Goal: Task Accomplishment & Management: Manage account settings

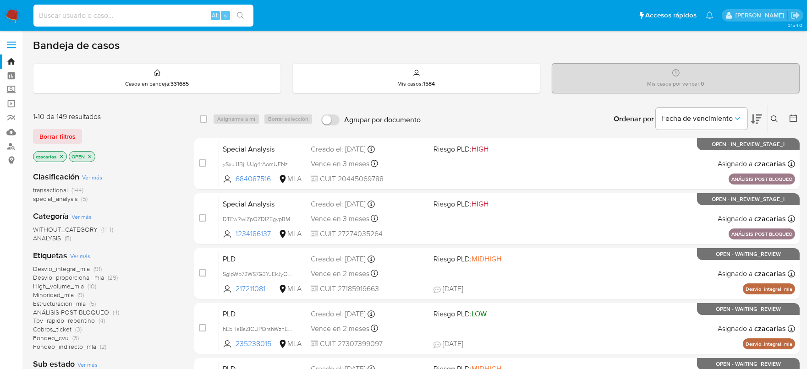
click at [147, 16] on input at bounding box center [143, 16] width 220 height 12
paste input "SVy2PP6CLctJEqBMoNGkxgsn"
type input "SVy2PP6CLctJEqBMoNGkxgsn"
click at [235, 16] on button "search-icon" at bounding box center [240, 15] width 19 height 13
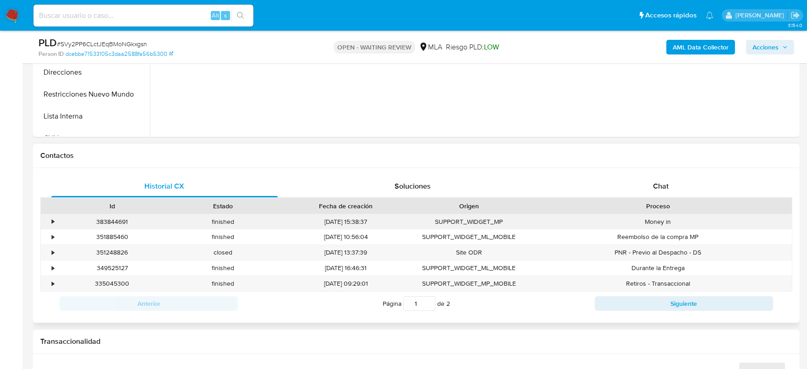
scroll to position [344, 0]
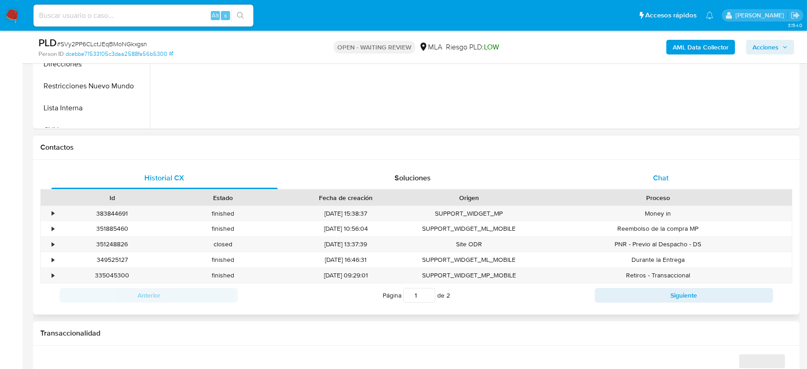
click at [658, 171] on div "Chat" at bounding box center [660, 178] width 226 height 22
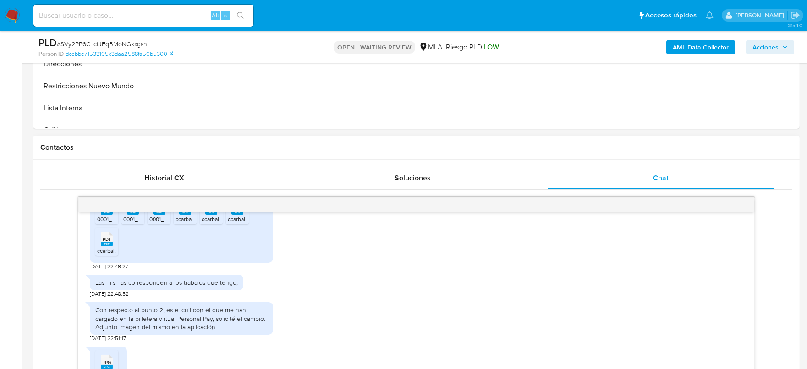
select select "10"
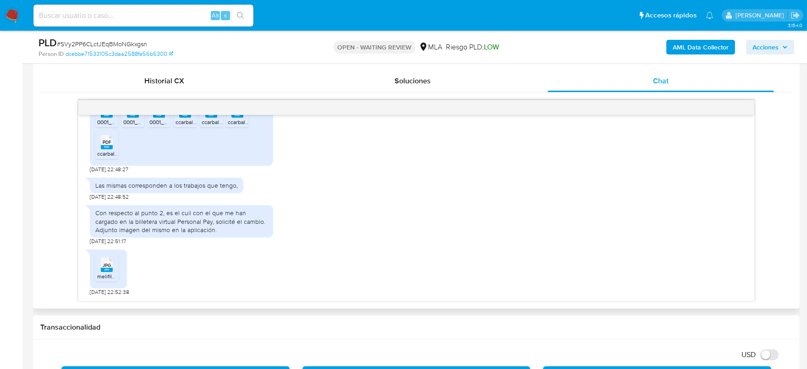
scroll to position [458, 0]
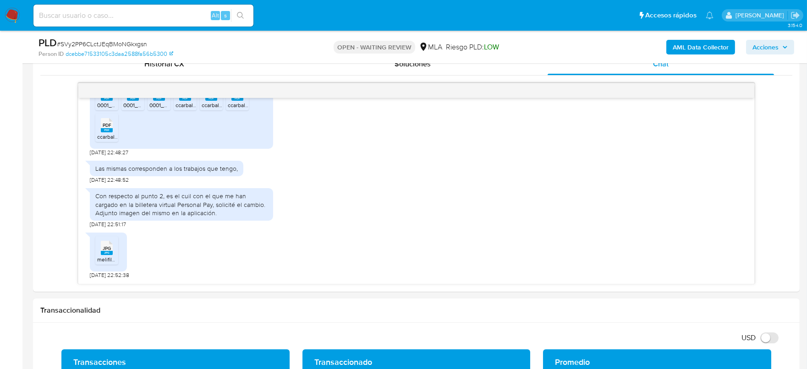
click at [115, 38] on div "PLD # SVy2PP6CLctJEqBMoNGkxgsn" at bounding box center [162, 43] width 248 height 14
click at [118, 44] on span "# SVy2PP6CLctJEqBMoNGkxgsn" at bounding box center [102, 43] width 90 height 9
click at [191, 15] on input at bounding box center [143, 16] width 220 height 12
paste input "1Ok8g3DO9XNt3MWMrbh3DKT4"
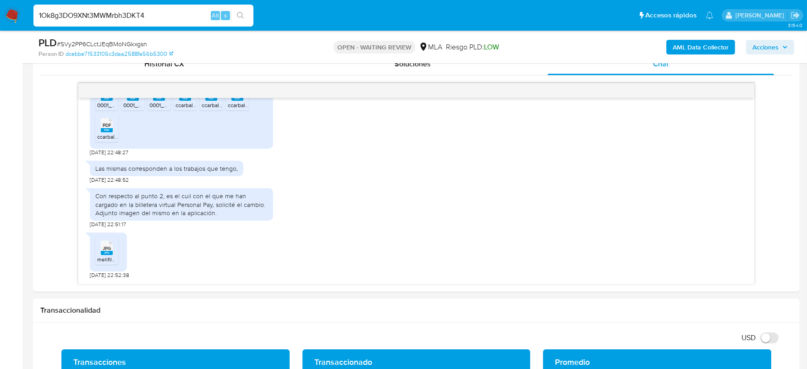
type input "1Ok8g3DO9XNt3MWMrbh3DKT4"
click at [244, 13] on icon "search-icon" at bounding box center [240, 15] width 7 height 7
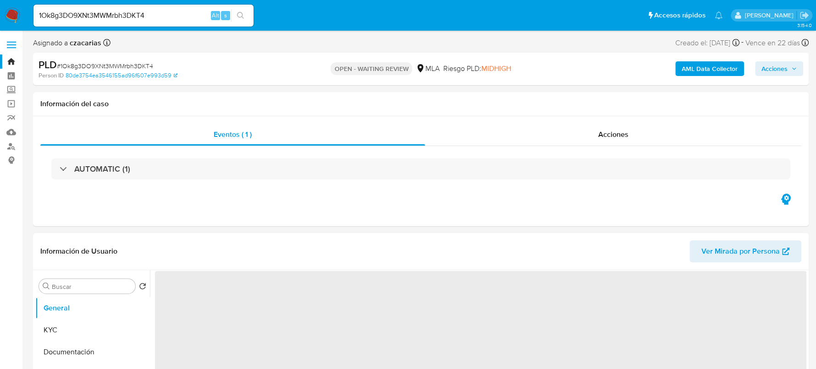
select select "10"
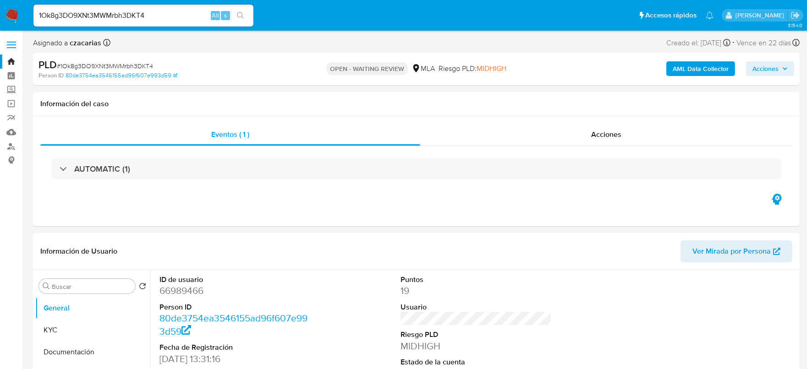
click at [114, 70] on span "# 1Ok8g3DO9XNt3MWMrbh3DKT4" at bounding box center [105, 65] width 96 height 9
copy span "1Ok8g3DO9XNt3MWMrbh3DKT4"
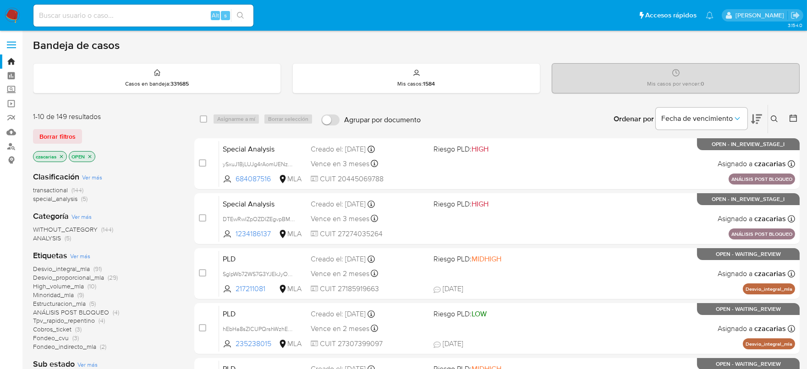
click at [652, 118] on icon at bounding box center [774, 118] width 7 height 7
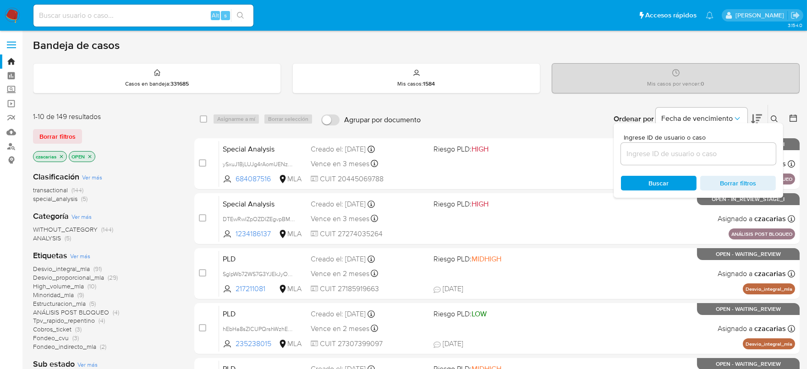
click at [652, 156] on input at bounding box center [698, 154] width 155 height 12
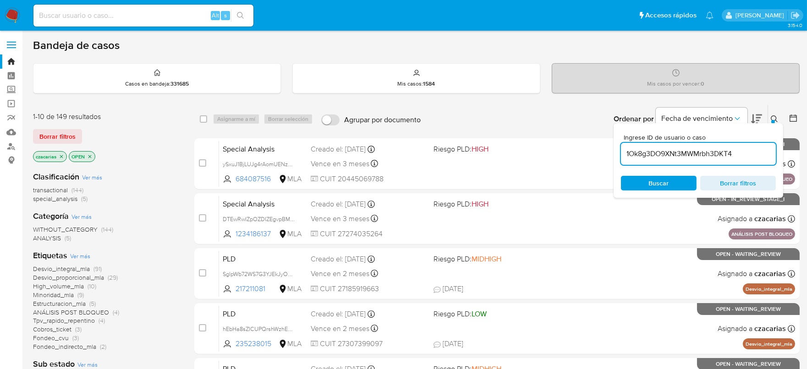
type input "1Ok8g3DO9XNt3MWMrbh3DKT4"
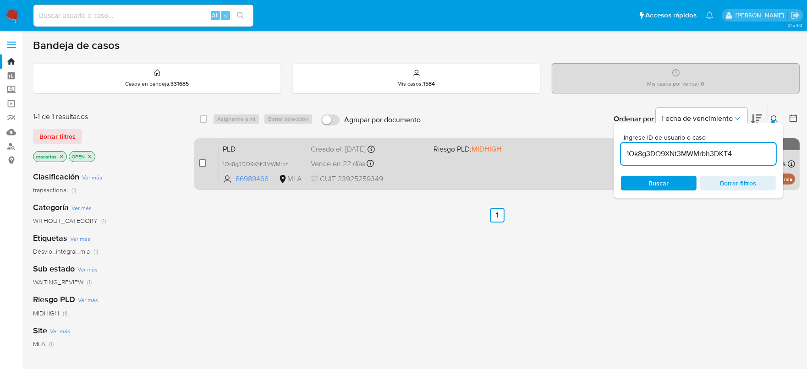
click at [202, 160] on input "checkbox" at bounding box center [202, 162] width 7 height 7
checkbox input "true"
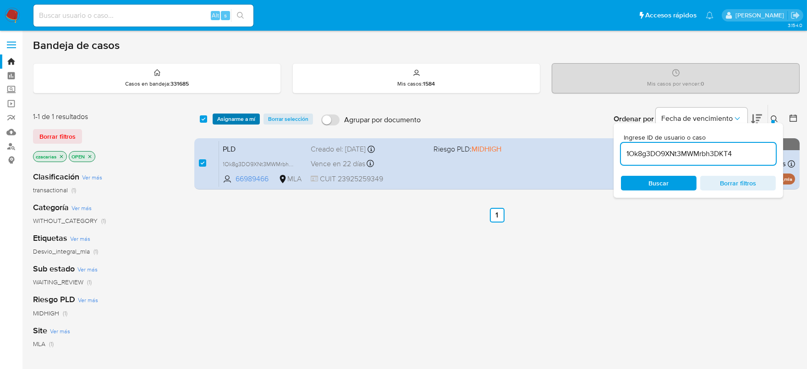
click at [243, 115] on span "Asignarme a mí" at bounding box center [236, 119] width 38 height 9
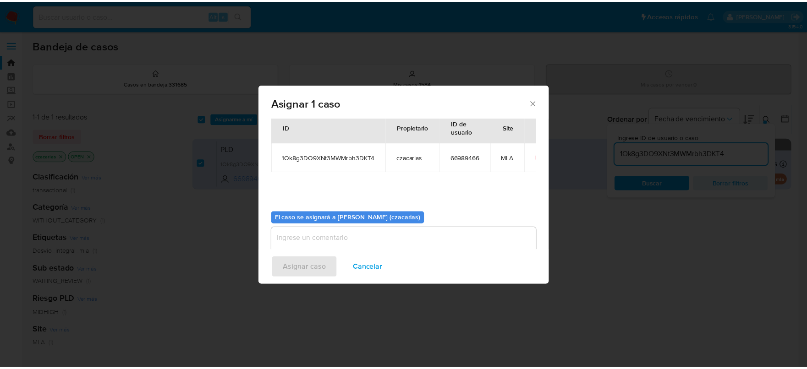
scroll to position [47, 0]
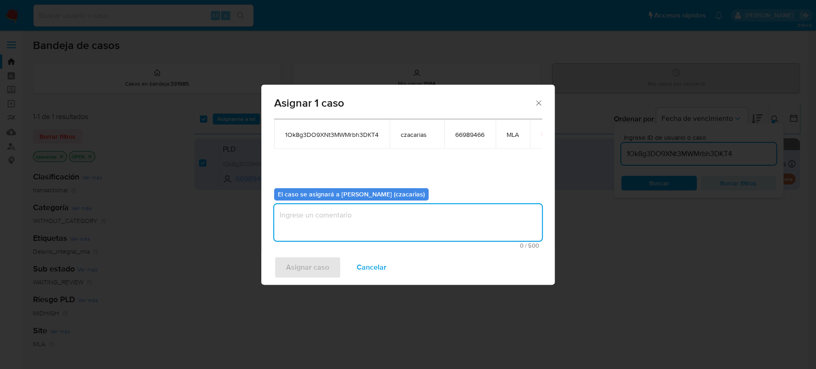
click at [406, 232] on textarea "assign-modal" at bounding box center [408, 222] width 268 height 37
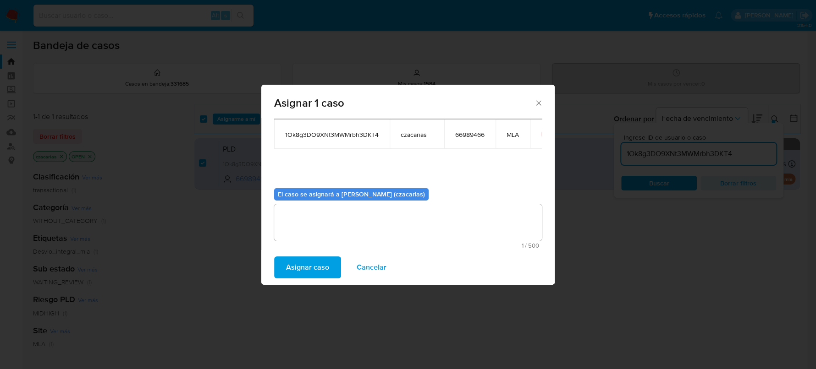
click at [323, 269] on span "Asignar caso" at bounding box center [307, 267] width 43 height 20
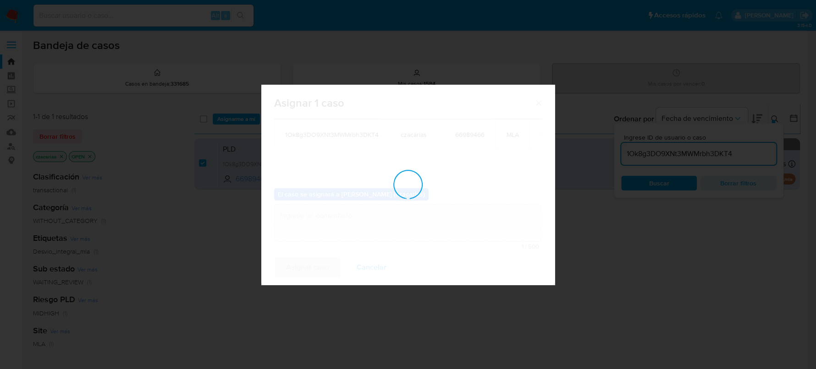
checkbox input "false"
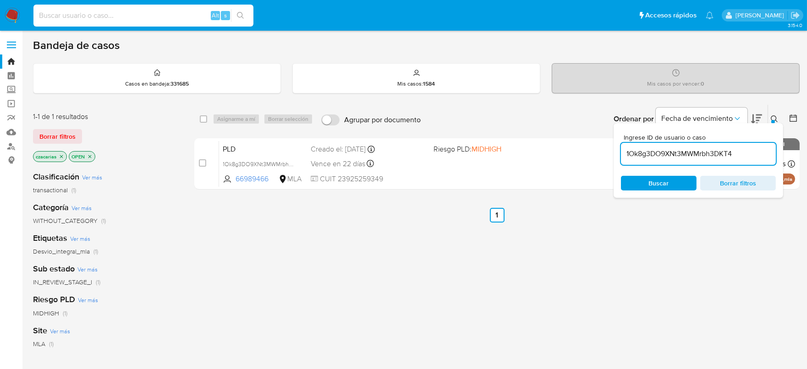
click at [175, 16] on input at bounding box center [143, 16] width 220 height 12
paste input "1234186137"
type input "1234186137"
click at [246, 10] on button "search-icon" at bounding box center [240, 15] width 19 height 13
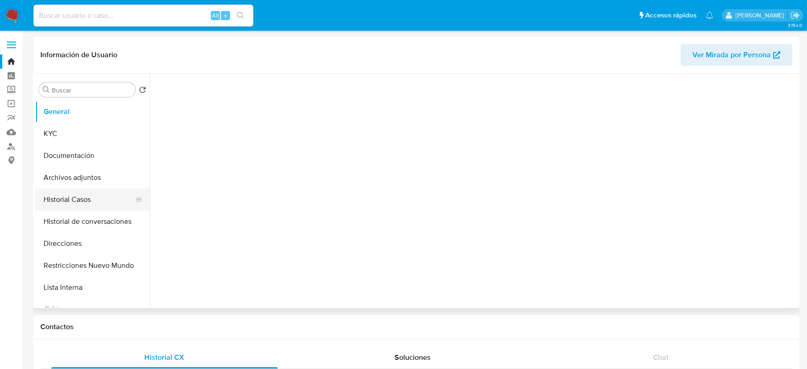
click at [82, 203] on button "Historial Casos" at bounding box center [88, 200] width 107 height 22
select select "10"
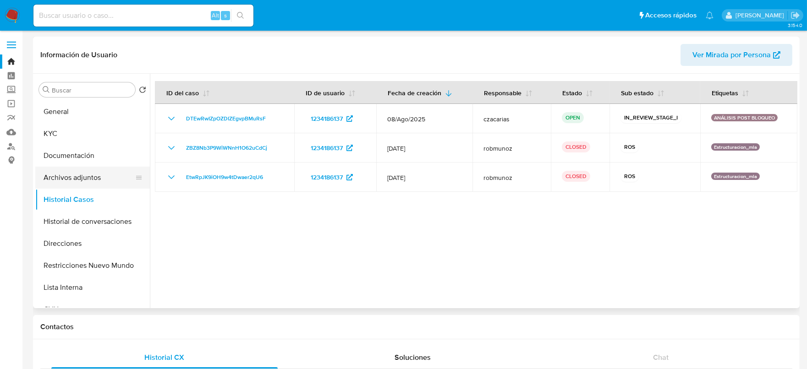
click at [87, 174] on button "Archivos adjuntos" at bounding box center [88, 178] width 107 height 22
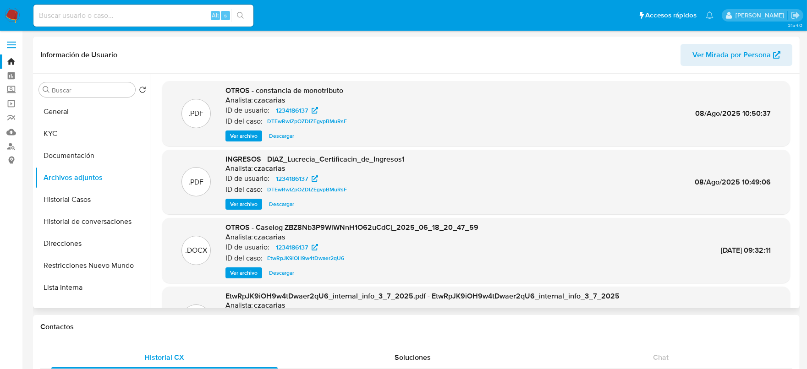
scroll to position [57, 0]
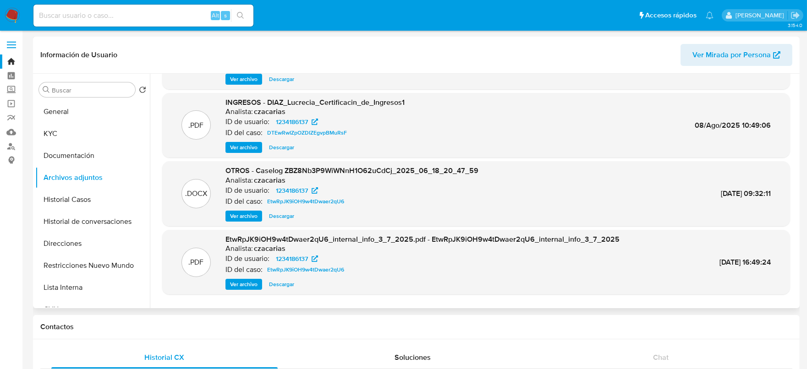
click at [245, 212] on span "Ver archivo" at bounding box center [243, 216] width 27 height 9
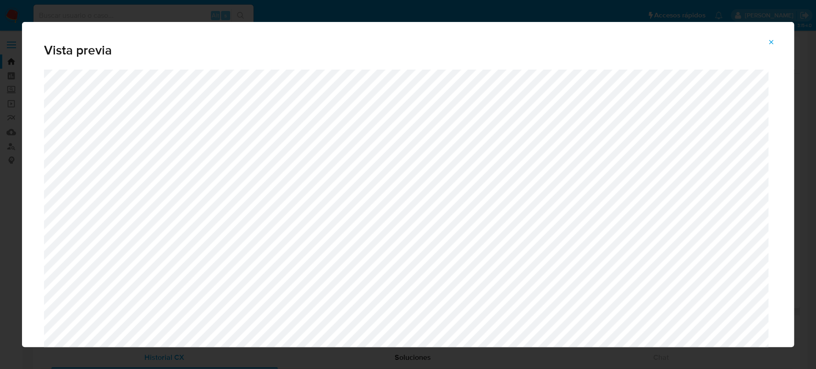
click at [652, 45] on icon "Attachment preview" at bounding box center [770, 41] width 7 height 7
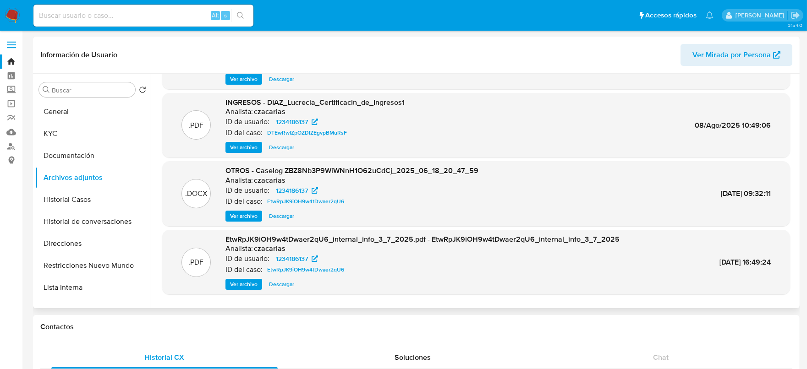
click at [7, 21] on img at bounding box center [13, 16] width 16 height 16
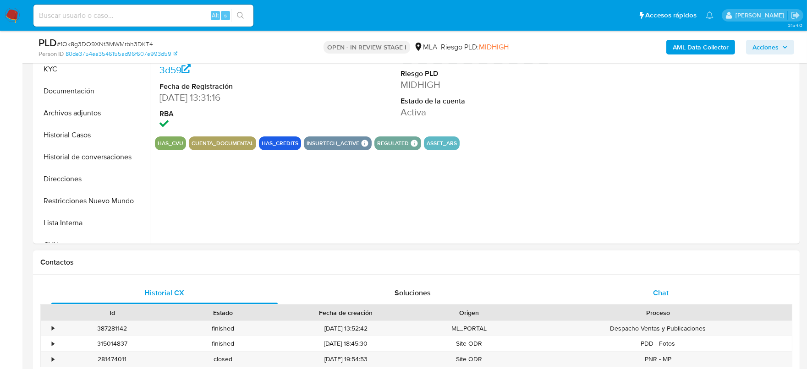
click at [668, 288] on span "Chat" at bounding box center [661, 293] width 16 height 11
select select "10"
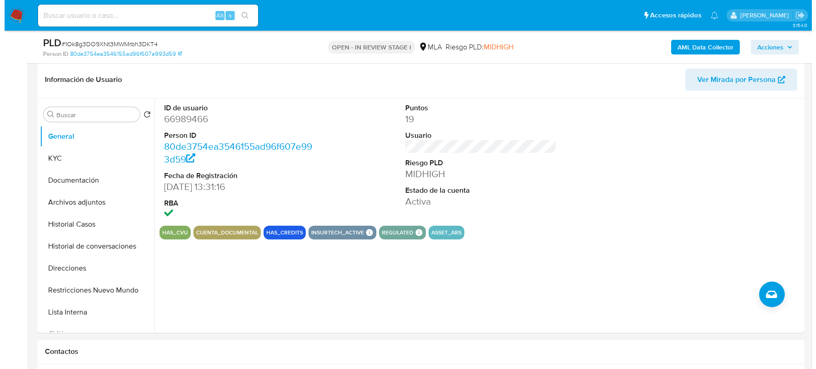
scroll to position [114, 0]
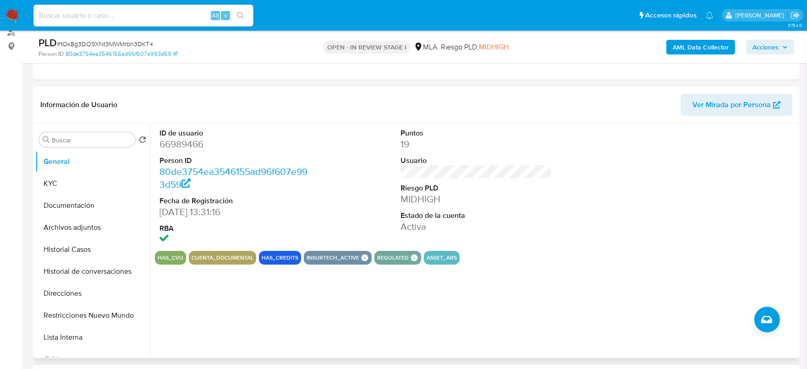
click at [194, 141] on dd "66989466" at bounding box center [235, 144] width 152 height 13
copy dd "66989466"
click at [166, 146] on dd "66989466" at bounding box center [235, 144] width 152 height 13
copy dd "66989466"
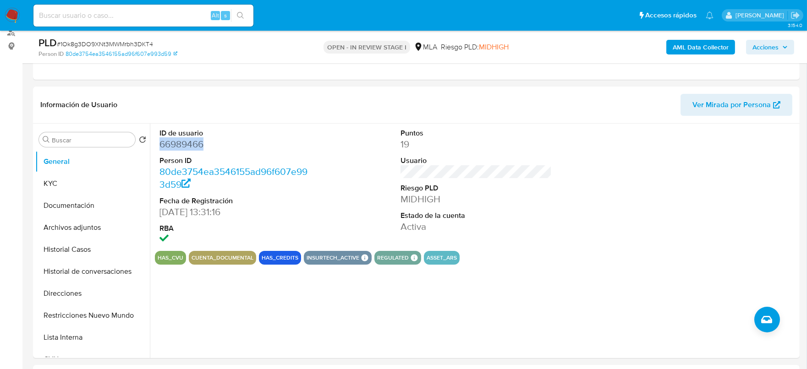
click at [733, 50] on button "AML Data Collector" at bounding box center [700, 47] width 69 height 15
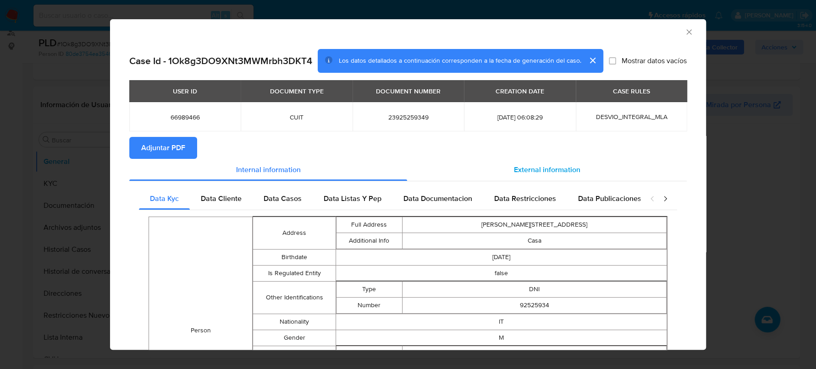
click at [558, 174] on span "External information" at bounding box center [547, 169] width 66 height 11
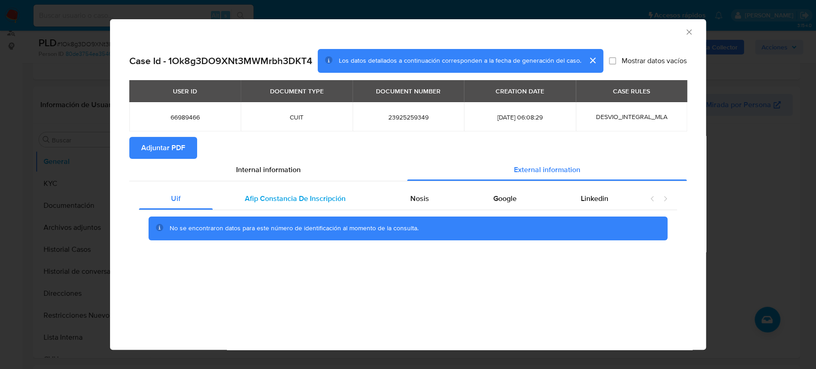
click at [321, 202] on span "Afip Constancia De Inscripción" at bounding box center [295, 198] width 101 height 11
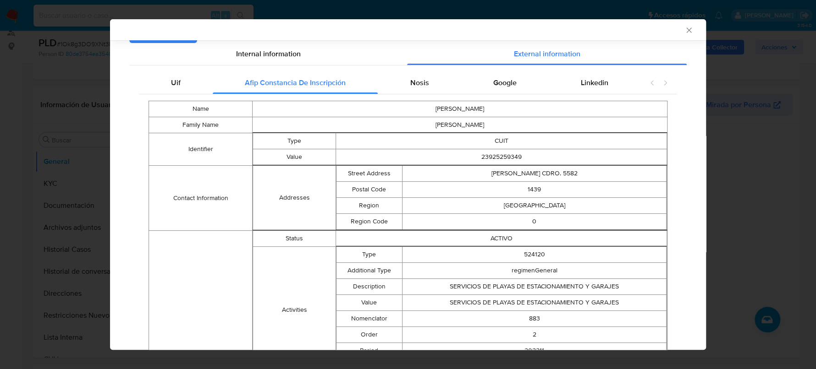
scroll to position [90, 0]
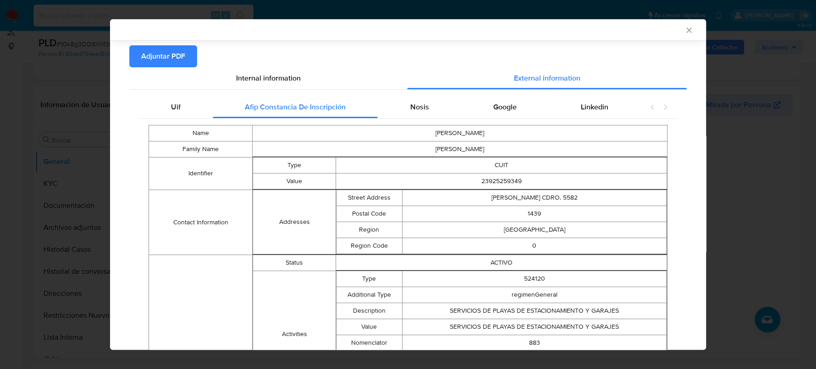
click at [403, 93] on div "Uif Afip Constancia De Inscripción Nosis Google Linkedin Name PAOLO Family Name…" at bounding box center [407, 354] width 557 height 528
click at [411, 106] on span "Nosis" at bounding box center [419, 107] width 19 height 11
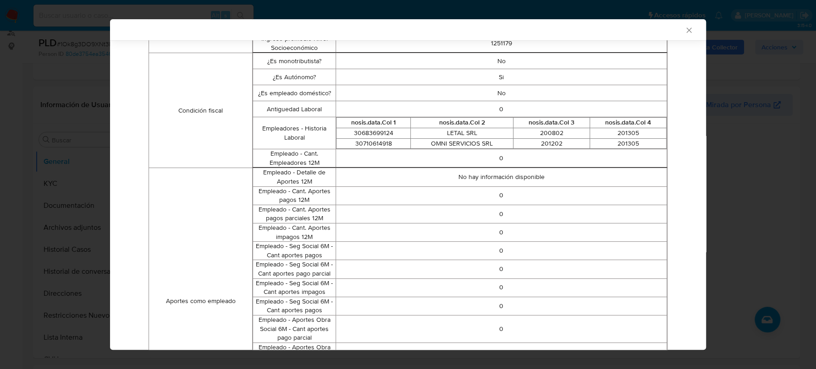
scroll to position [147, 0]
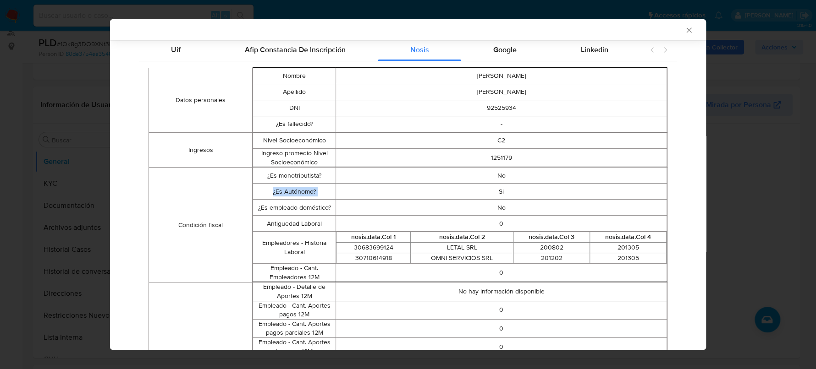
drag, startPoint x: 521, startPoint y: 181, endPoint x: 431, endPoint y: 187, distance: 90.0
click at [431, 187] on tbody "¿Es monotributista? No ¿Es Autónomo? Si ¿Es empleado doméstico? No Antiguedad L…" at bounding box center [460, 225] width 414 height 115
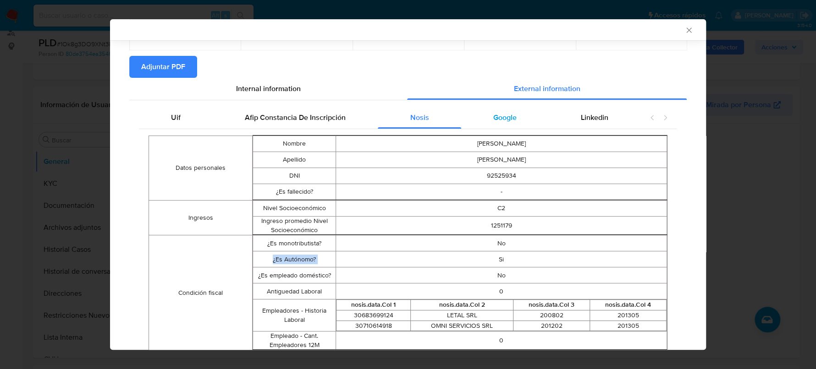
scroll to position [33, 0]
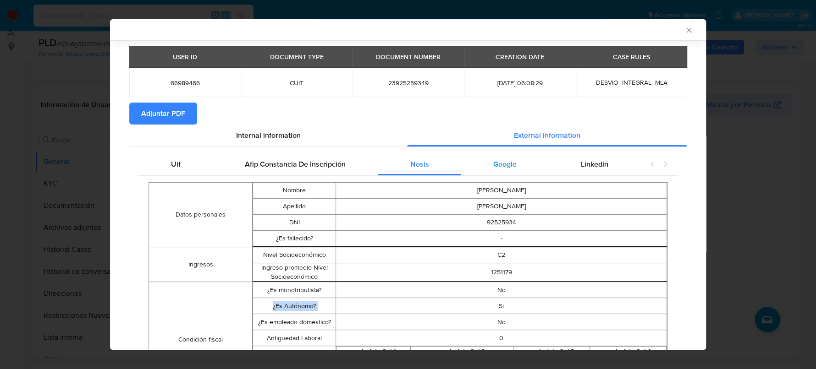
click at [493, 171] on div "Google" at bounding box center [505, 164] width 88 height 22
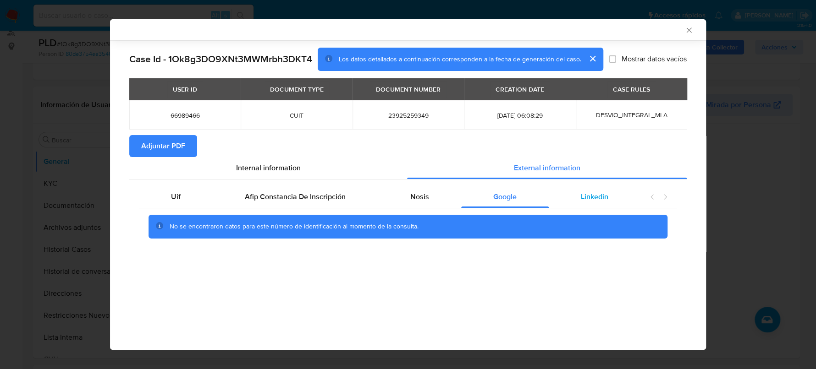
click at [601, 194] on span "Linkedin" at bounding box center [593, 197] width 27 height 11
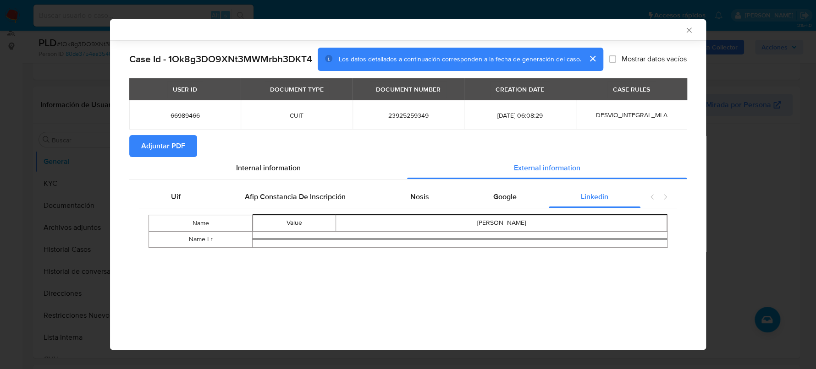
click at [166, 147] on span "Adjuntar PDF" at bounding box center [163, 146] width 44 height 20
click at [689, 32] on icon "Cerrar ventana" at bounding box center [688, 30] width 9 height 9
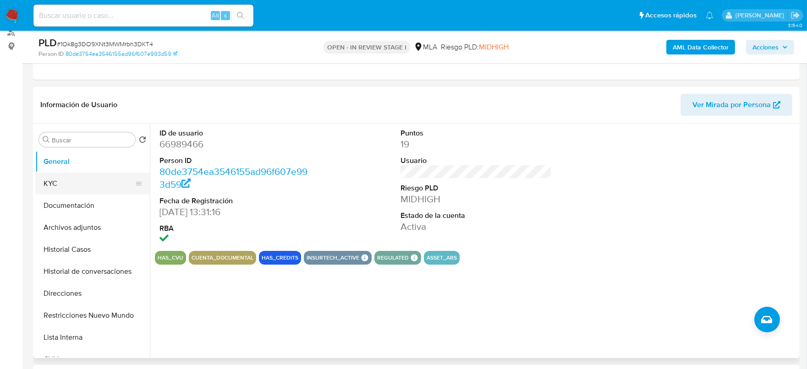
drag, startPoint x: 116, startPoint y: 192, endPoint x: 97, endPoint y: 181, distance: 21.8
click at [104, 183] on button "KYC" at bounding box center [88, 184] width 107 height 22
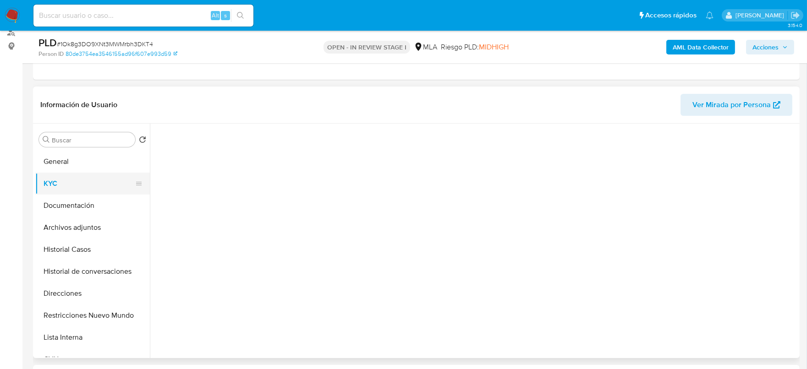
click at [97, 181] on button "KYC" at bounding box center [88, 184] width 107 height 22
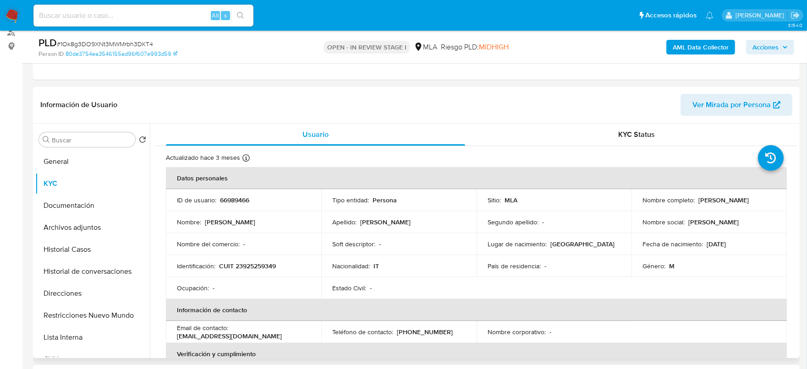
click at [270, 269] on p "CUIT 23925259349" at bounding box center [247, 266] width 57 height 8
copy p "23925259349"
click at [90, 235] on button "Archivos adjuntos" at bounding box center [88, 228] width 107 height 22
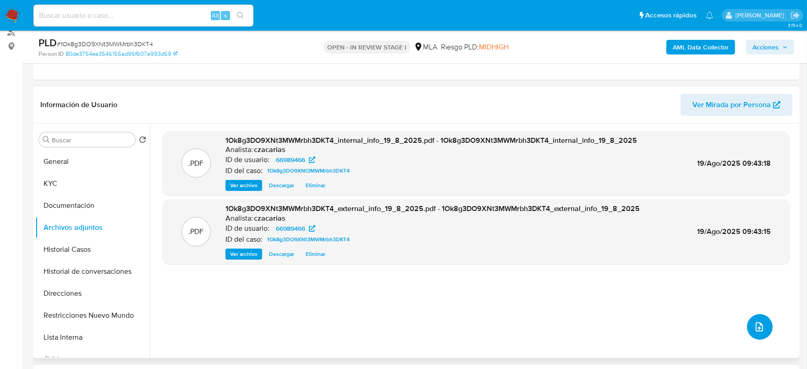
click at [756, 322] on icon "upload-file" at bounding box center [759, 327] width 11 height 11
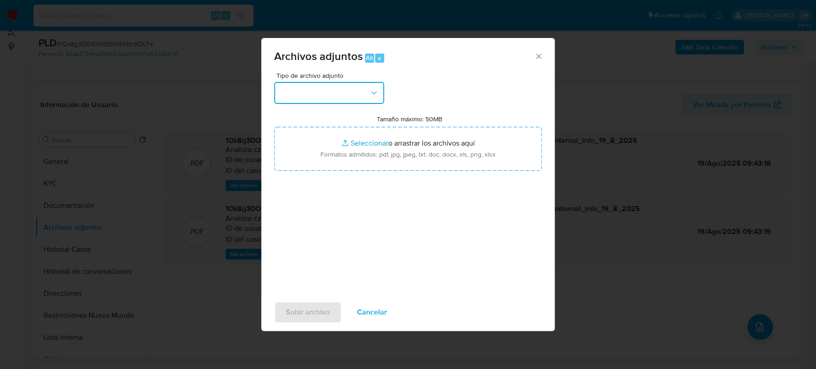
click at [345, 88] on button "button" at bounding box center [329, 93] width 110 height 22
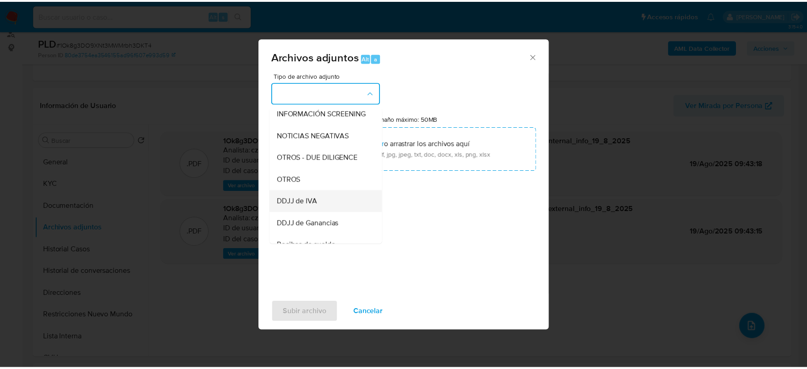
scroll to position [114, 0]
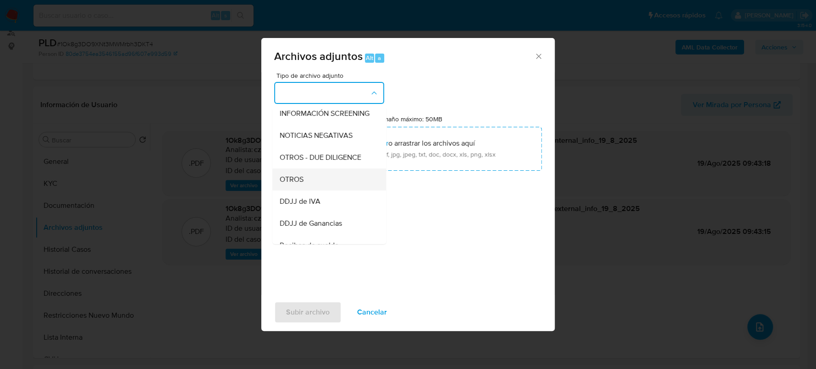
click at [303, 184] on span "OTROS" at bounding box center [291, 179] width 24 height 9
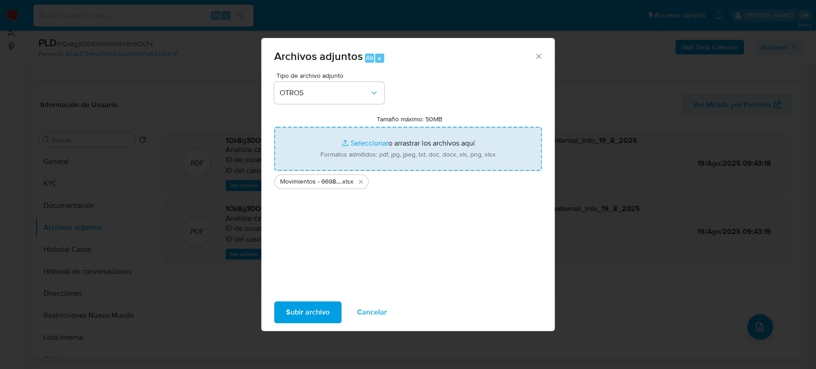
type input "C:\fakepath\NOSIS_ABBRUCIATO SRL.pdf"
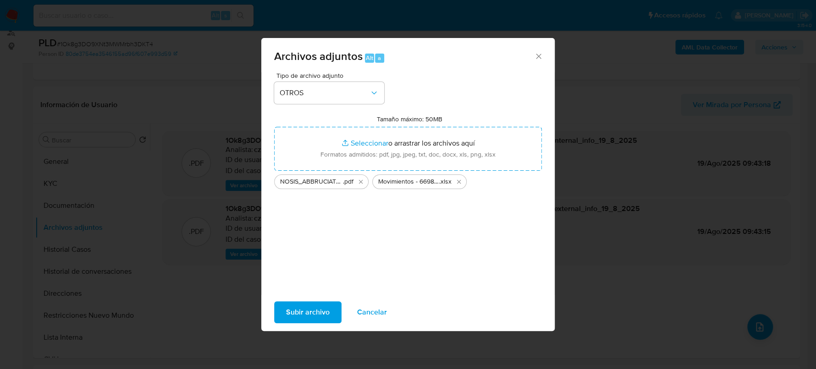
click at [305, 310] on span "Subir archivo" at bounding box center [308, 312] width 44 height 20
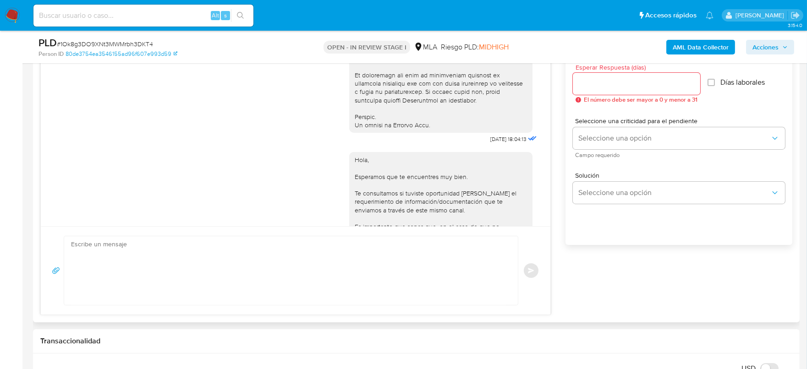
scroll to position [563, 0]
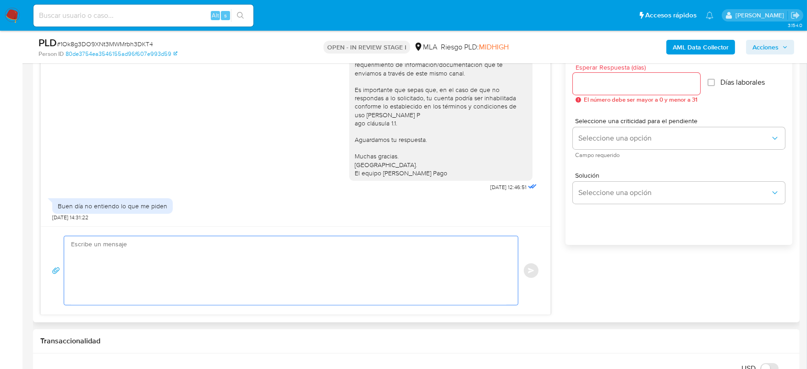
click at [222, 264] on textarea at bounding box center [288, 270] width 435 height 69
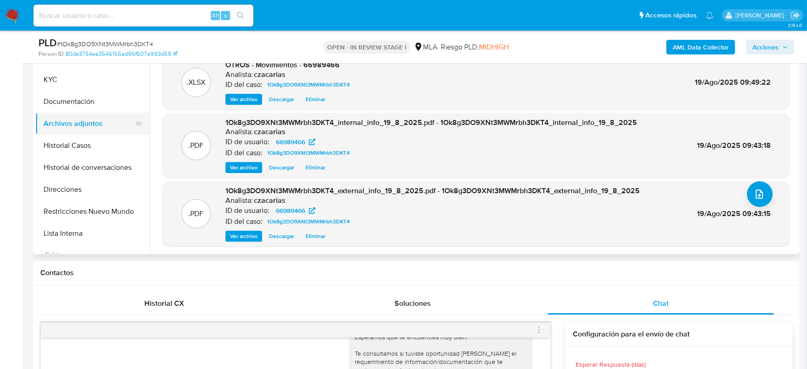
scroll to position [172, 0]
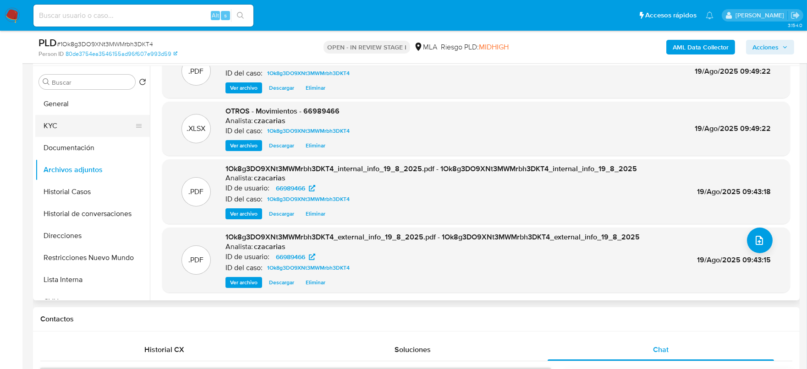
click at [55, 120] on button "KYC" at bounding box center [88, 126] width 107 height 22
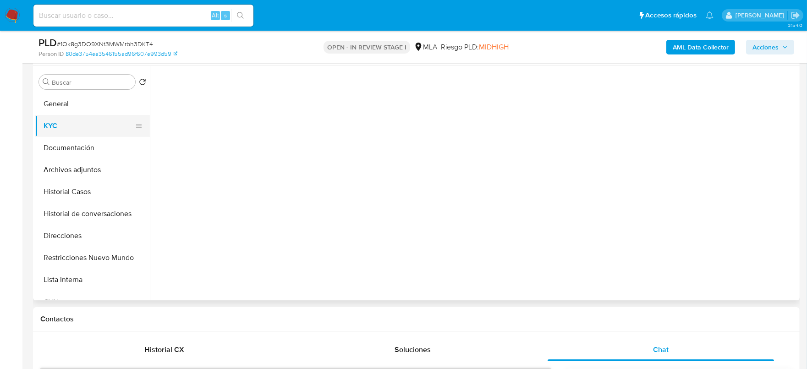
scroll to position [0, 0]
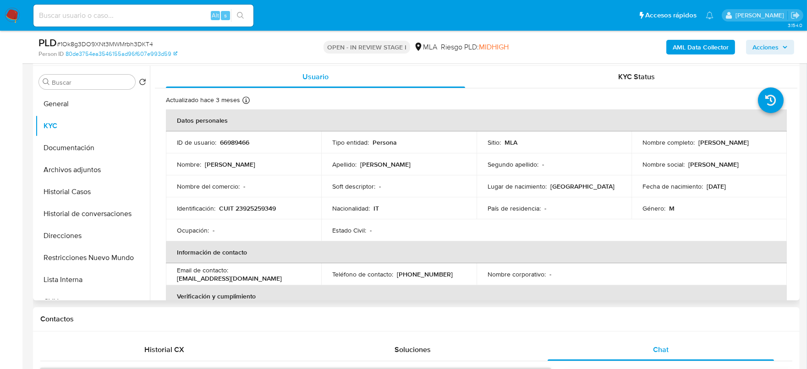
drag, startPoint x: 696, startPoint y: 141, endPoint x: 750, endPoint y: 142, distance: 53.6
click at [750, 142] on div "Nombre completo : Paolo Bilardello" at bounding box center [708, 142] width 133 height 8
copy p "Paolo Bilardello"
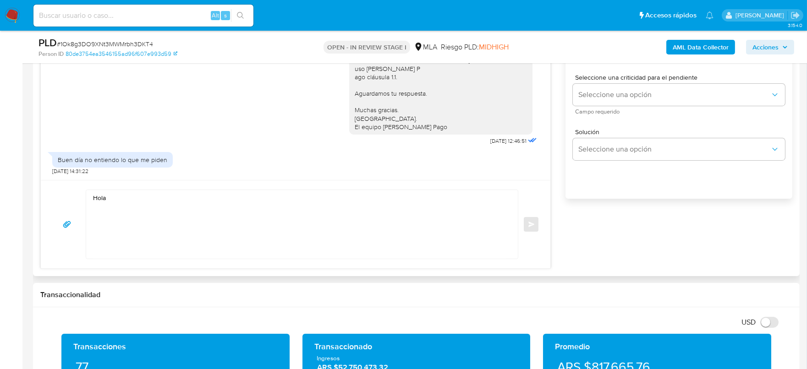
scroll to position [630, 0]
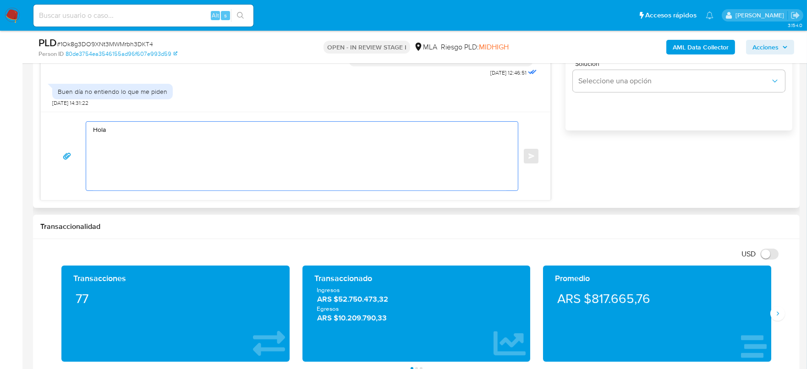
click at [198, 128] on textarea "Hola" at bounding box center [299, 156] width 413 height 69
paste textarea "Paolo Bilardello"
paste textarea "En función de las operaciones registradas en tu cuenta de Mercado Pago, necesit…"
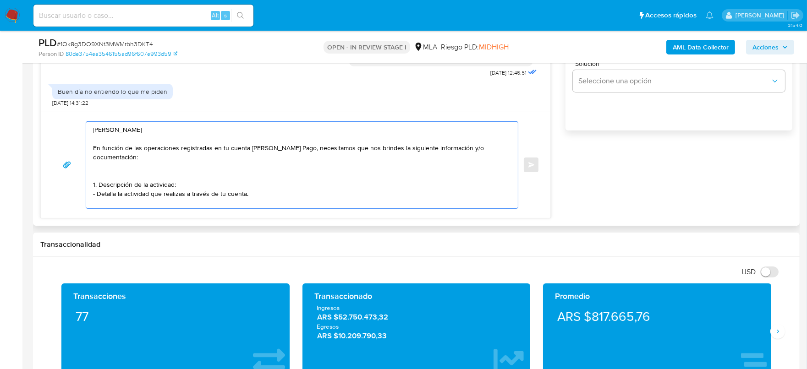
scroll to position [0, 0]
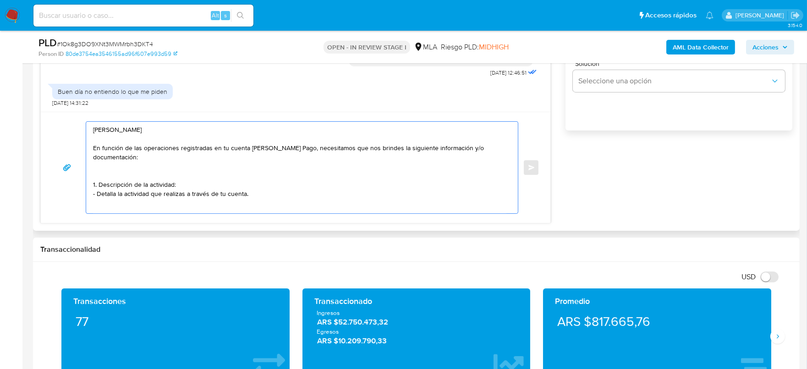
paste textarea "2. De acuerdo a la actividad que realices en tu cuenta, adjunta la siguiente do…"
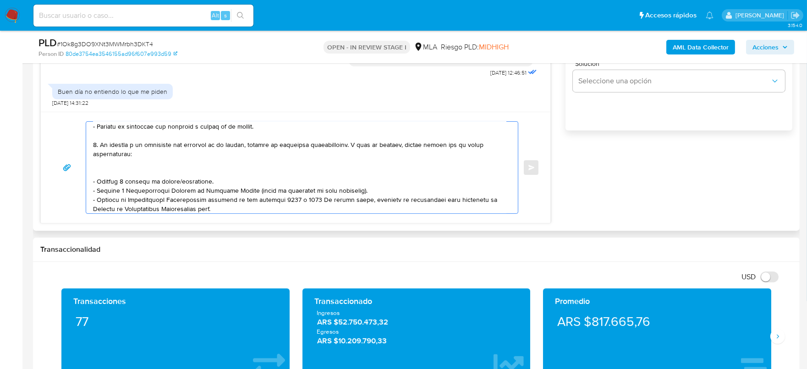
scroll to position [120, 0]
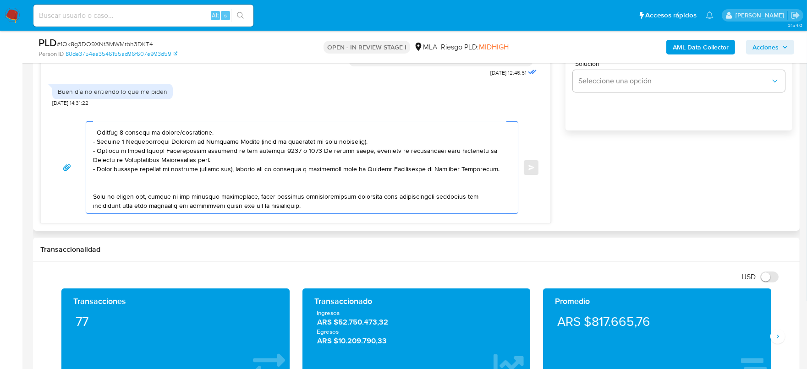
click at [361, 203] on textarea at bounding box center [299, 168] width 413 height 92
paste textarea "3. Proporciona el vínculo con las siguientes contrapartes con las que operaste,…"
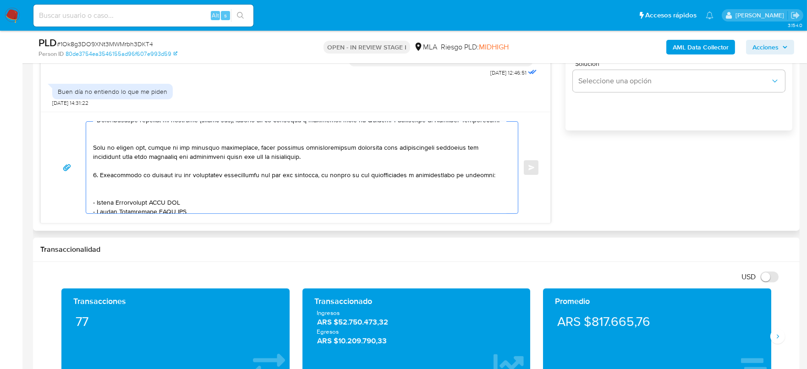
scroll to position [173, 0]
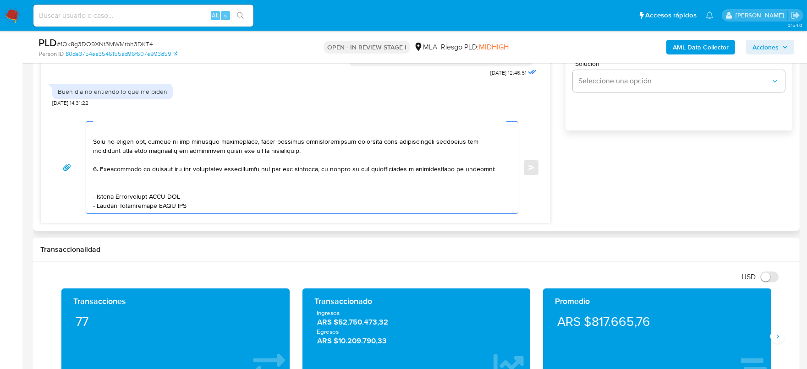
drag, startPoint x: 154, startPoint y: 187, endPoint x: 97, endPoint y: 189, distance: 57.3
click at [97, 189] on textarea at bounding box center [299, 168] width 413 height 92
paste textarea "ABBRUCIATO SRL"
click at [175, 184] on textarea at bounding box center [299, 168] width 413 height 92
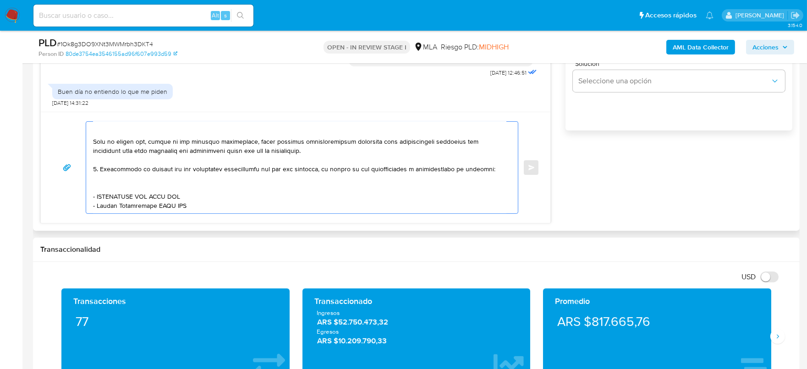
paste textarea "33718761269"
click at [98, 196] on textarea at bounding box center [299, 168] width 413 height 92
drag, startPoint x: 154, startPoint y: 197, endPoint x: 97, endPoint y: 195, distance: 57.3
click at [97, 195] on textarea at bounding box center [299, 168] width 413 height 92
paste textarea "Silvia Andrea Occhiato"
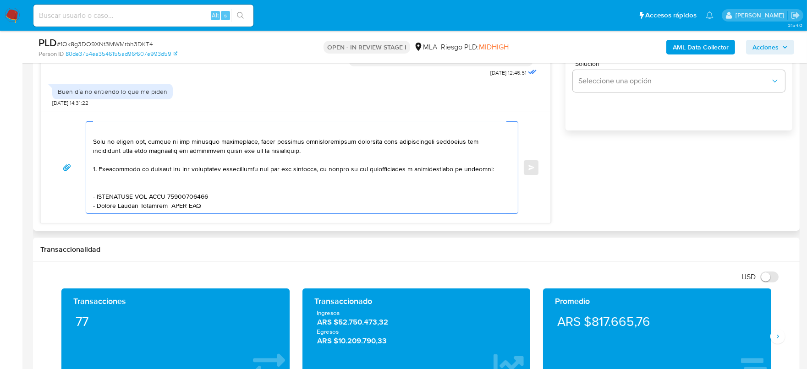
click at [187, 199] on textarea at bounding box center [299, 168] width 413 height 92
paste textarea "23244846874"
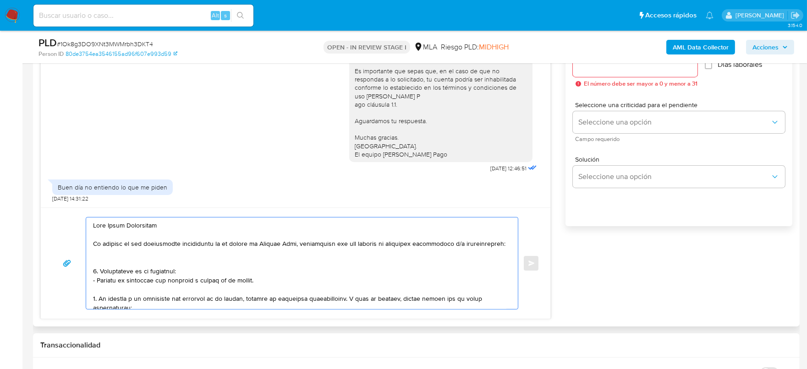
scroll to position [515, 0]
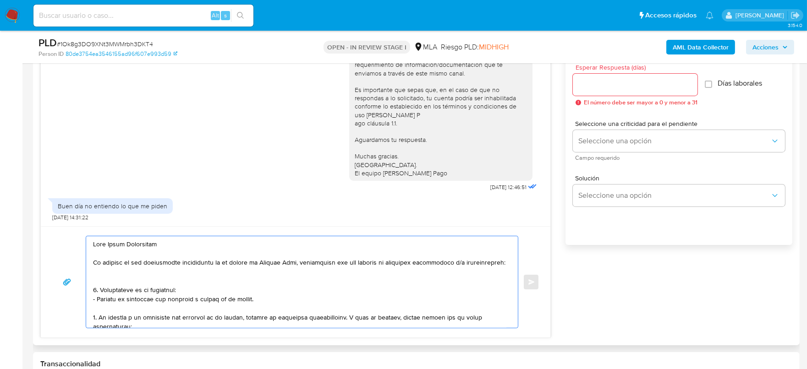
type textarea "Hola Paolo Bilardello En función de las operaciones registradas en tu cuenta de…"
click at [618, 84] on input "Esperar Respuesta (días)" at bounding box center [635, 85] width 125 height 12
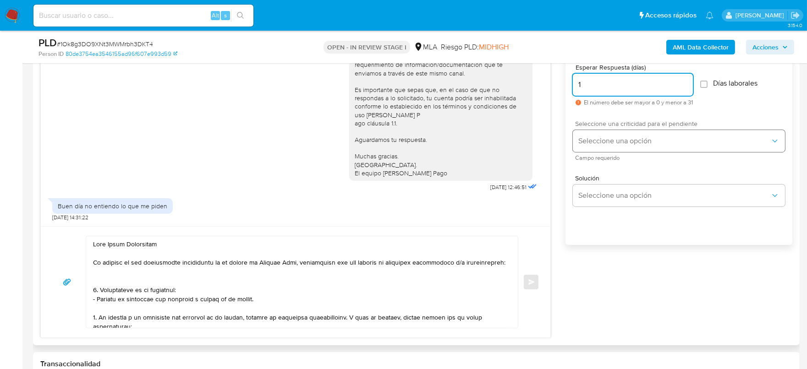
type input "1"
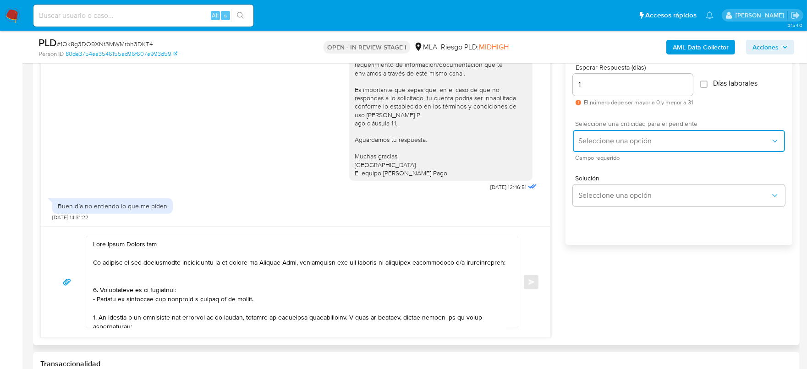
click at [620, 141] on span "Seleccione una opción" at bounding box center [674, 141] width 192 height 9
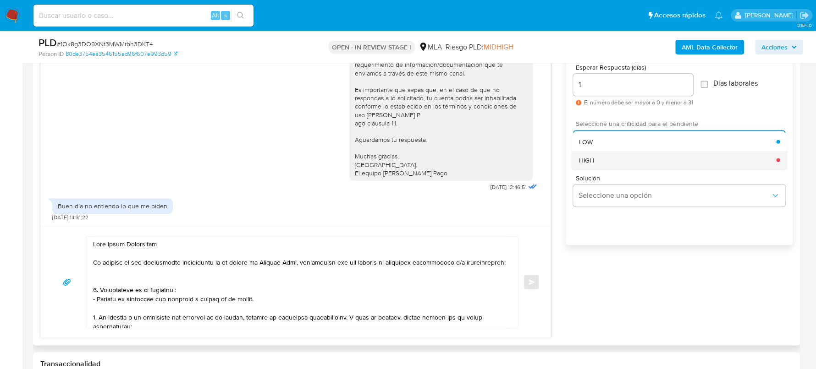
click at [611, 158] on div "HIGH" at bounding box center [676, 160] width 197 height 18
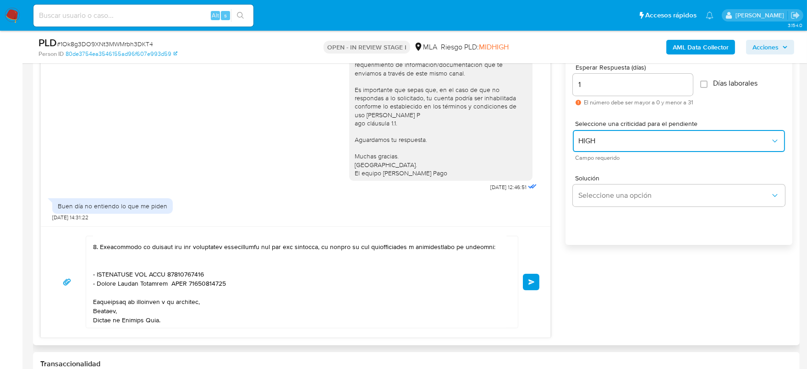
scroll to position [573, 0]
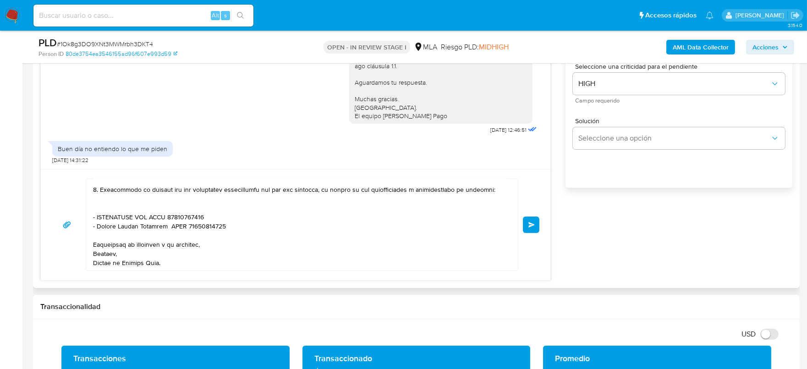
click at [175, 228] on textarea at bounding box center [299, 225] width 413 height 92
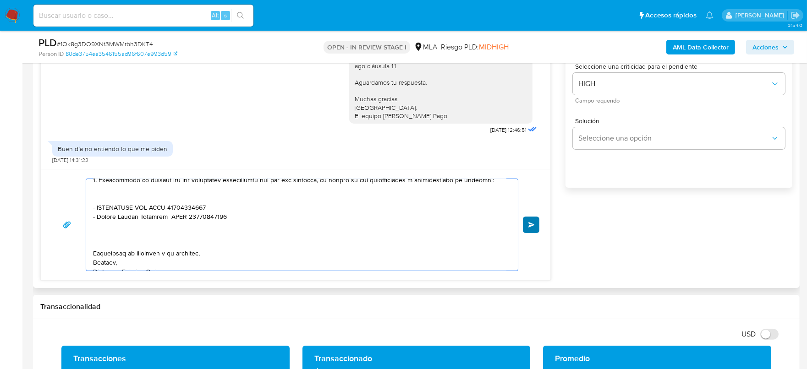
type textarea "Hola Paolo Bilardello En función de las operaciones registradas en tu cuenta de…"
click at [531, 224] on span "Enviar" at bounding box center [531, 224] width 6 height 5
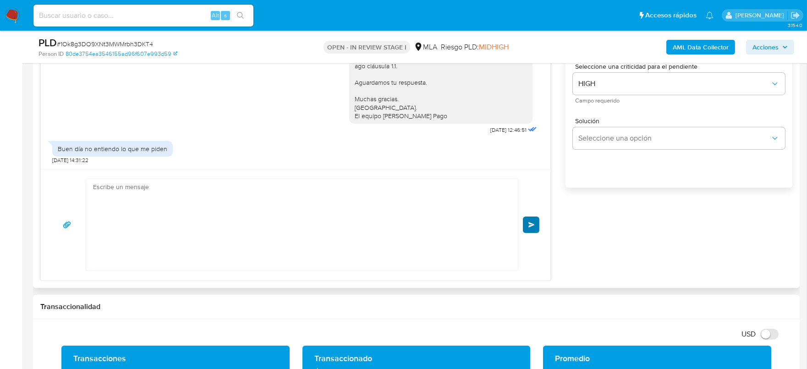
scroll to position [964, 0]
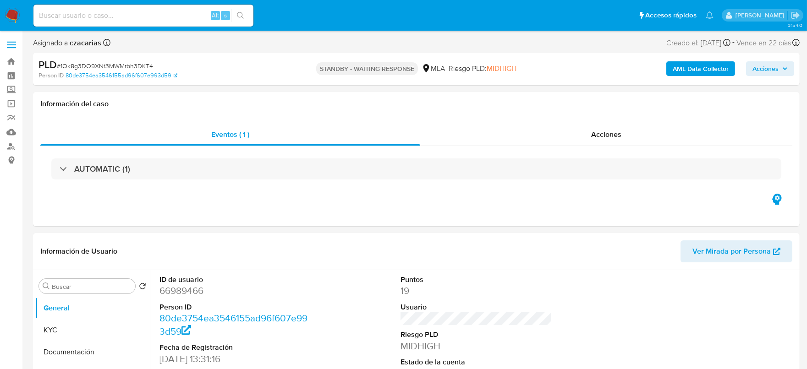
select select "10"
click at [126, 13] on input at bounding box center [143, 16] width 220 height 12
paste input "oZvx0R2aFId6gQIdA1xkDf4b"
type input "oZvx0R2aFId6gQIdA1xkDf4b"
click at [235, 16] on button "search-icon" at bounding box center [240, 15] width 19 height 13
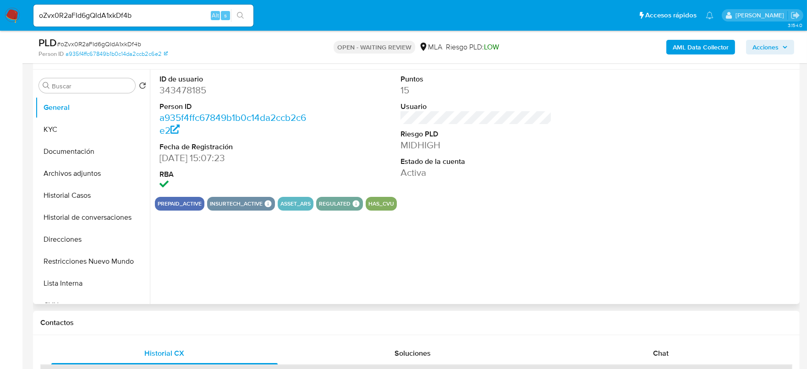
scroll to position [114, 0]
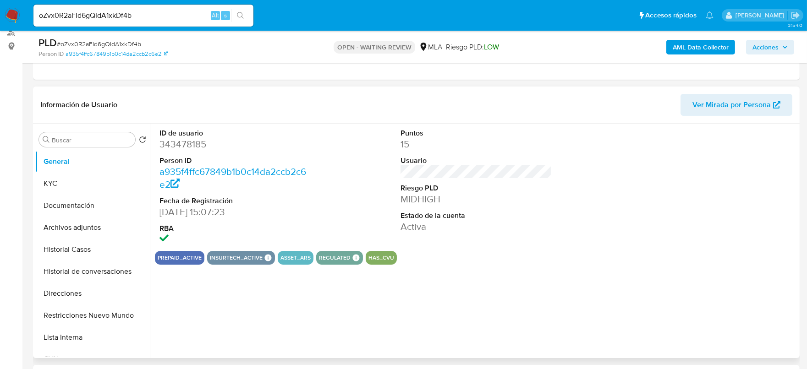
select select "10"
click at [173, 147] on dd "343478185" at bounding box center [235, 144] width 152 height 13
copy dd "343478185"
click at [175, 135] on dt "ID de usuario" at bounding box center [235, 133] width 152 height 10
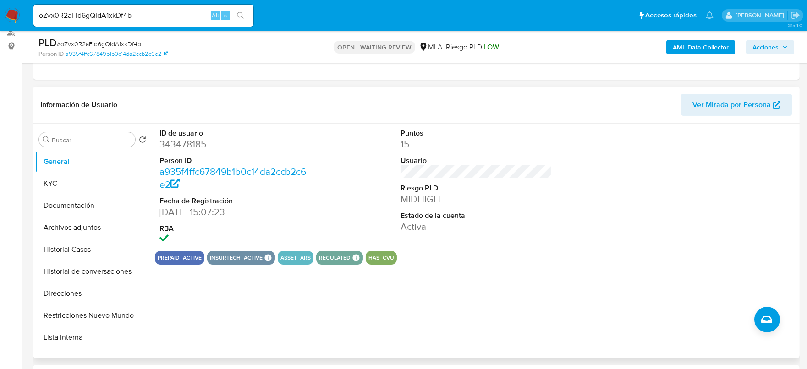
click at [181, 142] on dd "343478185" at bounding box center [235, 144] width 152 height 13
copy dd "343478185"
click at [92, 44] on span "# oZvx0R2aFId6gQIdA1xkDf4b" at bounding box center [99, 43] width 84 height 9
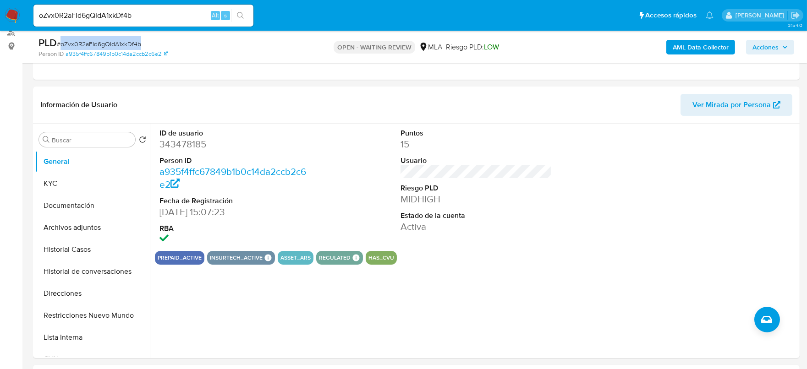
copy span "oZvx0R2aFId6gQIdA1xkDf4b"
click at [185, 148] on dd "343478185" at bounding box center [235, 144] width 152 height 13
copy dd "343478185"
click at [64, 233] on button "Archivos adjuntos" at bounding box center [88, 228] width 107 height 22
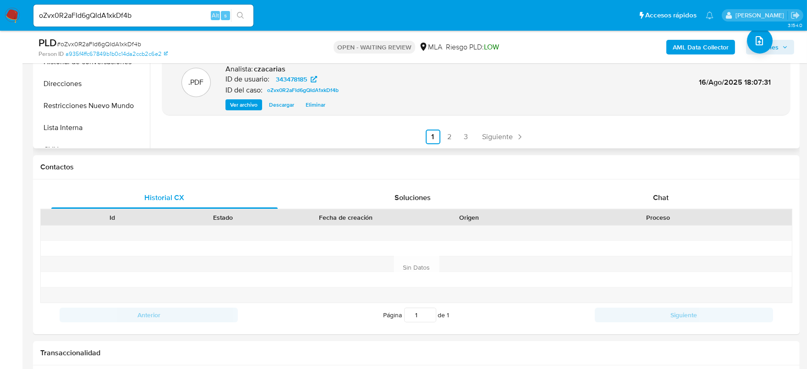
scroll to position [344, 0]
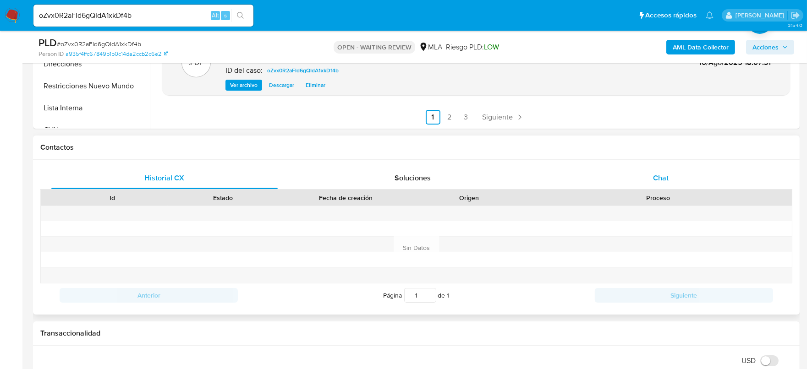
click at [658, 180] on span "Chat" at bounding box center [661, 178] width 16 height 11
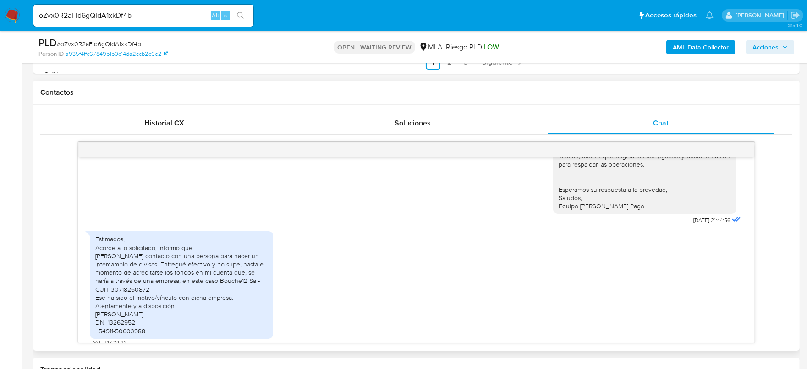
scroll to position [458, 0]
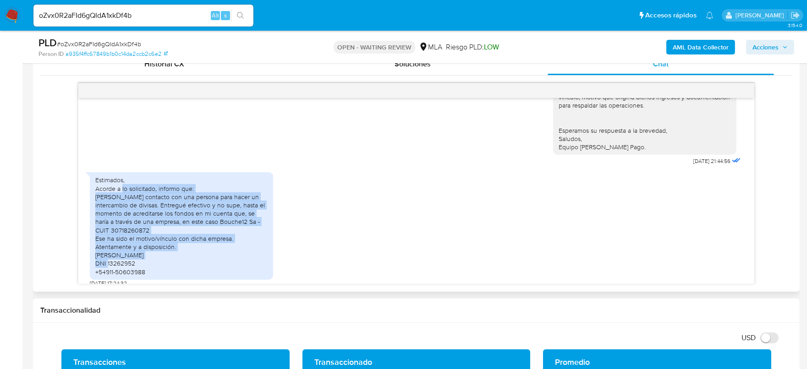
drag, startPoint x: 121, startPoint y: 188, endPoint x: 149, endPoint y: 254, distance: 71.2
click at [150, 256] on div "Estimados, Acorde a lo solicitado, informo que: Tomé contacto con una persona p…" at bounding box center [181, 226] width 172 height 100
click at [139, 215] on div "Estimados, Acorde a lo solicitado, informo que: Tomé contacto con una persona p…" at bounding box center [181, 226] width 172 height 100
click at [195, 221] on div "Estimados, Acorde a lo solicitado, informo que: Tomé contacto con una persona p…" at bounding box center [181, 226] width 172 height 100
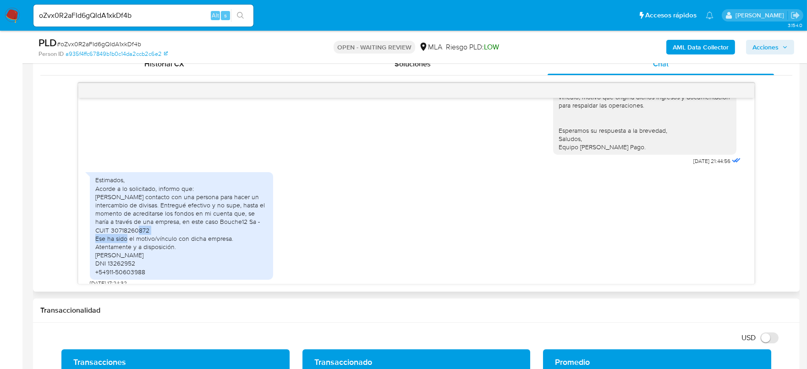
drag, startPoint x: 109, startPoint y: 230, endPoint x: 152, endPoint y: 226, distance: 42.3
click at [152, 226] on div "Estimados, Acorde a lo solicitado, informo que: Tomé contacto con una persona p…" at bounding box center [181, 226] width 172 height 100
drag, startPoint x: 116, startPoint y: 201, endPoint x: 156, endPoint y: 200, distance: 39.4
click at [156, 200] on div "Estimados, Acorde a lo solicitado, informo que: Tomé contacto con una persona p…" at bounding box center [181, 226] width 172 height 100
click at [109, 200] on div "Estimados, Acorde a lo solicitado, informo que: Tomé contacto con una persona p…" at bounding box center [181, 226] width 172 height 100
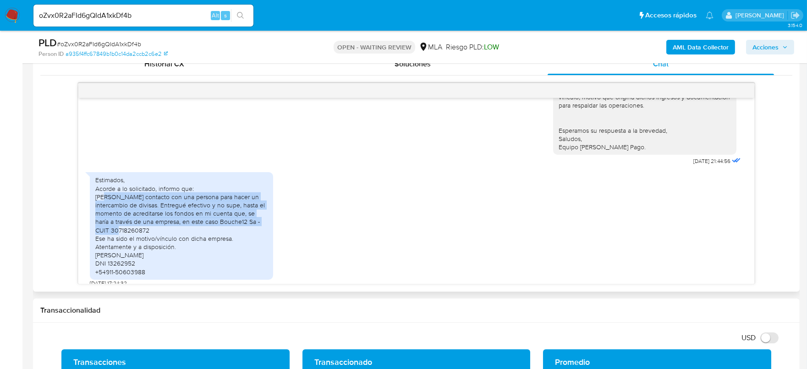
drag, startPoint x: 105, startPoint y: 197, endPoint x: 261, endPoint y: 224, distance: 158.6
click at [264, 224] on div "Estimados, Acorde a lo solicitado, informo que: Tomé contacto con una persona p…" at bounding box center [181, 226] width 172 height 100
click at [173, 221] on div "Estimados, Acorde a lo solicitado, informo que: Tomé contacto con una persona p…" at bounding box center [181, 226] width 172 height 100
click at [170, 222] on div "Estimados, Acorde a lo solicitado, informo que: Tomé contacto con una persona p…" at bounding box center [181, 226] width 172 height 100
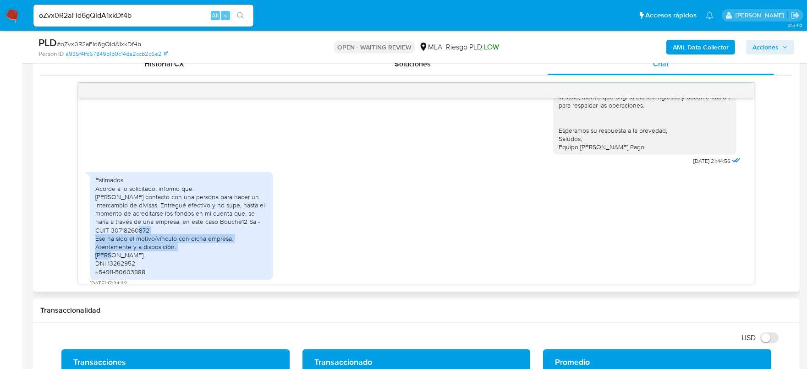
drag, startPoint x: 112, startPoint y: 228, endPoint x: 190, endPoint y: 243, distance: 79.3
click at [190, 243] on div "Estimados, Acorde a lo solicitado, informo que: Tomé contacto con una persona p…" at bounding box center [181, 226] width 172 height 100
click at [330, 229] on div "Estimados, Acorde a lo solicitado, informo que: Tomé contacto con una persona p…" at bounding box center [416, 227] width 653 height 119
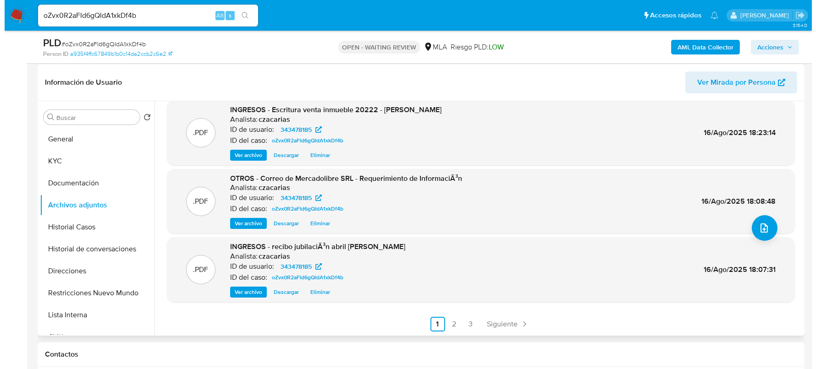
scroll to position [114, 0]
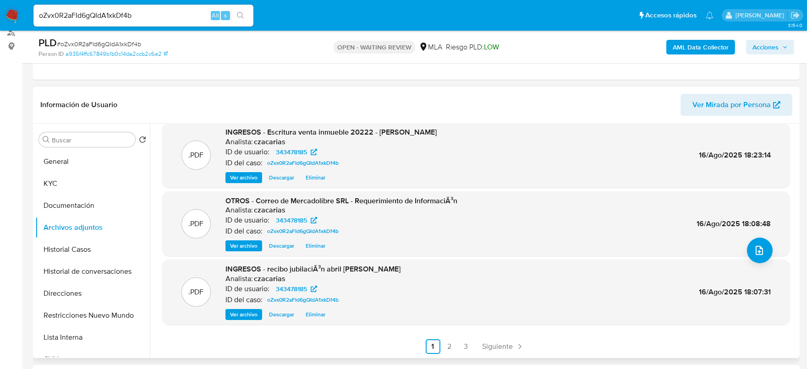
click at [236, 173] on span "Ver archivo" at bounding box center [243, 177] width 27 height 9
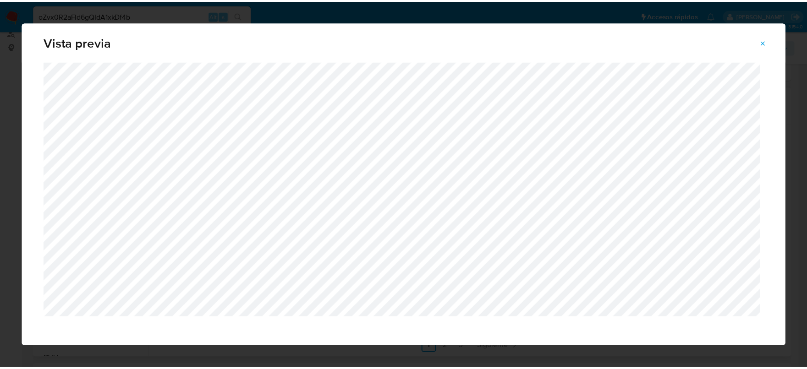
scroll to position [16, 0]
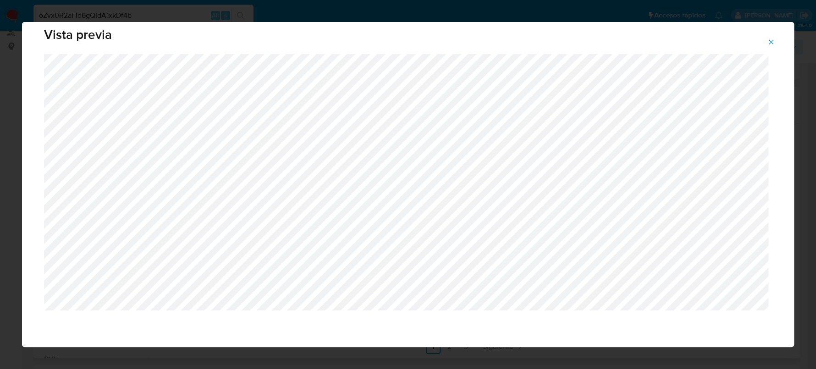
click at [767, 40] on icon "Attachment preview" at bounding box center [770, 41] width 7 height 7
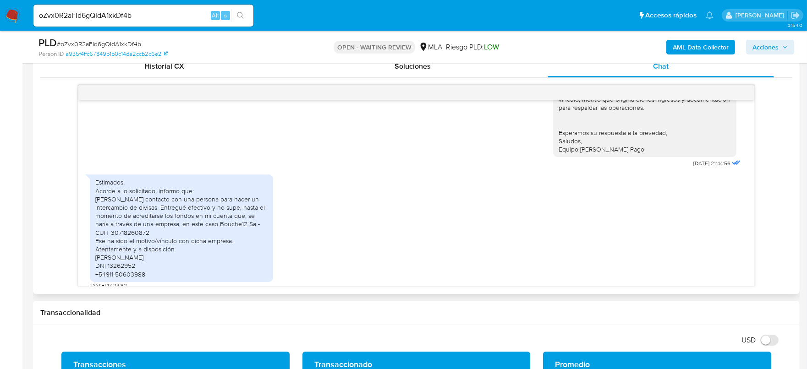
scroll to position [458, 0]
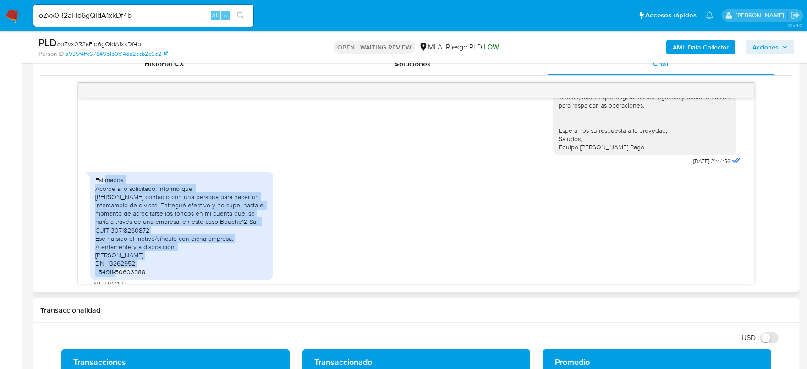
drag, startPoint x: 106, startPoint y: 178, endPoint x: 147, endPoint y: 263, distance: 93.9
click at [147, 263] on div "Estimados, Acorde a lo solicitado, informo que: Tomé contacto con una persona p…" at bounding box center [181, 226] width 172 height 100
drag, startPoint x: 148, startPoint y: 262, endPoint x: 95, endPoint y: 179, distance: 98.6
click at [95, 179] on div "Estimados, Acorde a lo solicitado, informo que: Tomé contacto con una persona p…" at bounding box center [181, 226] width 172 height 100
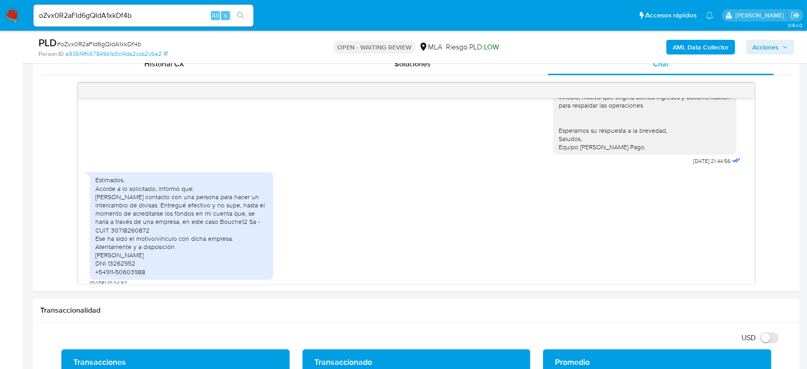
click at [110, 16] on input "oZvx0R2aFId6gQIdA1xkDf4b" at bounding box center [143, 16] width 220 height 12
paste input "IKuV3Xt8eV841S43w4u2JWoo"
type input "IKuV3Xt8eV841S43w4u2JWoo"
click at [241, 16] on icon "search-icon" at bounding box center [240, 15] width 7 height 7
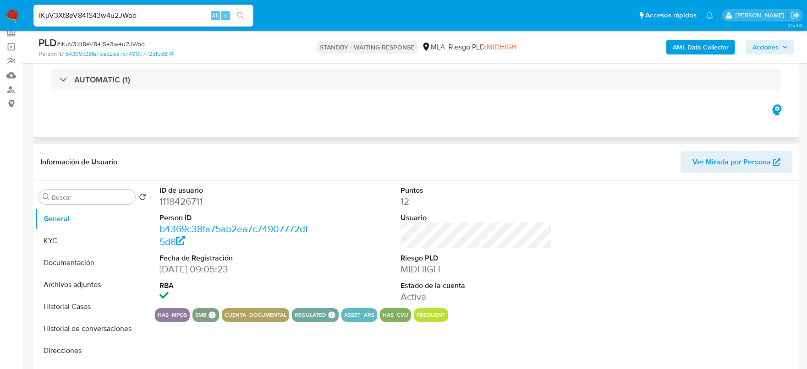
select select "10"
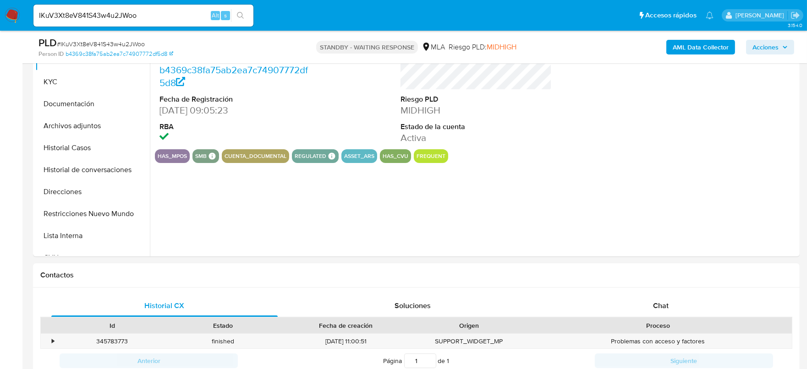
scroll to position [229, 0]
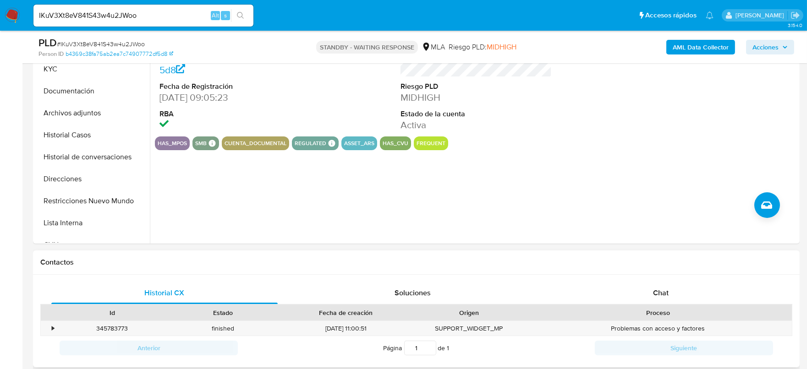
click at [676, 305] on div "Proceso" at bounding box center [658, 313] width 268 height 16
click at [672, 296] on div "Chat" at bounding box center [660, 293] width 226 height 22
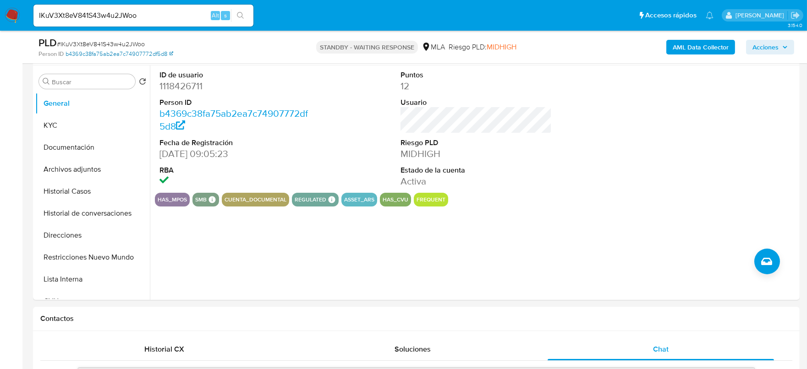
scroll to position [172, 0]
click at [121, 41] on span "# IKuV3Xt8eV841S43w4u2JWoo" at bounding box center [101, 43] width 88 height 9
copy span "IKuV3Xt8eV841S43w4u2JWoo"
click at [177, 86] on dd "1118426711" at bounding box center [235, 86] width 152 height 13
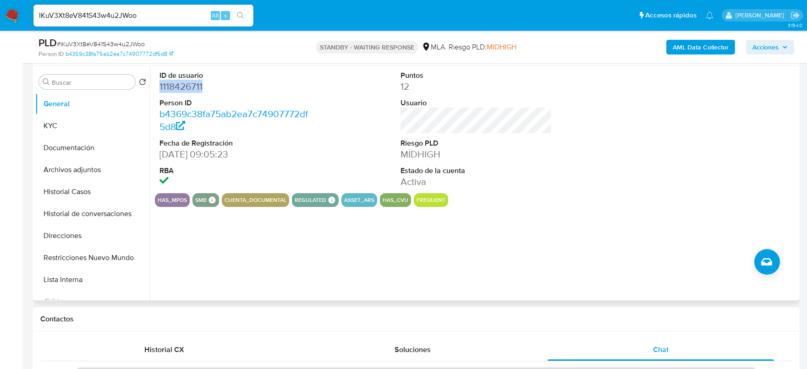
click at [177, 86] on dd "1118426711" at bounding box center [235, 86] width 152 height 13
copy dd "1118426711"
click at [90, 40] on span "# IKuV3Xt8eV841S43w4u2JWoo" at bounding box center [101, 43] width 88 height 9
copy span "IKuV3Xt8eV841S43w4u2JWoo"
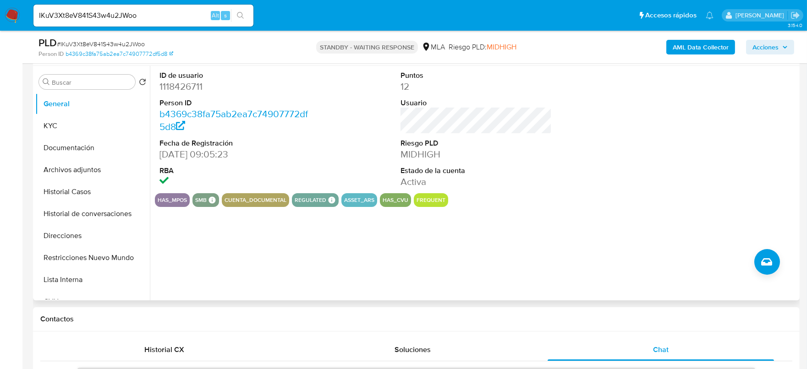
click at [167, 85] on dd "1118426711" at bounding box center [235, 86] width 152 height 13
copy dd "1118426711"
click at [80, 43] on span "# IKuV3Xt8eV841S43w4u2JWoo" at bounding box center [101, 43] width 88 height 9
click at [126, 41] on span "# IKuV3Xt8eV841S43w4u2JWoo" at bounding box center [101, 43] width 88 height 9
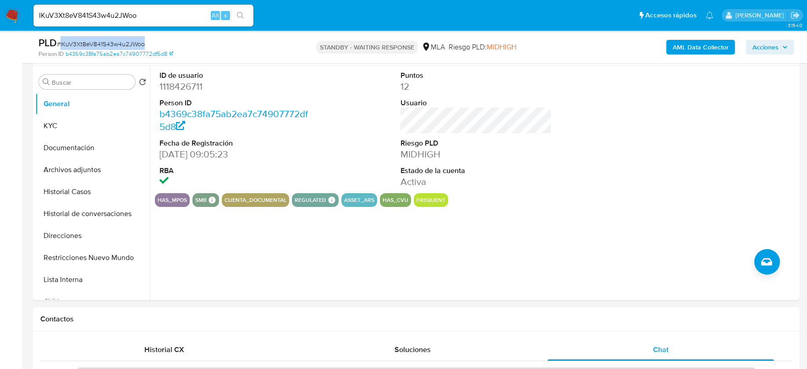
click at [126, 41] on span "# IKuV3Xt8eV841S43w4u2JWoo" at bounding box center [101, 43] width 88 height 9
click at [50, 125] on button "KYC" at bounding box center [88, 126] width 107 height 22
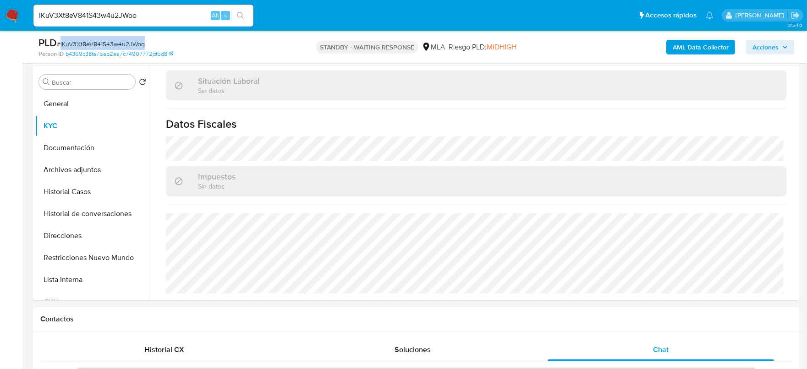
click at [94, 45] on span "# IKuV3Xt8eV841S43w4u2JWoo" at bounding box center [101, 43] width 88 height 9
click at [170, 11] on input "IKuV3Xt8eV841S43w4u2JWoo" at bounding box center [143, 16] width 220 height 12
click at [170, 10] on input "IKuV3Xt8eV841S43w4u2JWoo" at bounding box center [143, 16] width 220 height 12
paste input "Q1Dm5MDSIss19IH2nXUPvVmQ"
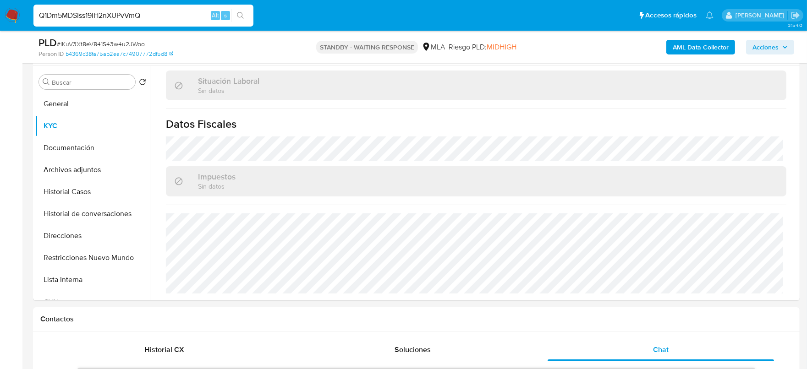
type input "Q1Dm5MDSIss19IH2nXUPvVmQ"
click at [247, 15] on button "search-icon" at bounding box center [240, 15] width 19 height 13
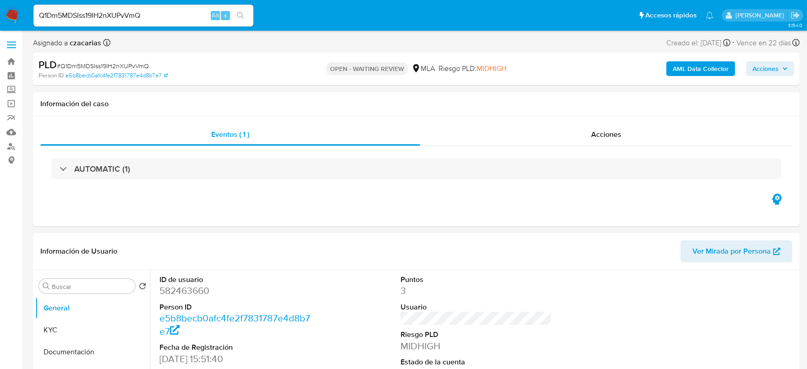
select select "10"
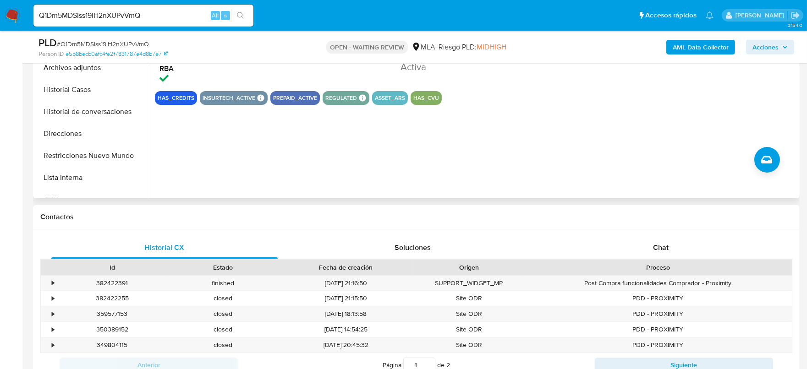
scroll to position [286, 0]
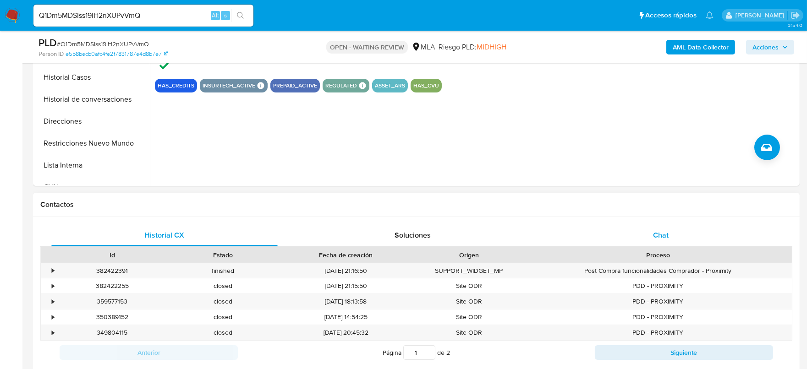
click at [678, 236] on div "Chat" at bounding box center [660, 235] width 226 height 22
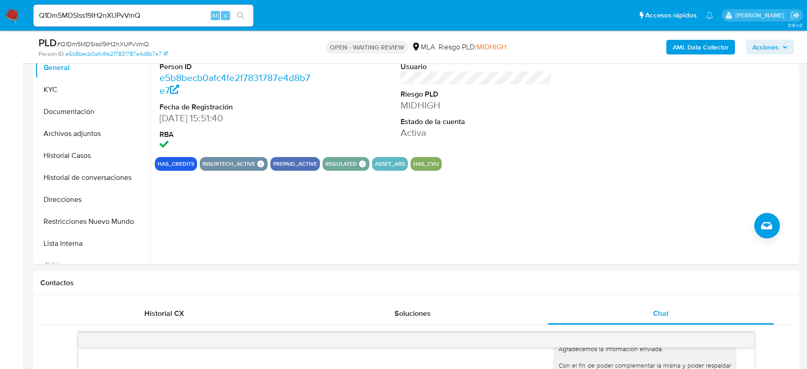
scroll to position [172, 0]
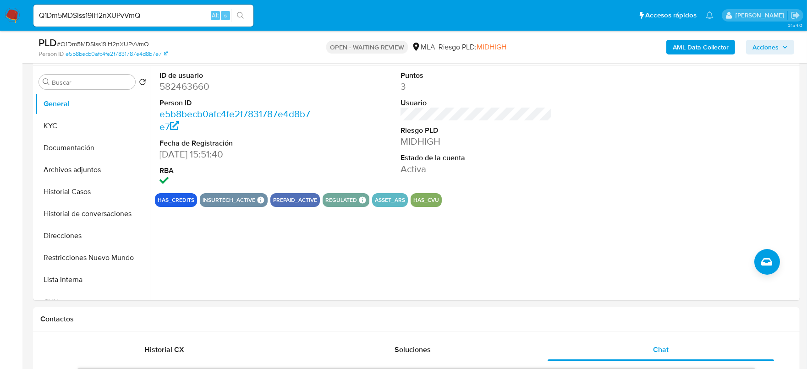
click at [83, 40] on span "# Q1Dm5MDSIss19IH2nXUPvVmQ" at bounding box center [103, 43] width 92 height 9
copy span "Q1Dm5MDSIss19IH2nXUPvVmQ"
click at [184, 89] on dd "582463660" at bounding box center [235, 86] width 152 height 13
click at [185, 89] on dd "582463660" at bounding box center [235, 86] width 152 height 13
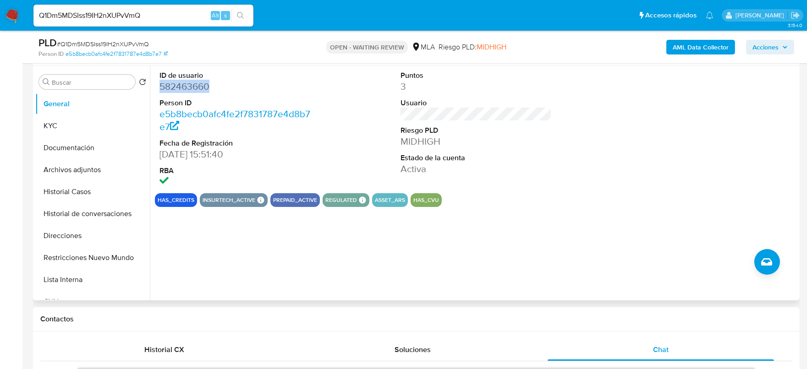
copy dd "582463660"
click at [186, 84] on dd "582463660" at bounding box center [235, 86] width 152 height 13
click at [196, 93] on dl "ID de usuario 582463660 Person ID e5b8becb0afc4fe2f7831787e4d8b7e7 Fecha de Reg…" at bounding box center [235, 130] width 152 height 118
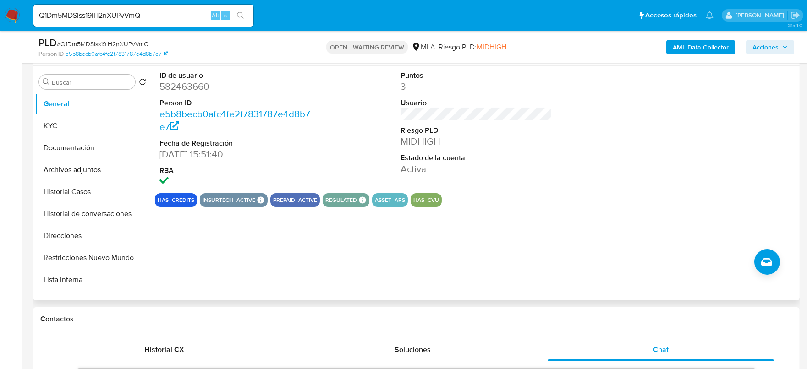
click at [198, 89] on dd "582463660" at bounding box center [235, 86] width 152 height 13
click at [120, 44] on span "# Q1Dm5MDSIss19IH2nXUPvVmQ" at bounding box center [103, 43] width 92 height 9
click at [120, 43] on span "# Q1Dm5MDSIss19IH2nXUPvVmQ" at bounding box center [103, 43] width 92 height 9
click at [82, 44] on span "# Q1Dm5MDSIss19IH2nXUPvVmQ" at bounding box center [103, 43] width 92 height 9
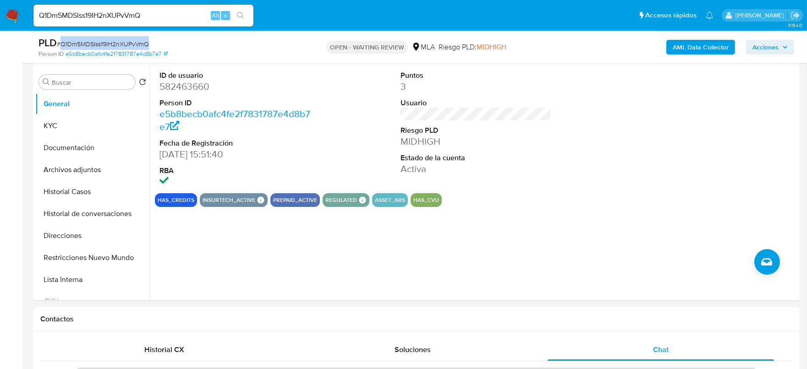
click at [82, 44] on span "# Q1Dm5MDSIss19IH2nXUPvVmQ" at bounding box center [103, 43] width 92 height 9
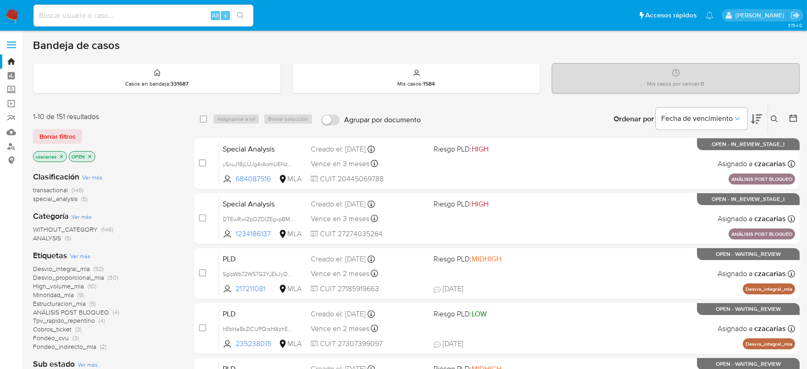
click at [773, 115] on icon at bounding box center [774, 118] width 7 height 7
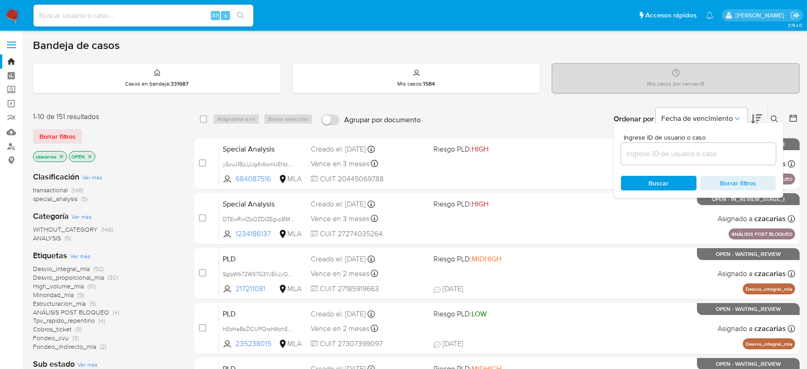
click at [752, 143] on div at bounding box center [698, 154] width 155 height 22
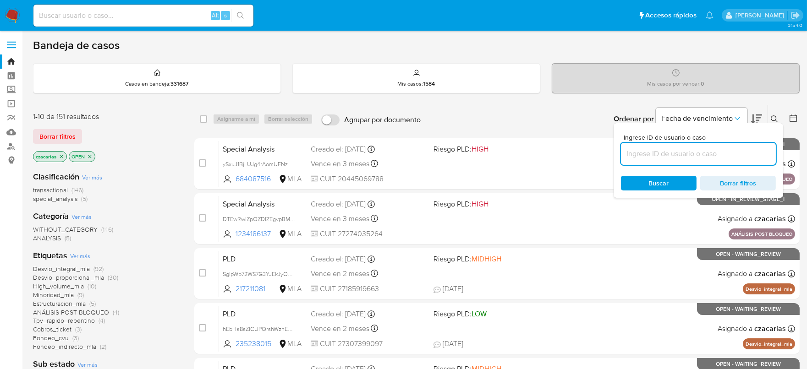
click at [747, 153] on input at bounding box center [698, 154] width 155 height 12
paste input "Q1Dm5MDSIss19IH2nXUPvVmQ"
type input "Q1Dm5MDSIss19IH2nXUPvVmQ"
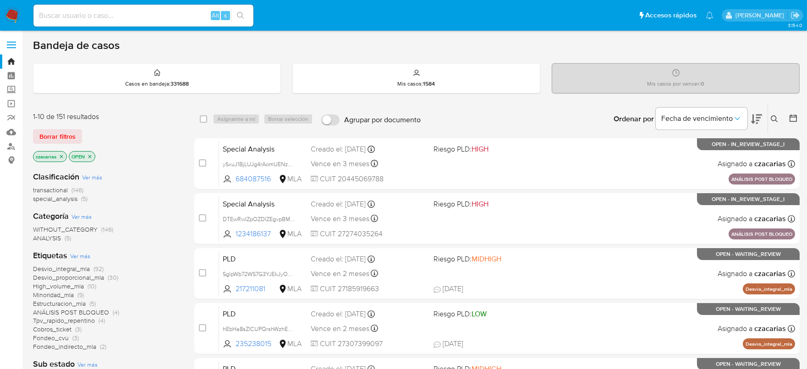
click at [167, 16] on input at bounding box center [143, 16] width 220 height 12
paste input "Q1Dm5MDSIss19IH2nXUPvVmQ"
type input "Q1Dm5MDSIss19IH2nXUPvVmQ"
click at [238, 12] on icon "search-icon" at bounding box center [240, 15] width 7 height 7
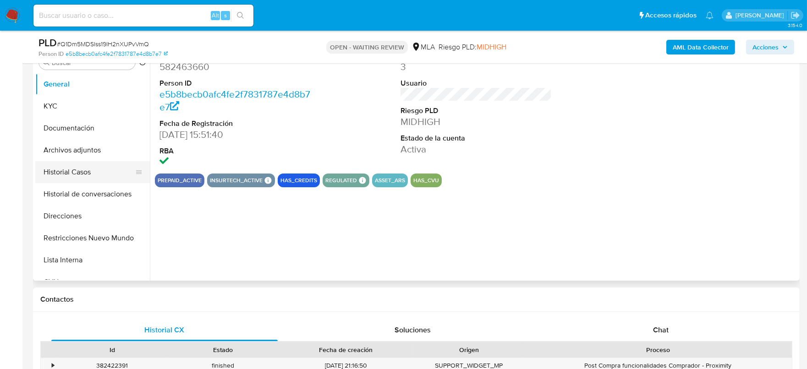
select select "10"
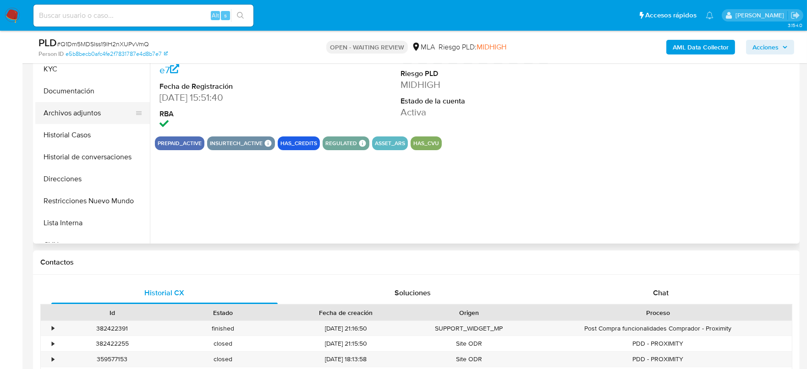
click at [77, 101] on button "Documentación" at bounding box center [92, 91] width 115 height 22
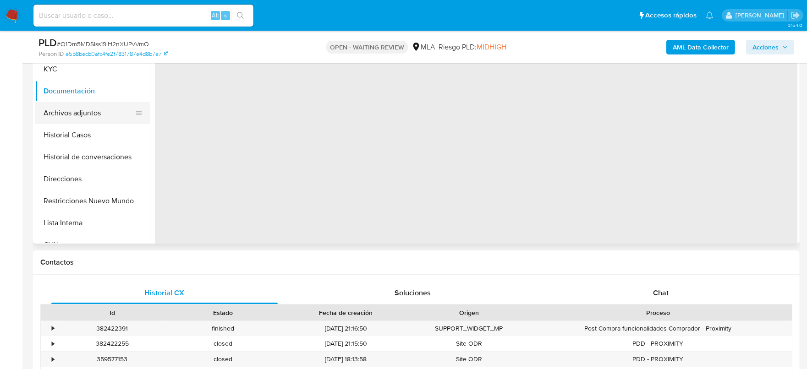
click at [76, 105] on button "Archivos adjuntos" at bounding box center [88, 113] width 107 height 22
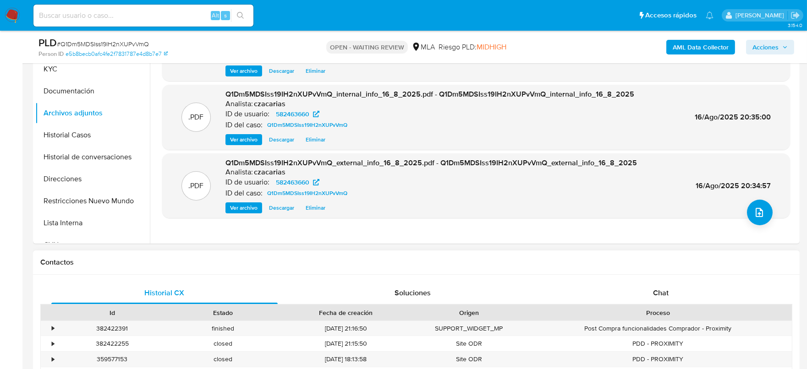
scroll to position [344, 0]
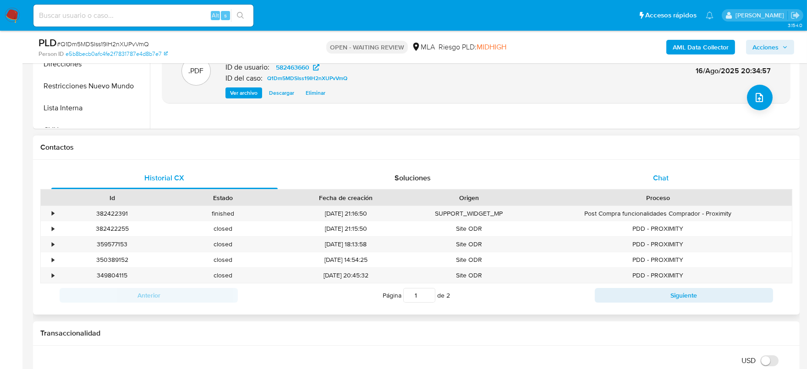
click at [649, 177] on div "Chat" at bounding box center [660, 178] width 226 height 22
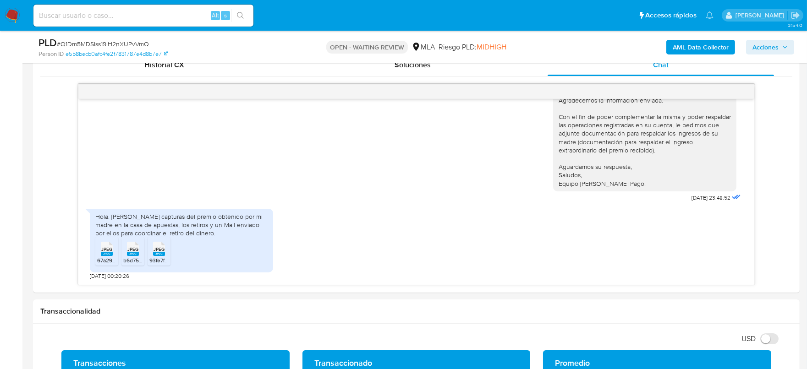
scroll to position [458, 0]
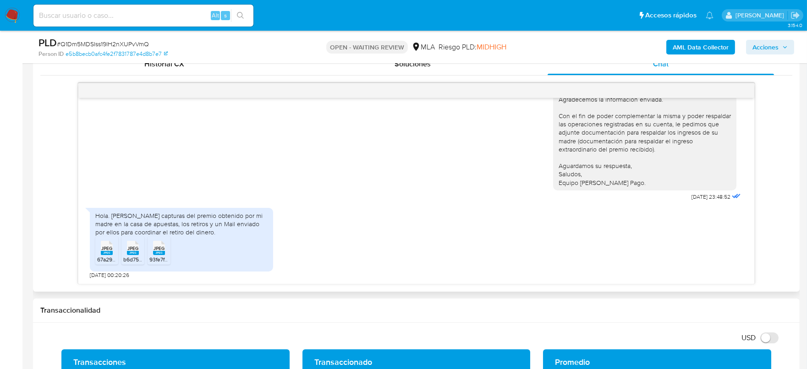
click at [106, 255] on icon "JPEG" at bounding box center [107, 248] width 12 height 16
click at [131, 253] on rect at bounding box center [133, 253] width 12 height 4
click at [161, 251] on span "JPEG" at bounding box center [158, 249] width 11 height 6
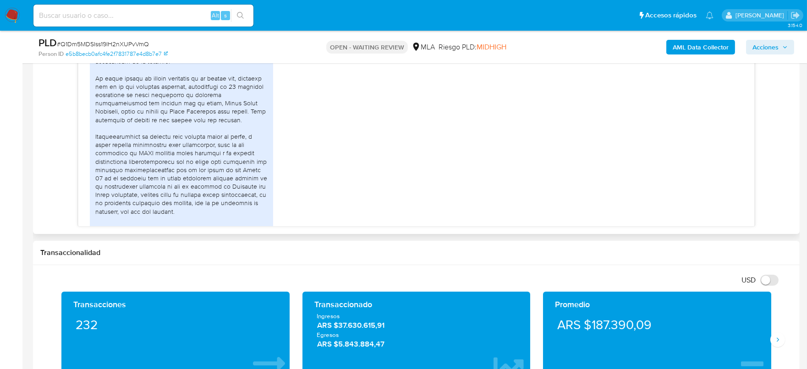
scroll to position [938, 0]
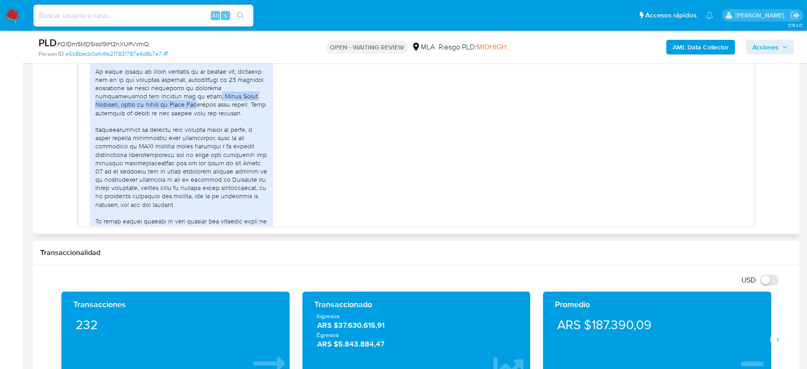
drag, startPoint x: 206, startPoint y: 114, endPoint x: 208, endPoint y: 130, distance: 15.6
click at [208, 126] on div at bounding box center [181, 130] width 172 height 308
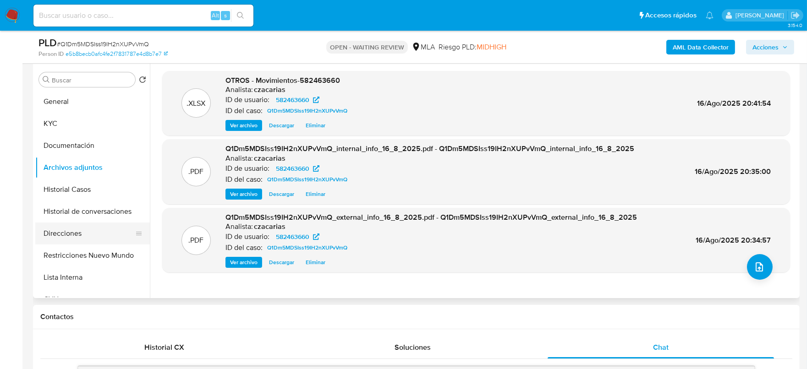
scroll to position [114, 0]
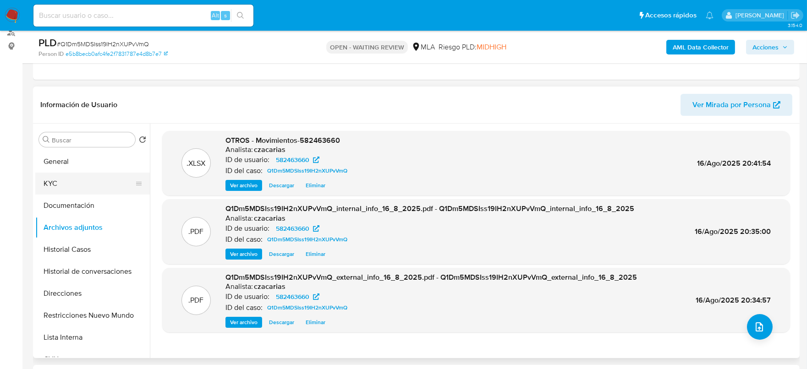
click at [56, 173] on button "KYC" at bounding box center [88, 184] width 107 height 22
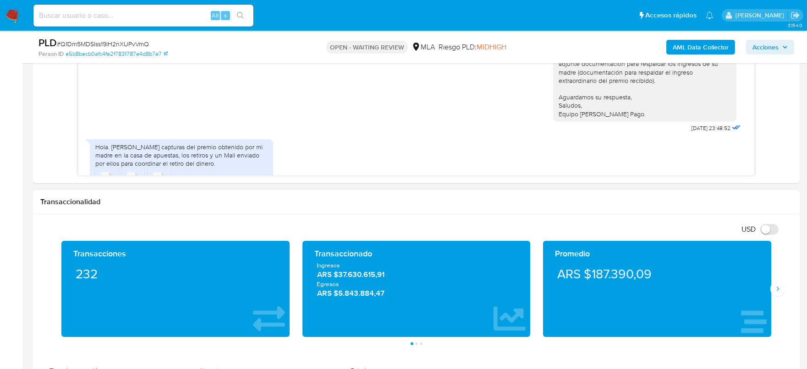
scroll to position [687, 0]
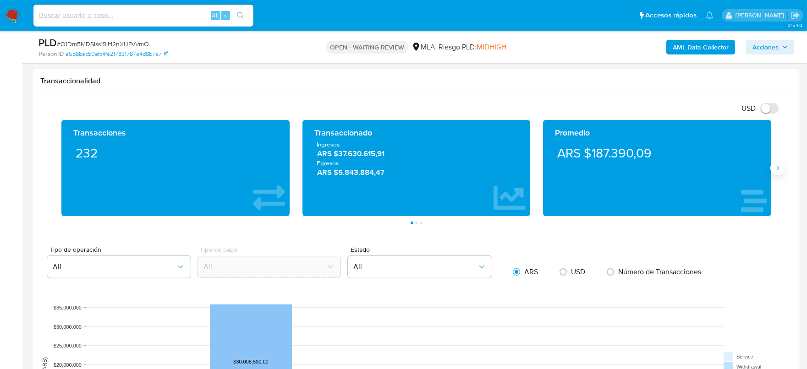
click at [777, 170] on icon "Siguiente" at bounding box center [777, 167] width 7 height 7
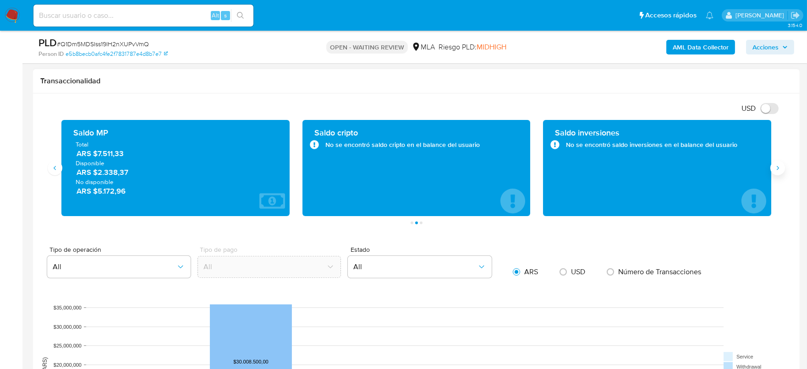
click at [777, 170] on icon "Siguiente" at bounding box center [777, 167] width 7 height 7
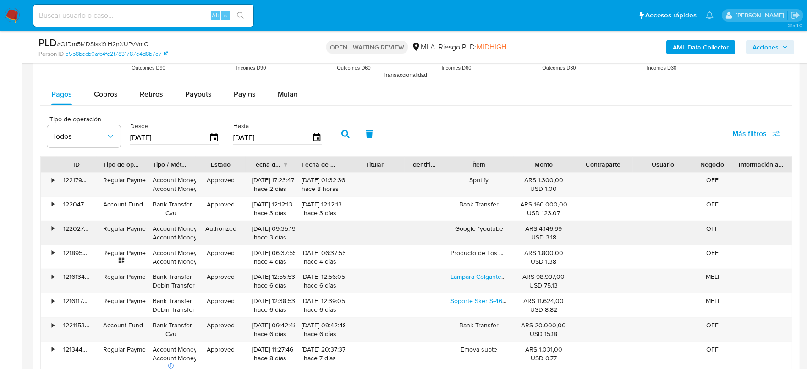
scroll to position [1088, 0]
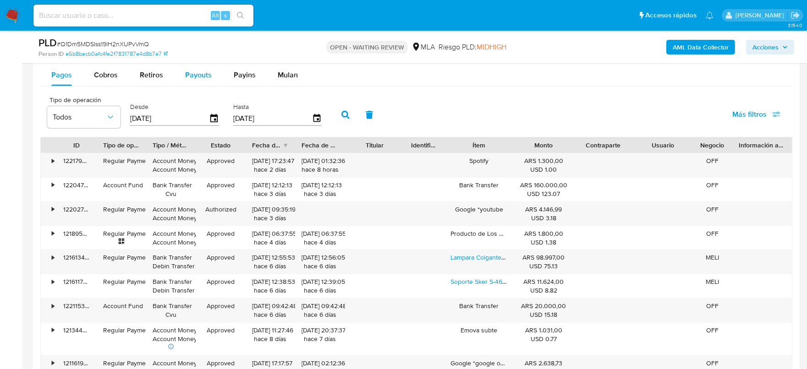
click at [195, 76] on span "Payouts" at bounding box center [198, 75] width 27 height 11
select select "10"
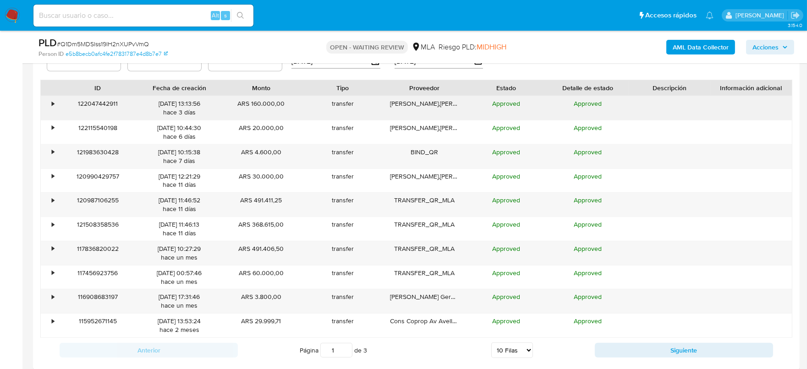
scroll to position [1203, 0]
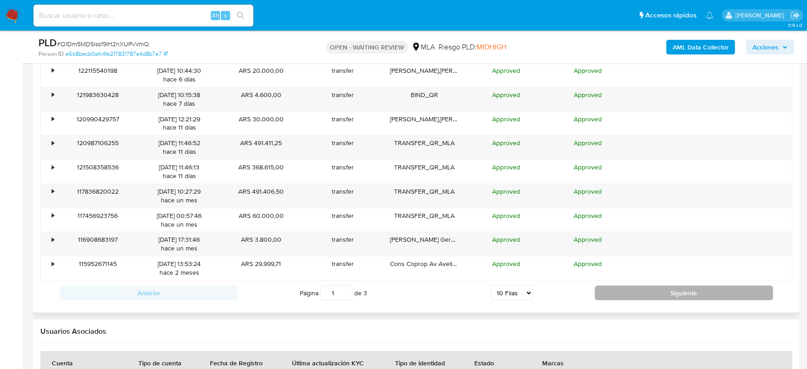
click at [669, 286] on button "Siguiente" at bounding box center [684, 293] width 178 height 15
type input "2"
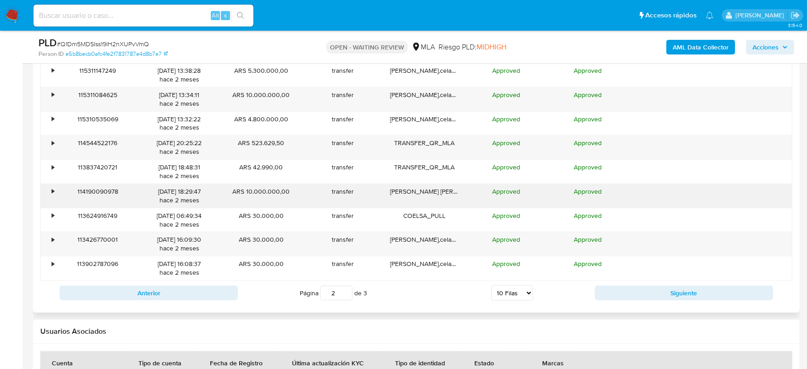
click at [50, 191] on div "•" at bounding box center [49, 196] width 16 height 24
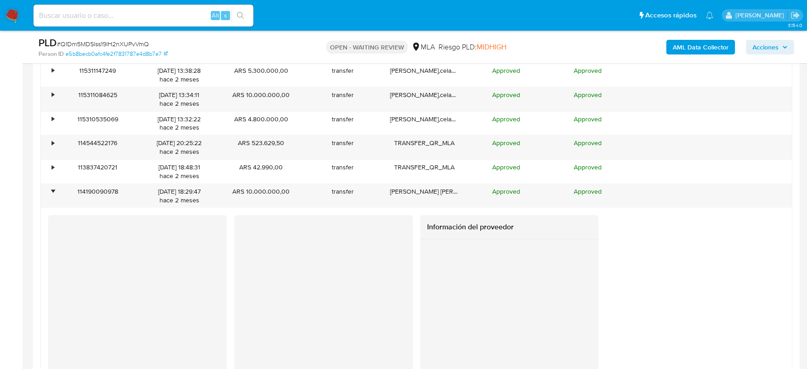
scroll to position [1260, 0]
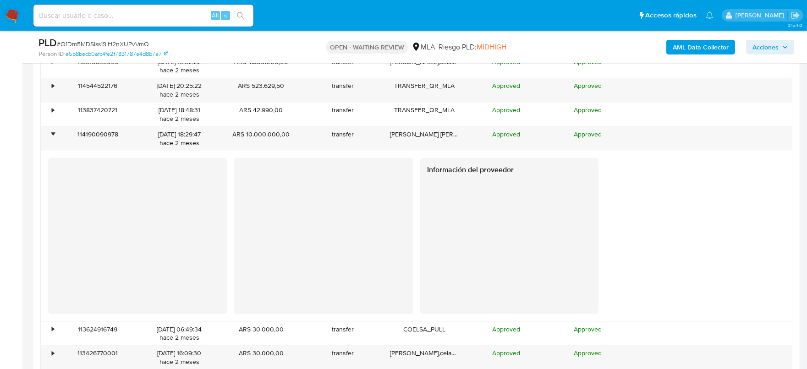
click at [416, 185] on div "Información del proveedor" at bounding box center [416, 236] width 736 height 156
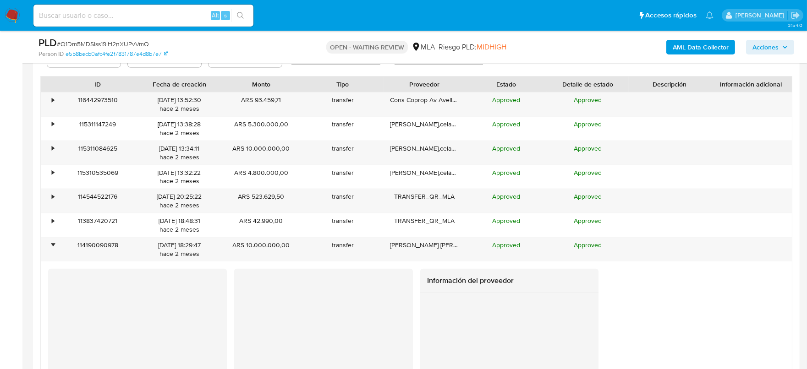
scroll to position [1145, 0]
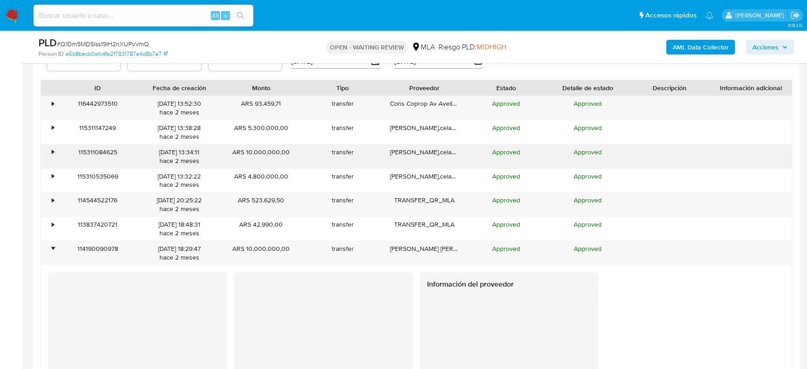
click at [52, 150] on div "•" at bounding box center [53, 152] width 2 height 9
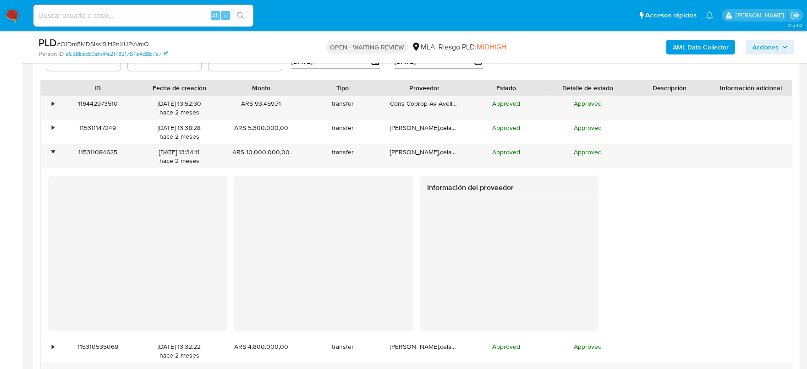
click at [46, 195] on div "Información del proveedor" at bounding box center [416, 254] width 751 height 156
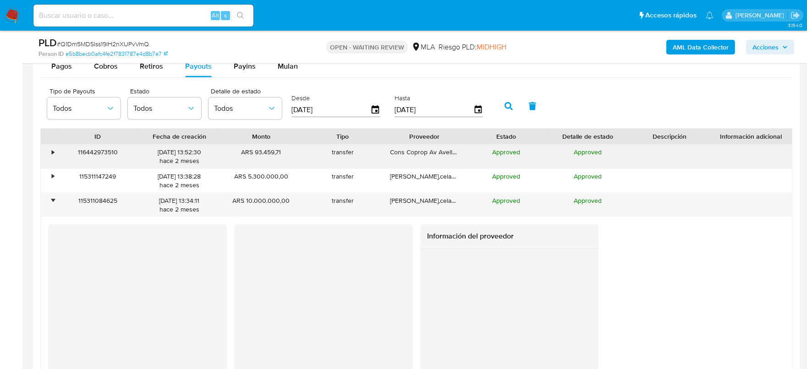
scroll to position [1088, 0]
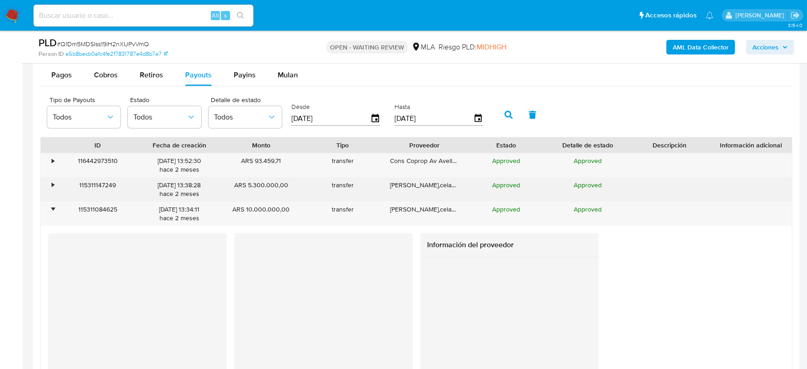
click at [52, 184] on div "•" at bounding box center [53, 185] width 2 height 9
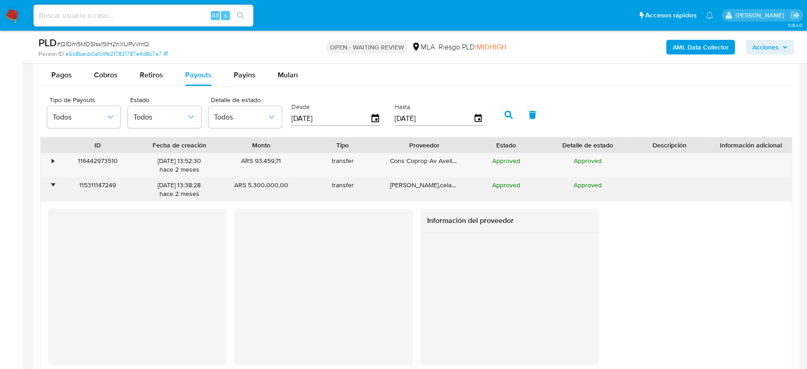
scroll to position [1145, 0]
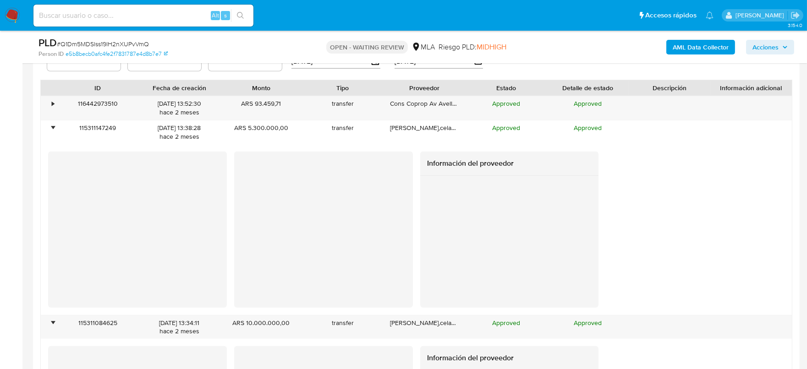
click at [422, 197] on div at bounding box center [509, 242] width 179 height 132
click at [596, 217] on div at bounding box center [509, 242] width 179 height 132
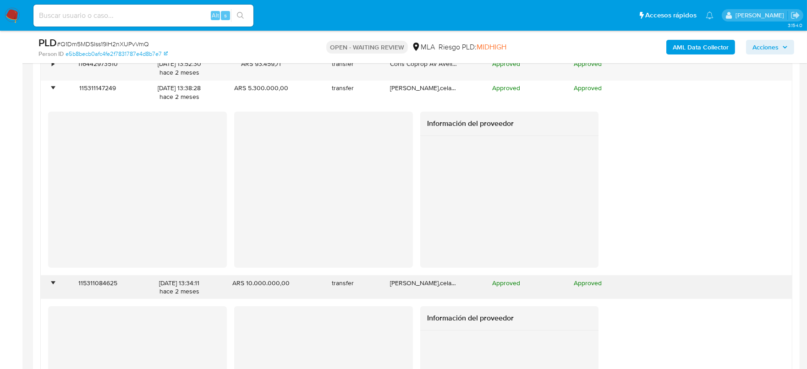
scroll to position [1203, 0]
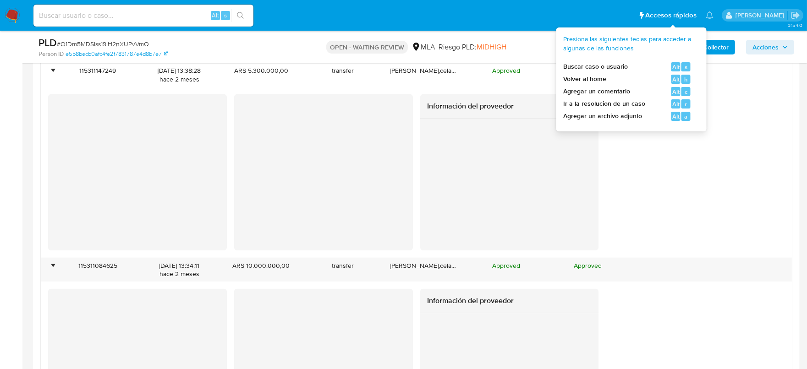
click at [637, 118] on span "Agregar un archivo adjunto" at bounding box center [603, 116] width 79 height 9
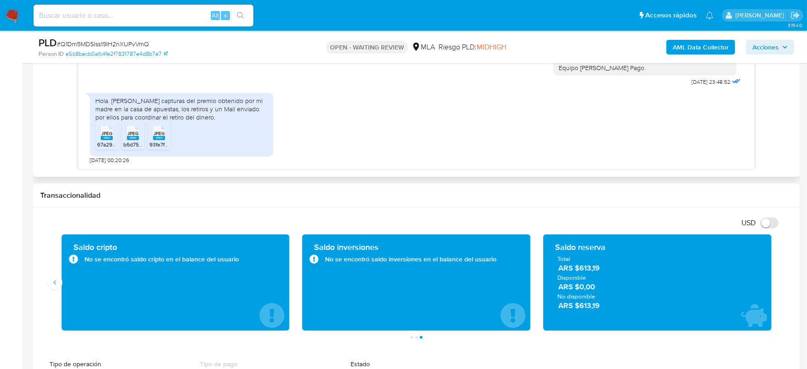
scroll to position [1339, 0]
click at [146, 18] on input at bounding box center [143, 16] width 220 height 12
paste input "5VEPfzr4JwjQbbtUFSn74bPE"
type input "5VEPfzr4JwjQbbtUFSn74bPE"
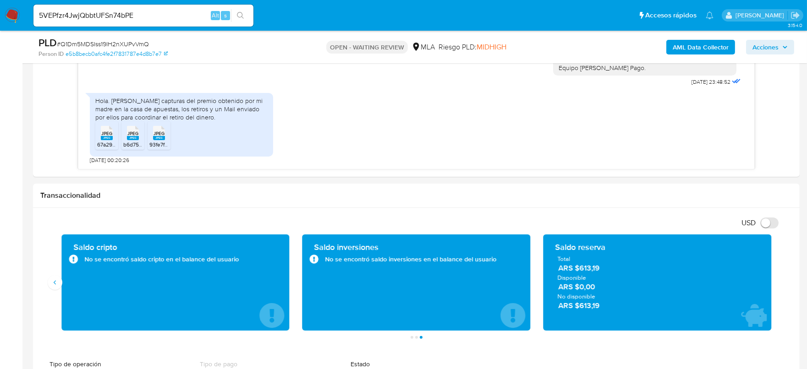
click at [234, 13] on button "search-icon" at bounding box center [240, 15] width 19 height 13
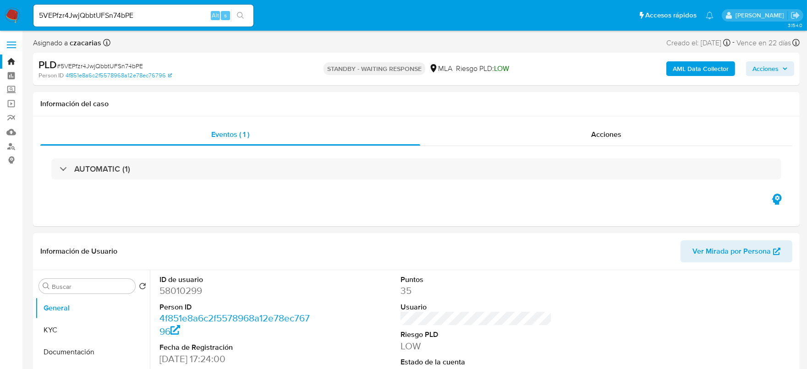
select select "10"
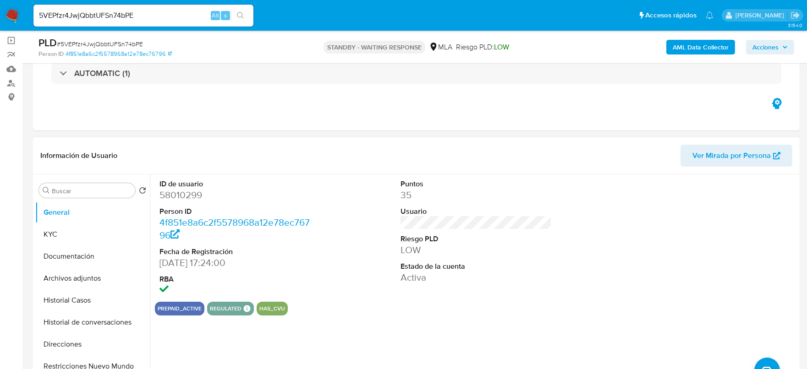
scroll to position [57, 0]
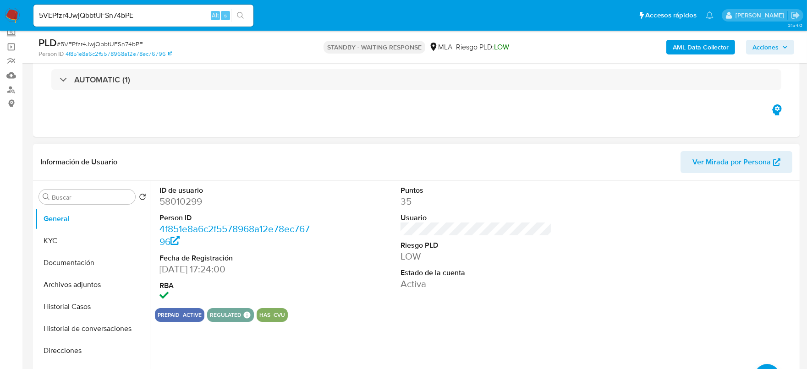
click at [178, 203] on dd "58010299" at bounding box center [235, 201] width 152 height 13
copy dd "58010299"
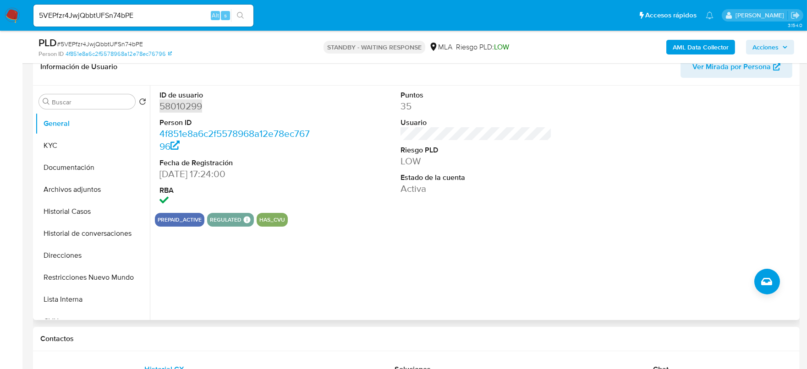
scroll to position [172, 0]
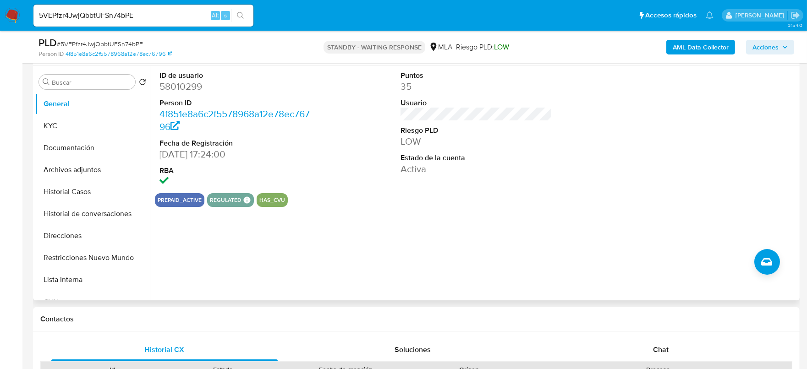
click at [170, 77] on dt "ID de usuario" at bounding box center [235, 76] width 152 height 10
click at [173, 84] on dd "58010299" at bounding box center [235, 86] width 152 height 13
copy dd "58010299"
click at [117, 45] on span "# 5VEPfzr4JwjQbbtUFSn74bPE" at bounding box center [100, 43] width 86 height 9
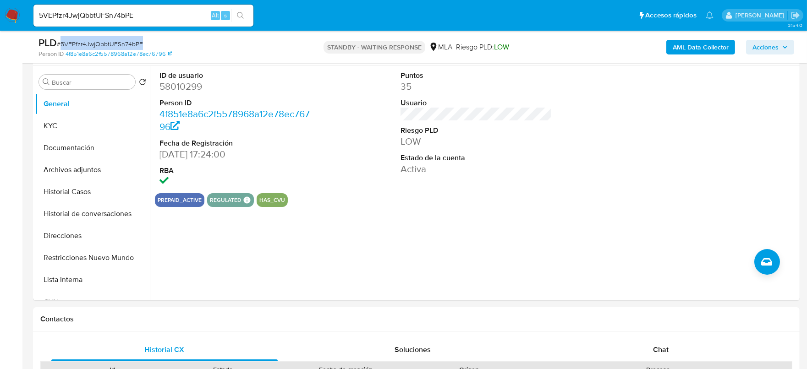
click at [117, 45] on span "# 5VEPfzr4JwjQbbtUFSn74bPE" at bounding box center [100, 43] width 86 height 9
copy span "5VEPfzr4JwjQbbtUFSn74bPE"
click at [76, 127] on button "KYC" at bounding box center [88, 126] width 107 height 22
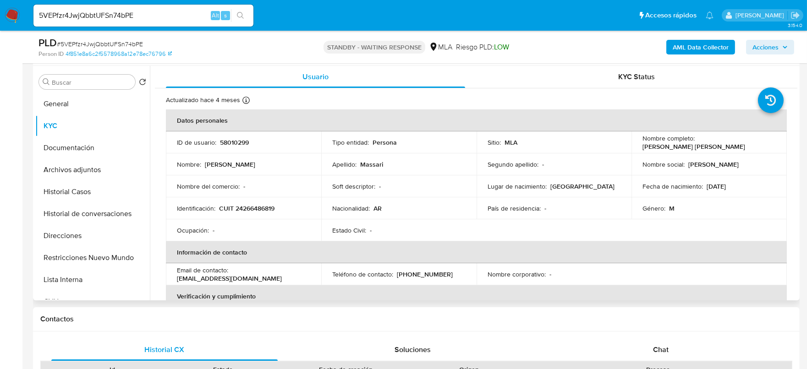
drag, startPoint x: 698, startPoint y: 140, endPoint x: 770, endPoint y: 143, distance: 72.0
click at [770, 143] on div "Nombre completo : Franco Alejandro Massari" at bounding box center [708, 142] width 133 height 16
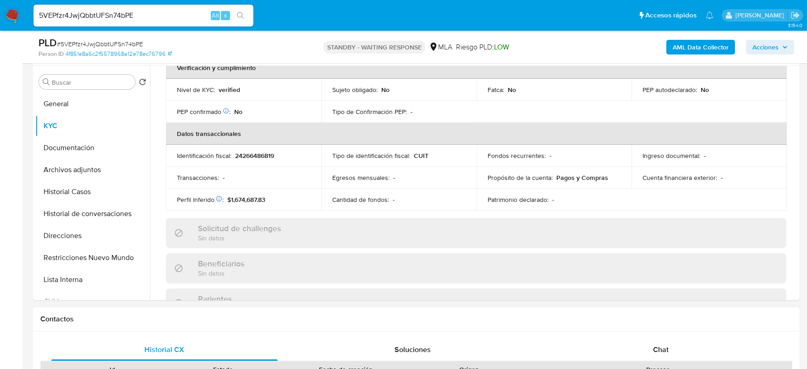
scroll to position [286, 0]
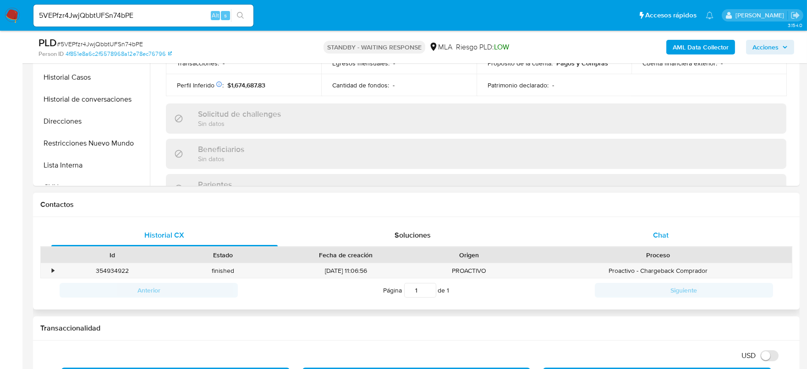
click at [673, 233] on div "Chat" at bounding box center [660, 235] width 226 height 22
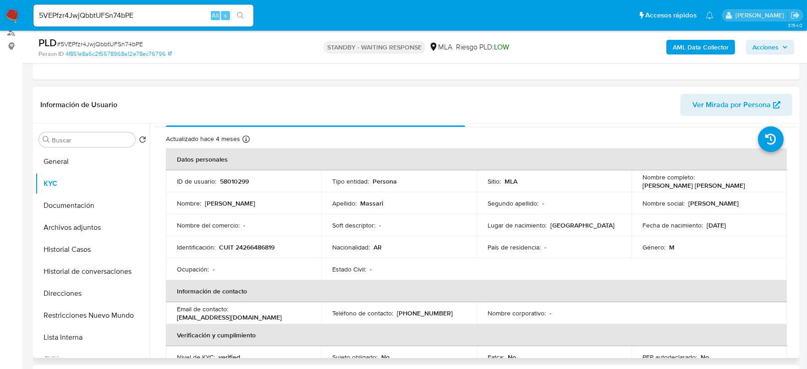
scroll to position [0, 0]
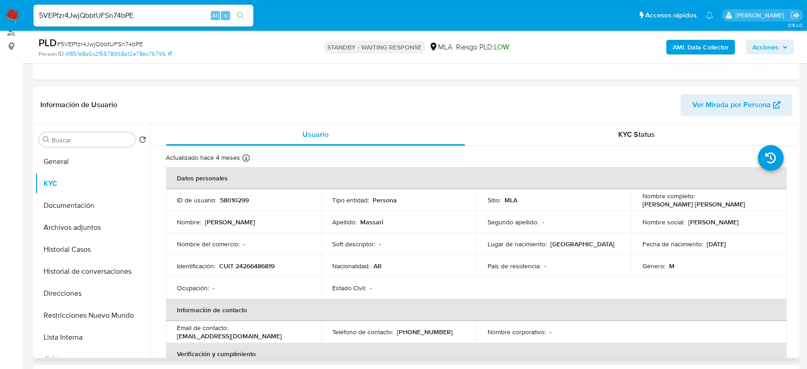
click at [230, 199] on p "58010299" at bounding box center [234, 200] width 29 height 8
copy p "58010299"
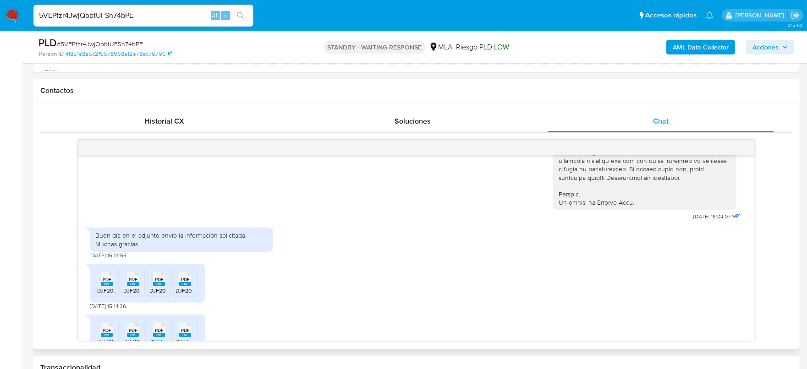
scroll to position [418, 0]
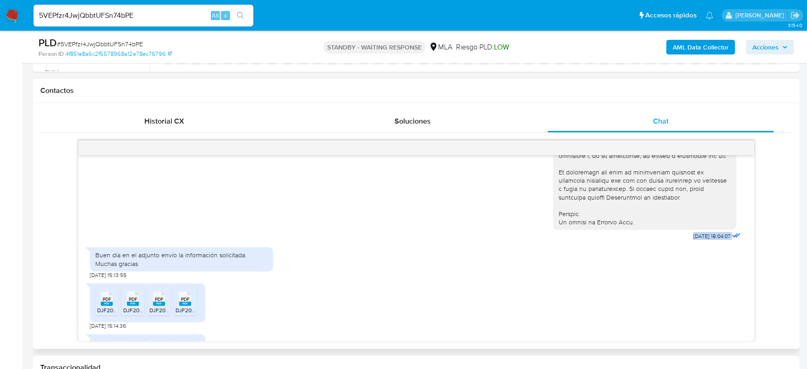
drag, startPoint x: 669, startPoint y: 255, endPoint x: 659, endPoint y: 256, distance: 10.1
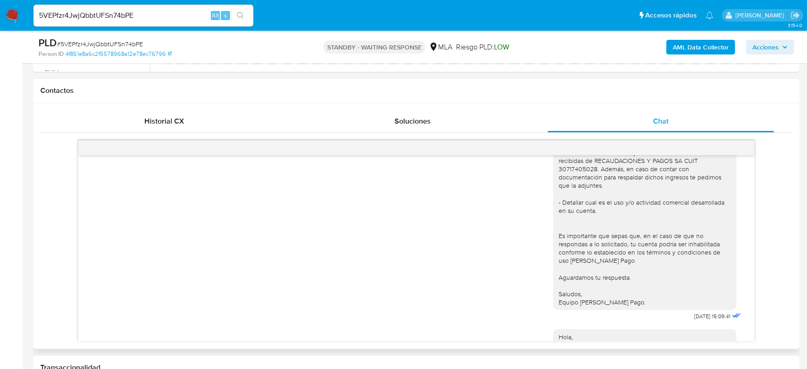
scroll to position [705, 0]
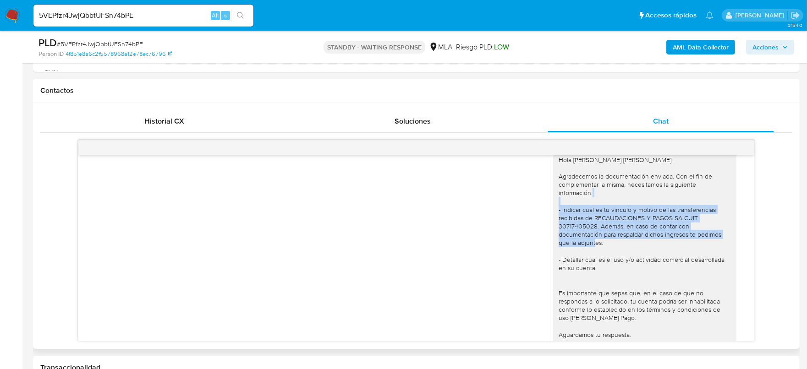
drag, startPoint x: 549, startPoint y: 225, endPoint x: 487, endPoint y: 323, distance: 115.9
click at [600, 261] on div "Hola Franco Alejandro Massari Agradecemos la documentación enviada. Con el fin …" at bounding box center [644, 260] width 172 height 208
click at [610, 254] on div "Hola Franco Alejandro Massari Agradecemos la documentación enviada. Con el fin …" at bounding box center [644, 260] width 172 height 208
click at [572, 245] on div "Hola Franco Alejandro Massari Agradecemos la documentación enviada. Con el fin …" at bounding box center [644, 260] width 172 height 208
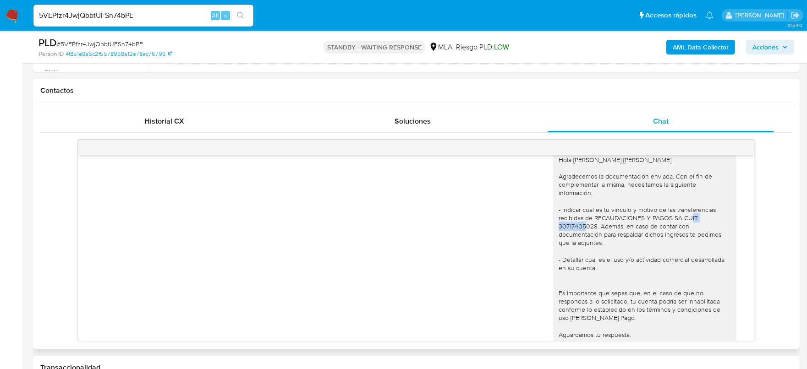
click at [572, 245] on div "Hola Franco Alejandro Massari Agradecemos la documentación enviada. Con el fin …" at bounding box center [644, 260] width 172 height 208
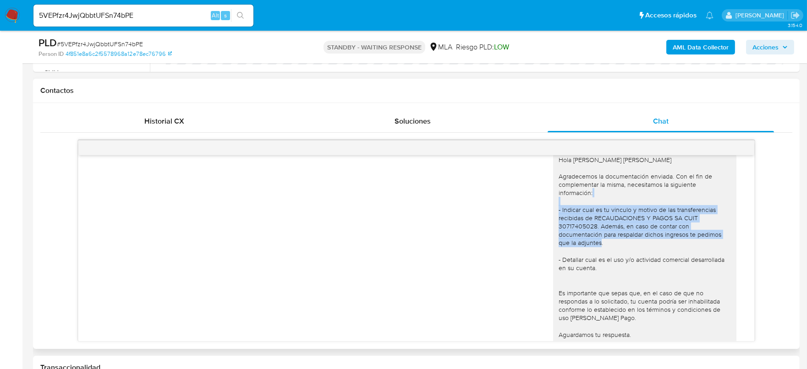
click at [572, 245] on div "Hola Franco Alejandro Massari Agradecemos la documentación enviada. Con el fin …" at bounding box center [644, 260] width 172 height 208
click at [580, 254] on div "Hola Franco Alejandro Massari Agradecemos la documentación enviada. Con el fin …" at bounding box center [644, 260] width 172 height 208
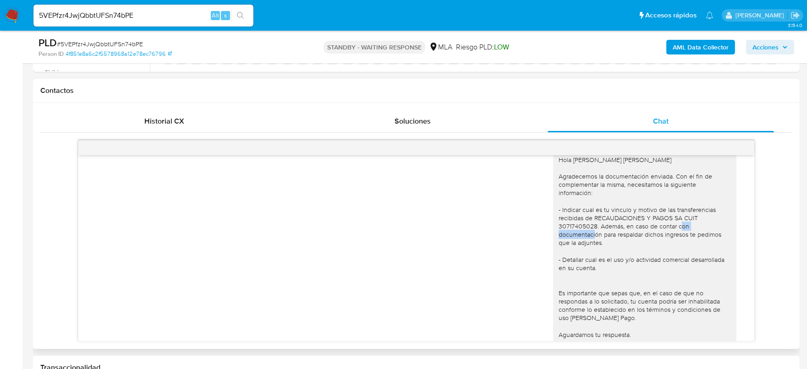
click at [580, 254] on div "Hola Franco Alejandro Massari Agradecemos la documentación enviada. Con el fin …" at bounding box center [644, 260] width 172 height 208
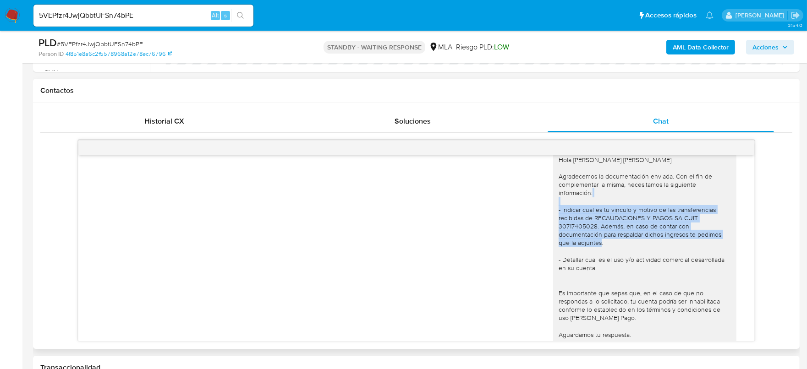
click at [580, 254] on div "Hola Franco Alejandro Massari Agradecemos la documentación enviada. Con el fin …" at bounding box center [644, 260] width 172 height 208
click at [613, 261] on div "Hola Franco Alejandro Massari Agradecemos la documentación enviada. Con el fin …" at bounding box center [644, 260] width 172 height 208
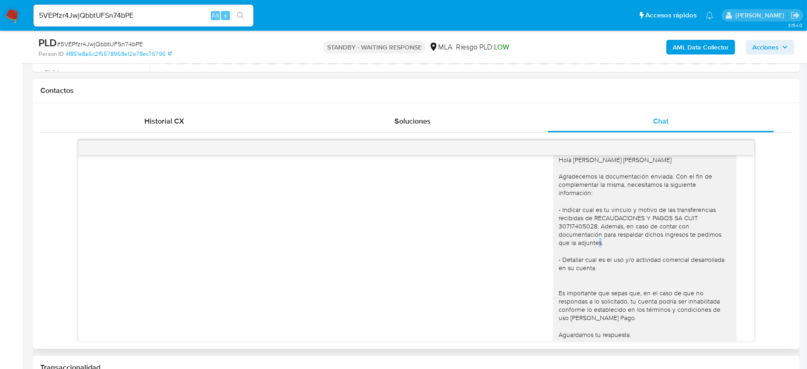
click at [613, 261] on div "Hola Franco Alejandro Massari Agradecemos la documentación enviada. Con el fin …" at bounding box center [644, 260] width 172 height 208
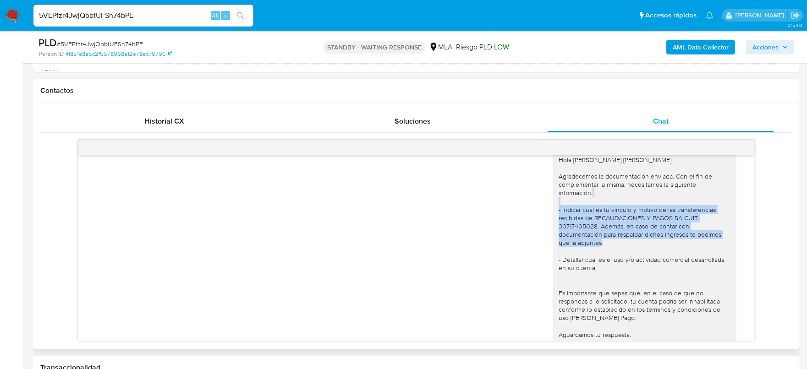
click at [613, 260] on div "Hola Franco Alejandro Massari Agradecemos la documentación enviada. Con el fin …" at bounding box center [644, 260] width 172 height 208
click at [678, 262] on div "Hola Franco Alejandro Massari Agradecemos la documentación enviada. Con el fin …" at bounding box center [644, 260] width 172 height 208
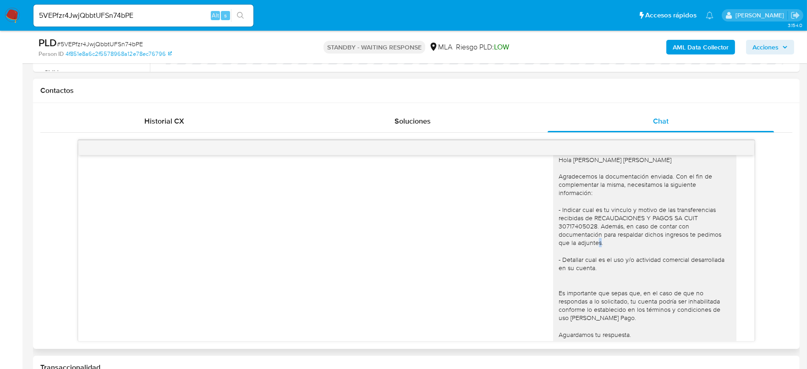
click at [678, 261] on div "Hola Franco Alejandro Massari Agradecemos la documentación enviada. Con el fin …" at bounding box center [644, 260] width 172 height 208
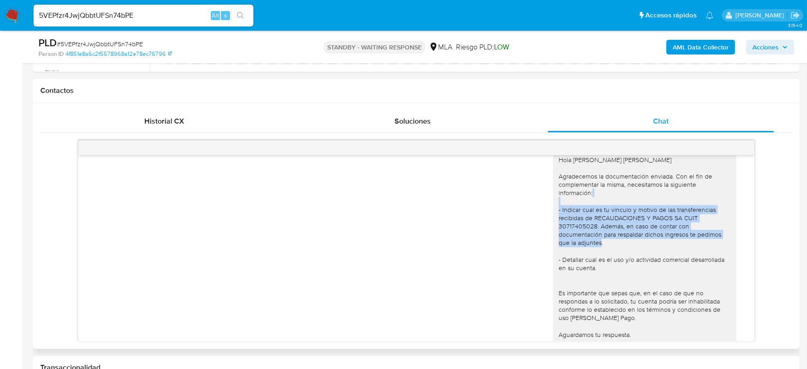
click at [678, 261] on div "Hola Franco Alejandro Massari Agradecemos la documentación enviada. Con el fin …" at bounding box center [644, 260] width 172 height 208
click at [617, 248] on div "Hola Franco Alejandro Massari Agradecemos la documentación enviada. Con el fin …" at bounding box center [644, 260] width 172 height 208
click at [612, 256] on div "Hola Franco Alejandro Massari Agradecemos la documentación enviada. Con el fin …" at bounding box center [644, 260] width 172 height 208
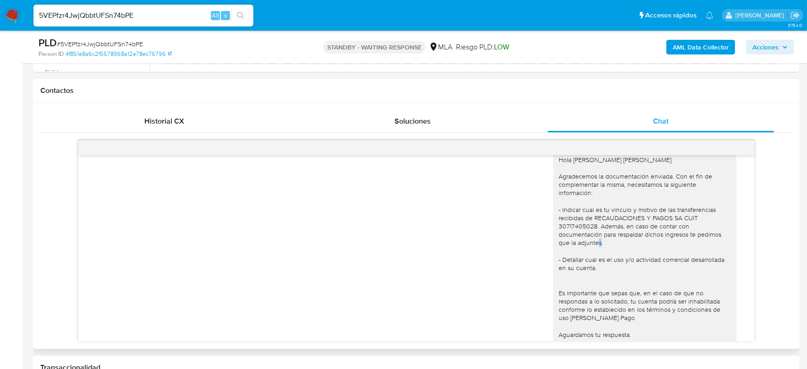
click at [612, 256] on div "Hola Franco Alejandro Massari Agradecemos la documentación enviada. Con el fin …" at bounding box center [644, 260] width 172 height 208
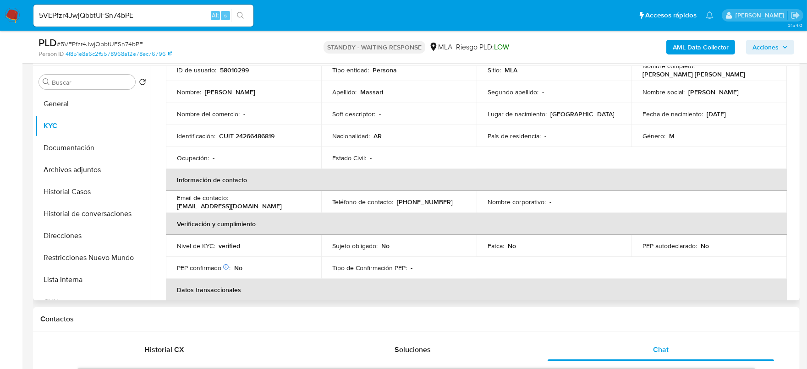
scroll to position [0, 0]
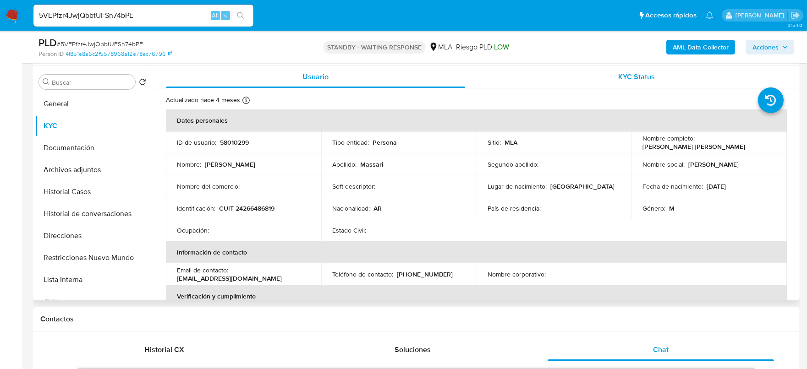
click at [639, 75] on span "KYC Status" at bounding box center [637, 76] width 37 height 11
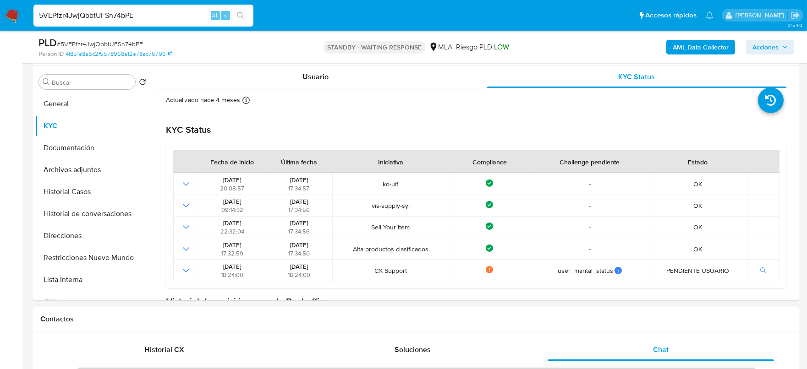
click at [180, 21] on input "5VEPfzr4JwjQbbtUFSn74bPE" at bounding box center [143, 16] width 220 height 12
paste input "IKuV3Xt8eV841S43w4u2JWoo"
type input "IKuV3Xt8eV841S43w4u2JWoo"
click at [241, 16] on icon "search-icon" at bounding box center [240, 15] width 7 height 7
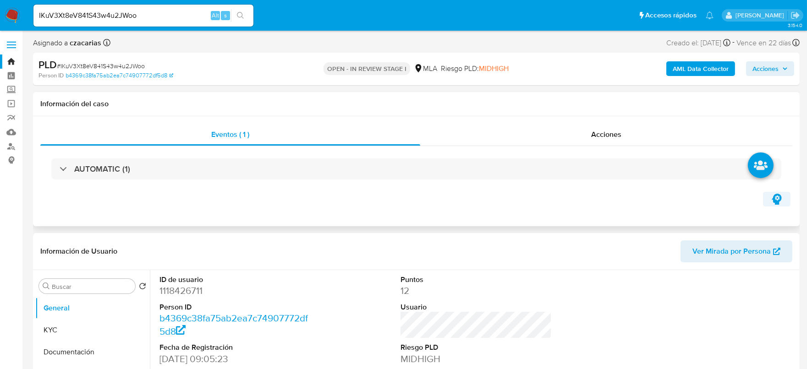
select select "10"
click at [200, 19] on input "IKuV3Xt8eV841S43w4u2JWoo" at bounding box center [143, 16] width 220 height 12
click at [200, 18] on input "IKuV3Xt8eV841S43w4u2JWoo" at bounding box center [143, 16] width 220 height 12
paste input "oZvx0R2aFId6gQIdA1xkDf4b"
type input "oZvx0R2aFId6gQIdA1xkDf4b"
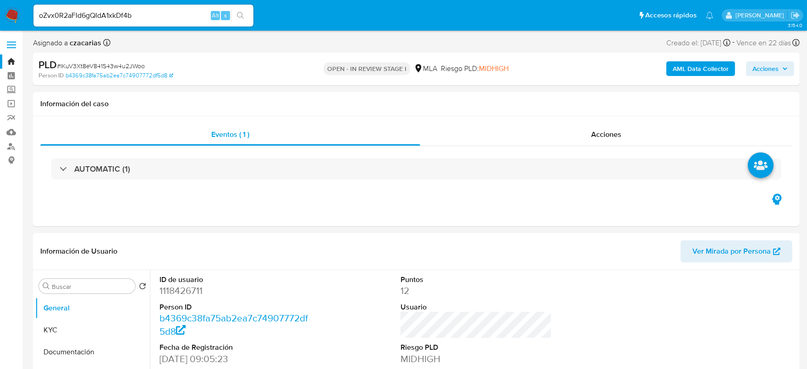
click at [241, 20] on button "search-icon" at bounding box center [240, 15] width 19 height 13
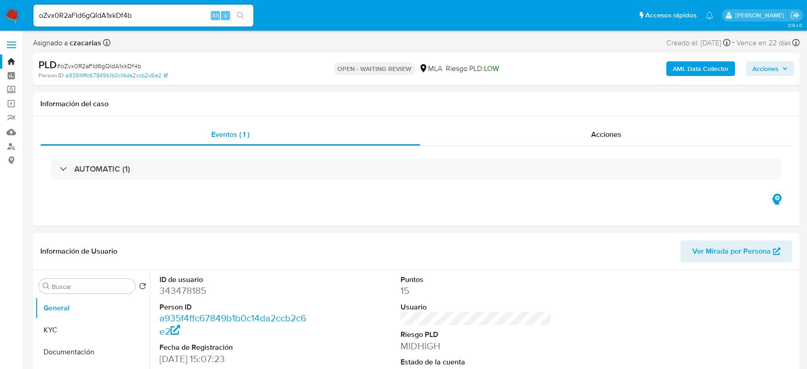
select select "10"
click at [106, 66] on span "# oZvx0R2aFId6gQIdA1xkDf4b" at bounding box center [99, 65] width 84 height 9
copy span "oZvx0R2aFId6gQIdA1xkDf4b"
click at [126, 66] on span "# oZvx0R2aFId6gQIdA1xkDf4b" at bounding box center [99, 65] width 84 height 9
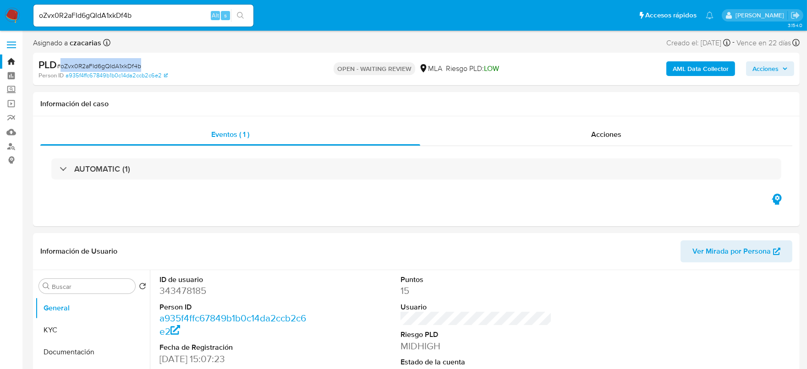
click at [126, 65] on span "# oZvx0R2aFId6gQIdA1xkDf4b" at bounding box center [99, 65] width 84 height 9
copy span "oZvx0R2aFId6gQIdA1xkDf4b"
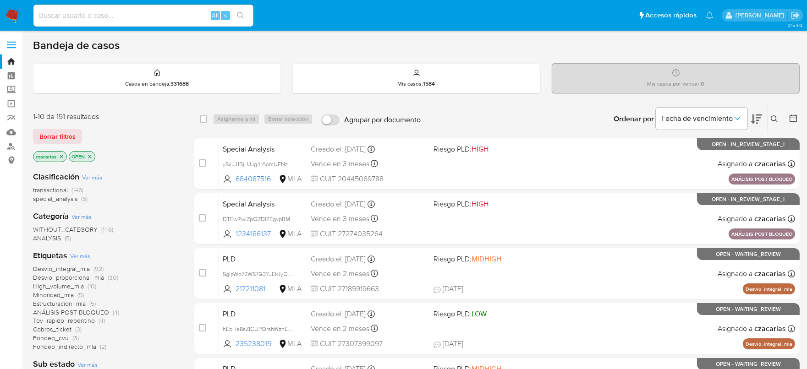
click at [776, 118] on icon at bounding box center [774, 118] width 7 height 7
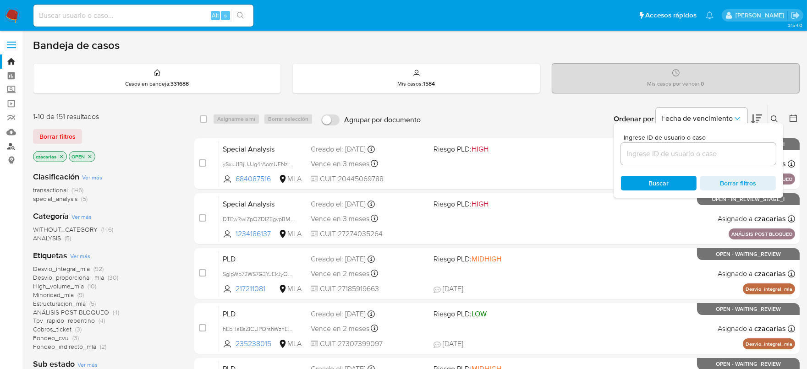
click at [10, 146] on link "Buscador de personas" at bounding box center [54, 146] width 109 height 14
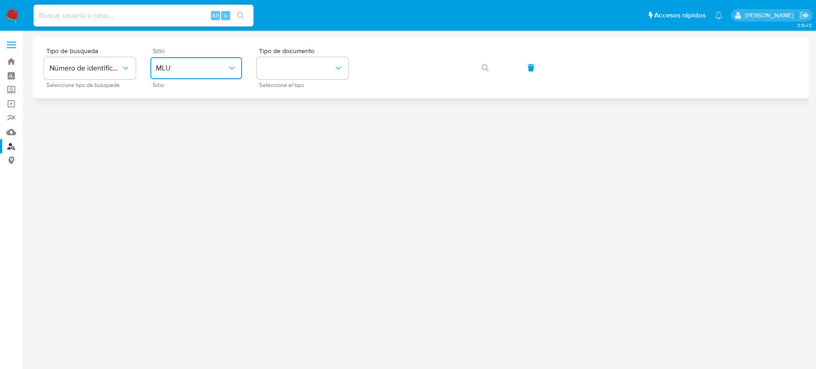
click at [218, 78] on button "MLU" at bounding box center [196, 68] width 92 height 22
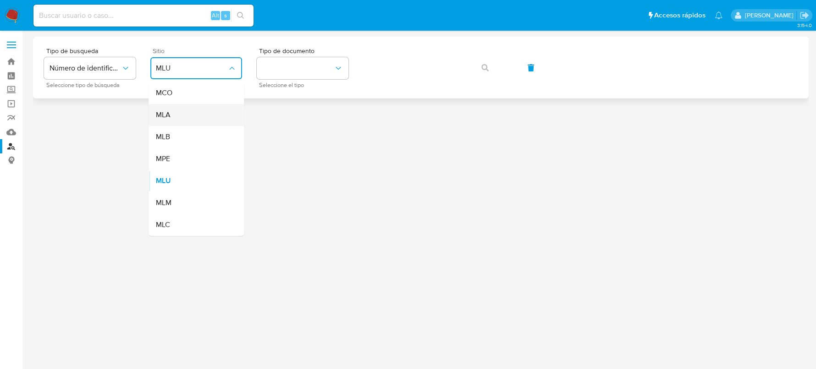
click at [209, 111] on div "MLA" at bounding box center [193, 115] width 75 height 22
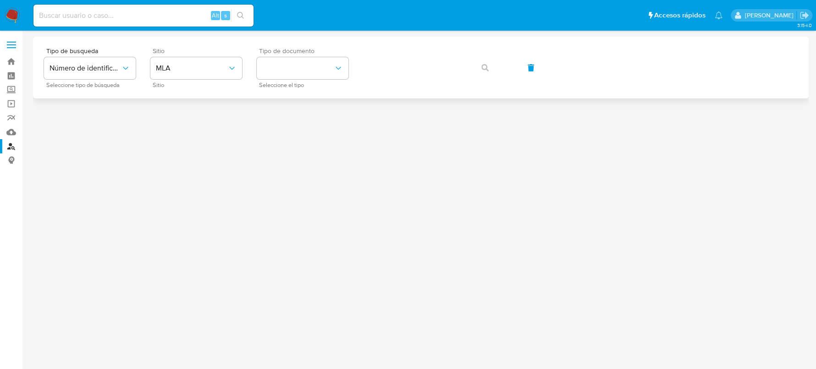
click at [296, 48] on span "Tipo de documento" at bounding box center [305, 51] width 92 height 6
click at [301, 59] on button "identificationType" at bounding box center [303, 68] width 92 height 22
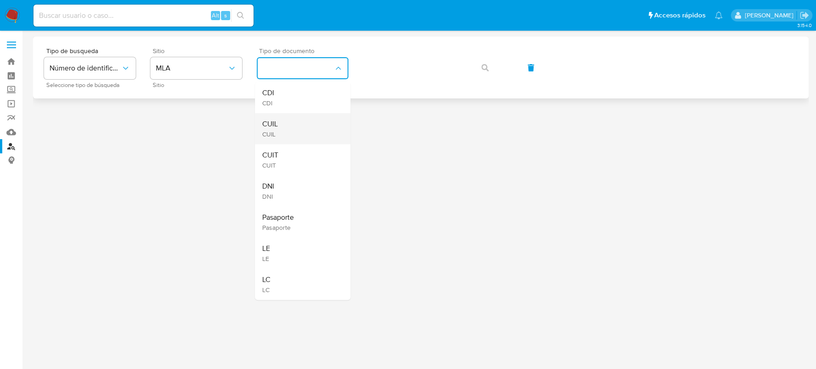
click at [318, 142] on div "CUIL CUIL" at bounding box center [299, 128] width 75 height 31
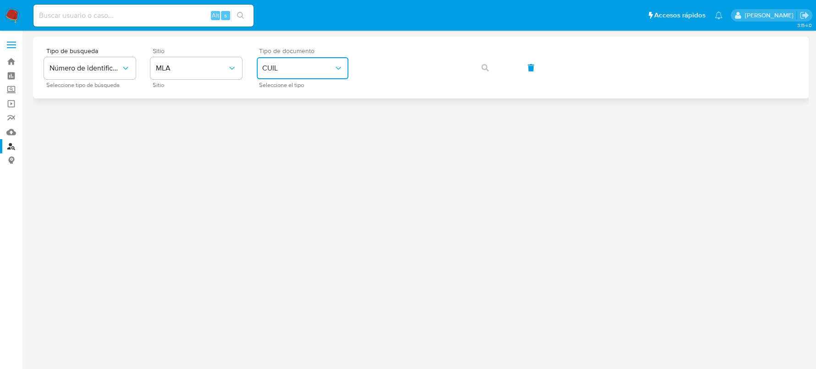
click at [295, 69] on span "CUIL" at bounding box center [297, 68] width 71 height 9
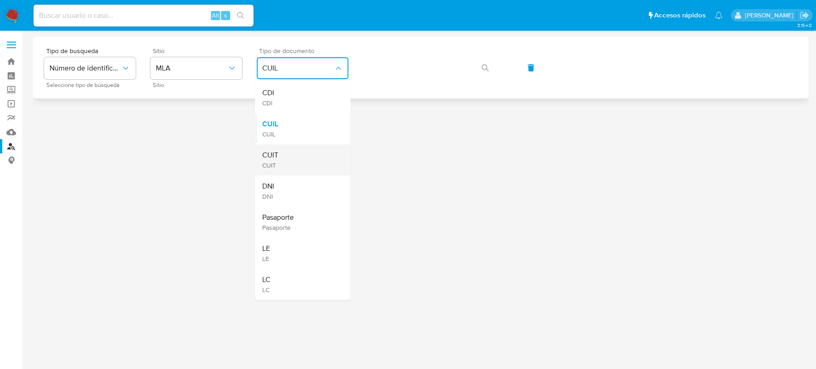
click at [280, 155] on div "CUIT CUIT" at bounding box center [299, 159] width 75 height 31
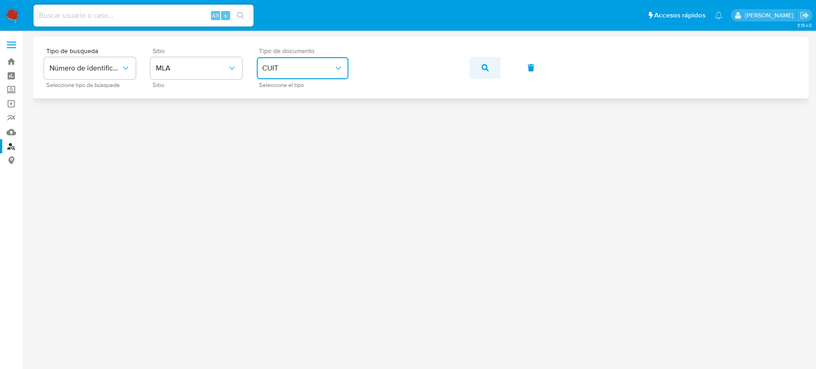
click at [492, 68] on button "button" at bounding box center [484, 68] width 31 height 22
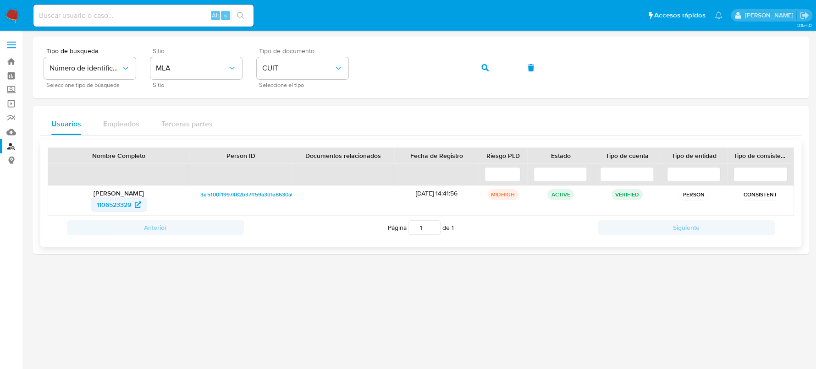
click at [104, 203] on span "1106523329" at bounding box center [114, 204] width 34 height 15
click at [16, 15] on img at bounding box center [13, 16] width 16 height 16
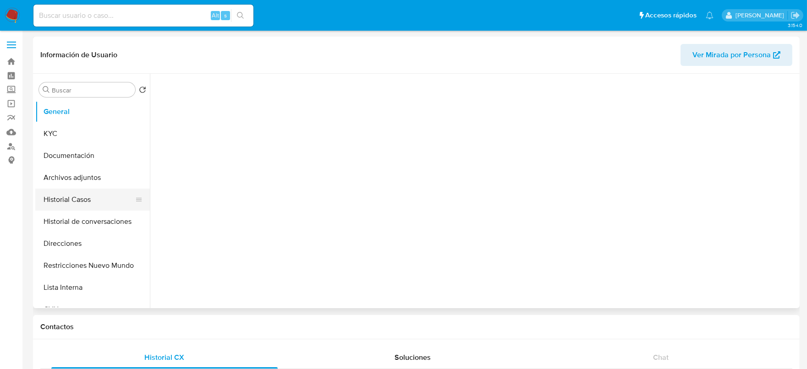
click at [69, 204] on button "Historial Casos" at bounding box center [88, 200] width 107 height 22
select select "10"
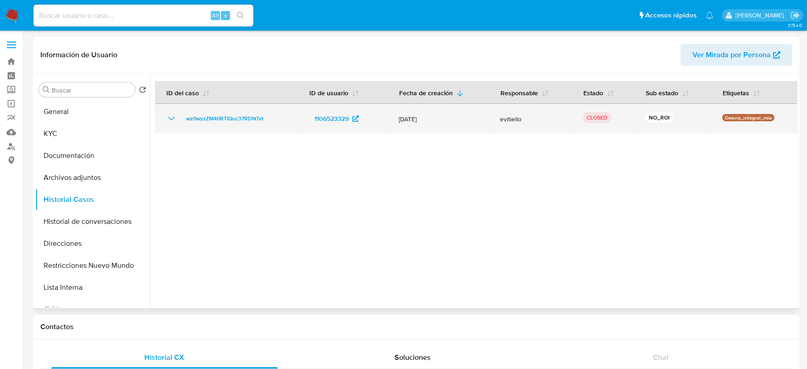
drag, startPoint x: 678, startPoint y: 117, endPoint x: 397, endPoint y: 120, distance: 281.3
click at [397, 120] on tr "wz0wyzZM40RTIQuc37RDNTxt 1106523329 [DATE] evitiello CLOSED NO_ROI Desvio_integ…" at bounding box center [476, 118] width 642 height 29
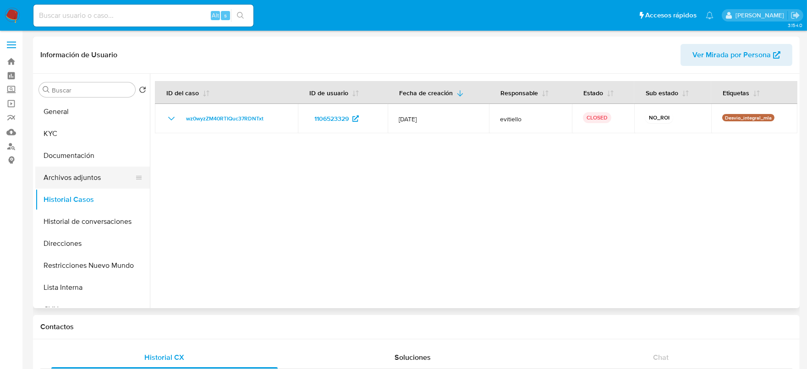
click at [85, 178] on button "Archivos adjuntos" at bounding box center [88, 178] width 107 height 22
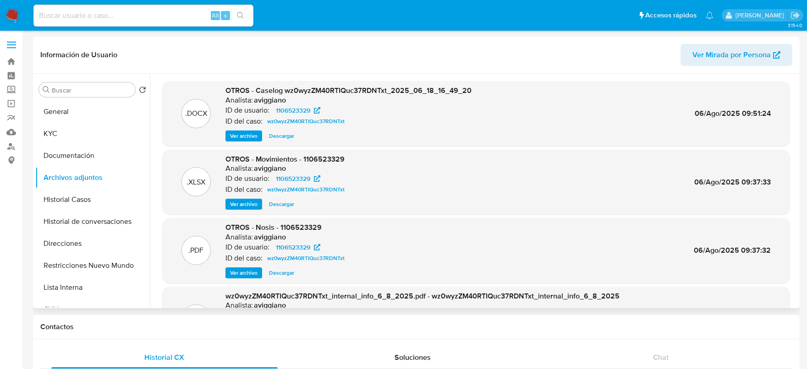
click at [252, 132] on span "Ver archivo" at bounding box center [243, 135] width 27 height 9
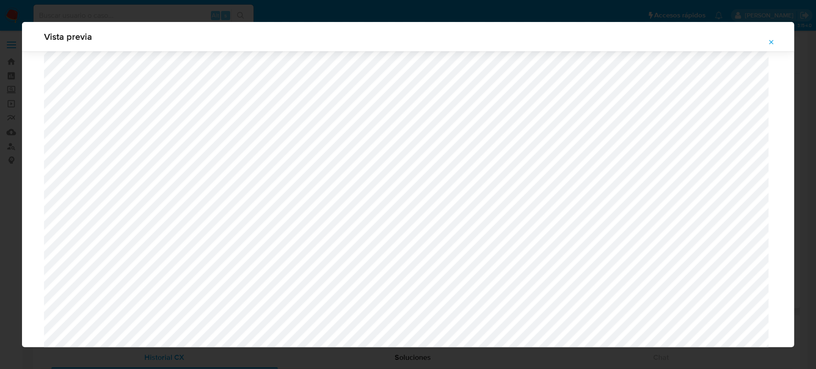
scroll to position [726, 0]
click at [767, 44] on icon "Attachment preview" at bounding box center [770, 41] width 7 height 7
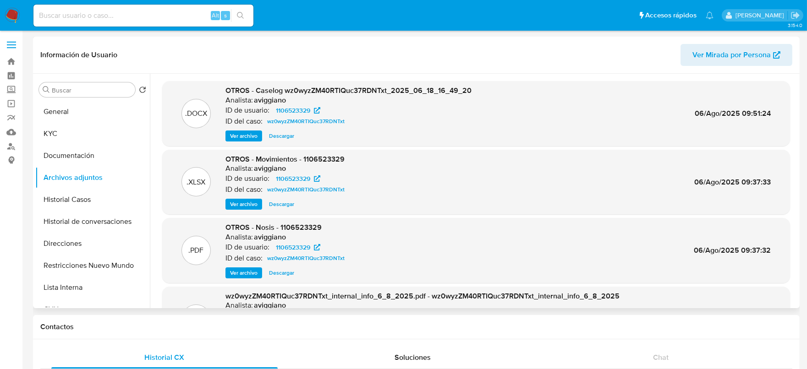
click at [236, 134] on span "Ver archivo" at bounding box center [243, 135] width 27 height 9
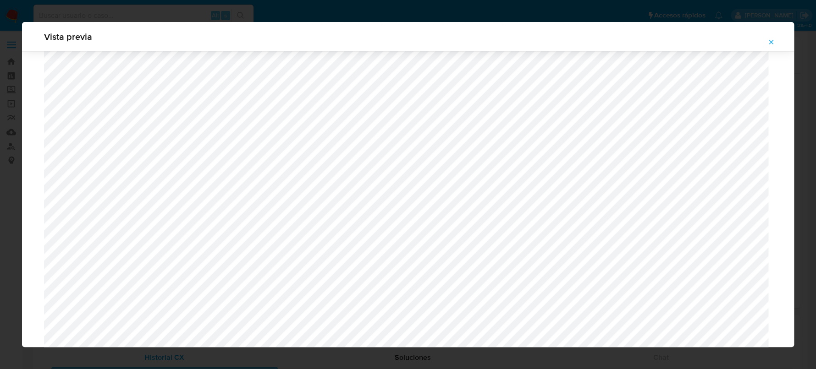
scroll to position [726, 0]
click at [767, 45] on icon "Attachment preview" at bounding box center [770, 41] width 7 height 7
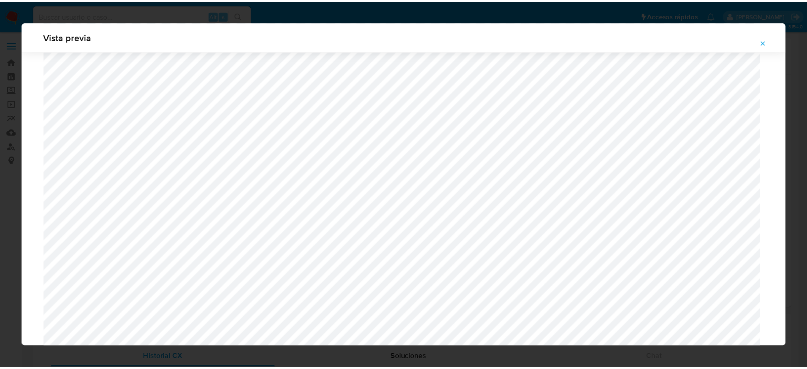
scroll to position [0, 0]
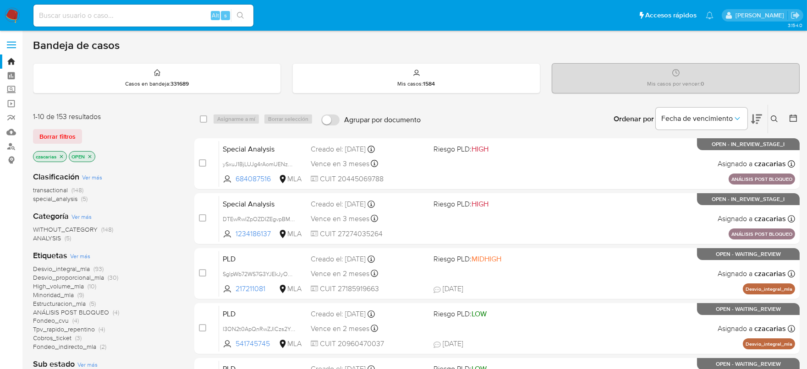
click at [772, 118] on icon at bounding box center [774, 118] width 7 height 7
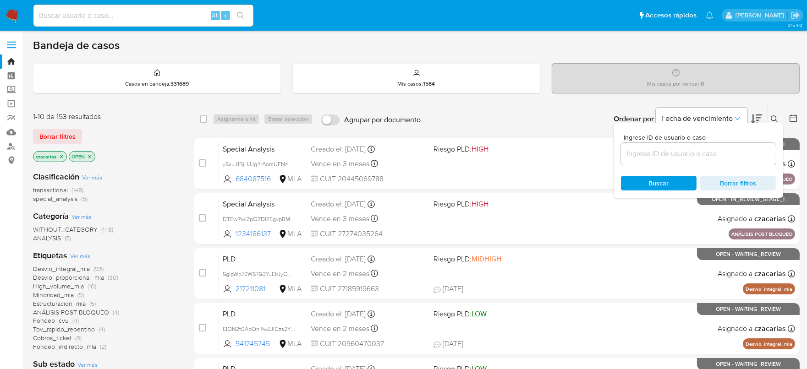
click at [724, 153] on input at bounding box center [698, 154] width 155 height 12
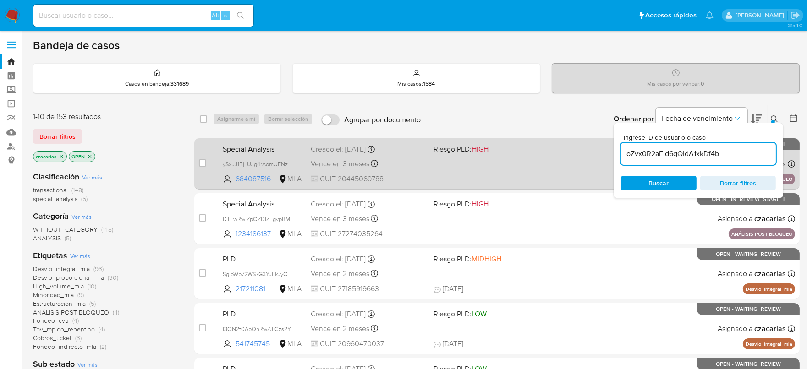
type input "oZvx0R2aFId6gQIdA1xkDf4b"
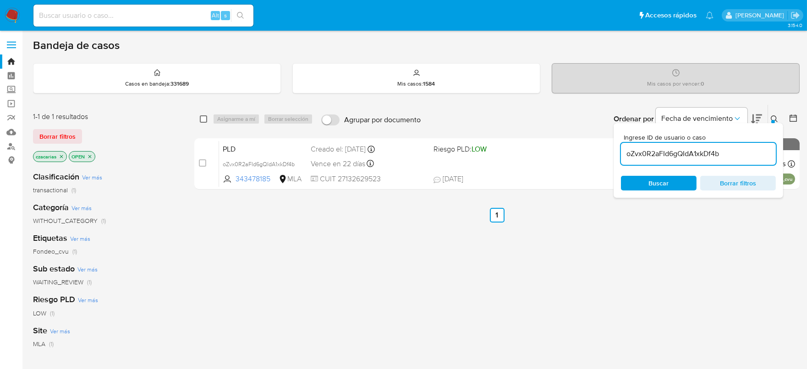
click at [204, 118] on input "checkbox" at bounding box center [203, 118] width 7 height 7
checkbox input "true"
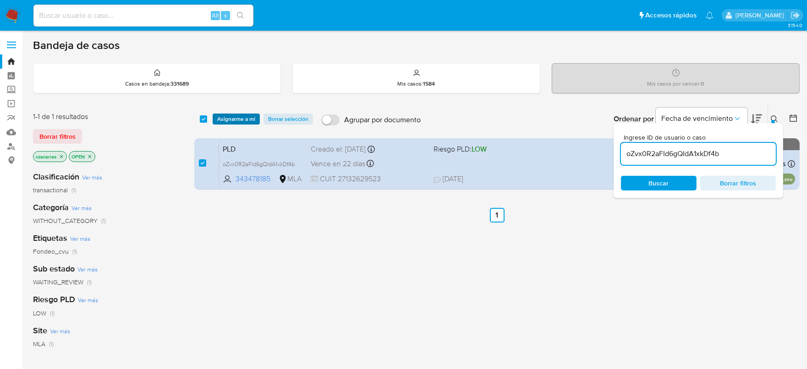
click at [240, 123] on span "Asignarme a mí" at bounding box center [236, 119] width 38 height 9
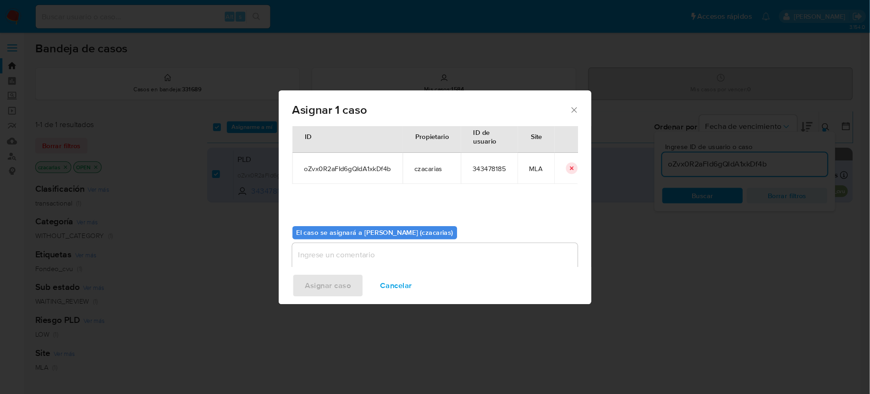
scroll to position [47, 0]
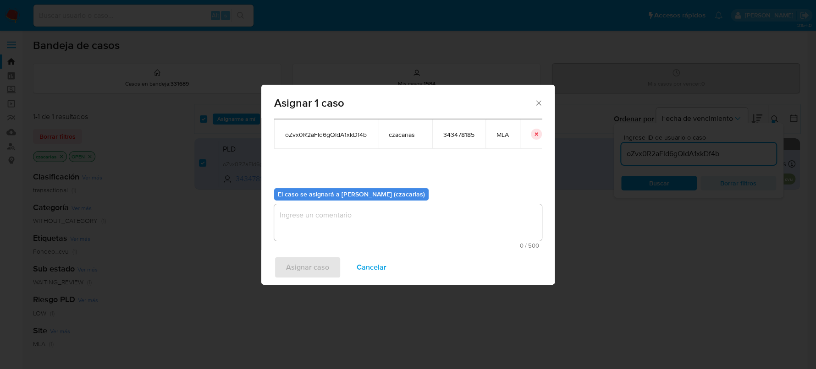
drag, startPoint x: 379, startPoint y: 228, endPoint x: 374, endPoint y: 236, distance: 10.1
click at [379, 228] on textarea "assign-modal" at bounding box center [408, 222] width 268 height 37
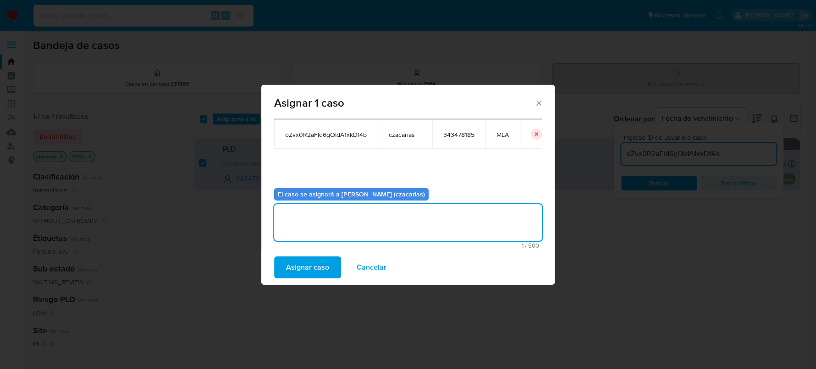
click at [327, 276] on button "Asignar caso" at bounding box center [307, 268] width 67 height 22
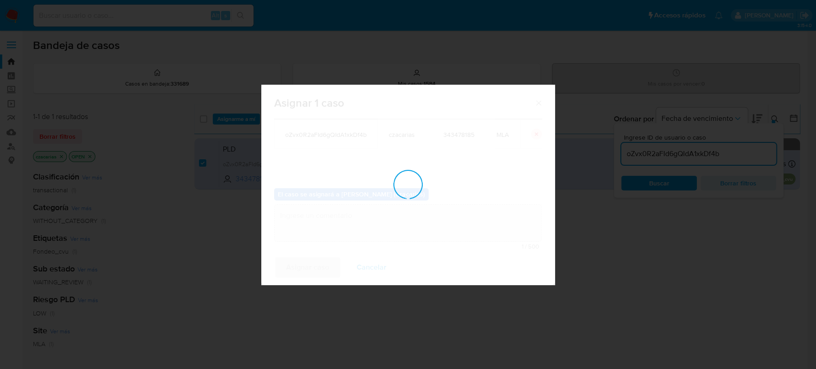
checkbox input "false"
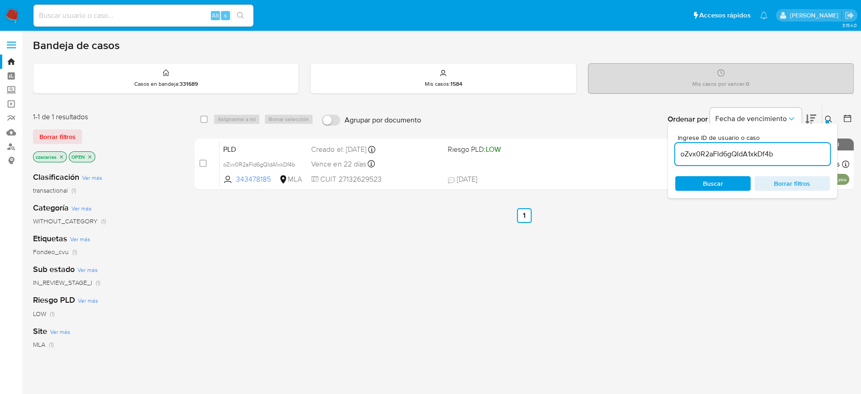
click at [724, 149] on input "oZvx0R2aFId6gQIdA1xkDf4b" at bounding box center [752, 154] width 155 height 12
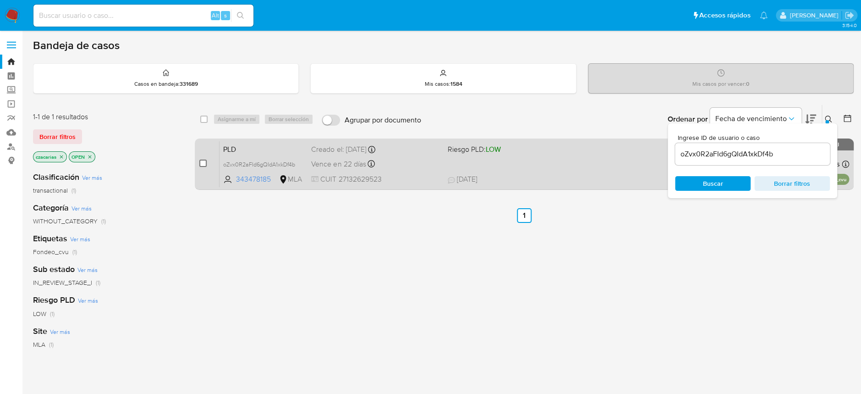
click at [204, 159] on input "checkbox" at bounding box center [202, 162] width 7 height 7
checkbox input "true"
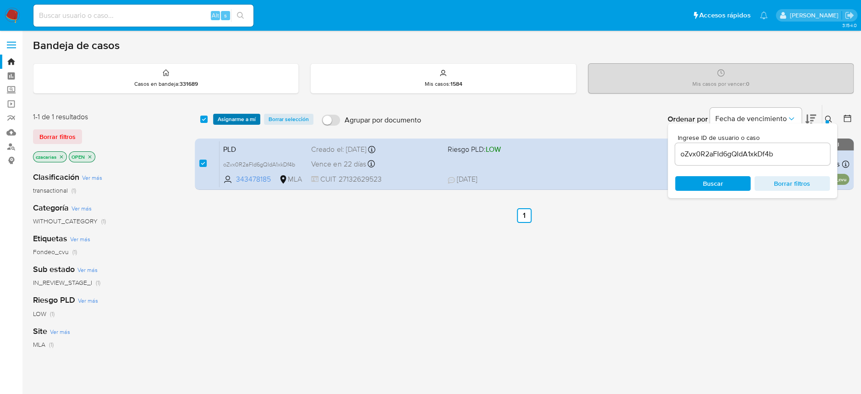
click at [248, 117] on span "Asignarme a mí" at bounding box center [237, 119] width 38 height 9
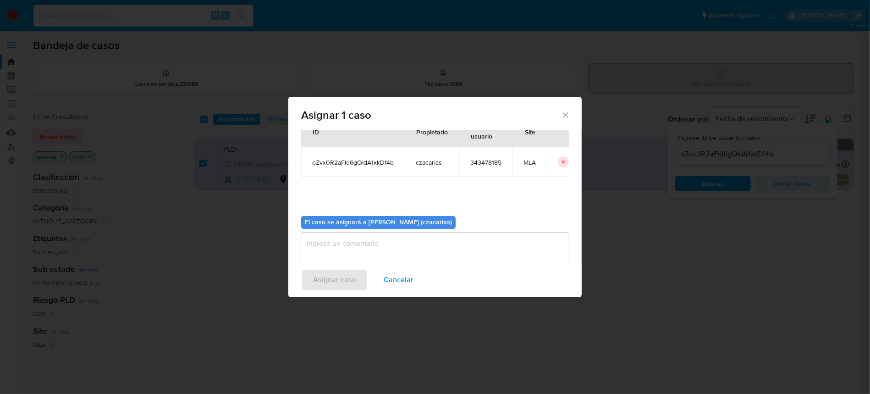
scroll to position [47, 0]
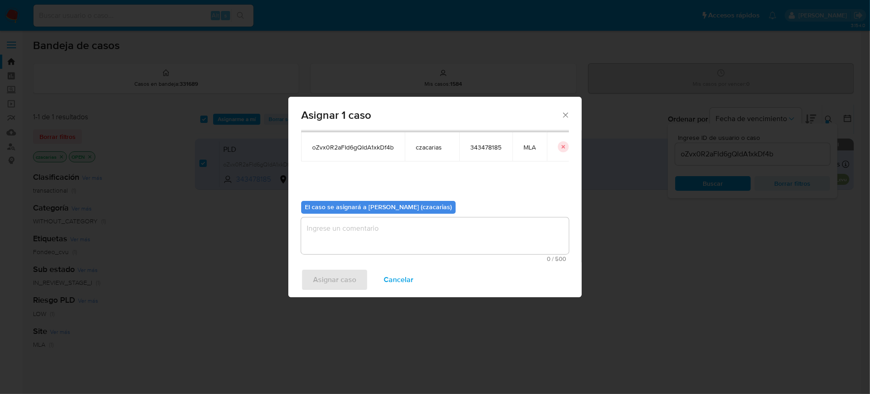
click at [389, 230] on textarea "assign-modal" at bounding box center [435, 235] width 268 height 37
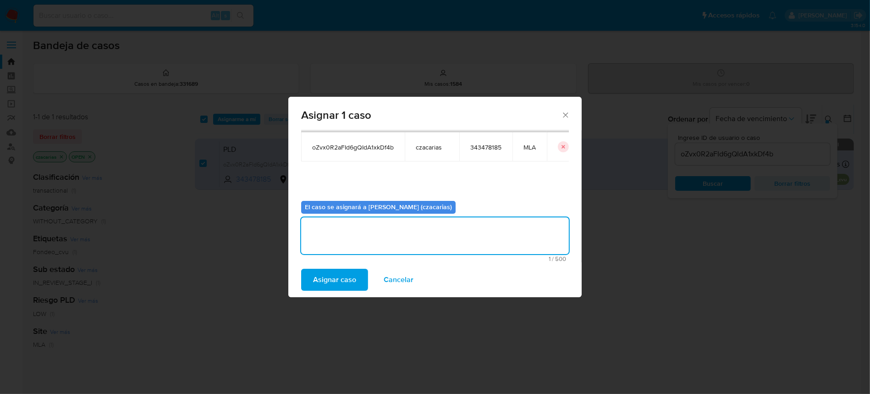
click at [330, 276] on span "Asignar caso" at bounding box center [334, 279] width 43 height 20
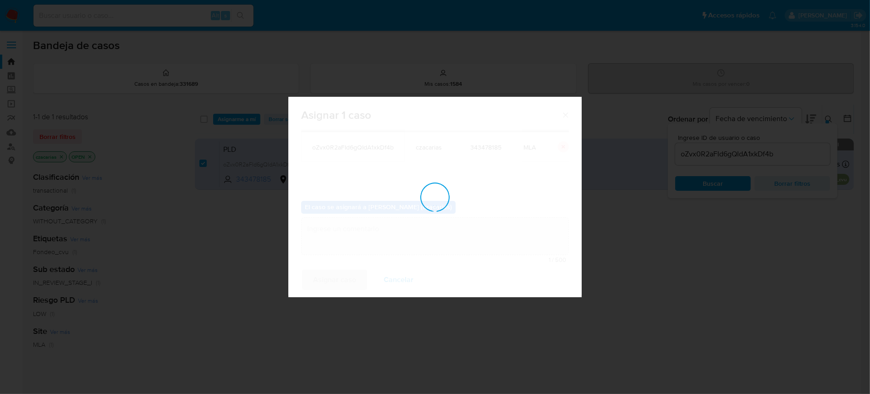
checkbox input "false"
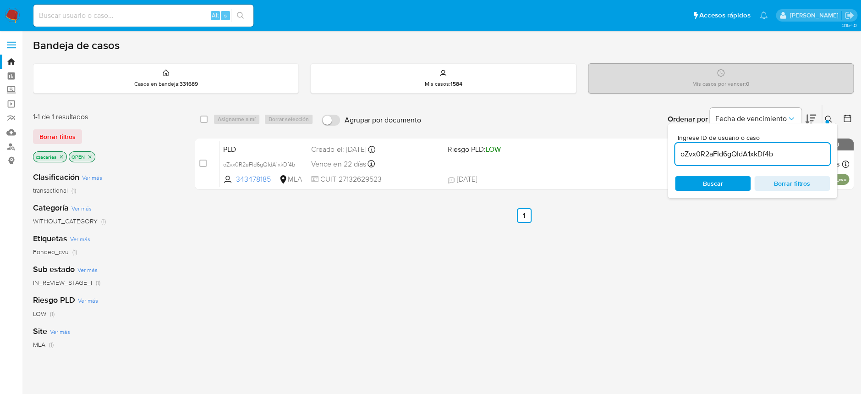
click at [714, 157] on input "oZvx0R2aFId6gQIdA1xkDf4b" at bounding box center [752, 154] width 155 height 12
paste input "Q1Dm5MDSIss19IH2nXUPvVmQ"
type input "Q1Dm5MDSIss19IH2nXUPvVmQ"
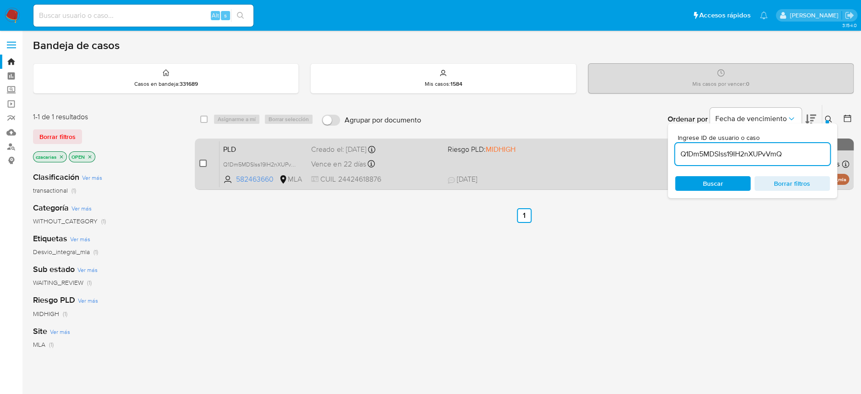
click at [203, 161] on input "checkbox" at bounding box center [202, 162] width 7 height 7
checkbox input "true"
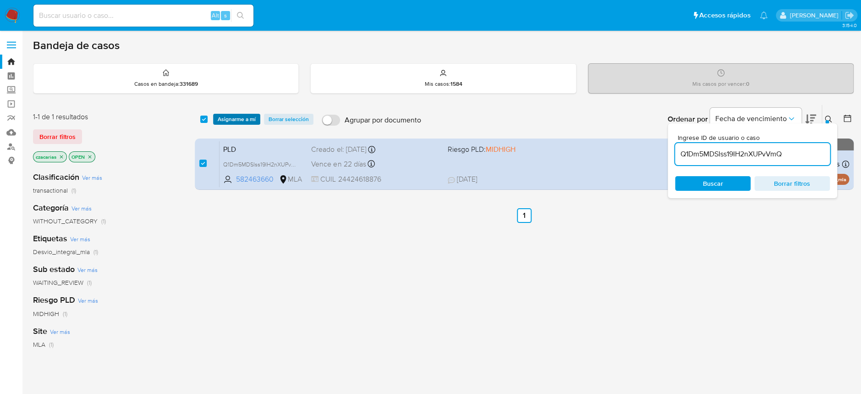
click at [242, 118] on span "Asignarme a mí" at bounding box center [237, 119] width 38 height 9
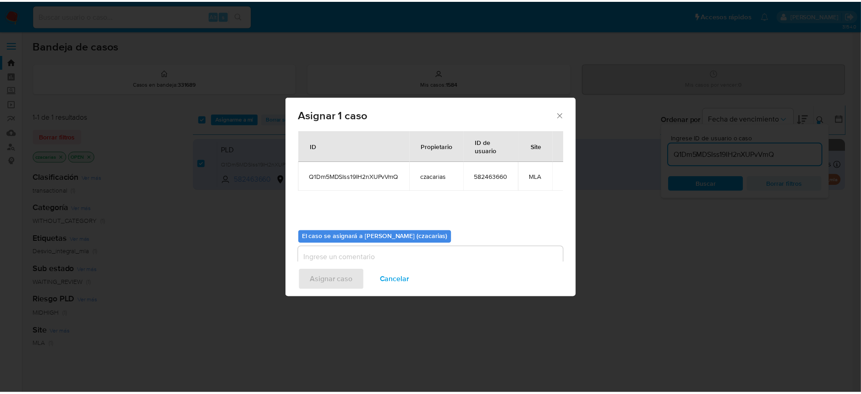
scroll to position [47, 0]
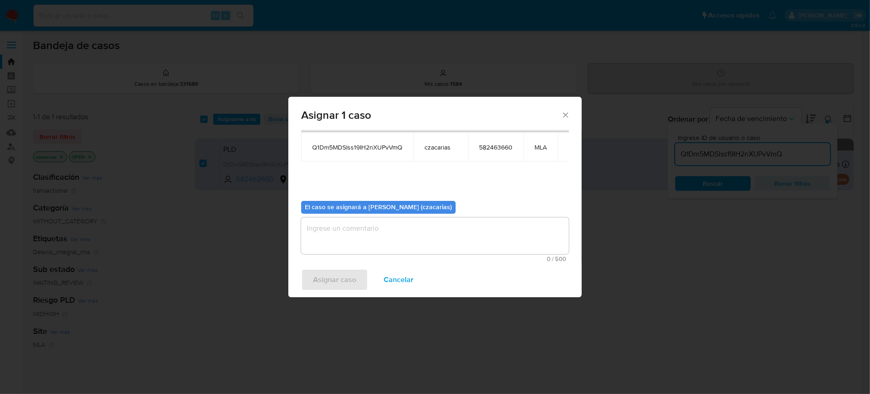
click at [363, 230] on textarea "assign-modal" at bounding box center [435, 235] width 268 height 37
click at [331, 276] on span "Asignar caso" at bounding box center [334, 279] width 43 height 20
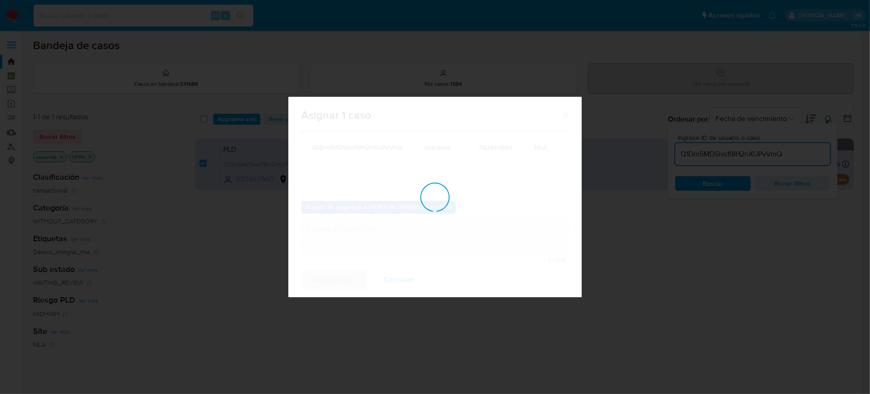
checkbox input "false"
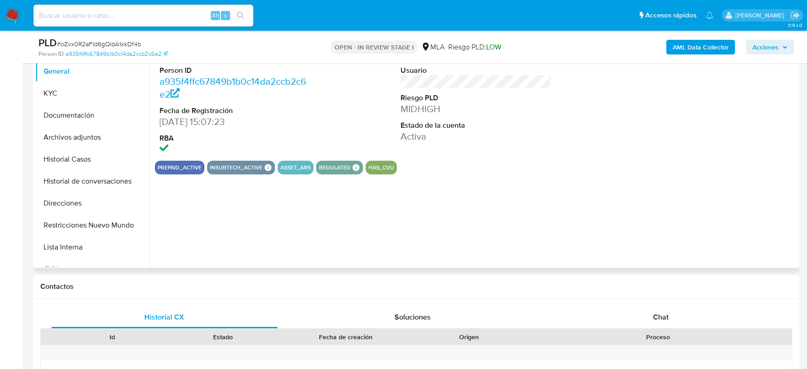
scroll to position [286, 0]
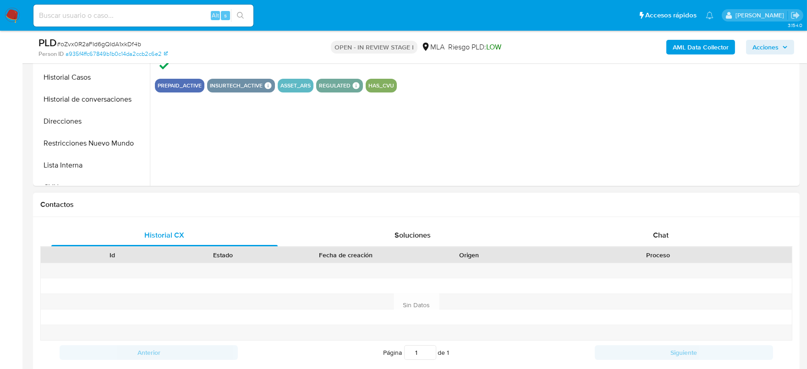
select select "10"
click at [668, 237] on span "Chat" at bounding box center [661, 235] width 16 height 11
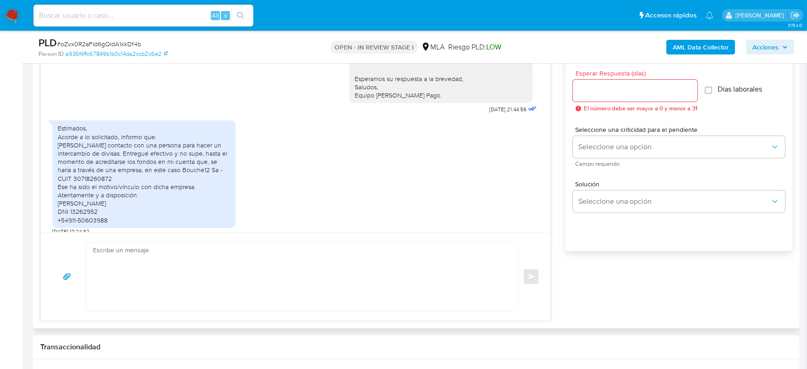
scroll to position [515, 0]
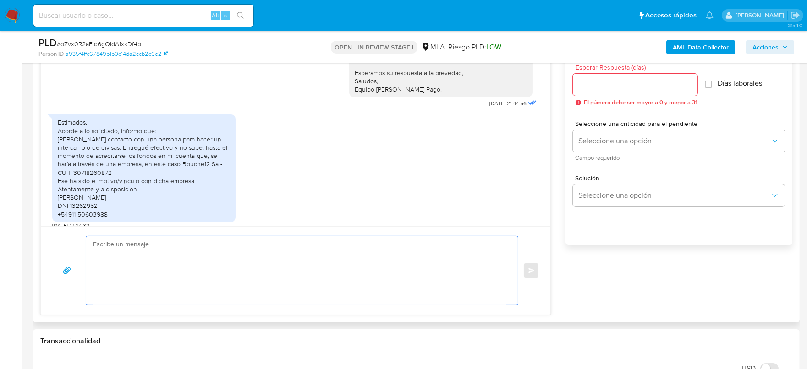
click at [237, 250] on textarea at bounding box center [299, 270] width 413 height 69
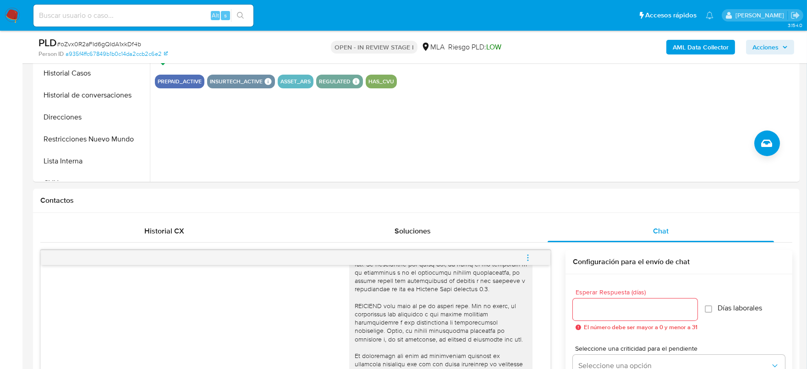
scroll to position [114, 0]
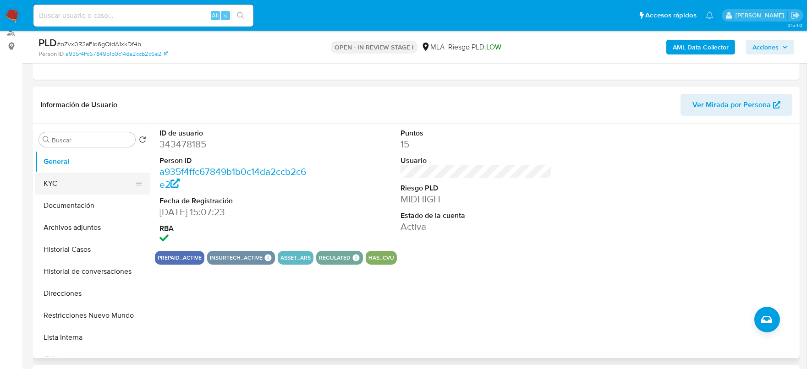
click at [44, 186] on button "KYC" at bounding box center [88, 184] width 107 height 22
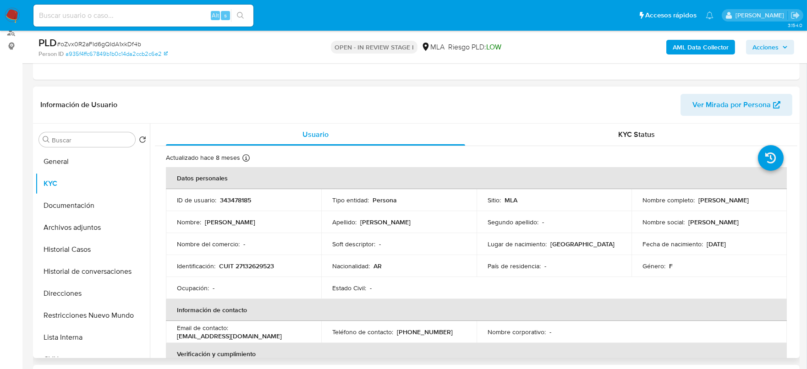
drag, startPoint x: 696, startPoint y: 201, endPoint x: 769, endPoint y: 194, distance: 72.7
click at [769, 194] on td "Nombre completo : [PERSON_NAME]" at bounding box center [708, 200] width 155 height 22
copy p "[PERSON_NAME]"
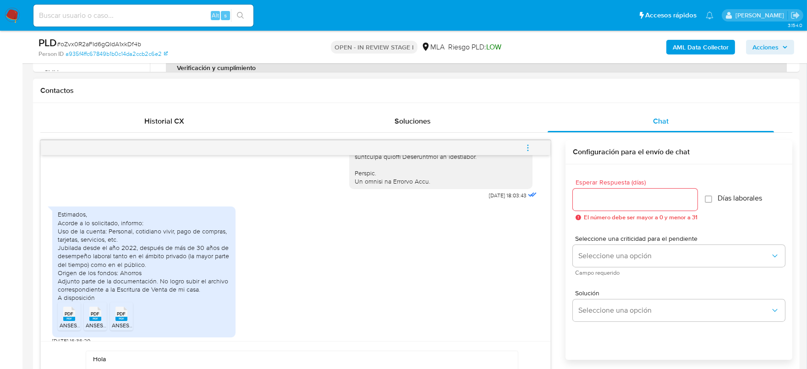
scroll to position [574, 0]
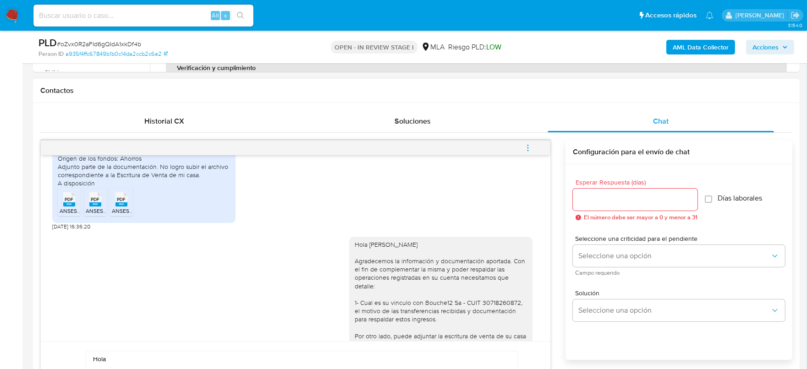
paste textarea "[PERSON_NAME]"
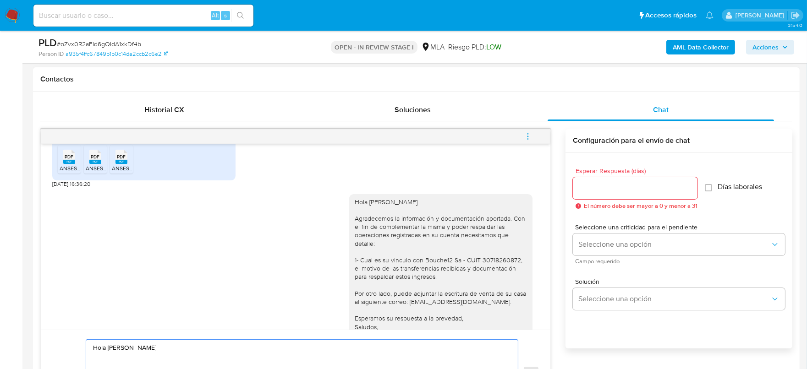
scroll to position [631, 0]
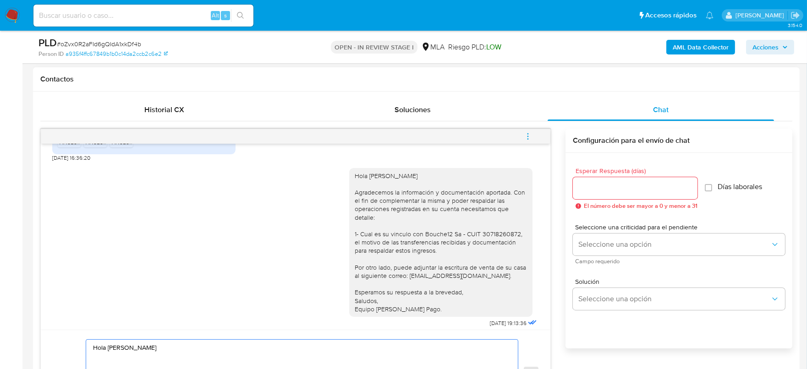
paste textarea "Queremos informarte que e"
click at [176, 357] on textarea "Hola Susana Delia Mellini Queremos informarte que e" at bounding box center [299, 374] width 413 height 69
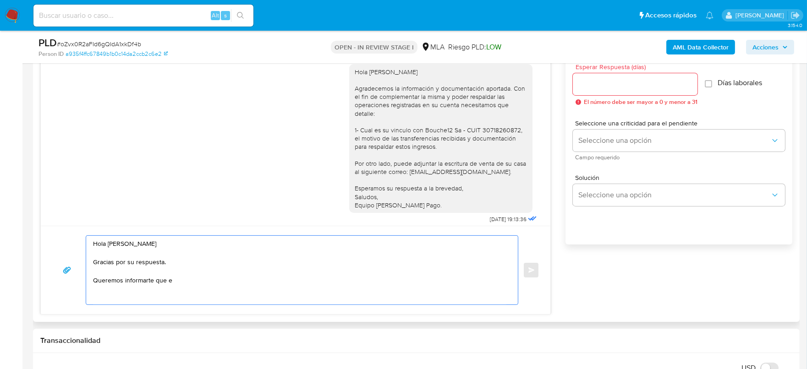
scroll to position [535, 0]
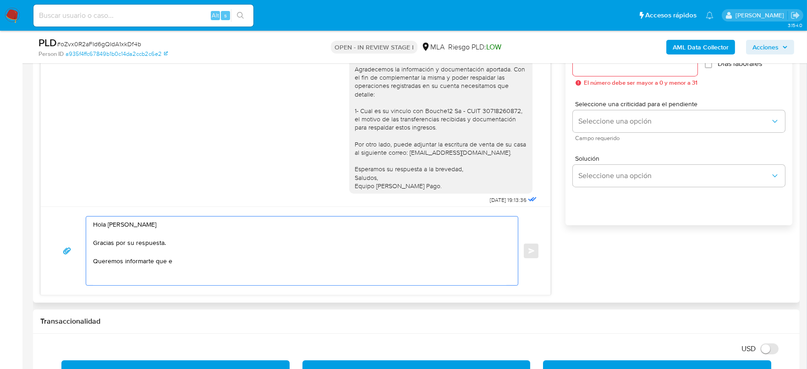
click at [195, 250] on textarea "Hola Susana Delia Mellini Gracias por su respuesta. Queremos informarte que e" at bounding box center [299, 251] width 413 height 69
click at [194, 257] on textarea "Hola Susana Delia Mellini Gracias por su respuesta. Queremos informarte que e" at bounding box center [299, 251] width 413 height 69
paste textarea "para evitar posibles suspensiones"
click at [311, 259] on textarea "Hola Susana Delia Mellini Gracias por su respuesta. Queremos informarte que par…" at bounding box center [299, 251] width 413 height 69
click at [361, 262] on textarea "Hola Susana Delia Mellini Gracias por su respuesta. Queremos informarte que par…" at bounding box center [299, 251] width 413 height 69
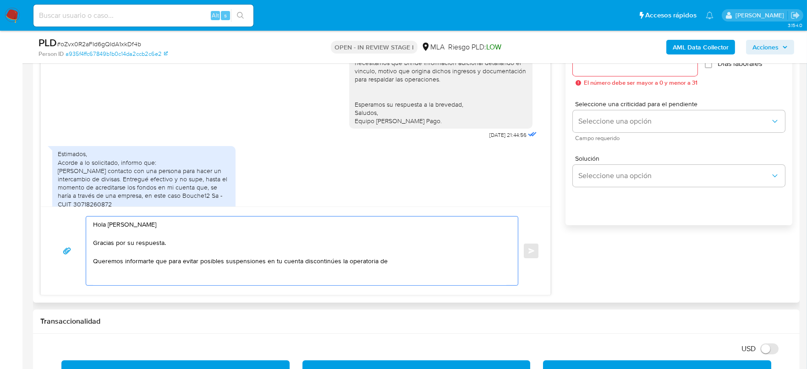
scroll to position [1089, 0]
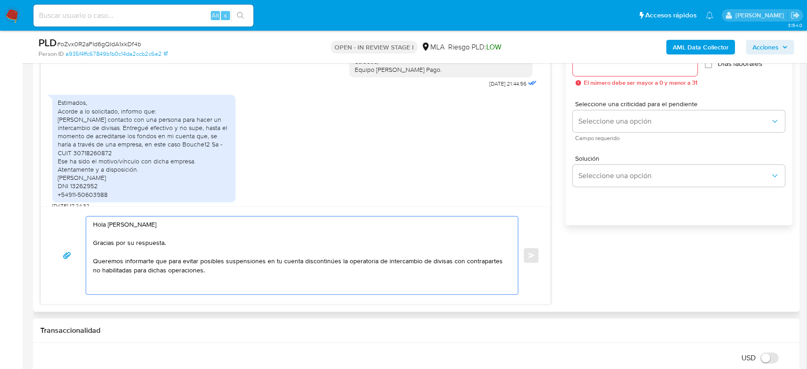
drag, startPoint x: 130, startPoint y: 255, endPoint x: 473, endPoint y: 253, distance: 343.6
click at [473, 253] on textarea "Hola Susana Delia Mellini Gracias por su respuesta. Queremos informarte que par…" at bounding box center [299, 256] width 413 height 78
click at [447, 258] on textarea "Hola Susana Delia Mellini Gracias por su respuesta. Queremos informarte que par…" at bounding box center [299, 256] width 413 height 78
click at [448, 258] on textarea "Hola Susana Delia Mellini Gracias por su respuesta. Queremos informarte que par…" at bounding box center [299, 256] width 413 height 78
drag, startPoint x: 160, startPoint y: 265, endPoint x: 259, endPoint y: 268, distance: 98.6
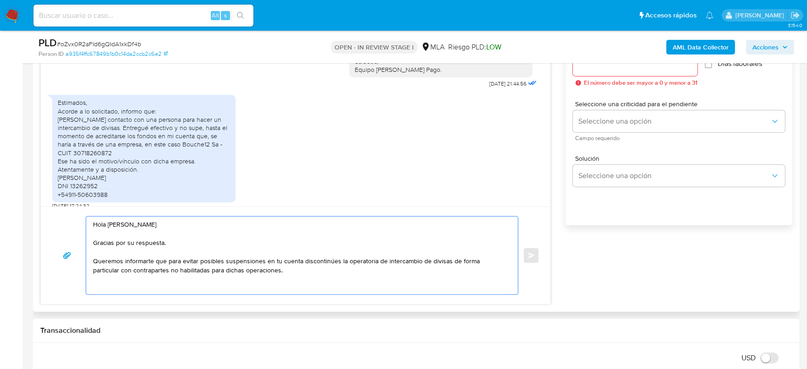
click at [259, 269] on textarea "Hola Susana Delia Mellini Gracias por su respuesta. Queremos informarte que par…" at bounding box center [299, 256] width 413 height 78
click at [259, 268] on textarea "Hola Susana Delia Mellini Gracias por su respuesta. Queremos informarte que par…" at bounding box center [299, 256] width 413 height 78
drag, startPoint x: 271, startPoint y: 271, endPoint x: 74, endPoint y: 224, distance: 202.6
click at [74, 224] on div "Hola Susana Delia Mellini Gracias por su respuesta. Queremos informarte que par…" at bounding box center [295, 255] width 487 height 79
click at [276, 284] on textarea "Hola Susana Delia Mellini Gracias por su respuesta. Queremos informarte que par…" at bounding box center [299, 256] width 413 height 78
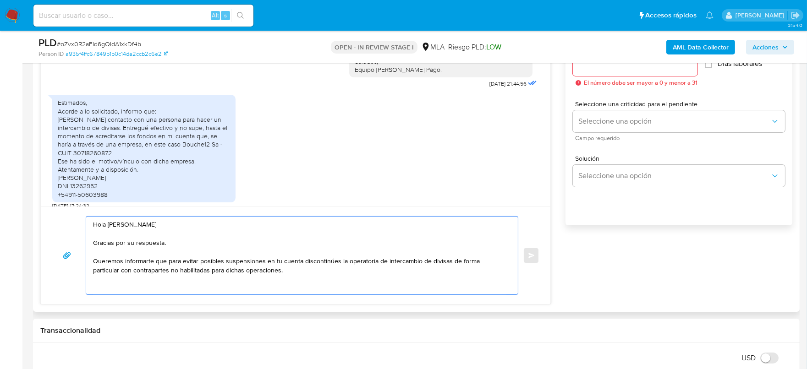
drag, startPoint x: 275, startPoint y: 269, endPoint x: 106, endPoint y: 269, distance: 169.1
click at [106, 269] on textarea "Hola Susana Delia Mellini Gracias por su respuesta. Queremos informarte que par…" at bounding box center [299, 256] width 413 height 78
paste textarea "personas o entidades que no están autorizadas para hacerlo"
click at [111, 270] on textarea "Hola Susana Delia Mellini Gracias por su respuesta. Queremos informarte que par…" at bounding box center [299, 256] width 413 height 78
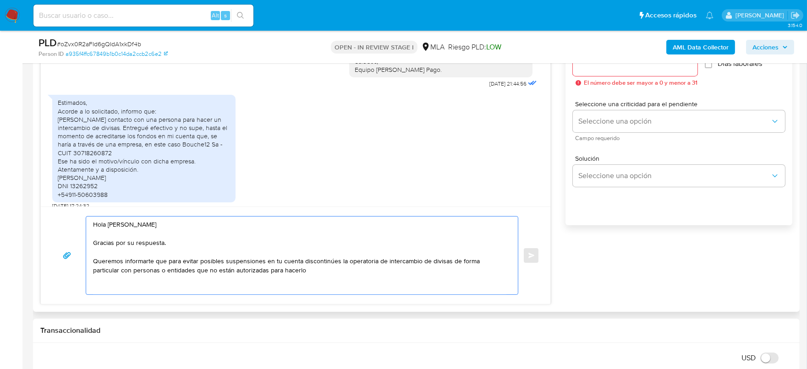
click at [298, 267] on textarea "Hola Susana Delia Mellini Gracias por su respuesta. Queremos informarte que par…" at bounding box center [299, 256] width 413 height 78
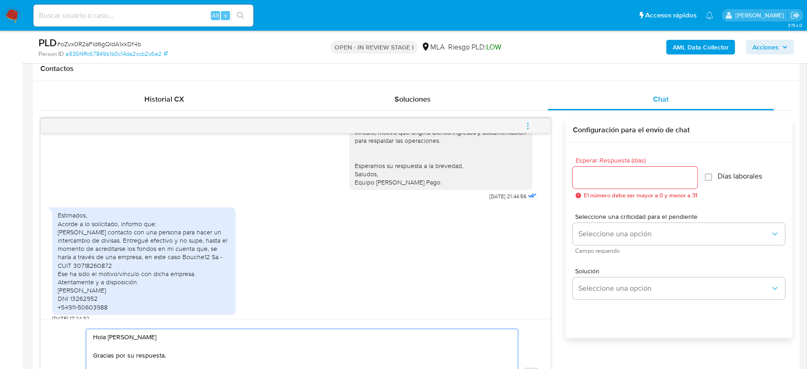
scroll to position [421, 0]
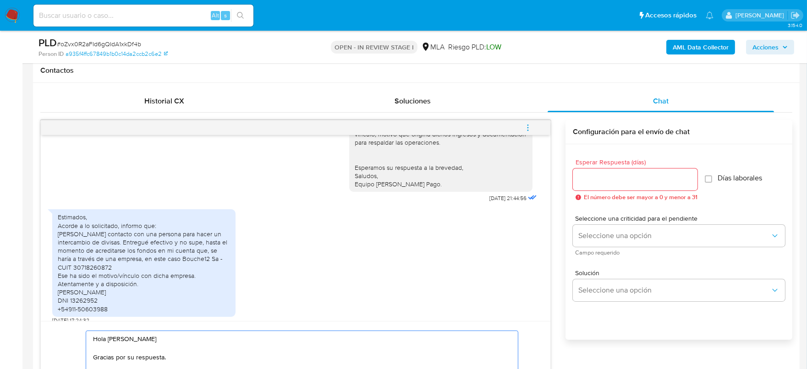
type textarea "Hola Susana Delia Mellini Gracias por su respuesta. Queremos informarte que par…"
click at [606, 186] on div at bounding box center [635, 180] width 125 height 22
click at [605, 181] on input "Esperar Respuesta (días)" at bounding box center [635, 180] width 125 height 12
click at [597, 181] on input "Esperar Respuesta (días)" at bounding box center [635, 180] width 125 height 12
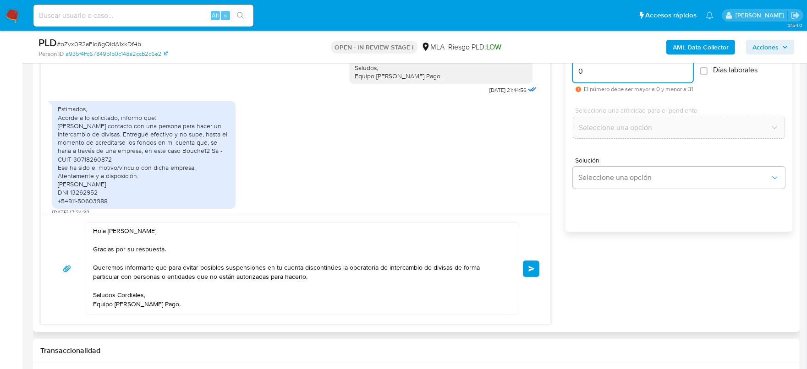
scroll to position [535, 0]
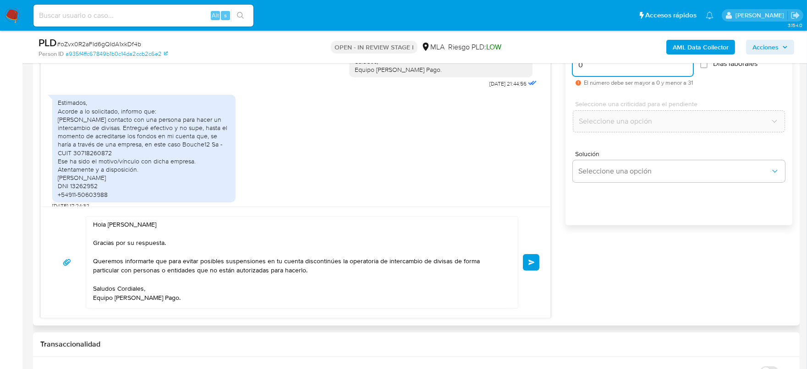
type input "0"
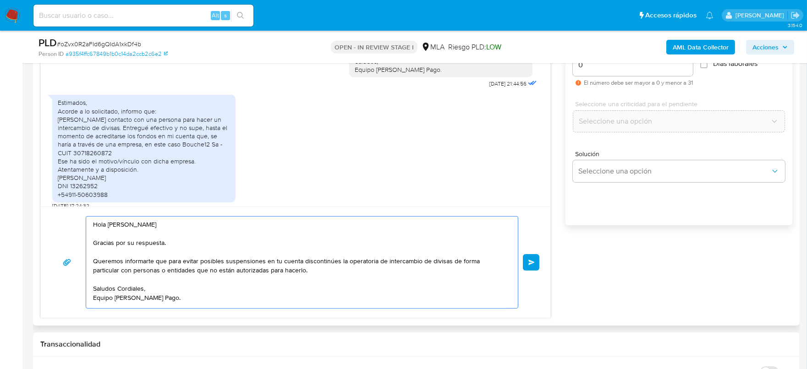
drag, startPoint x: 97, startPoint y: 229, endPoint x: 310, endPoint y: 268, distance: 216.6
click at [310, 268] on textarea "Hola Susana Delia Mellini Gracias por su respuesta. Queremos informarte que par…" at bounding box center [299, 263] width 413 height 92
drag, startPoint x: 310, startPoint y: 268, endPoint x: 102, endPoint y: 234, distance: 211.2
click at [102, 234] on textarea "Hola Susana Delia Mellini Gracias por su respuesta. Queremos informarte que par…" at bounding box center [299, 263] width 413 height 92
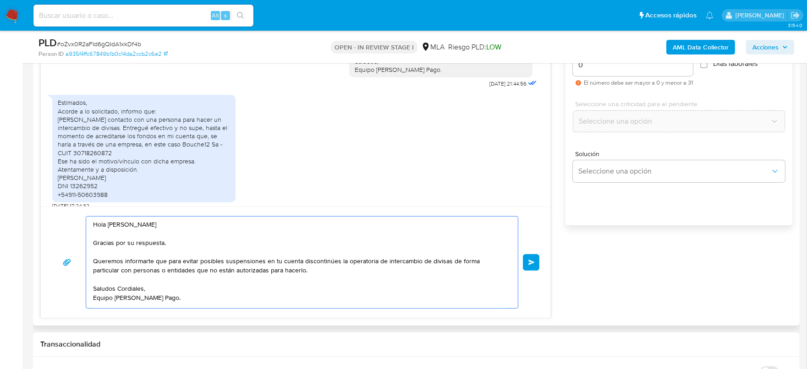
click at [181, 299] on textarea "Hola Susana Delia Mellini Gracias por su respuesta. Queremos informarte que par…" at bounding box center [299, 263] width 413 height 92
drag, startPoint x: 185, startPoint y: 294, endPoint x: 82, endPoint y: 223, distance: 125.1
click at [82, 223] on div "Hola Susana Delia Mellini Gracias por su respuesta. Queremos informarte que par…" at bounding box center [295, 262] width 487 height 93
click at [647, 264] on div "18/06/2025 18:03:43 Estimados, Acorde a lo solicitado, informo: Uso de la cuent…" at bounding box center [416, 161] width 752 height 313
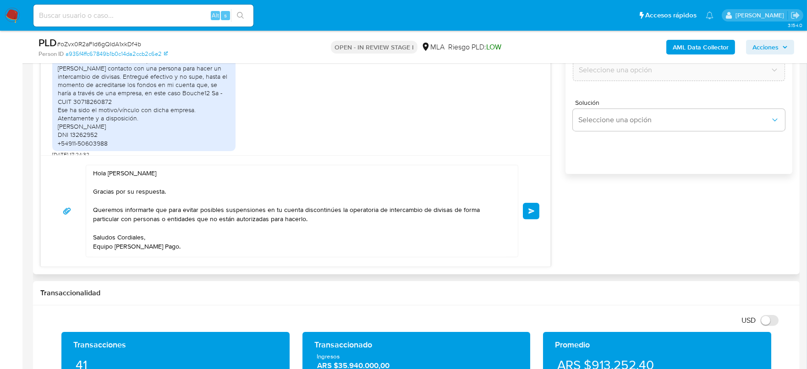
scroll to position [592, 0]
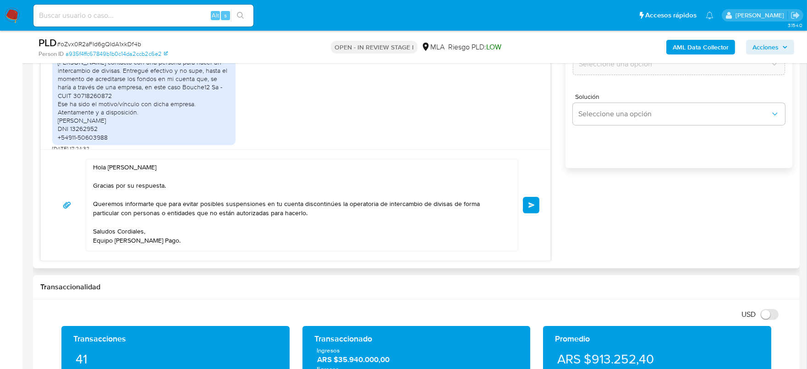
drag, startPoint x: 534, startPoint y: 205, endPoint x: 611, endPoint y: 237, distance: 83.6
click at [534, 206] on span "Enviar" at bounding box center [531, 205] width 6 height 5
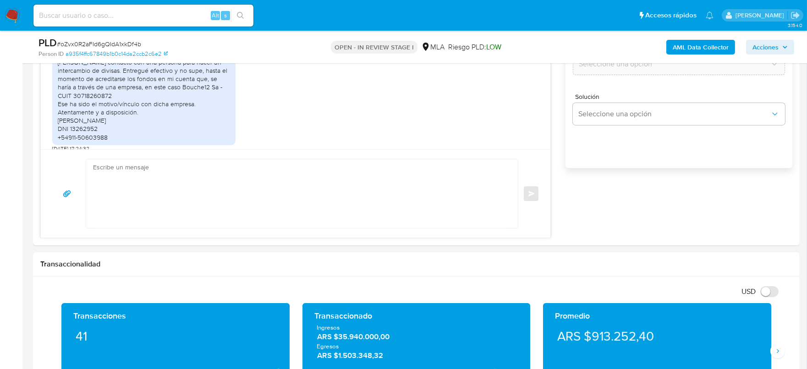
scroll to position [1216, 0]
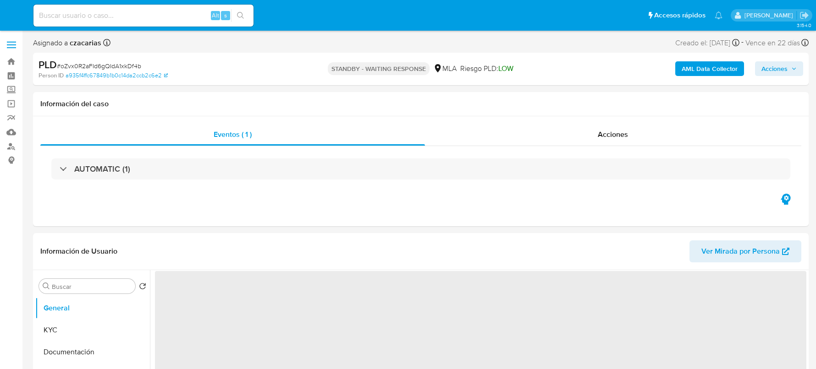
select select "10"
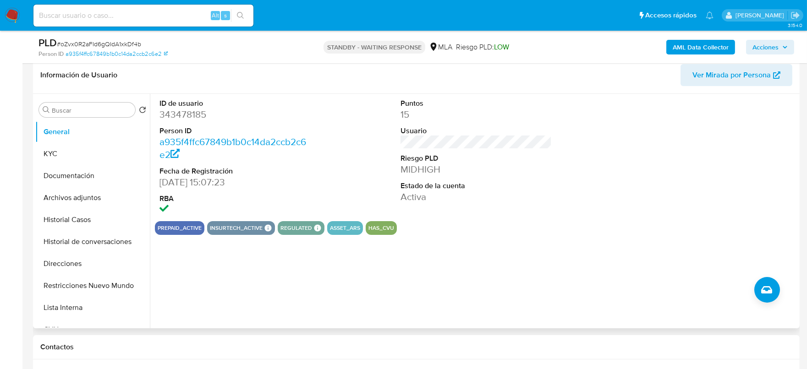
scroll to position [172, 0]
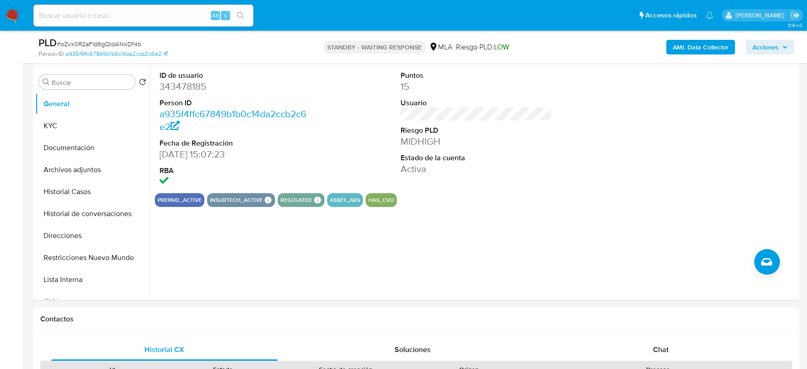
click at [122, 39] on span "# oZvx0R2aFId6gQIdA1xkDf4b" at bounding box center [99, 43] width 84 height 9
click at [123, 39] on span "# oZvx0R2aFId6gQIdA1xkDf4b" at bounding box center [99, 43] width 84 height 9
copy span "oZvx0R2aFId6gQIdA1xkDf4b"
click at [182, 85] on dd "343478185" at bounding box center [235, 86] width 152 height 13
click at [182, 84] on dd "343478185" at bounding box center [235, 86] width 152 height 13
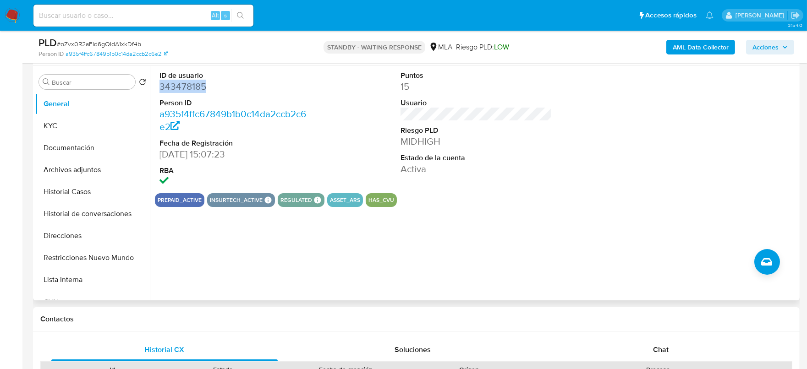
copy dd "343478185"
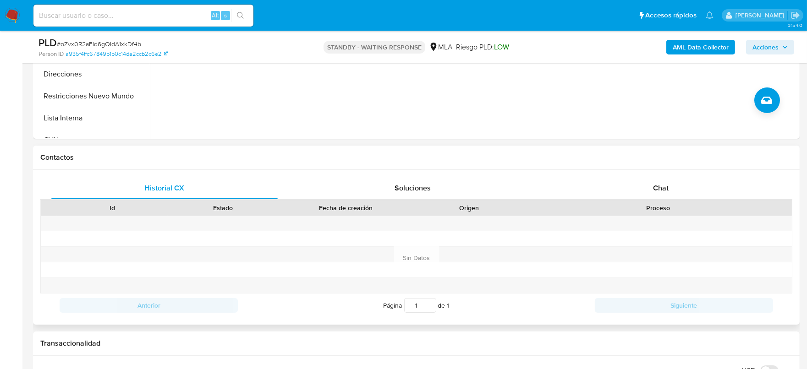
scroll to position [344, 0]
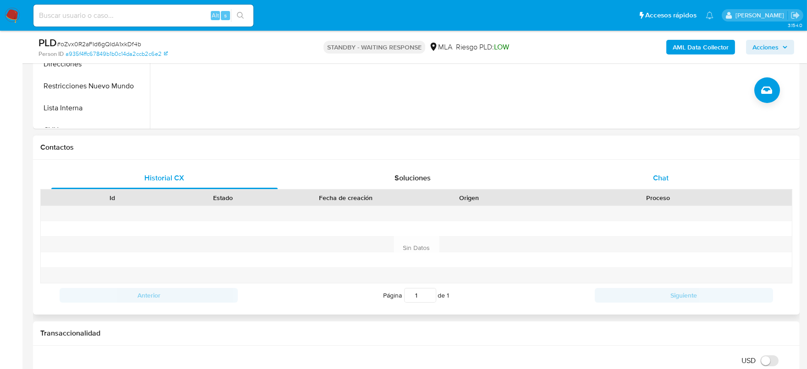
click at [665, 177] on span "Chat" at bounding box center [661, 178] width 16 height 11
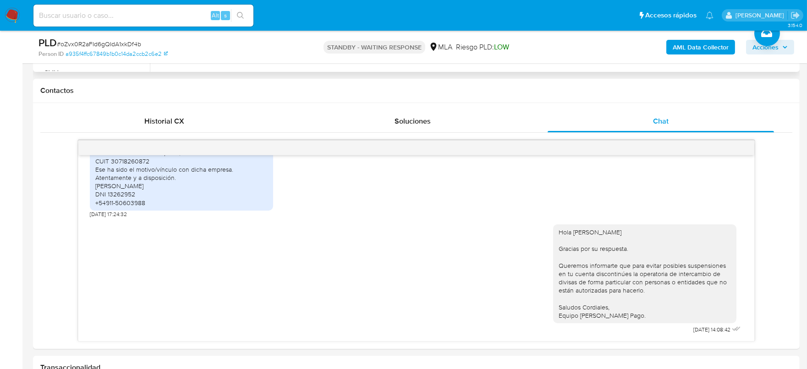
scroll to position [458, 0]
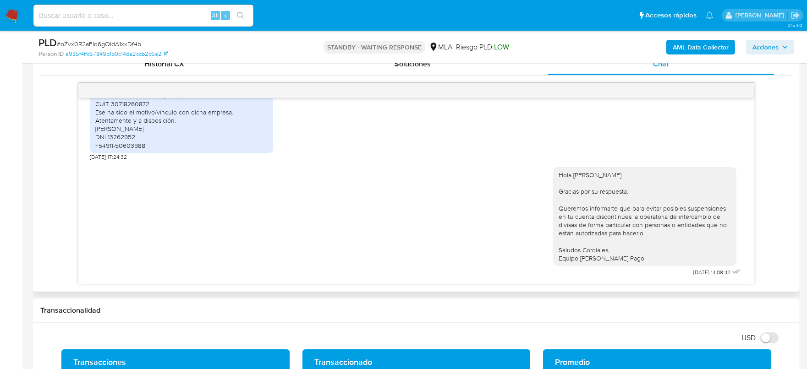
drag, startPoint x: 561, startPoint y: 164, endPoint x: 630, endPoint y: 256, distance: 114.3
click at [630, 256] on div "Hola [PERSON_NAME] Gracias por su respuesta. Queremos informarte que para evita…" at bounding box center [644, 217] width 172 height 92
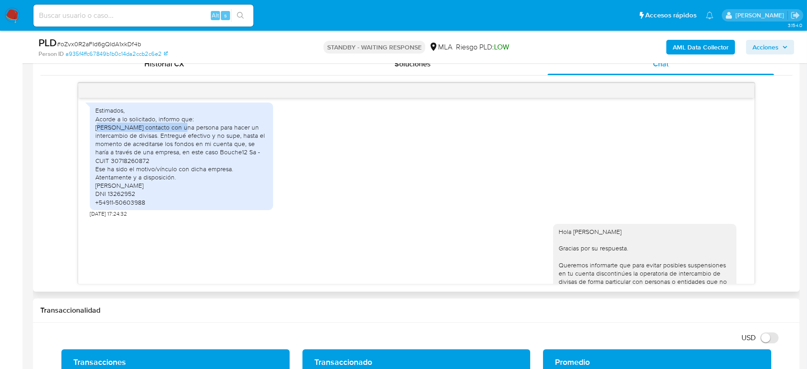
drag, startPoint x: 97, startPoint y: 126, endPoint x: 141, endPoint y: 126, distance: 44.0
click at [181, 131] on div "Estimados, Acorde a lo solicitado, informo que: [PERSON_NAME] contacto con una …" at bounding box center [181, 156] width 172 height 100
click at [103, 123] on div "Estimados, Acorde a lo solicitado, informo que: [PERSON_NAME] contacto con una …" at bounding box center [181, 156] width 172 height 100
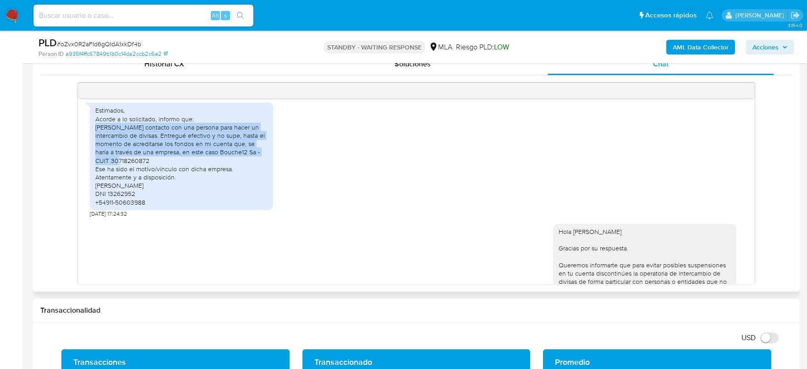
drag, startPoint x: 95, startPoint y: 126, endPoint x: 266, endPoint y: 153, distance: 173.5
click at [266, 153] on div "Estimados, Acorde a lo solicitado, informo que: [PERSON_NAME] contacto con una …" at bounding box center [181, 156] width 172 height 100
copy div "Tomé contacto con una persona para hacer un intercambio de divisas. Entregué ef…"
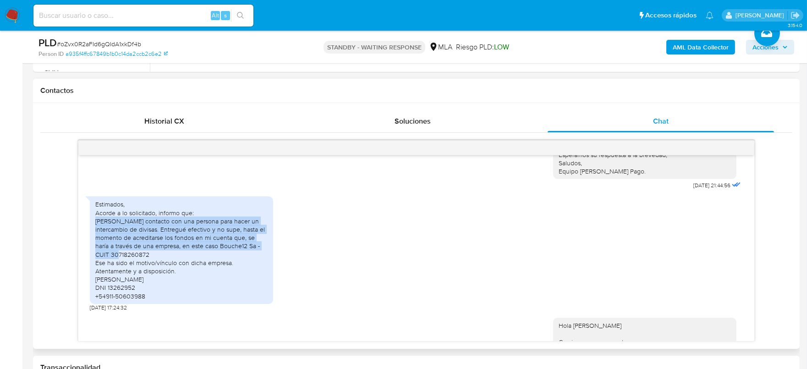
scroll to position [1215, 0]
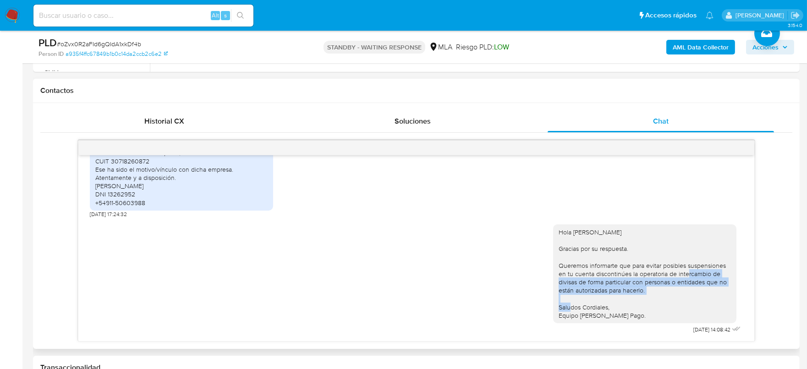
drag, startPoint x: 658, startPoint y: 267, endPoint x: 663, endPoint y: 282, distance: 15.8
click at [663, 282] on div "Hola [PERSON_NAME] Gracias por su respuesta. Queremos informarte que para evita…" at bounding box center [644, 274] width 172 height 92
click at [663, 282] on div "Hola Susana Delia Mellini Gracias por su respuesta. Queremos informarte que par…" at bounding box center [644, 274] width 172 height 92
drag, startPoint x: 668, startPoint y: 265, endPoint x: 671, endPoint y: 279, distance: 13.7
click at [671, 279] on div "Hola Susana Delia Mellini Gracias por su respuesta. Queremos informarte que par…" at bounding box center [644, 274] width 172 height 92
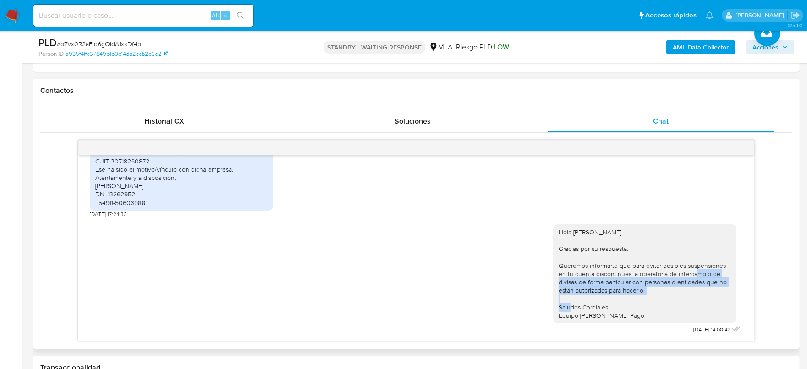
click at [670, 277] on div "Hola Susana Delia Mellini Gracias por su respuesta. Queremos informarte que par…" at bounding box center [644, 274] width 172 height 92
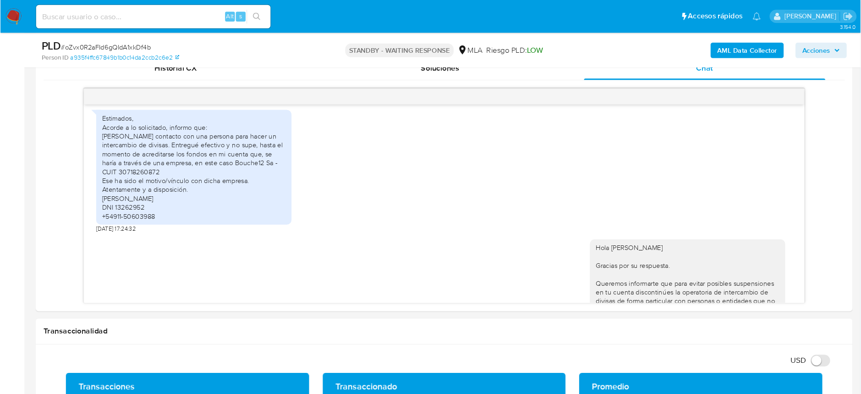
scroll to position [1158, 0]
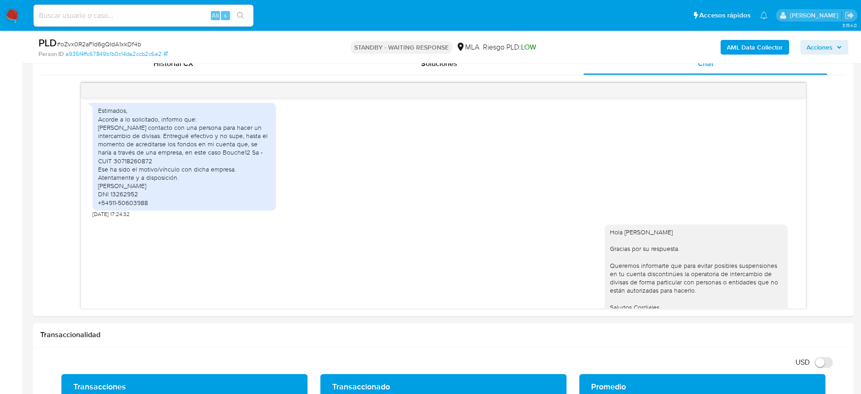
drag, startPoint x: 622, startPoint y: 0, endPoint x: 1, endPoint y: 218, distance: 658.3
click at [1, 218] on aside "Bandeja Tablero Screening Búsqueda en Listas Watchlist Herramientas Operaciones…" at bounding box center [11, 382] width 22 height 1681
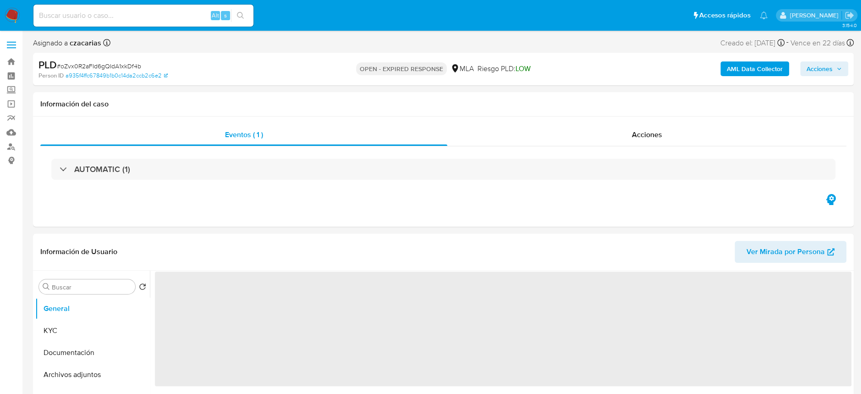
click at [123, 62] on span "# oZvx0R2aFId6gQIdA1xkDf4b" at bounding box center [99, 65] width 84 height 9
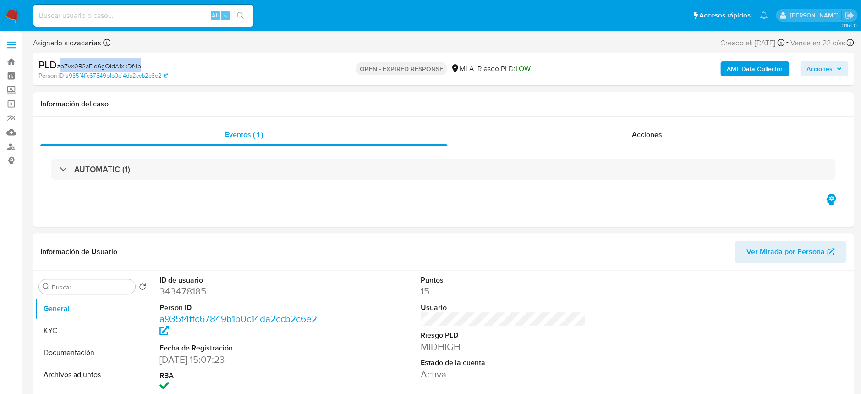
copy span "oZvx0R2aFId6gQIdA1xkDf4b"
select select "10"
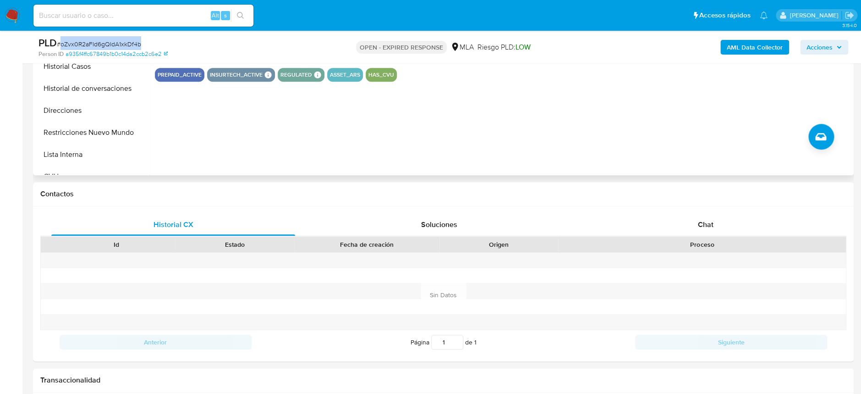
scroll to position [305, 0]
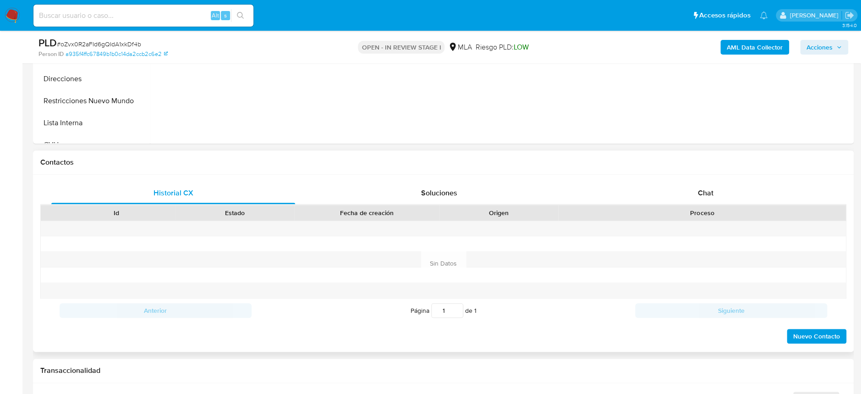
scroll to position [427, 0]
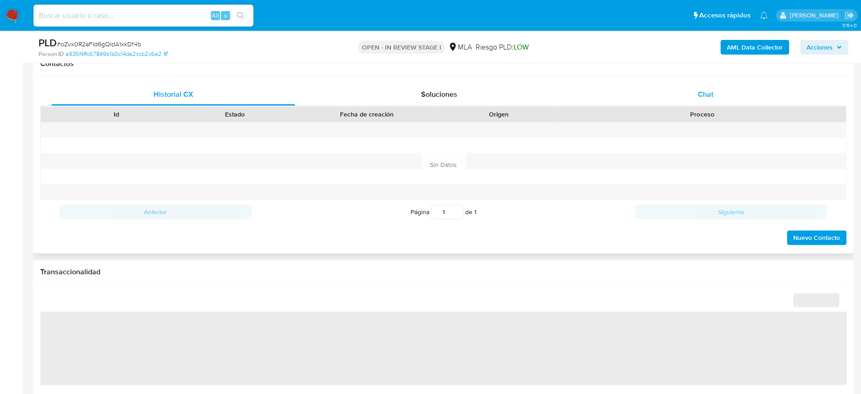
click at [717, 95] on div "Chat" at bounding box center [705, 94] width 244 height 22
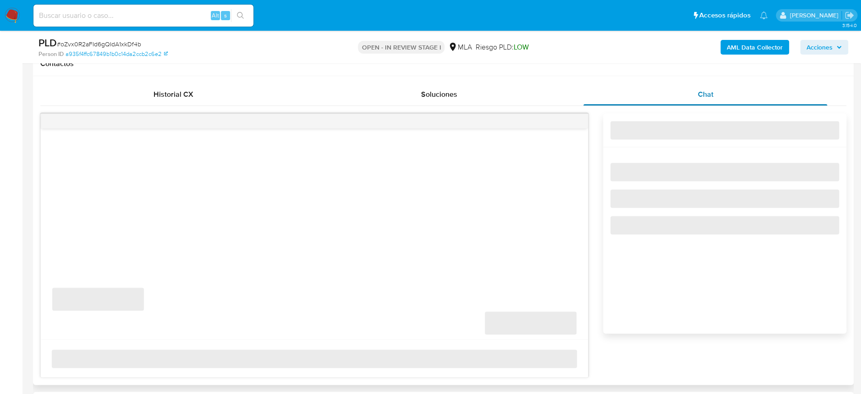
select select "10"
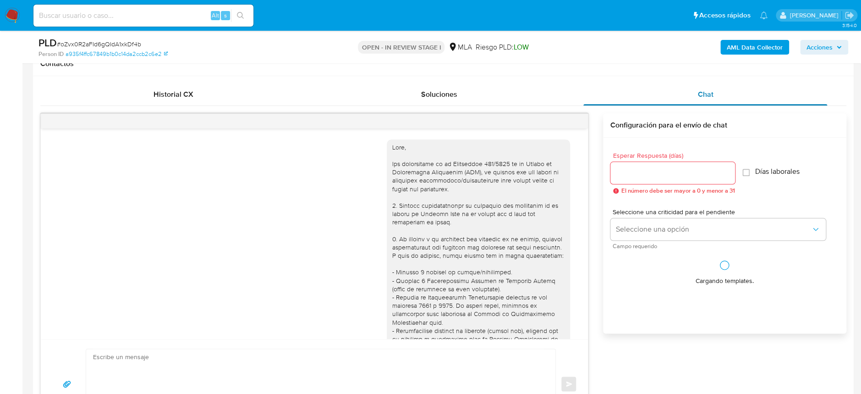
scroll to position [1192, 0]
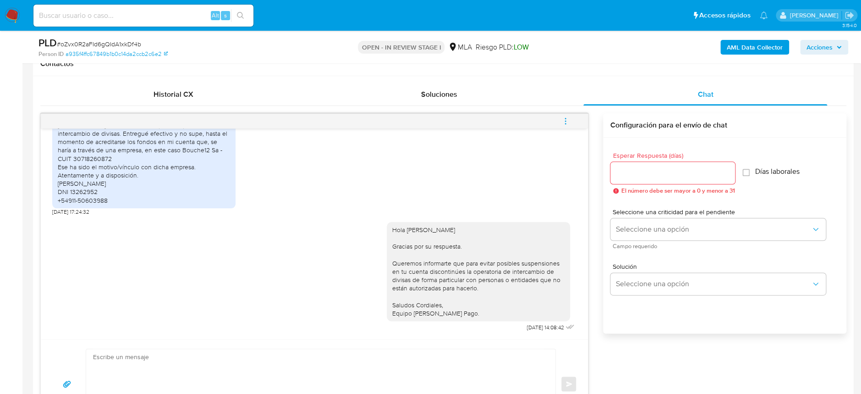
drag, startPoint x: 465, startPoint y: 303, endPoint x: 374, endPoint y: 219, distance: 124.5
click at [374, 219] on div "Hola Susana Delia Mellini Gracias por su respuesta. Queremos informarte que par…" at bounding box center [314, 274] width 524 height 118
click at [404, 225] on div "Hola Susana Delia Mellini Gracias por su respuesta. Queremos informarte que par…" at bounding box center [478, 271] width 172 height 92
drag, startPoint x: 398, startPoint y: 219, endPoint x: 466, endPoint y: 217, distance: 68.3
click at [466, 225] on div "Hola Susana Delia Mellini Gracias por su respuesta. Queremos informarte que par…" at bounding box center [478, 271] width 172 height 92
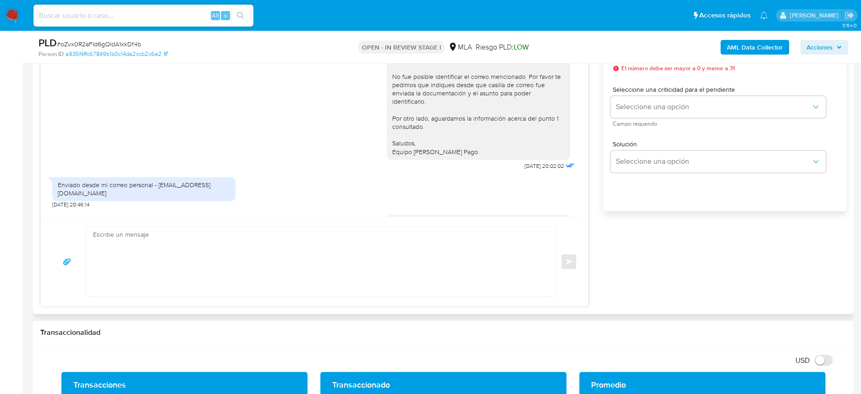
scroll to position [825, 0]
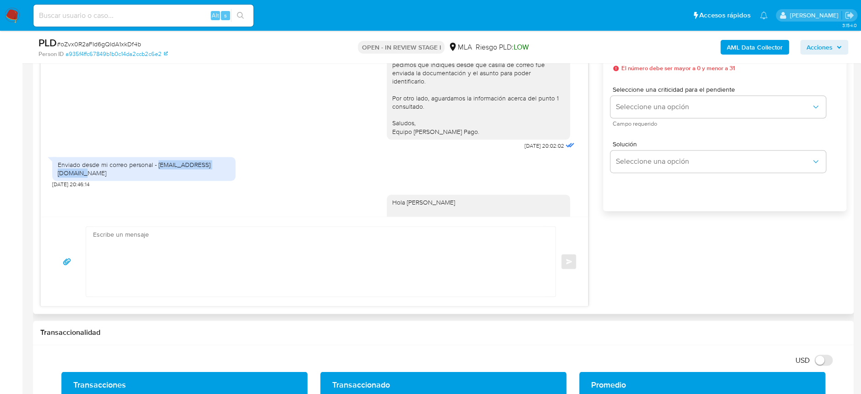
drag, startPoint x: 159, startPoint y: 175, endPoint x: 235, endPoint y: 152, distance: 79.3
click at [235, 170] on div "Enviado desde mi correo personal - susanamellini@gmail.com 12/08/2025 20:46:14" at bounding box center [314, 170] width 524 height 36
copy div "[EMAIL_ADDRESS][DOMAIN_NAME]"
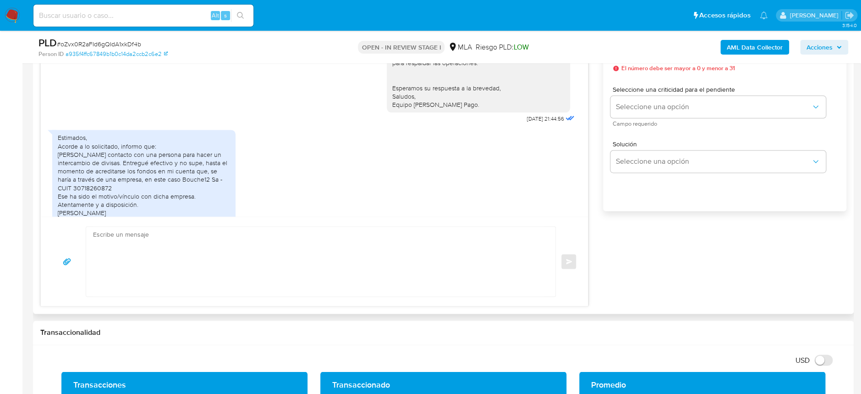
scroll to position [1191, 0]
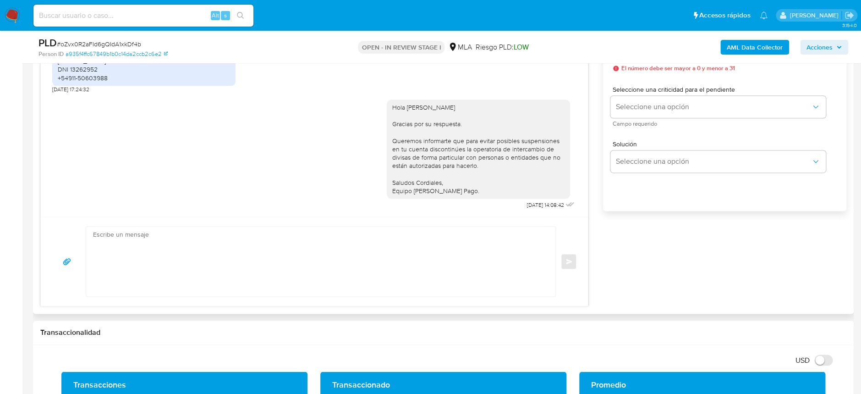
drag, startPoint x: 436, startPoint y: 172, endPoint x: 370, endPoint y: 100, distance: 97.9
click at [370, 100] on div "Hola Susana Delia Mellini Gracias por su respuesta. Queremos informarte que par…" at bounding box center [314, 152] width 524 height 118
copy div "Hola Susana Delia Mellini Gracias por su respuesta. Queremos informarte que par…"
click at [497, 156] on div "Hola Susana Delia Mellini Gracias por su respuesta. Queremos informarte que par…" at bounding box center [478, 149] width 172 height 92
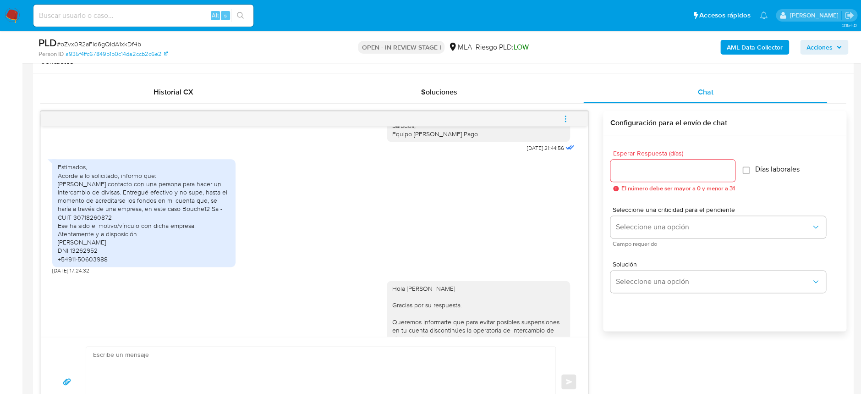
scroll to position [427, 0]
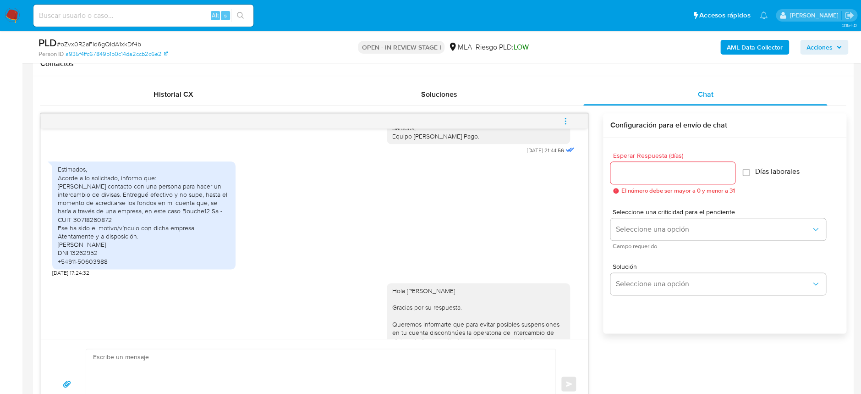
click at [567, 118] on icon "menu-action" at bounding box center [565, 121] width 8 height 8
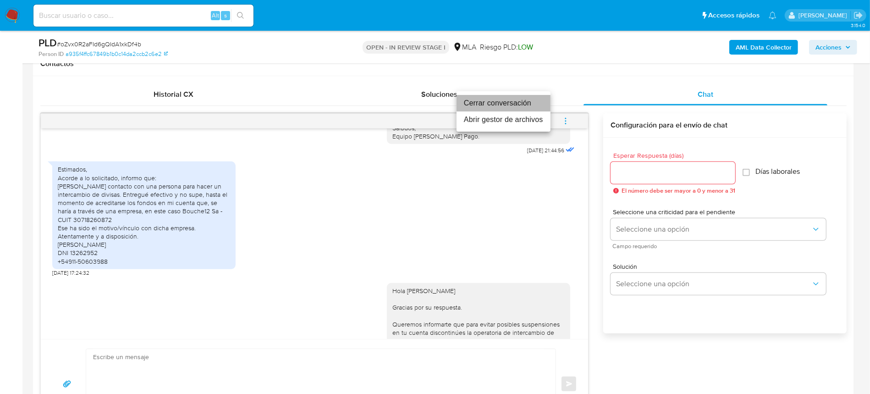
click at [491, 100] on li "Cerrar conversación" at bounding box center [503, 103] width 94 height 16
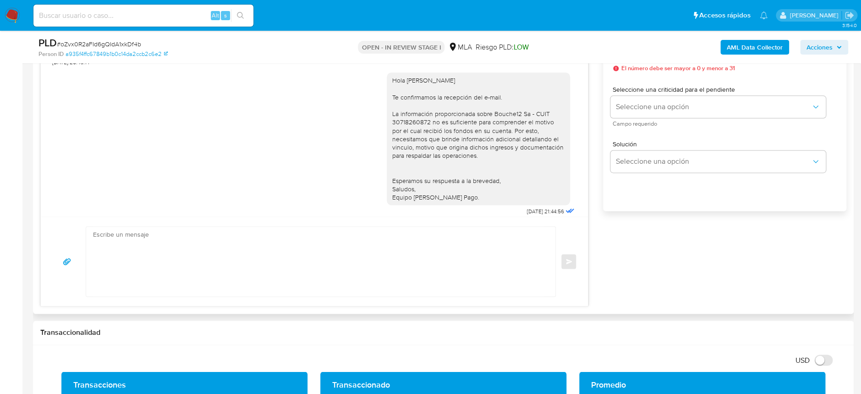
scroll to position [1191, 0]
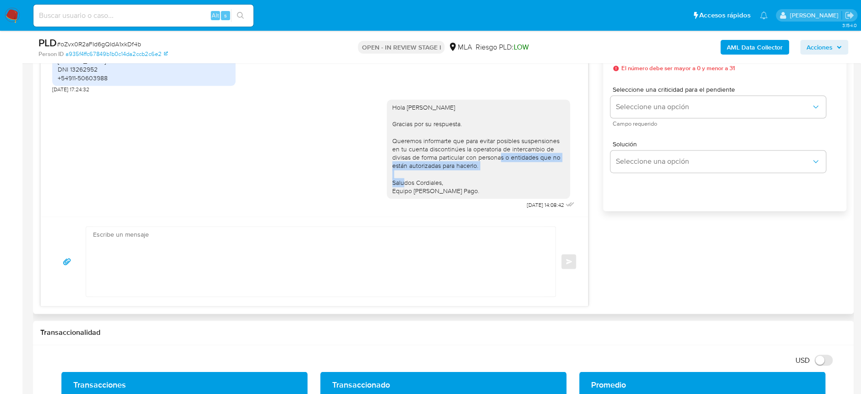
drag, startPoint x: 468, startPoint y: 149, endPoint x: 474, endPoint y: 158, distance: 10.2
click at [474, 158] on div "Hola Susana Delia Mellini Gracias por su respuesta. Queremos informarte que par…" at bounding box center [478, 149] width 172 height 92
copy div "personas o entidades que no están autorizadas para hacerlo."
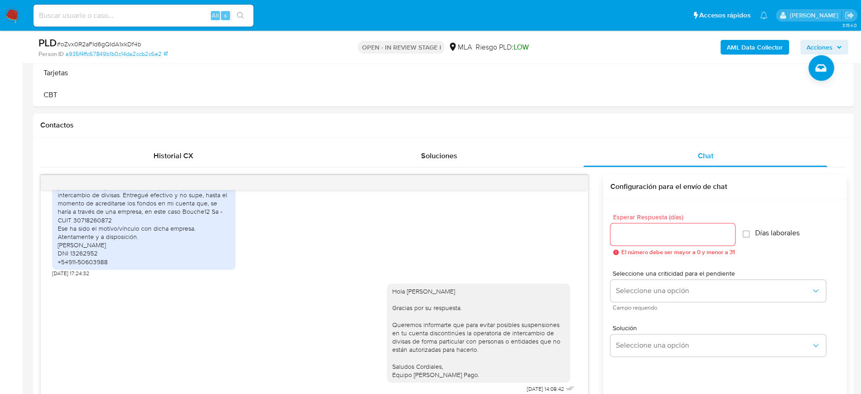
click at [84, 43] on span "# oZvx0R2aFId6gQIdA1xkDf4b" at bounding box center [99, 43] width 84 height 9
click at [85, 43] on span "# oZvx0R2aFId6gQIdA1xkDf4b" at bounding box center [99, 43] width 84 height 9
copy span "oZvx0R2aFId6gQIdA1xkDf4b"
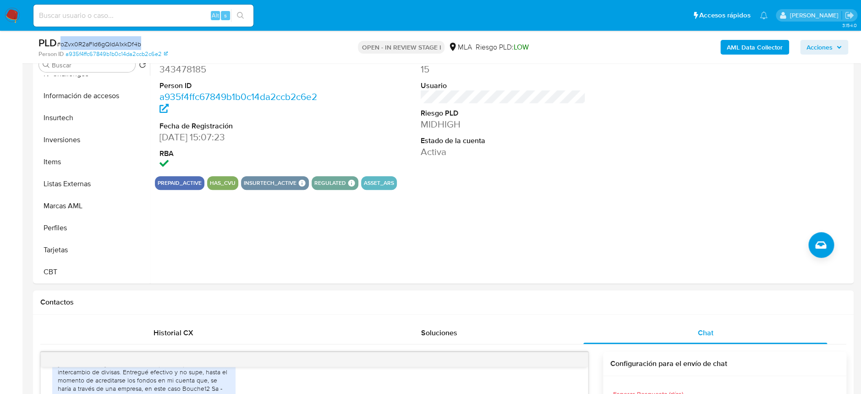
scroll to position [183, 0]
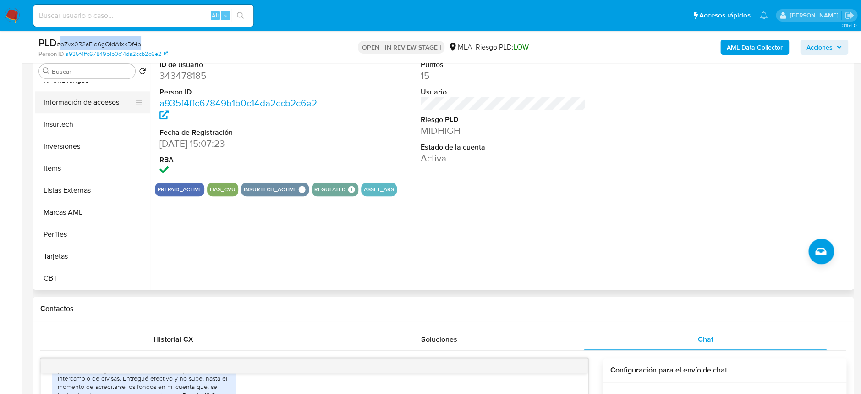
click at [102, 97] on button "Información de accesos" at bounding box center [88, 102] width 107 height 22
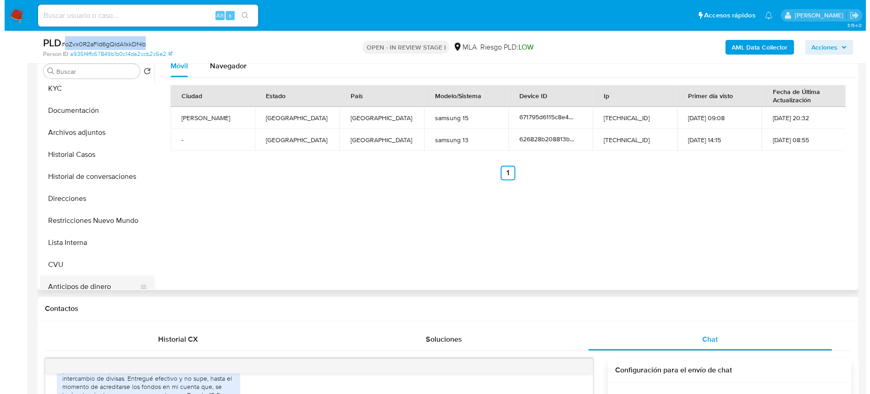
scroll to position [0, 0]
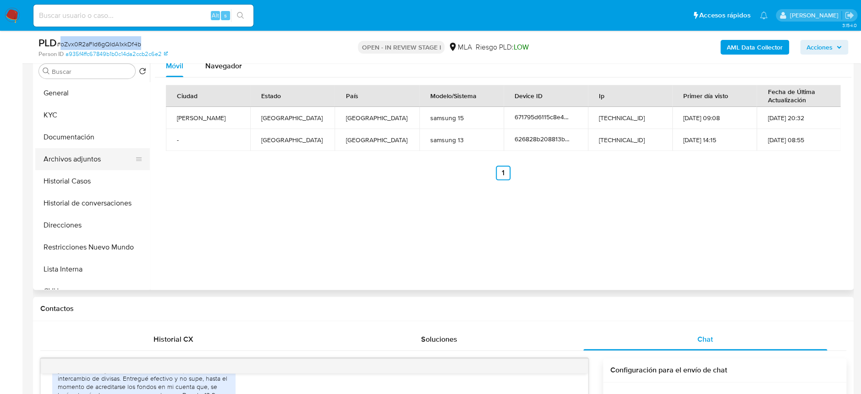
click at [100, 160] on button "Archivos adjuntos" at bounding box center [88, 159] width 107 height 22
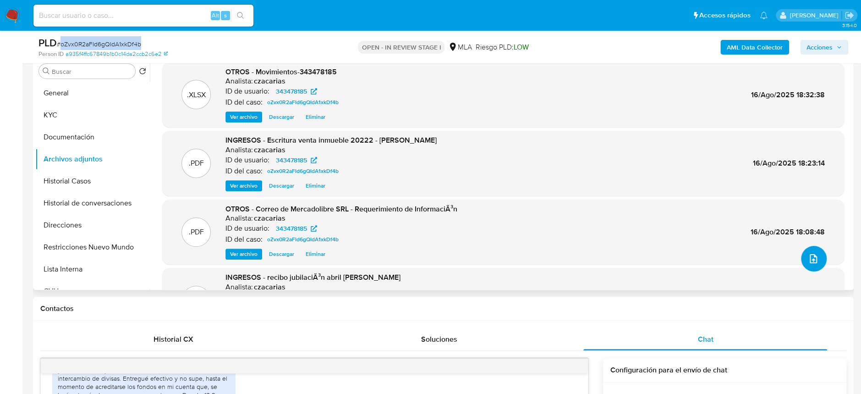
click at [816, 257] on button "upload-file" at bounding box center [814, 259] width 26 height 26
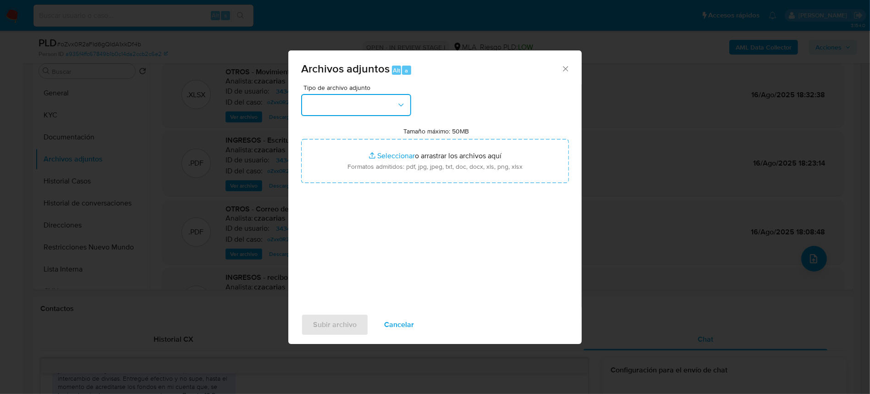
click at [374, 97] on button "button" at bounding box center [356, 105] width 110 height 22
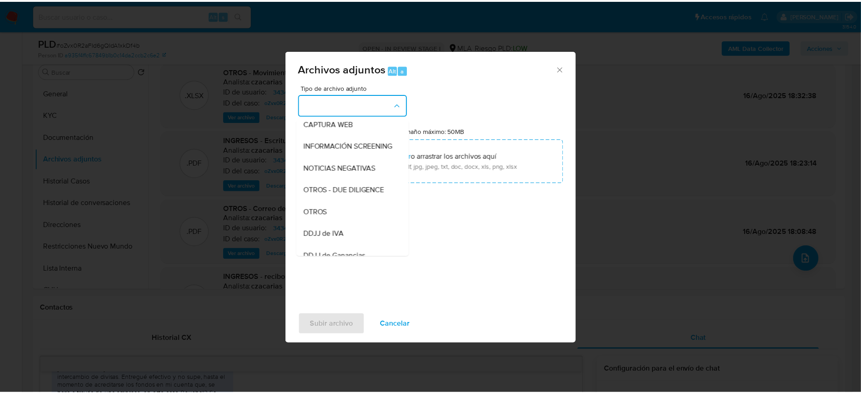
scroll to position [183, 0]
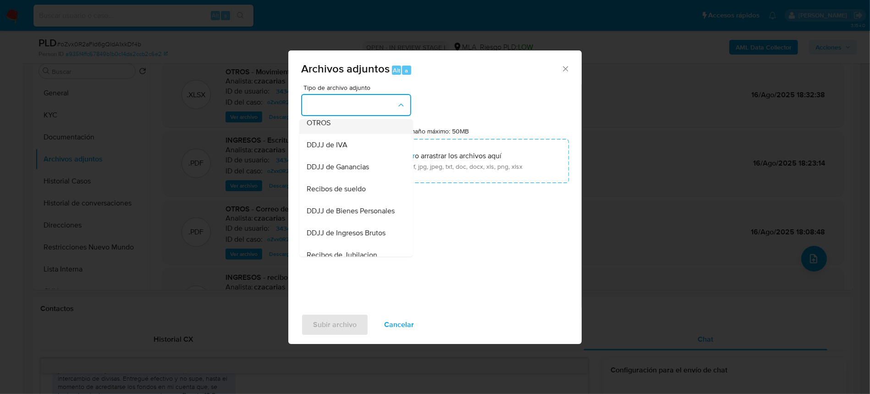
click at [344, 131] on div "OTROS" at bounding box center [353, 123] width 93 height 22
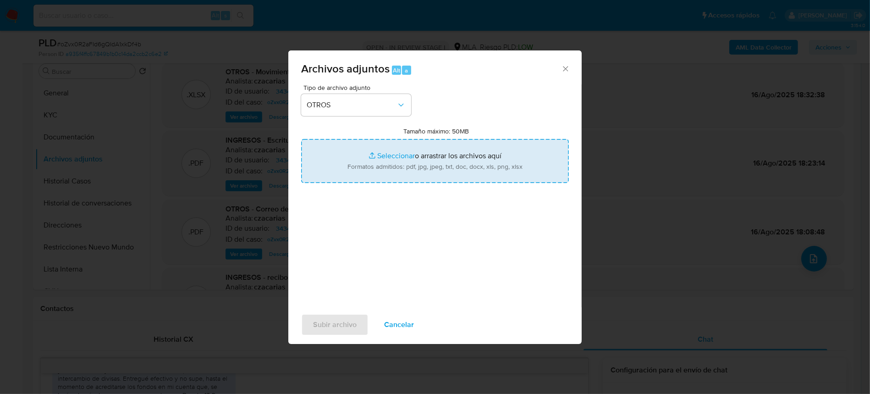
type input "C:\fakepath\Caselog oZvx0R2aFId6gQIdA1xkDf4b_2025_06_18_22_41_40.docx"
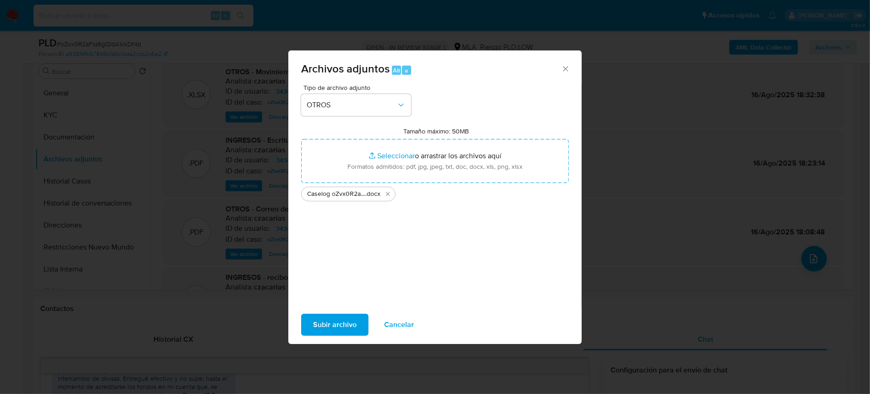
click at [339, 326] on span "Subir archivo" at bounding box center [335, 324] width 44 height 20
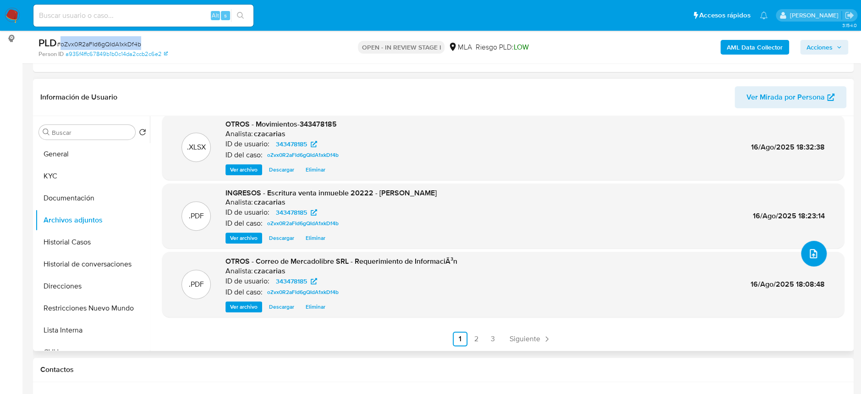
scroll to position [0, 0]
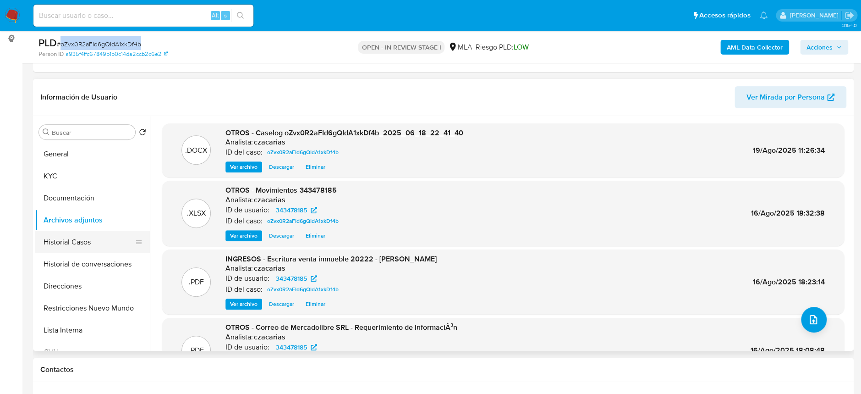
click at [88, 243] on button "Historial Casos" at bounding box center [88, 242] width 107 height 22
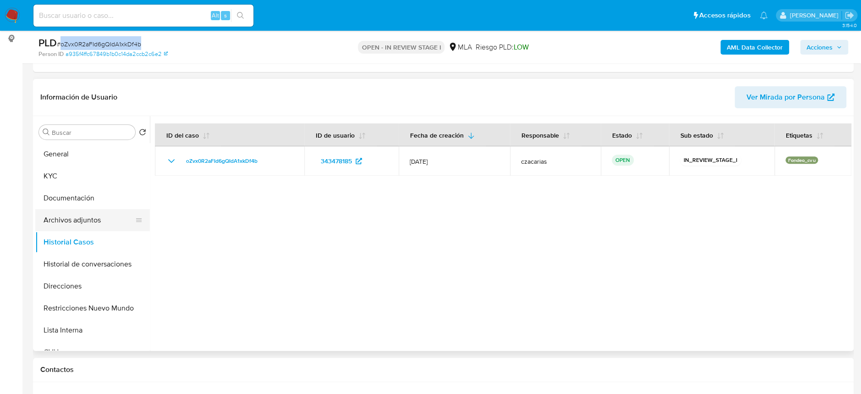
click at [86, 209] on button "Archivos adjuntos" at bounding box center [88, 220] width 107 height 22
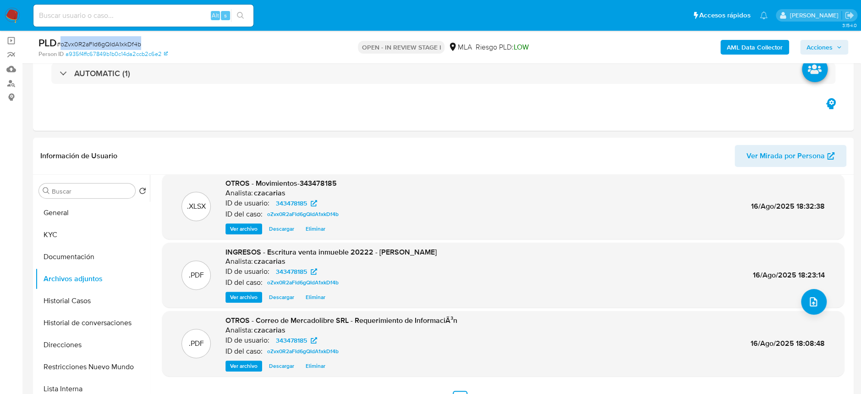
scroll to position [61, 0]
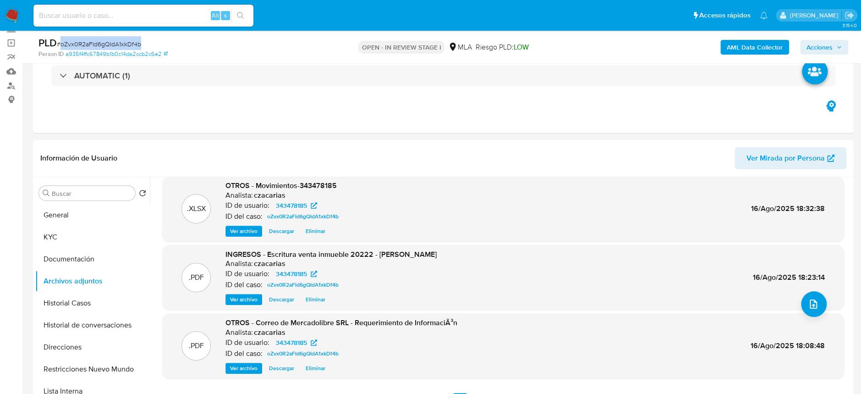
click at [824, 47] on span "Acciones" at bounding box center [819, 47] width 26 height 15
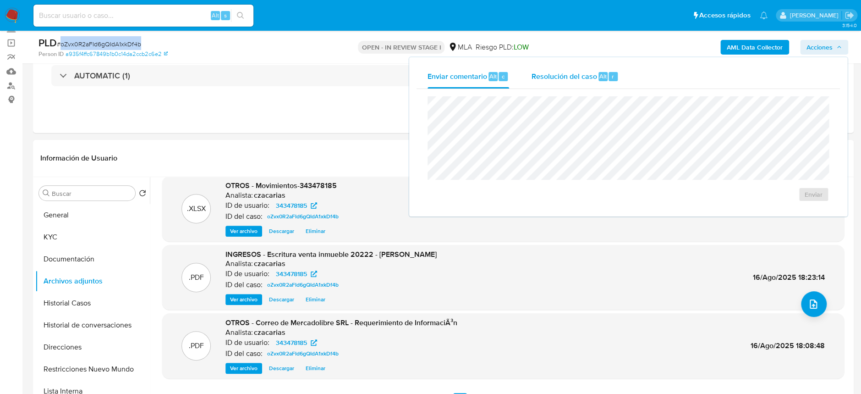
drag, startPoint x: 608, startPoint y: 74, endPoint x: 603, endPoint y: 88, distance: 14.3
click at [608, 77] on div "r" at bounding box center [612, 76] width 9 height 9
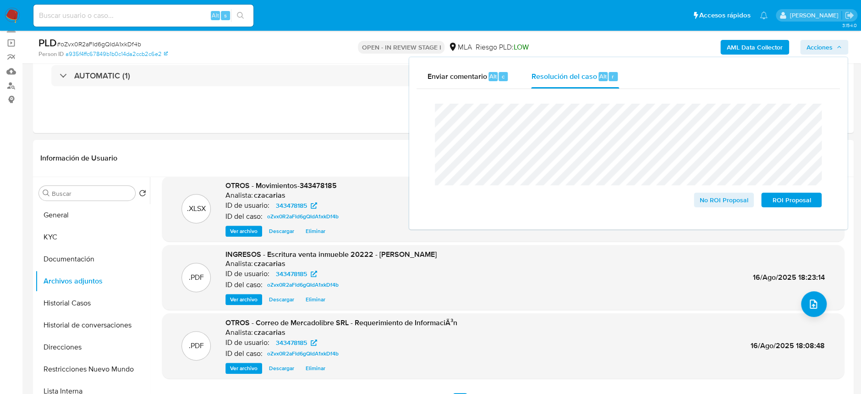
click at [113, 45] on span "# oZvx0R2aFId6gQIdA1xkDf4b" at bounding box center [99, 43] width 84 height 9
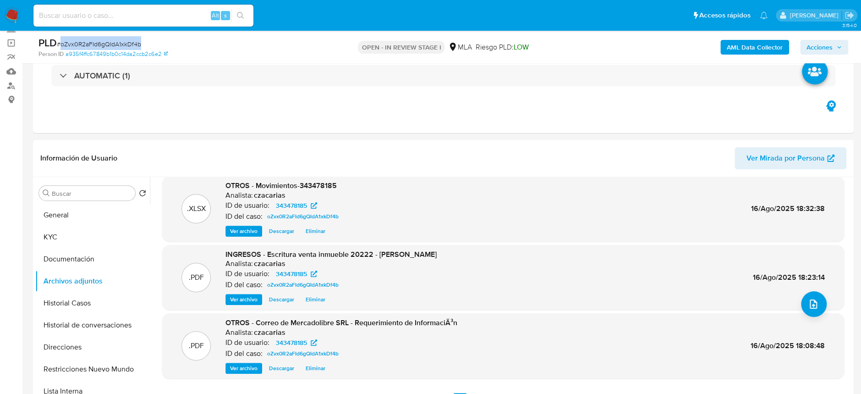
copy span "oZvx0R2aFId6gQIdA1xkDf4b"
click at [825, 44] on span "Acciones" at bounding box center [819, 47] width 26 height 15
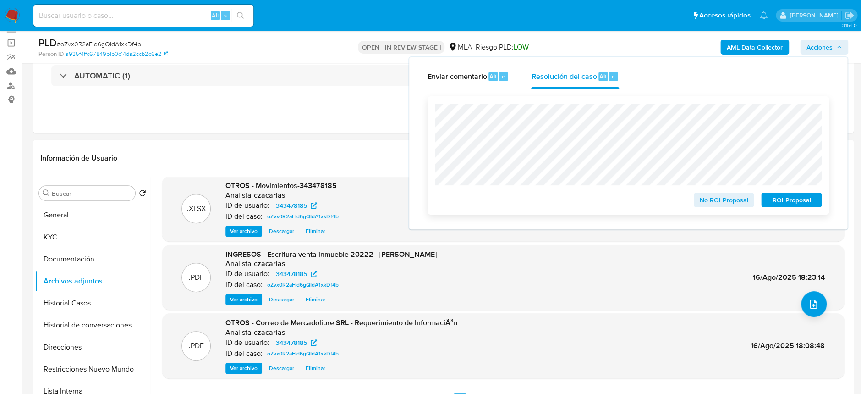
click at [712, 199] on span "No ROI Proposal" at bounding box center [724, 199] width 48 height 13
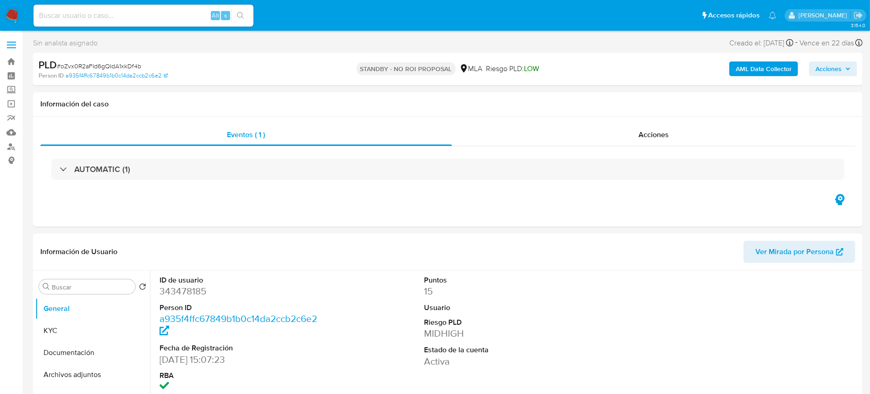
select select "10"
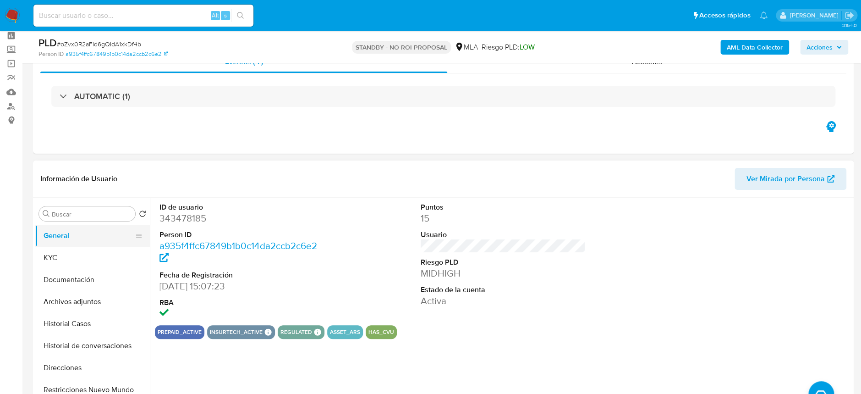
scroll to position [61, 0]
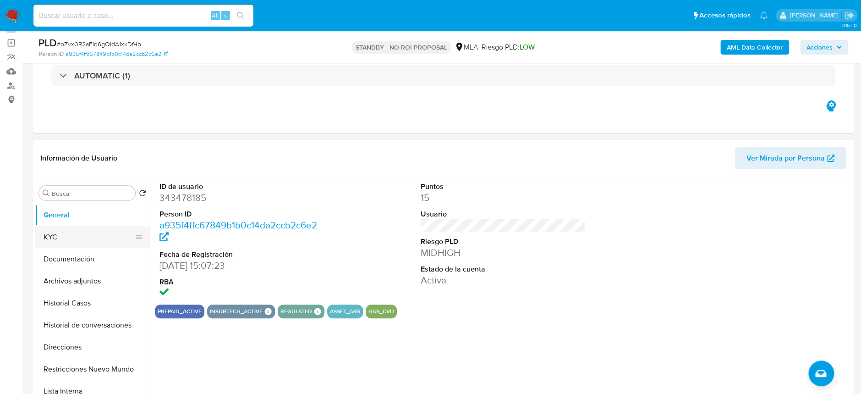
click at [73, 236] on button "KYC" at bounding box center [88, 237] width 107 height 22
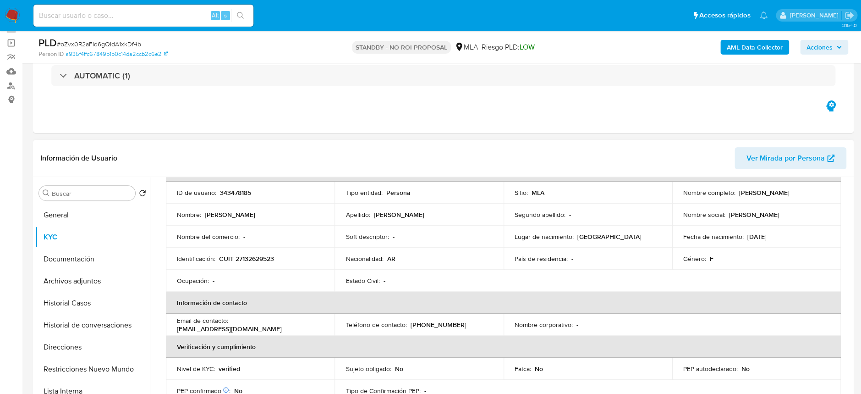
drag, startPoint x: 736, startPoint y: 194, endPoint x: 818, endPoint y: 198, distance: 82.1
click at [818, 198] on td "Nombre completo : [PERSON_NAME]" at bounding box center [756, 192] width 169 height 22
copy p "[PERSON_NAME]"
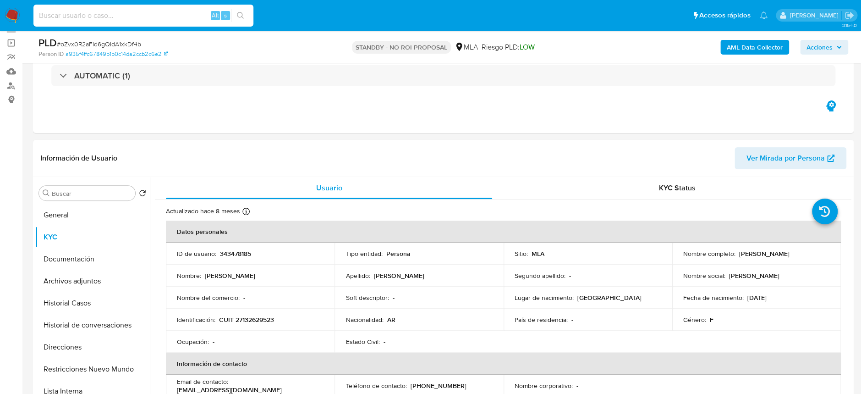
click at [192, 12] on input at bounding box center [143, 16] width 220 height 12
paste input "IKuV3Xt8eV841S43w4u2JWoo"
type input "IKuV3Xt8eV841S43w4u2JWoo"
click at [232, 16] on button "search-icon" at bounding box center [240, 15] width 19 height 13
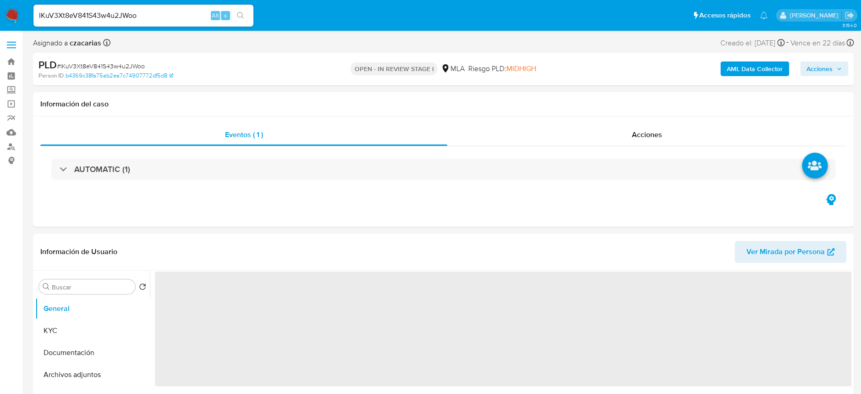
select select "10"
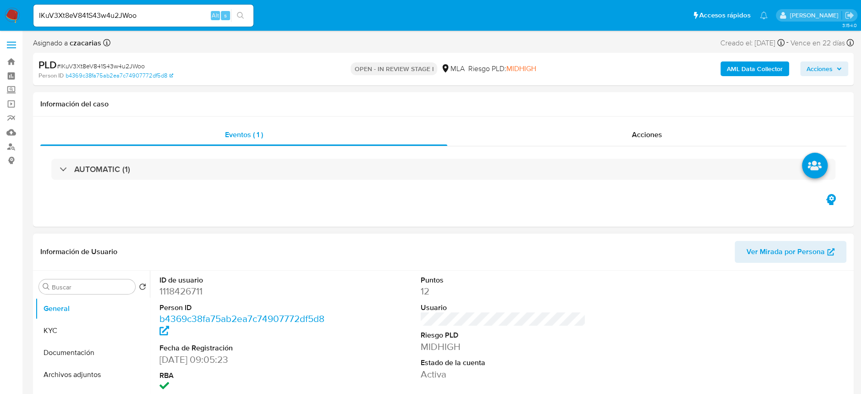
click at [185, 296] on dd "1118426711" at bounding box center [241, 291] width 165 height 13
copy dd "1118426711"
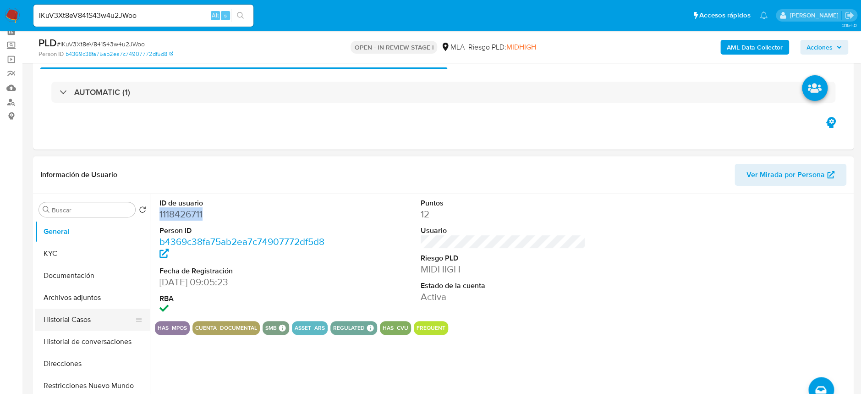
scroll to position [122, 0]
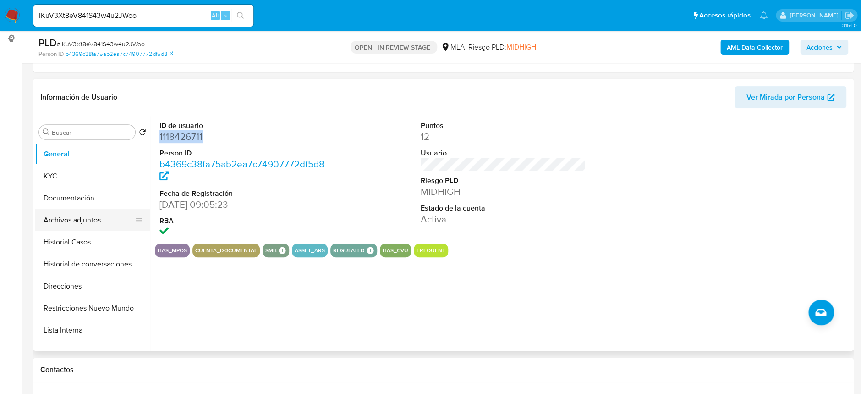
click at [78, 216] on button "Archivos adjuntos" at bounding box center [88, 220] width 107 height 22
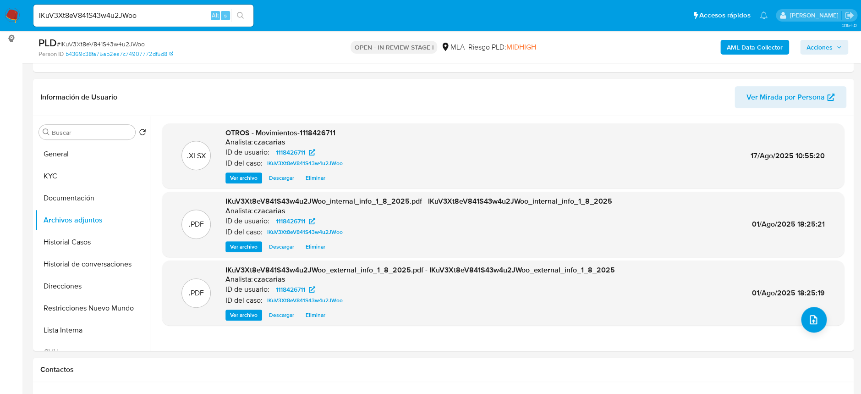
click at [108, 47] on span "# IKuV3Xt8eV841S43w4u2JWoo" at bounding box center [101, 43] width 88 height 9
copy span "IKuV3Xt8eV841S43w4u2JWoo"
click at [60, 152] on button "General" at bounding box center [88, 154] width 107 height 22
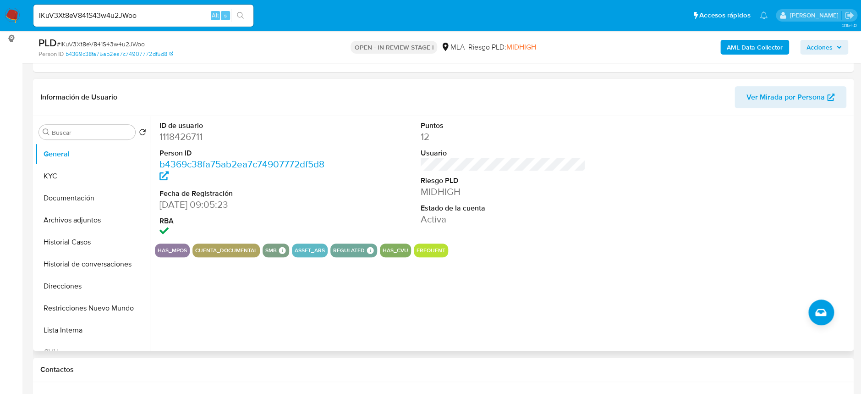
click at [162, 138] on dd "1118426711" at bounding box center [241, 136] width 165 height 13
copy dd "1118426711"
click at [71, 240] on button "Historial Casos" at bounding box center [88, 242] width 107 height 22
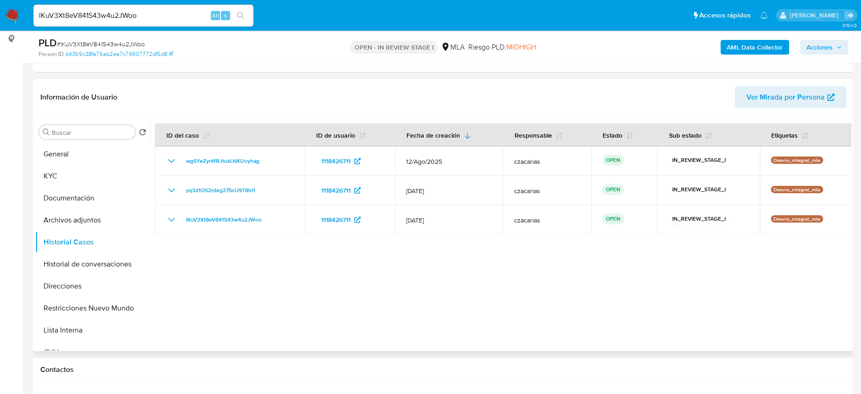
click at [282, 258] on div at bounding box center [500, 233] width 701 height 235
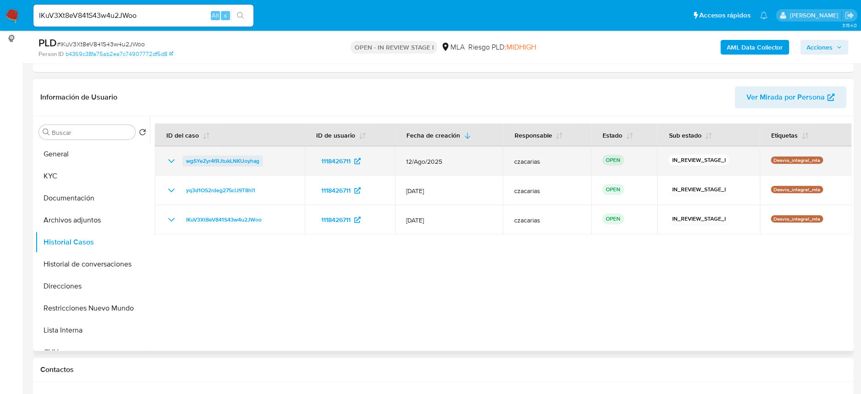
click at [204, 156] on span "wgSYeZyr4fRJtukLNKUoyhag" at bounding box center [222, 160] width 73 height 11
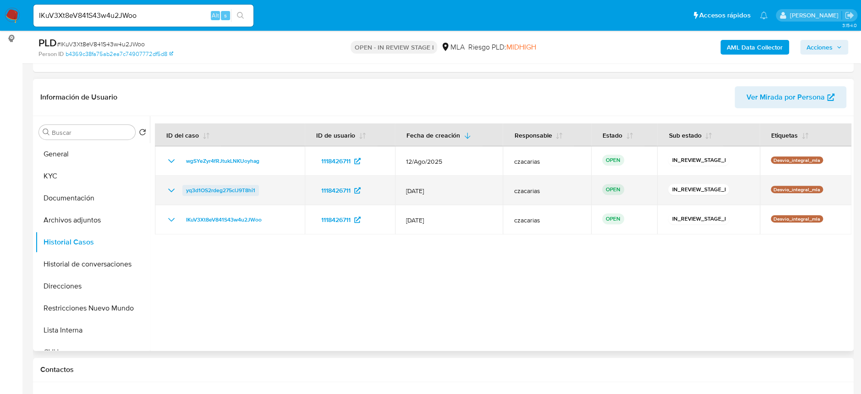
click at [192, 190] on span "yq3d1OS2rdeg275clJ9T8hi1" at bounding box center [220, 190] width 69 height 11
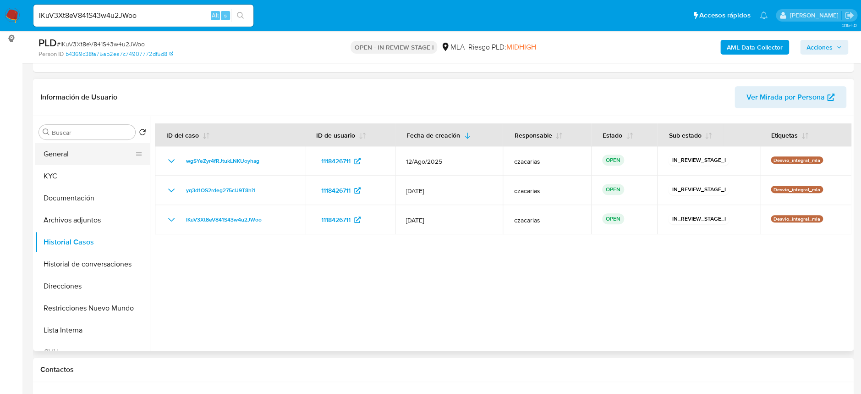
click at [56, 155] on button "General" at bounding box center [88, 154] width 107 height 22
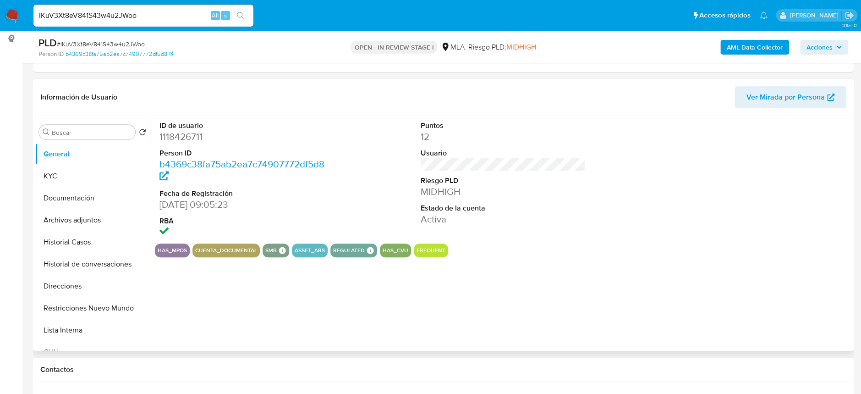
click at [183, 131] on dd "1118426711" at bounding box center [241, 136] width 165 height 13
click at [183, 130] on dd "1118426711" at bounding box center [241, 136] width 165 height 13
copy dd "1118426711"
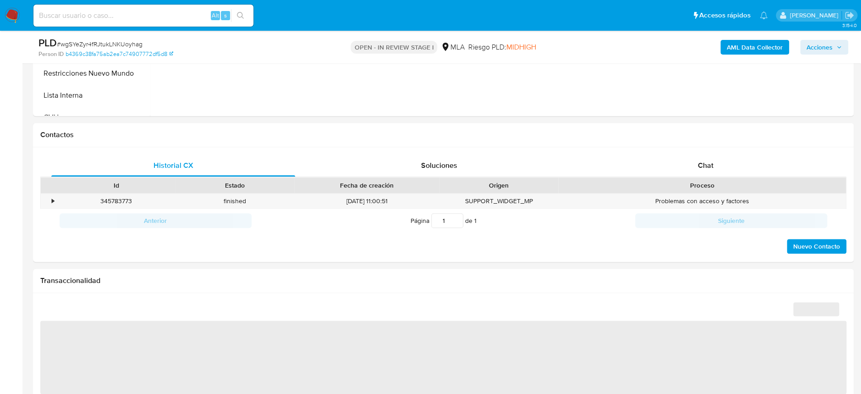
scroll to position [366, 0]
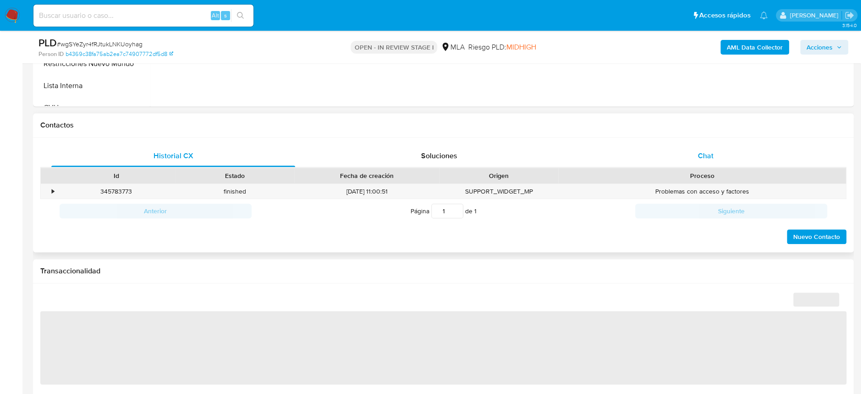
click at [722, 150] on div "Chat" at bounding box center [705, 156] width 244 height 22
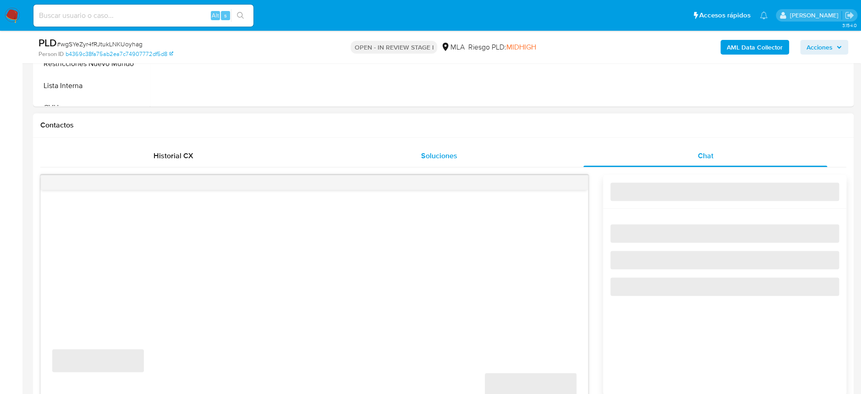
select select "10"
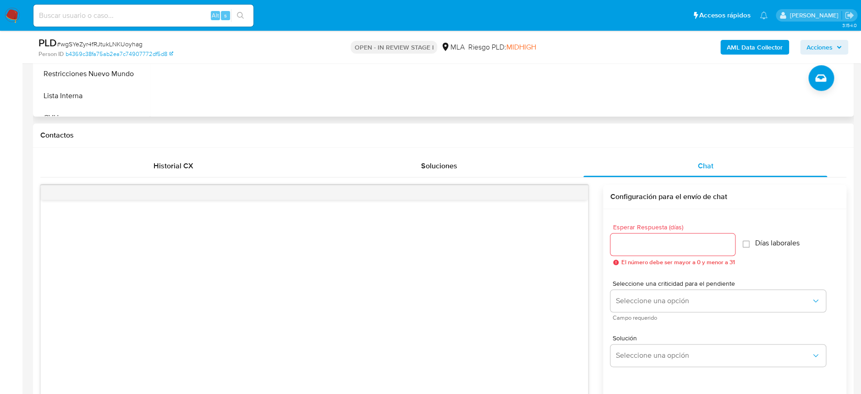
scroll to position [244, 0]
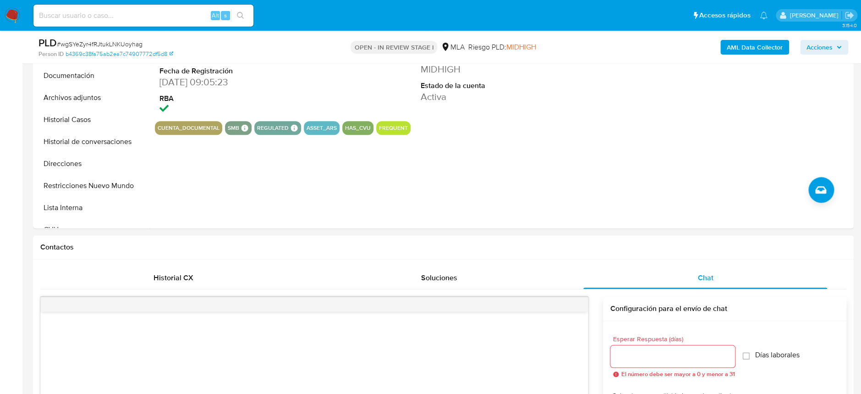
click at [116, 44] on span "# wgSYeZyr4fRJtukLNKUoyhag" at bounding box center [100, 43] width 86 height 9
copy span "wgSYeZyr4fRJtukLNKUoyhag"
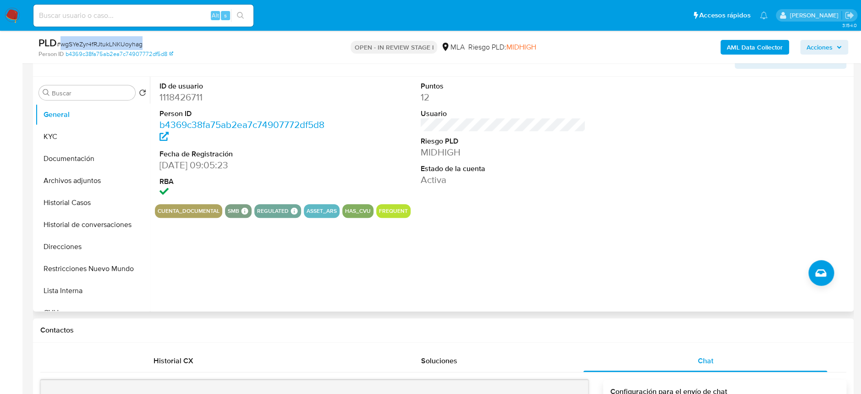
scroll to position [122, 0]
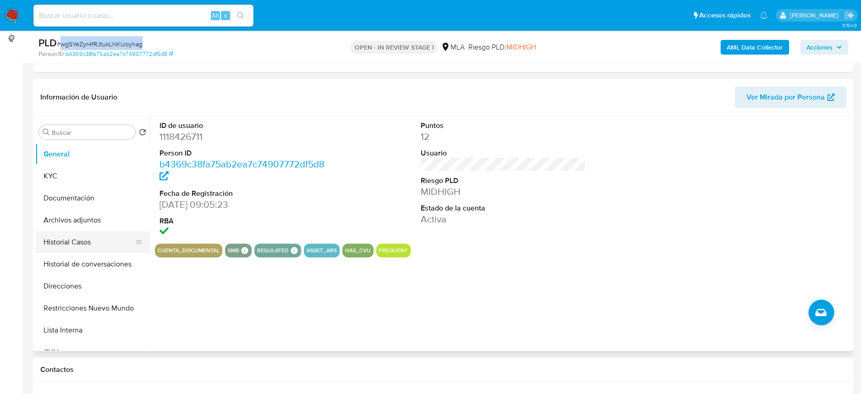
click at [84, 239] on button "Historial Casos" at bounding box center [88, 242] width 107 height 22
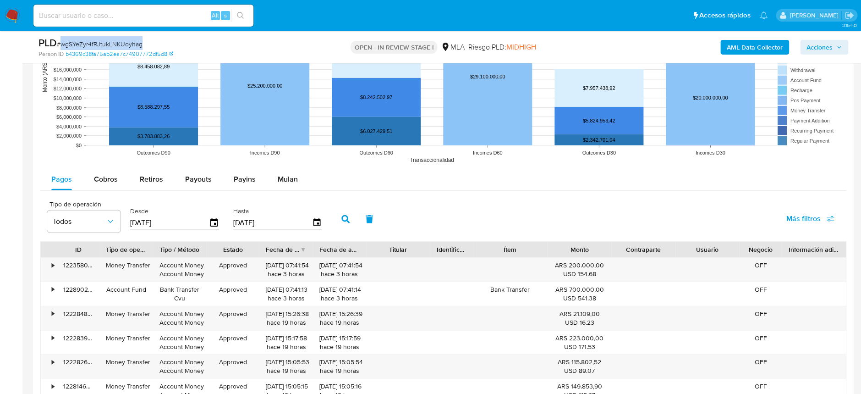
scroll to position [1100, 0]
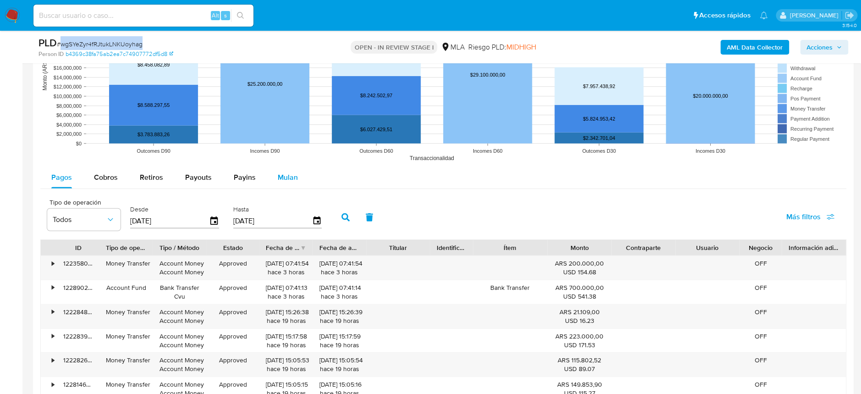
click at [301, 177] on button "Mulan" at bounding box center [288, 177] width 42 height 22
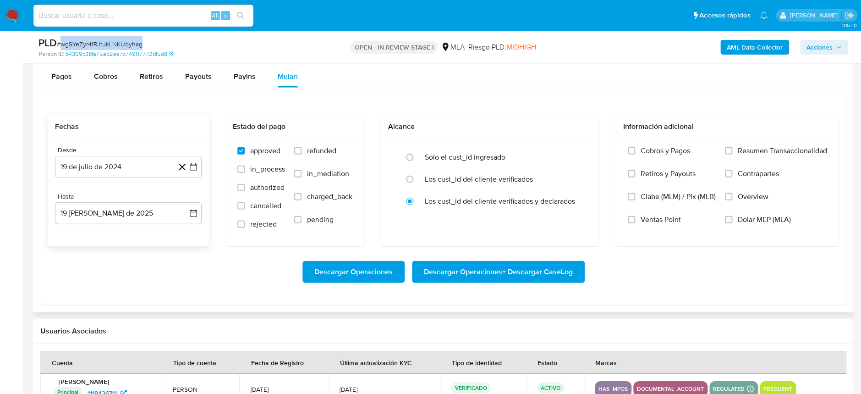
scroll to position [1221, 0]
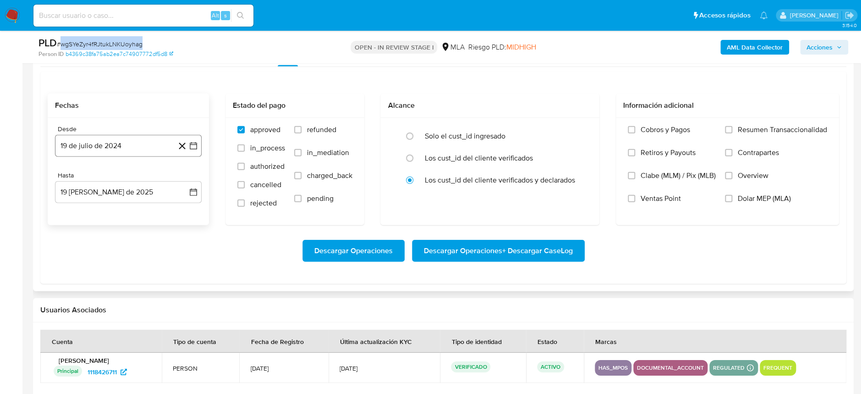
click at [102, 154] on button "19 de julio de 2024" at bounding box center [128, 146] width 147 height 22
click at [139, 179] on span "julio 2024" at bounding box center [124, 179] width 34 height 9
click at [184, 177] on icon "Año siguiente" at bounding box center [184, 178] width 4 height 6
click at [90, 241] on button "abr" at bounding box center [88, 238] width 26 height 15
click at [96, 211] on button "1" at bounding box center [91, 213] width 15 height 15
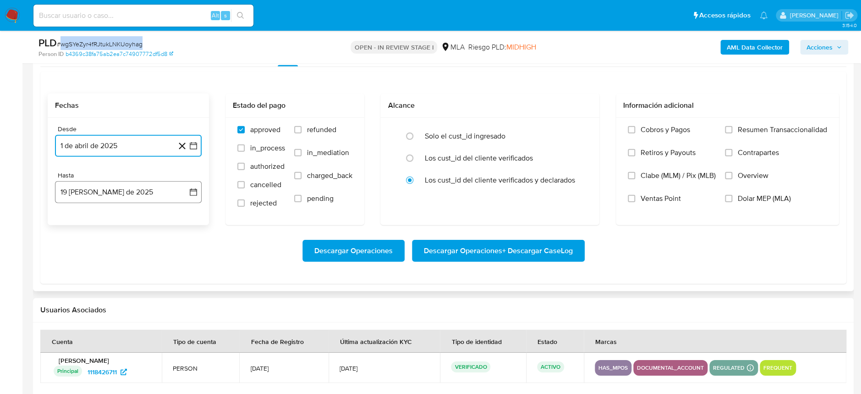
click at [112, 194] on button "19 de agosto de 2025" at bounding box center [128, 192] width 147 height 22
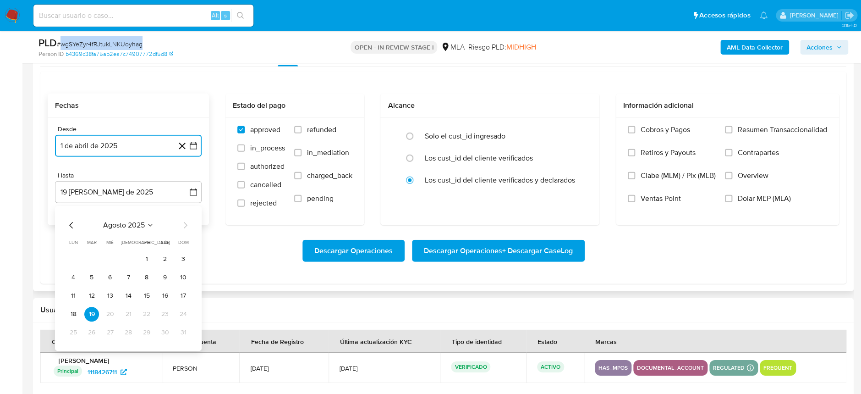
click at [72, 225] on icon "Mes anterior" at bounding box center [71, 225] width 11 height 11
click at [128, 329] on button "31" at bounding box center [128, 332] width 15 height 15
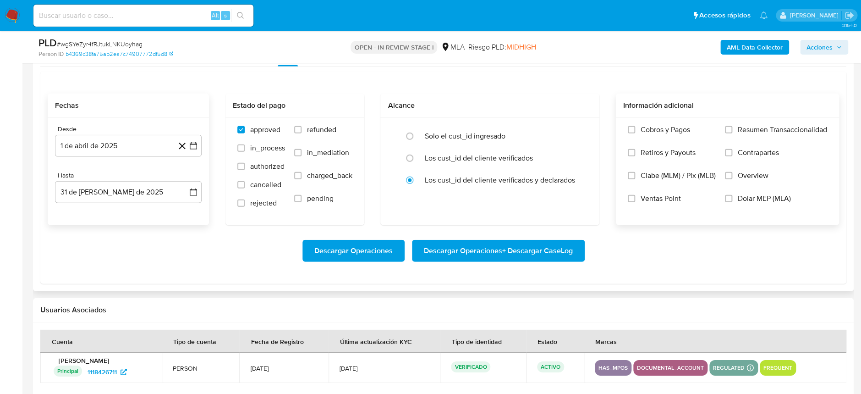
click at [740, 196] on span "Dolar MEP (MLA)" at bounding box center [764, 198] width 53 height 9
click at [732, 196] on input "Dolar MEP (MLA)" at bounding box center [728, 198] width 7 height 7
click at [550, 253] on span "Descargar Operaciones + Descargar CaseLog" at bounding box center [498, 251] width 149 height 20
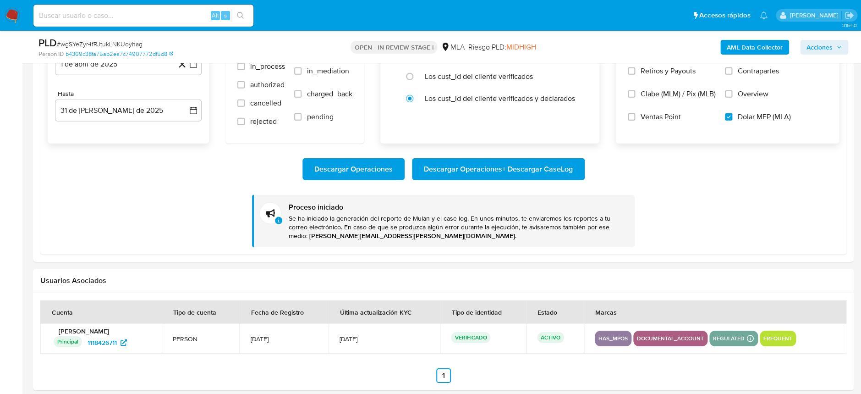
scroll to position [1282, 0]
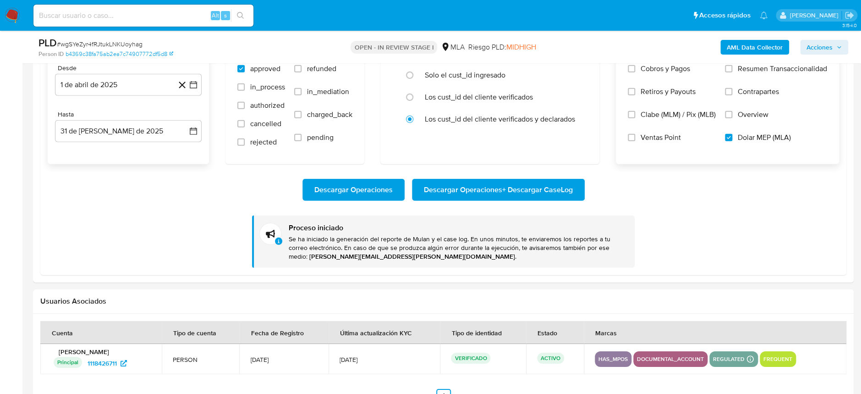
click at [125, 19] on input at bounding box center [143, 16] width 220 height 12
paste input "Q1Dm5MDSIss19IH2nXUPvVmQ"
click at [253, 16] on input "Q1Dm5MDSIss19IH2nXUPvVmQ" at bounding box center [143, 16] width 220 height 12
type input "Q1Dm5MDSIss19IH2nXUPvVmQ"
click at [248, 16] on button "search-icon" at bounding box center [240, 15] width 19 height 13
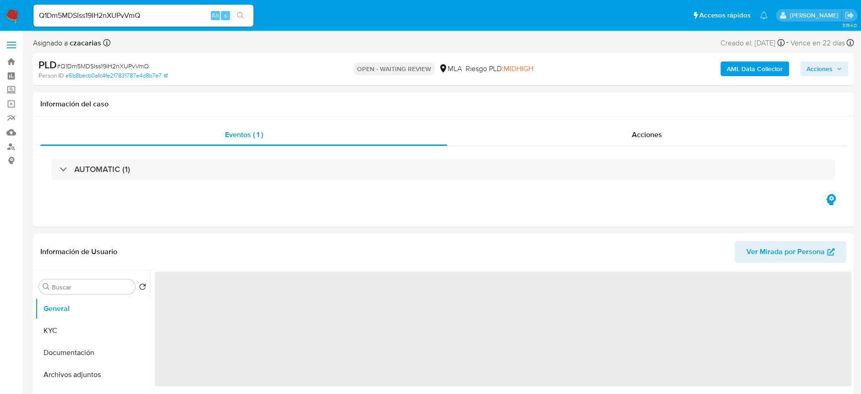
select select "10"
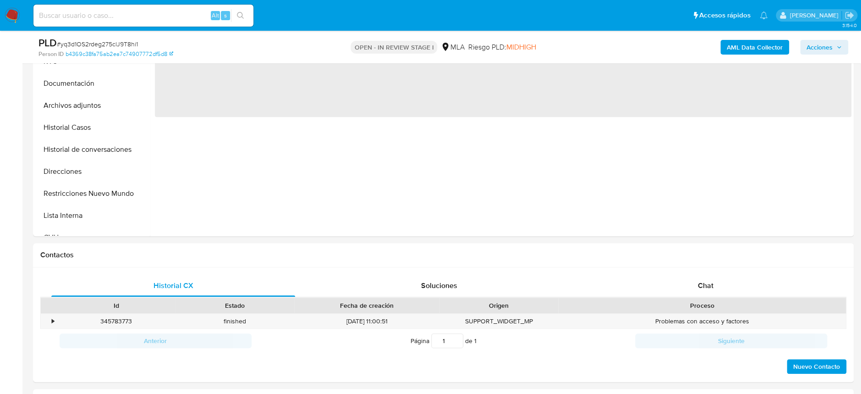
scroll to position [305, 0]
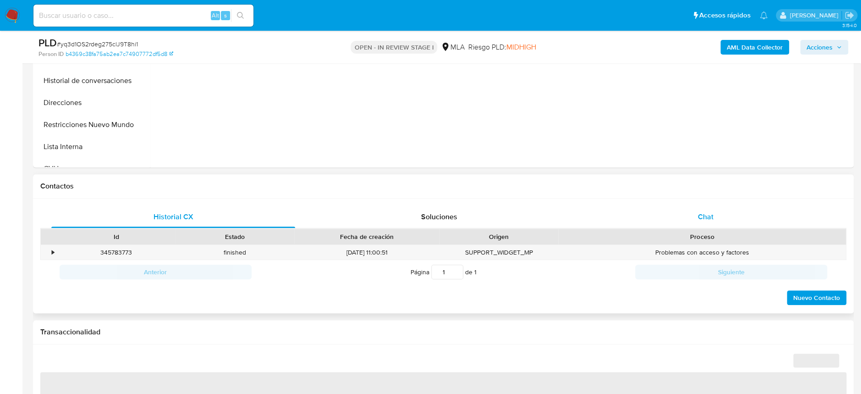
click at [707, 221] on span "Chat" at bounding box center [705, 216] width 16 height 11
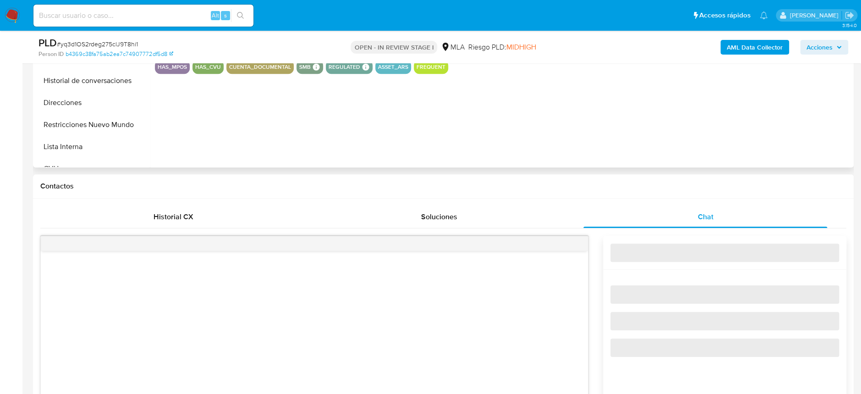
select select "10"
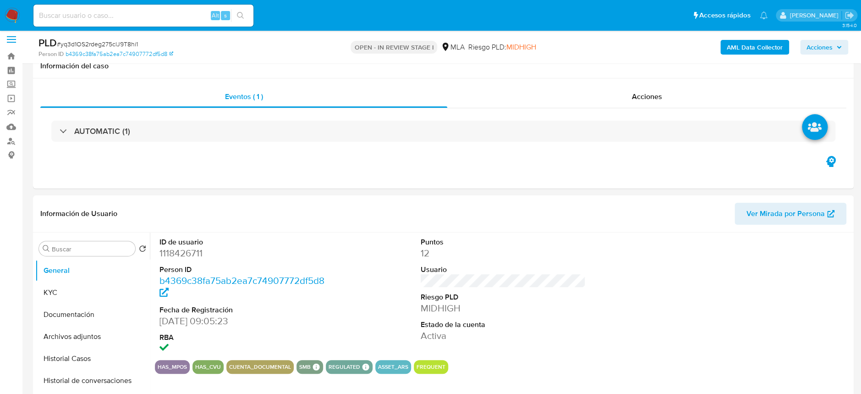
scroll to position [0, 0]
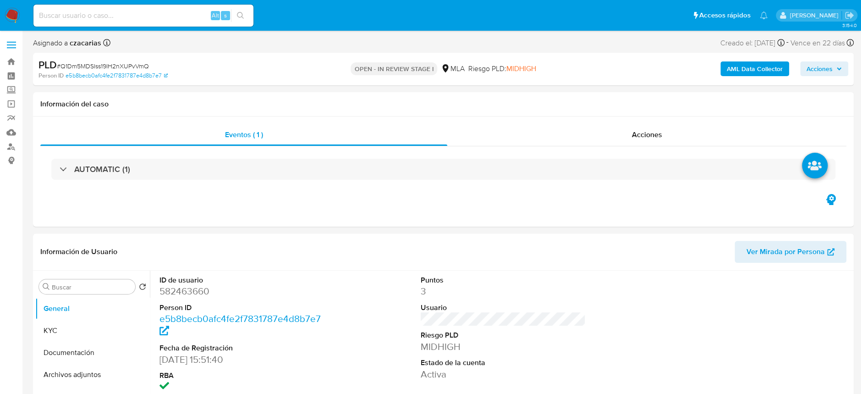
select select "10"
click at [126, 64] on span "# Q1Dm5MDSIss19IH2nXUPvVmQ" at bounding box center [103, 65] width 92 height 9
copy span "Q1Dm5MDSIss19IH2nXUPvVmQ"
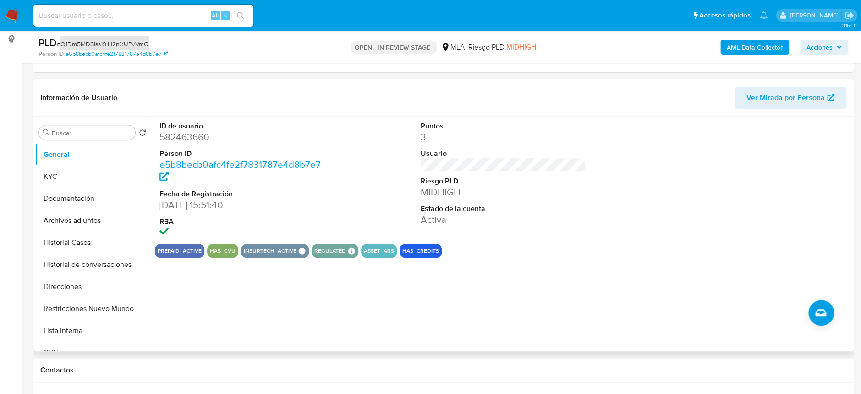
scroll to position [122, 0]
click at [182, 131] on dd "582463660" at bounding box center [241, 136] width 165 height 13
copy dd "582463660"
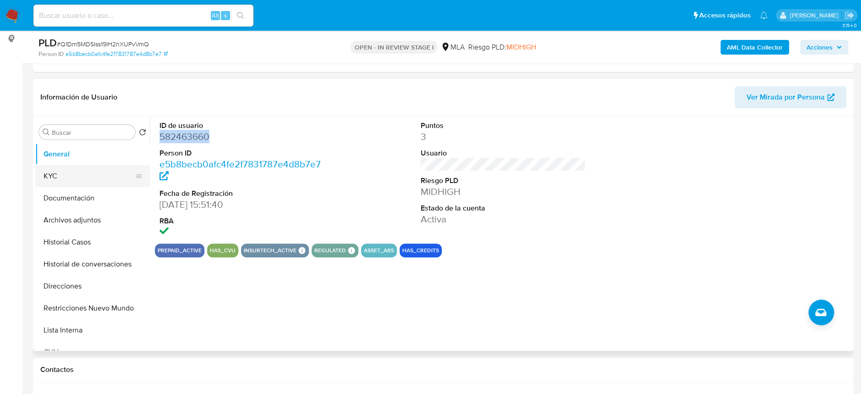
click at [76, 170] on button "KYC" at bounding box center [88, 176] width 107 height 22
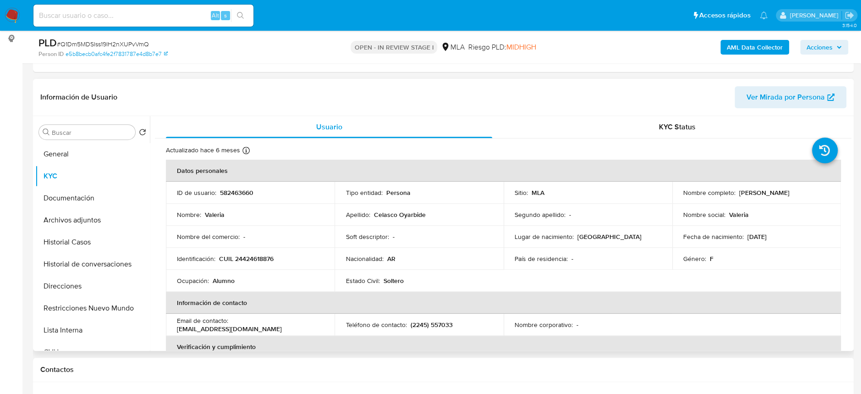
click at [257, 257] on p "CUIL 24424618876" at bounding box center [246, 258] width 55 height 8
copy p "24424618876"
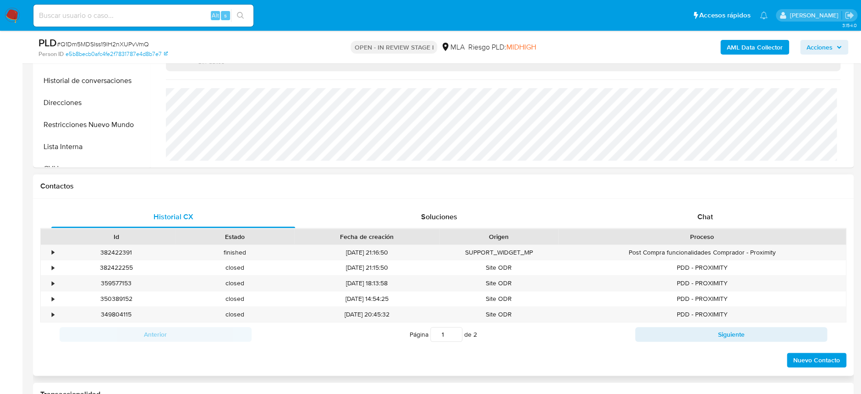
scroll to position [427, 0]
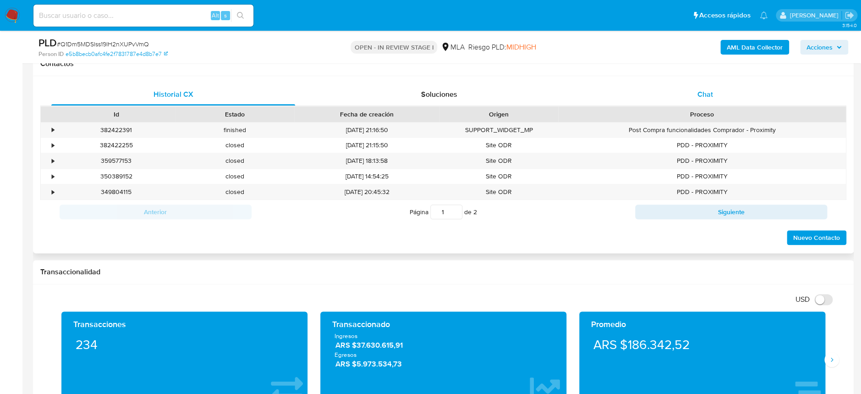
click at [702, 98] on span "Chat" at bounding box center [705, 94] width 16 height 11
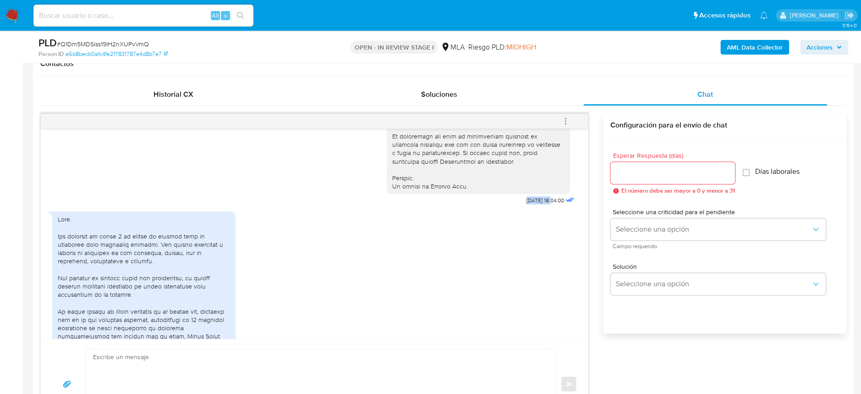
drag, startPoint x: 508, startPoint y: 214, endPoint x: 532, endPoint y: 220, distance: 24.5
copy span "18/06/2025"
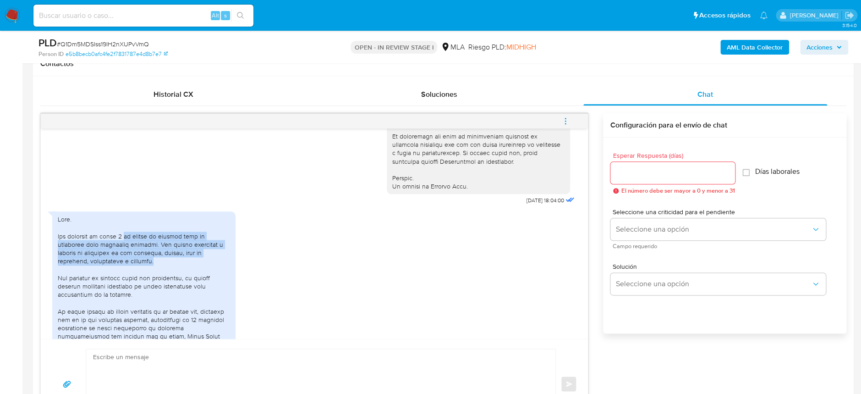
drag, startPoint x: 124, startPoint y: 254, endPoint x: 170, endPoint y: 274, distance: 50.1
click at [170, 274] on div at bounding box center [144, 369] width 172 height 308
copy div "mi cuenta de mercado pago es utilizada para actividad personal. Son gastos rela…"
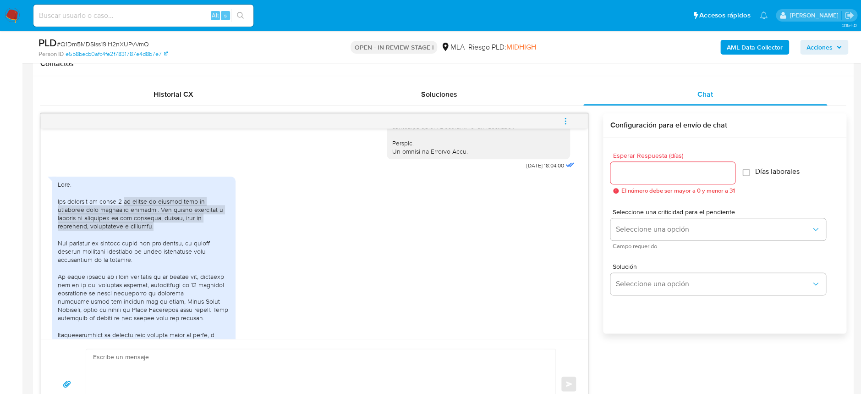
scroll to position [488, 0]
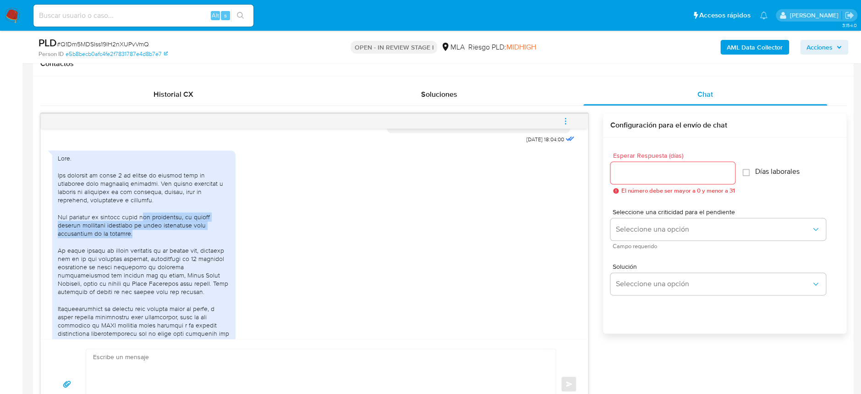
drag, startPoint x: 149, startPoint y: 235, endPoint x: 152, endPoint y: 248, distance: 13.6
click at [152, 248] on div at bounding box center [144, 308] width 172 height 308
copy div "oy estudiante, no ejerzo ninguna actividad comercial ni estoy trabajando bajo d…"
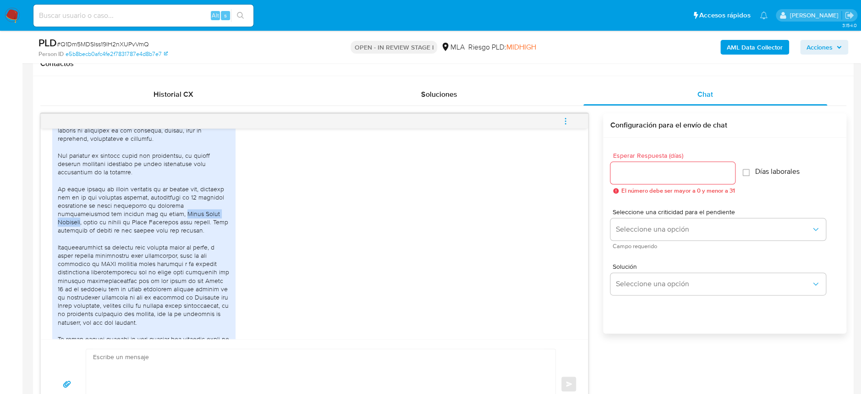
drag, startPoint x: 173, startPoint y: 233, endPoint x: 83, endPoint y: 237, distance: 89.9
click at [83, 237] on div at bounding box center [144, 247] width 172 height 308
copy div "María Elena Oyarbide"
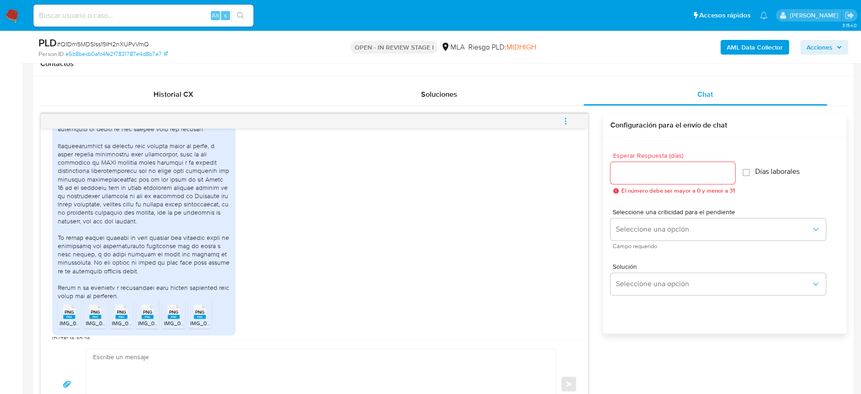
scroll to position [672, 0]
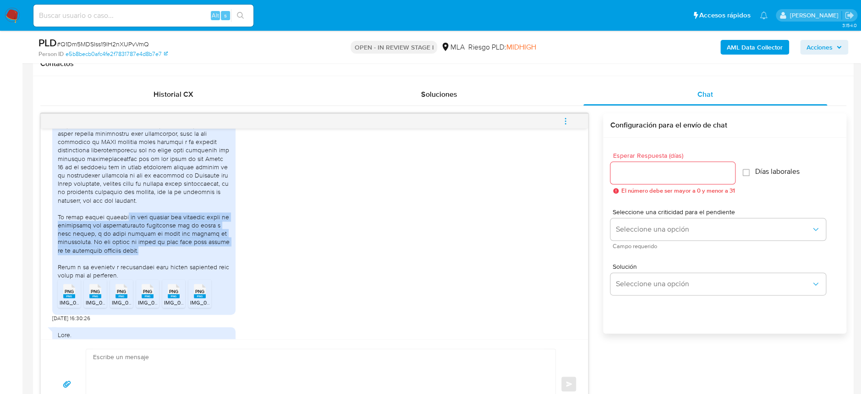
drag, startPoint x: 124, startPoint y: 235, endPoint x: 183, endPoint y: 271, distance: 68.7
click at [183, 271] on div at bounding box center [144, 125] width 172 height 308
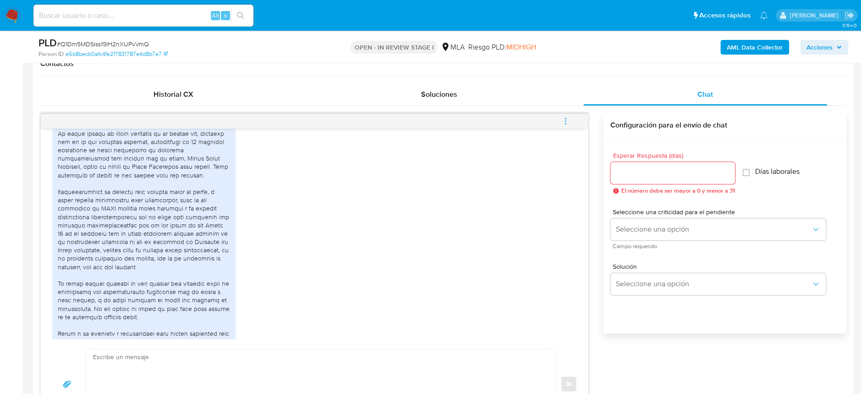
scroll to position [977, 0]
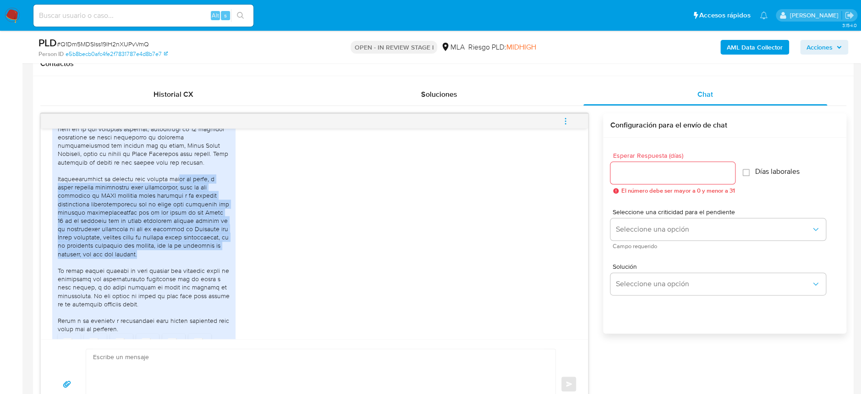
drag, startPoint x: 181, startPoint y: 198, endPoint x: 207, endPoint y: 269, distance: 75.1
click at [207, 269] on div at bounding box center [144, 179] width 172 height 308
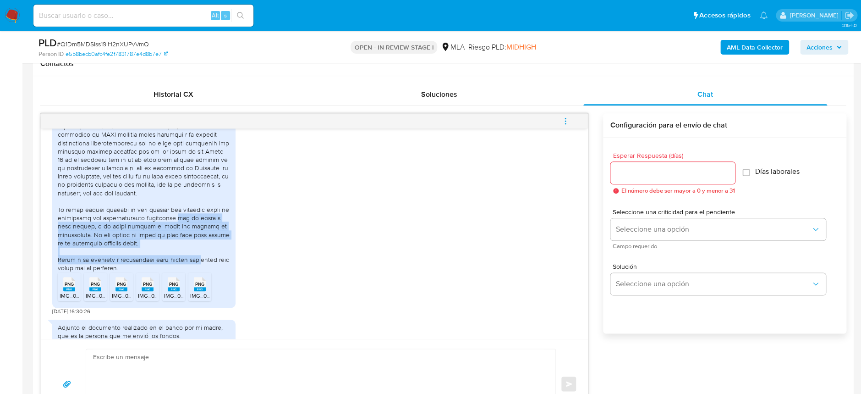
drag, startPoint x: 175, startPoint y: 235, endPoint x: 197, endPoint y: 277, distance: 46.7
click at [197, 272] on div at bounding box center [144, 118] width 172 height 308
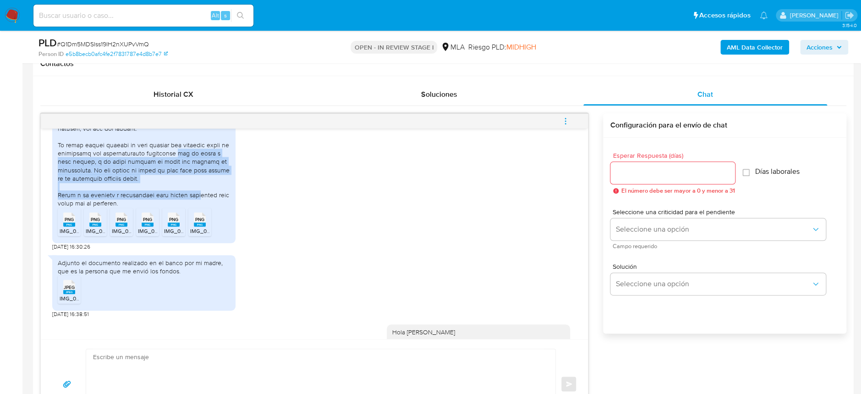
scroll to position [1161, 0]
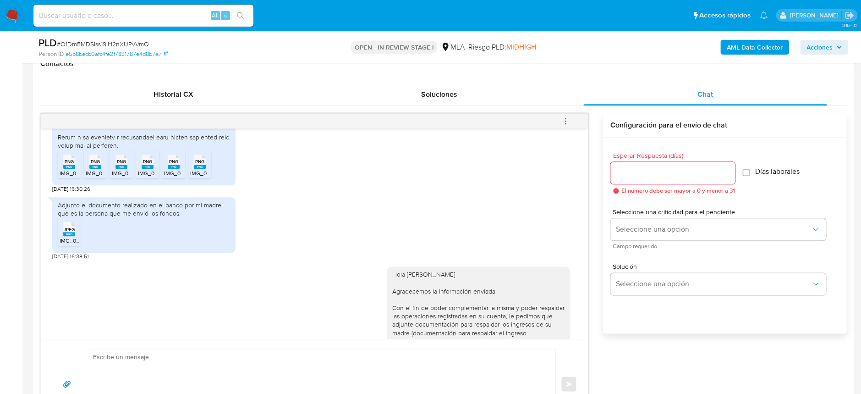
click at [73, 244] on span "IMG_0203.jpeg" at bounding box center [79, 240] width 38 height 8
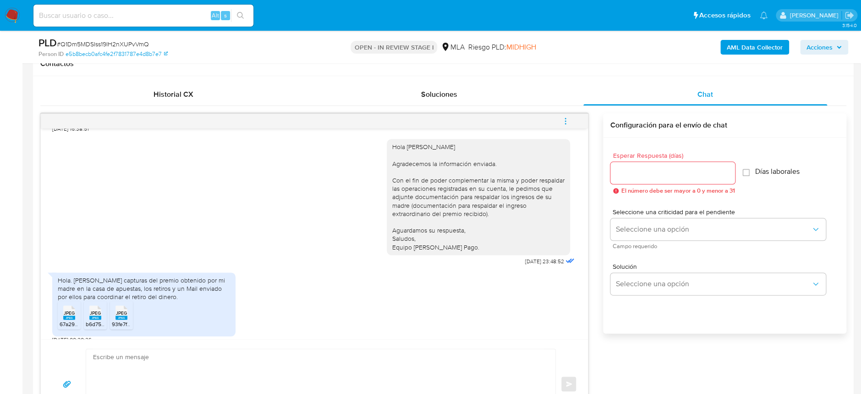
scroll to position [1314, 0]
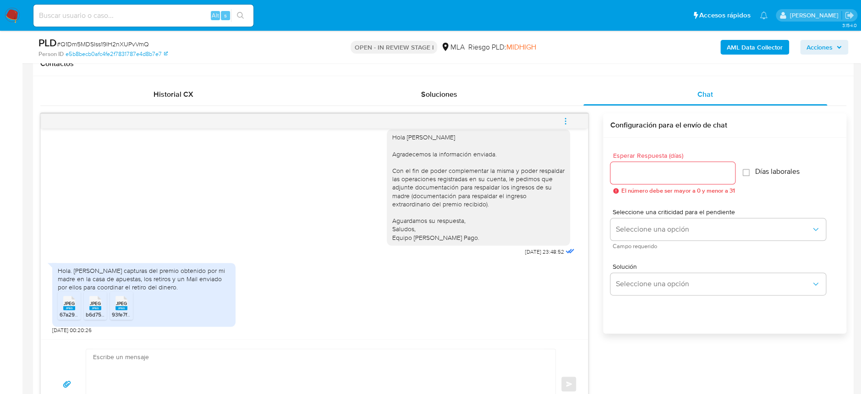
click at [68, 311] on span "67a293ba-193d-4c64-b76f-8fc5a7dfd224.jpeg" at bounding box center [116, 314] width 112 height 8
click at [97, 316] on span "b6d755b9-2138-47f8-b9cd-11a752963f85.jpeg" at bounding box center [142, 314] width 112 height 8
click at [109, 315] on ul "JPEG JPEG 67a293ba-193d-4c64-b76f-8fc5a7dfd224.jpeg JPEG JPEG b6d755b9-2138-47f…" at bounding box center [144, 307] width 172 height 32
click at [119, 313] on span "93fe7fb8-ad9b-4685-b07a-79c24e512a40.jpeg" at bounding box center [169, 314] width 114 height 8
drag, startPoint x: 504, startPoint y: 253, endPoint x: 534, endPoint y: 254, distance: 30.3
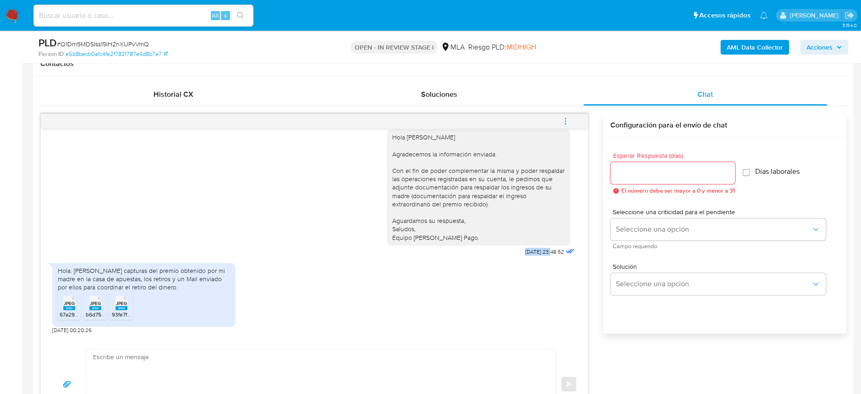
click at [531, 253] on div "Hola Valeria Celasco Oyarbide Agradecemos la información enviada. Con el fin de…" at bounding box center [482, 190] width 190 height 135
copy span "16/08/2025"
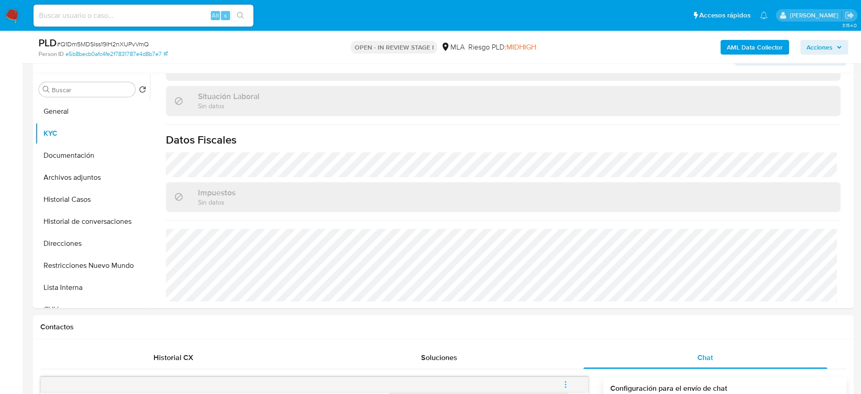
scroll to position [61, 0]
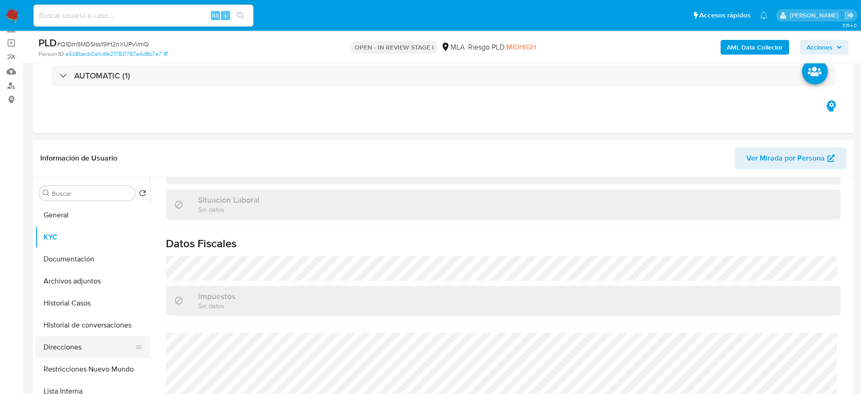
click at [78, 340] on button "Direcciones" at bounding box center [88, 347] width 107 height 22
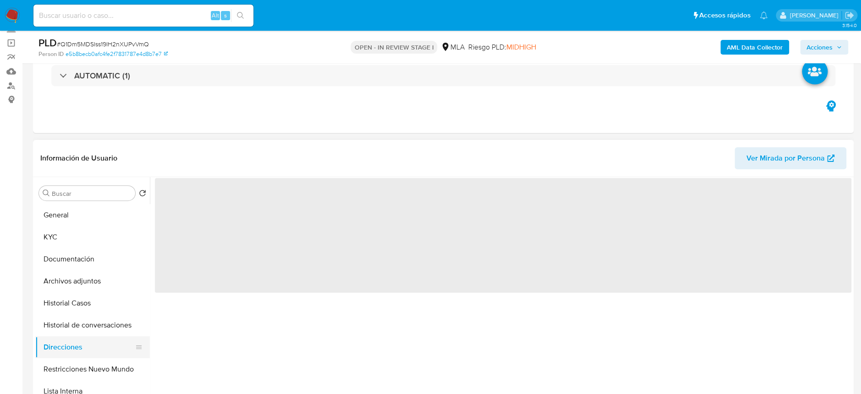
scroll to position [0, 0]
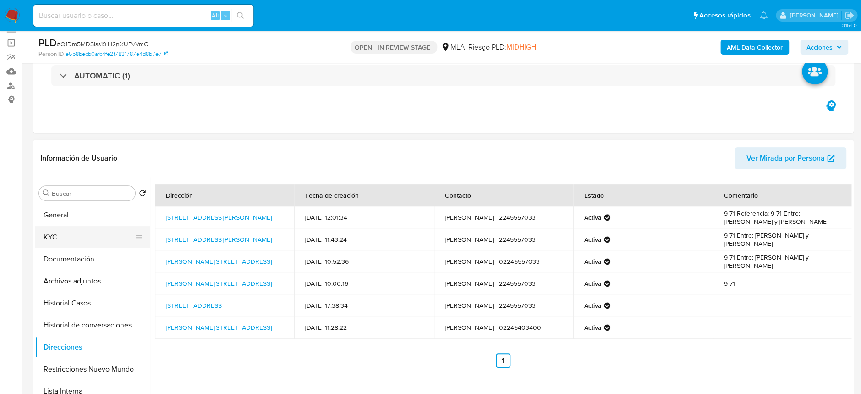
click at [69, 230] on button "KYC" at bounding box center [88, 237] width 107 height 22
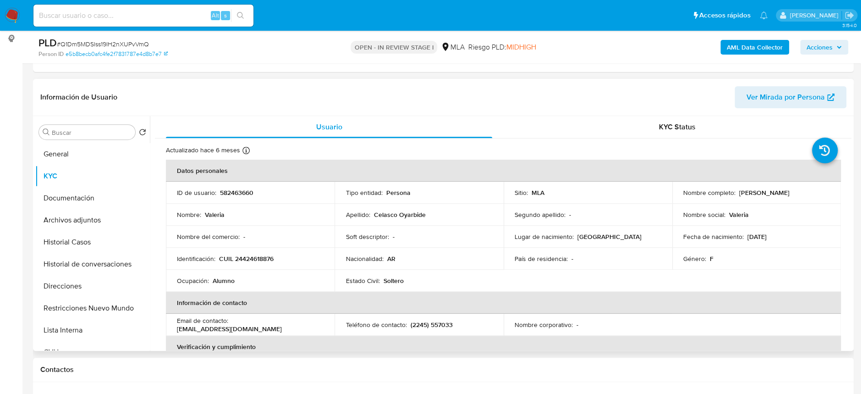
click at [243, 192] on p "582463660" at bounding box center [236, 192] width 33 height 8
copy p "582463660"
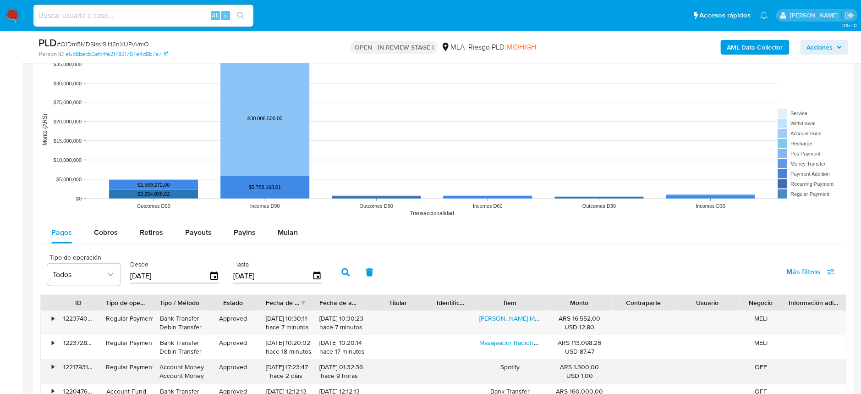
scroll to position [1038, 0]
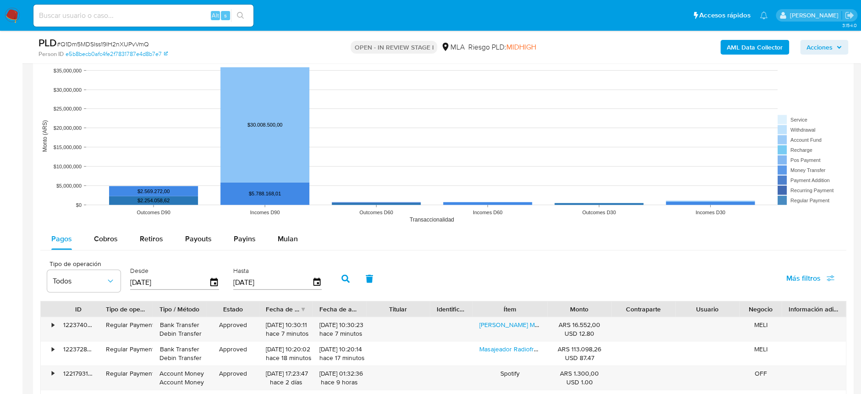
click at [234, 226] on rect at bounding box center [443, 135] width 806 height 183
click at [207, 233] on span "Payouts" at bounding box center [198, 238] width 27 height 11
select select "10"
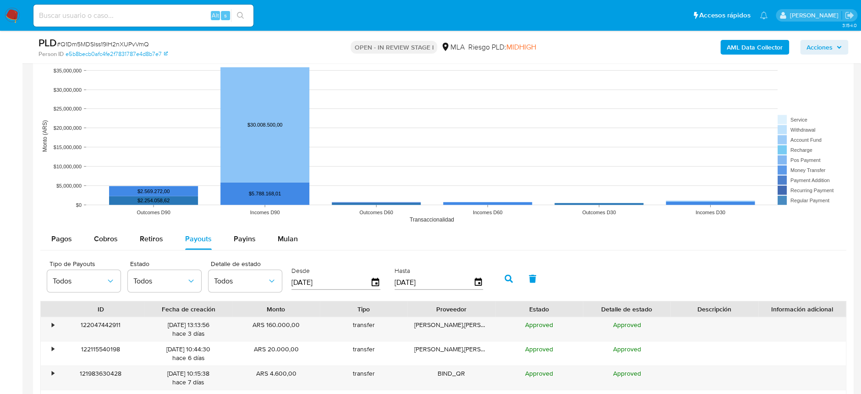
click at [368, 281] on input "22/05/2025" at bounding box center [330, 282] width 79 height 15
click at [372, 281] on icon "button" at bounding box center [375, 282] width 16 height 16
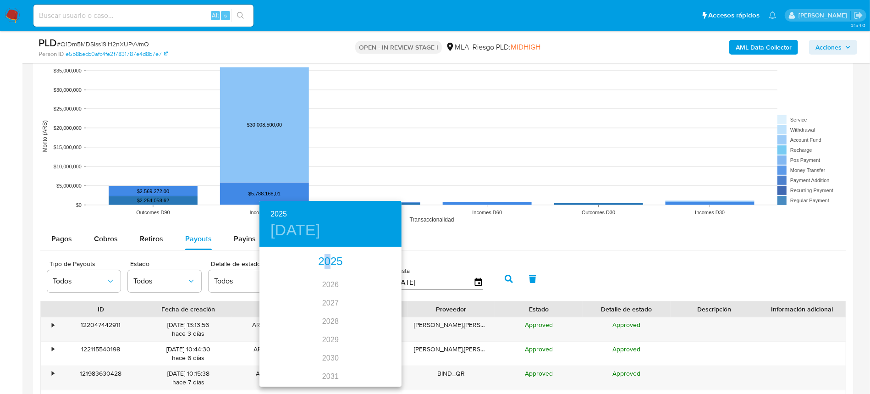
click at [324, 263] on div "2025" at bounding box center [330, 261] width 142 height 18
click at [376, 300] on div "jun." at bounding box center [377, 299] width 47 height 34
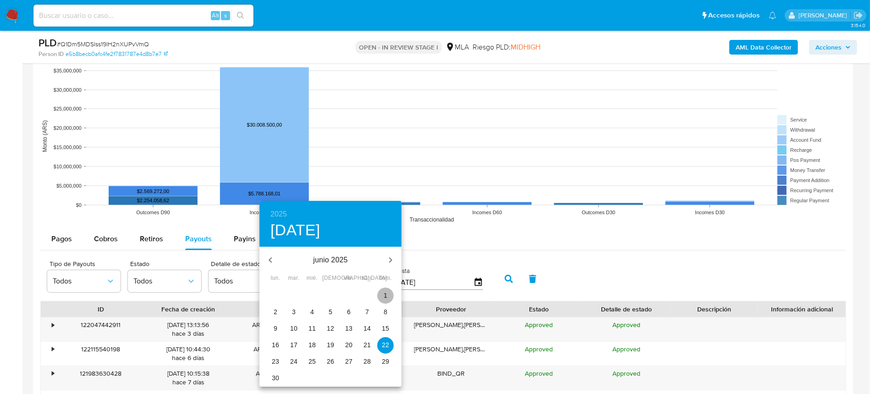
click at [383, 296] on span "1" at bounding box center [385, 294] width 16 height 9
type input "01/06/2025"
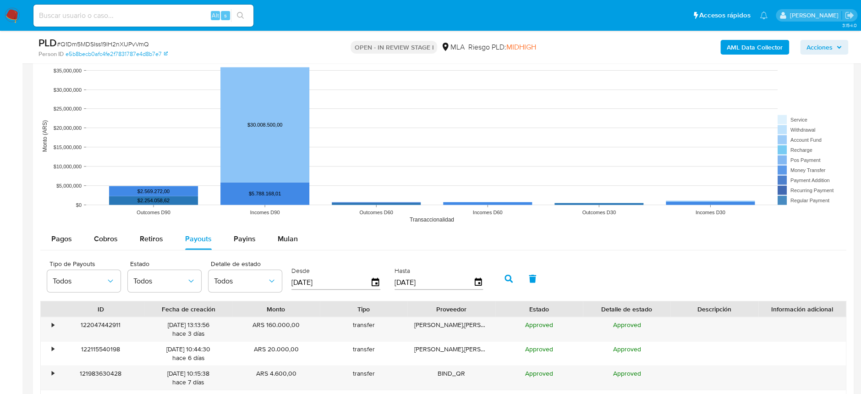
click at [511, 279] on button "button" at bounding box center [509, 279] width 24 height 22
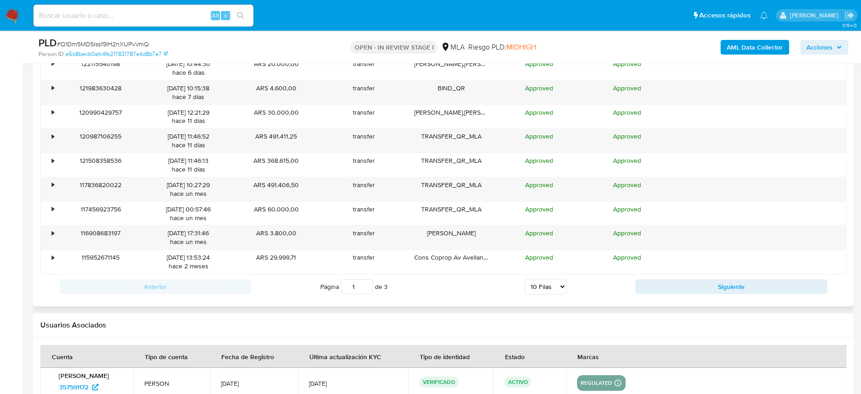
scroll to position [1344, 0]
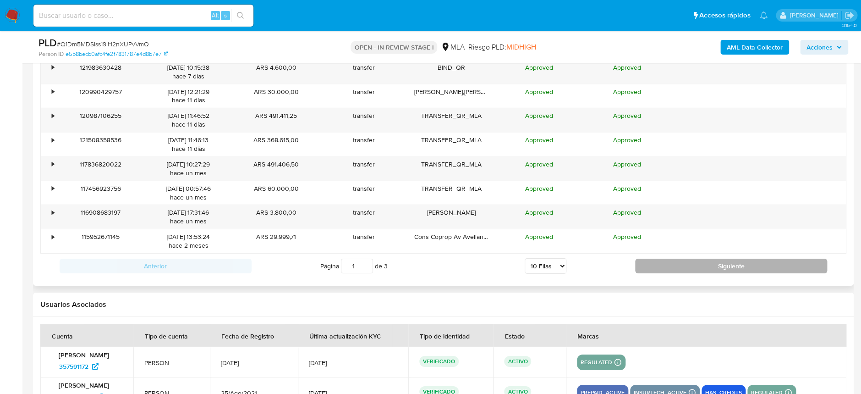
click at [698, 258] on button "Siguiente" at bounding box center [731, 265] width 192 height 15
type input "2"
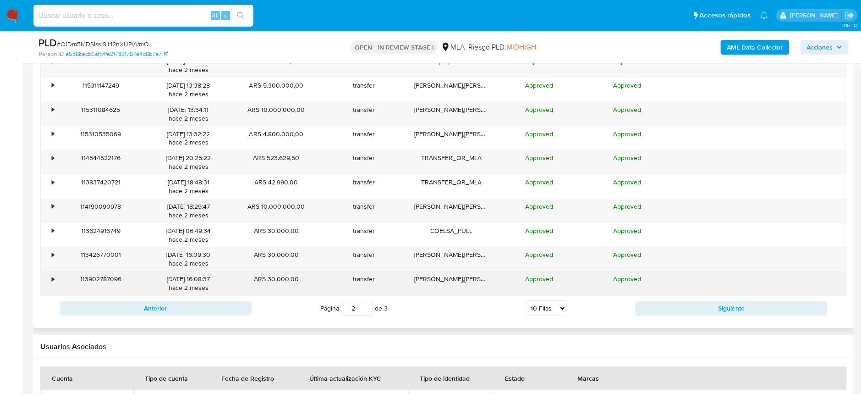
scroll to position [1282, 0]
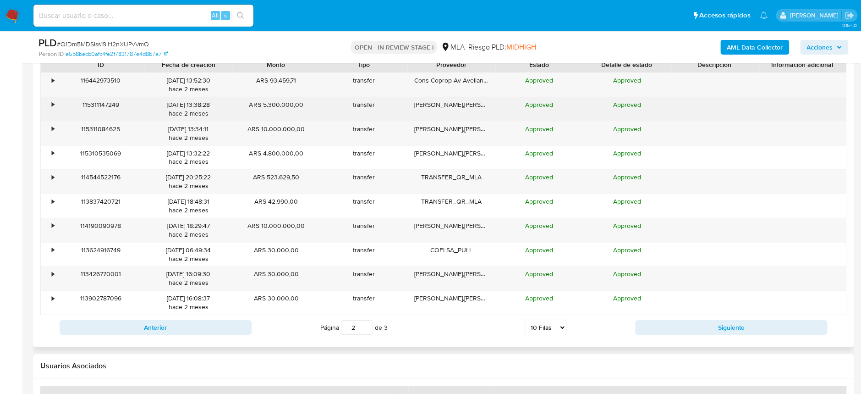
click at [52, 106] on div "•" at bounding box center [53, 104] width 2 height 9
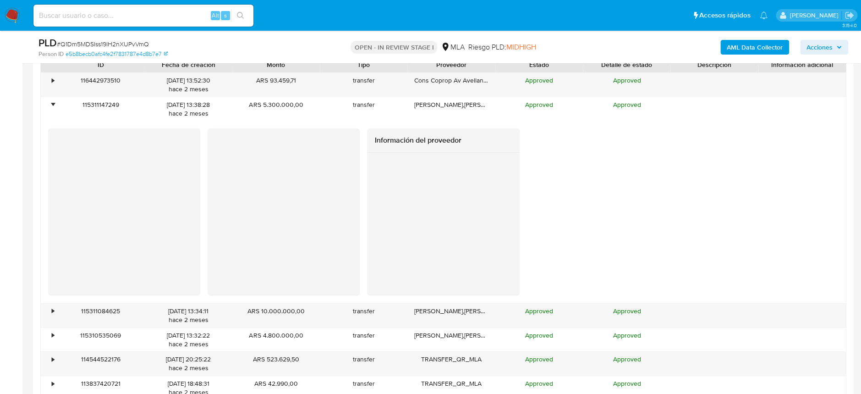
scroll to position [1405, 0]
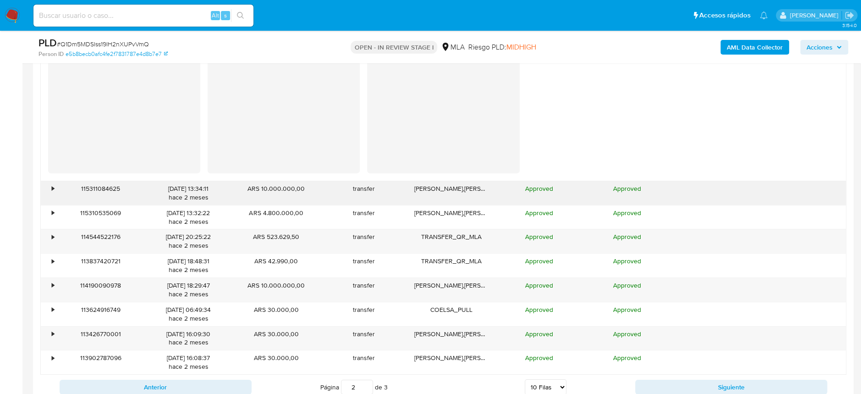
click at [53, 189] on div "•" at bounding box center [53, 188] width 2 height 9
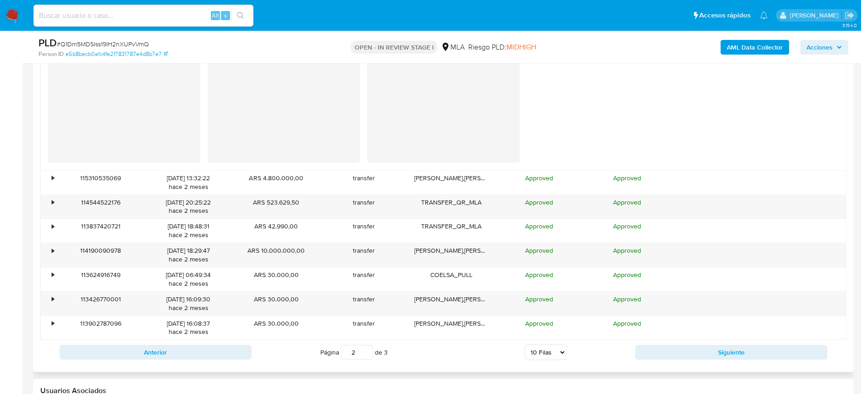
scroll to position [1649, 0]
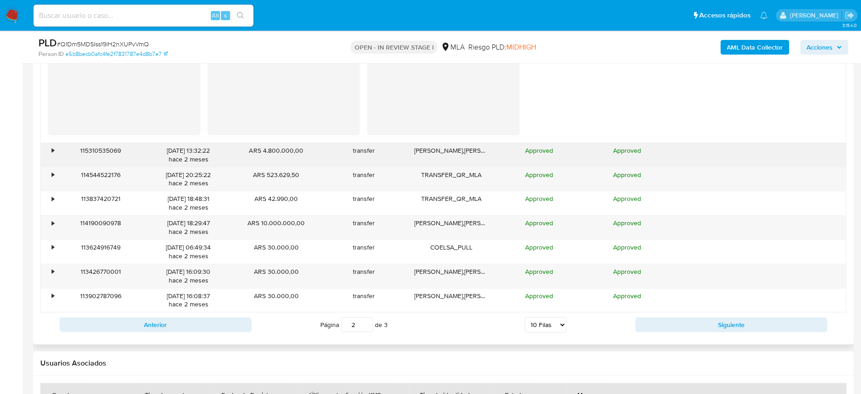
click at [52, 151] on div "•" at bounding box center [53, 150] width 2 height 9
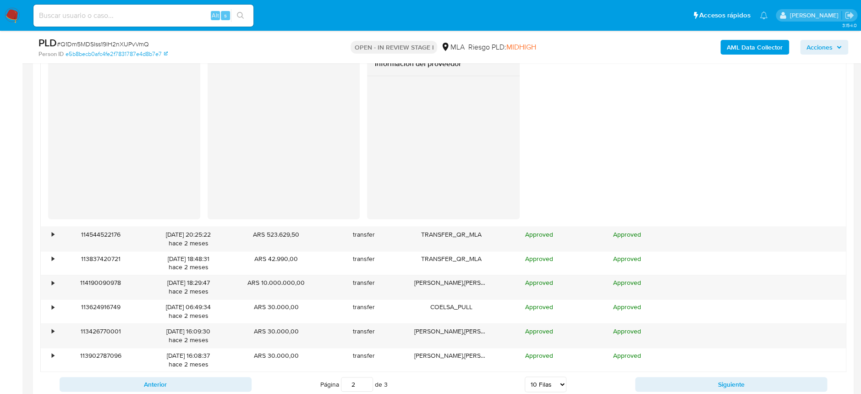
scroll to position [1832, 0]
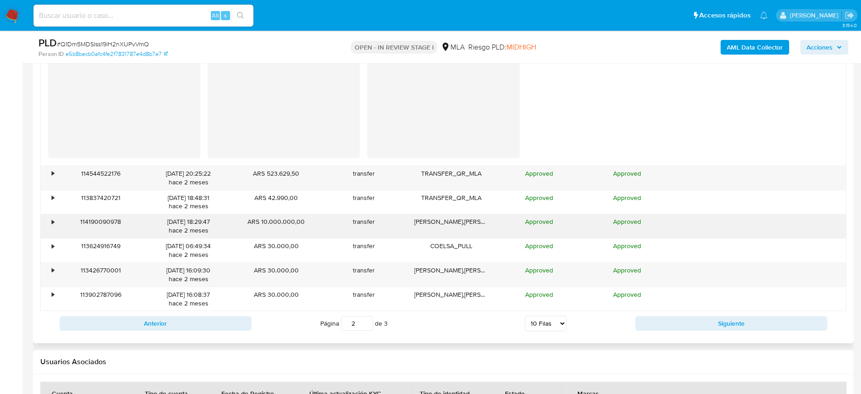
click at [50, 223] on div "•" at bounding box center [49, 226] width 16 height 24
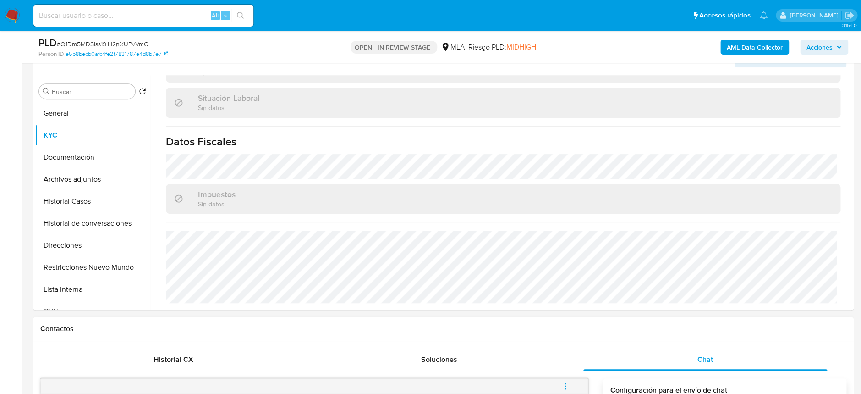
scroll to position [122, 0]
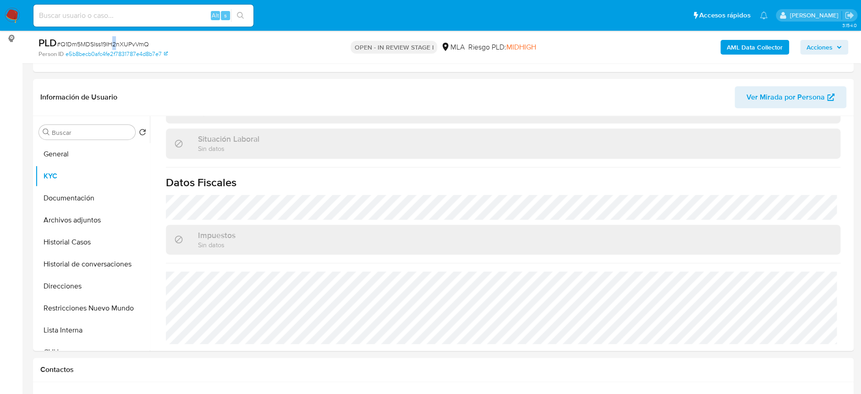
click at [115, 43] on span "# Q1Dm5MDSIss19IH2nXUPvVmQ" at bounding box center [103, 43] width 92 height 9
copy span "2"
click at [114, 47] on span "# Q1Dm5MDSIss19IH2nXUPvVmQ" at bounding box center [103, 43] width 92 height 9
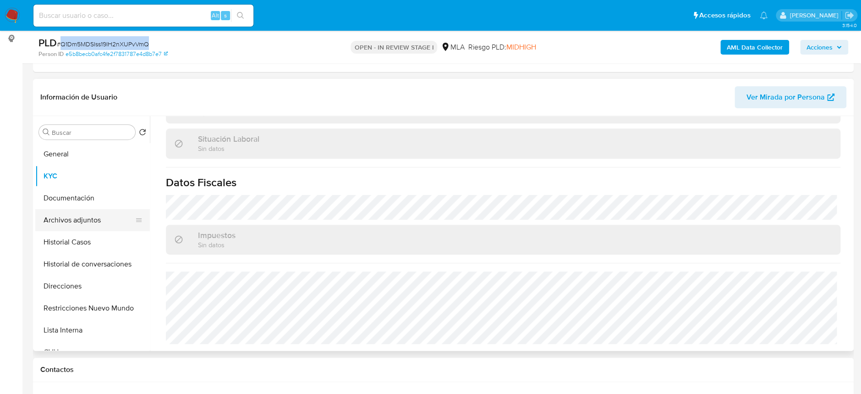
click at [103, 216] on button "Archivos adjuntos" at bounding box center [88, 220] width 107 height 22
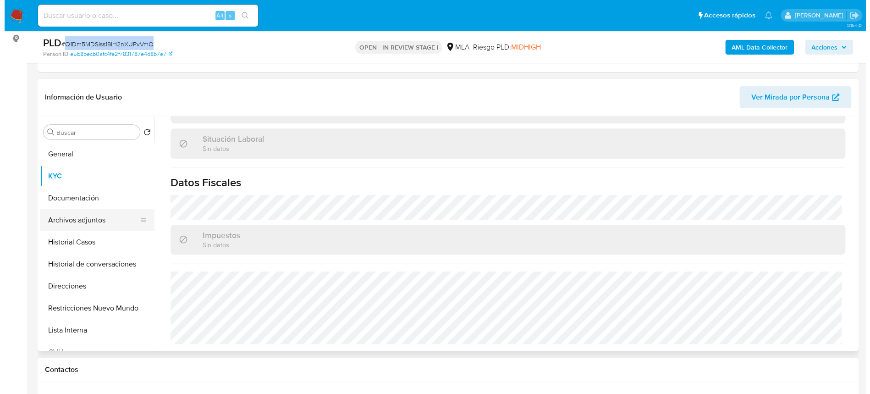
scroll to position [0, 0]
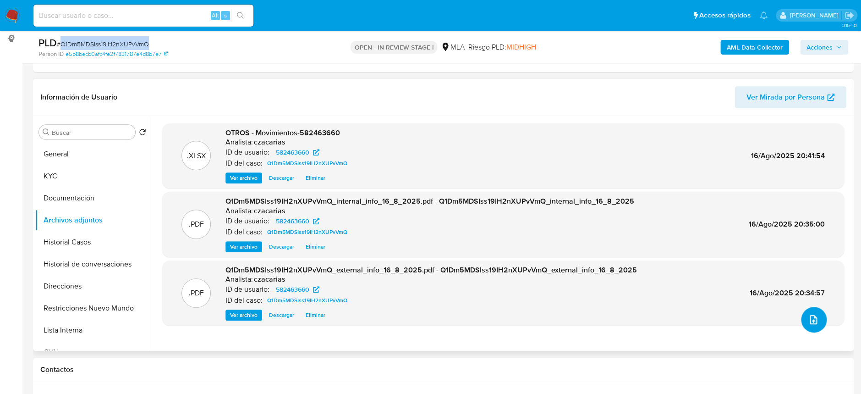
click at [808, 319] on icon "upload-file" at bounding box center [813, 319] width 11 height 11
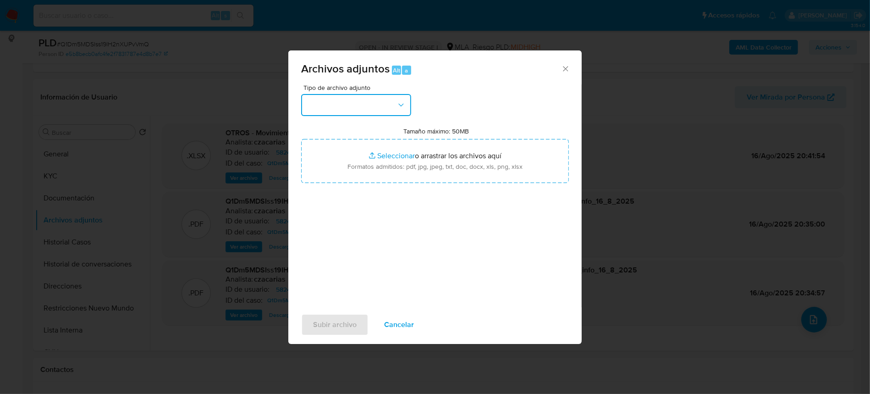
click at [369, 97] on button "button" at bounding box center [356, 105] width 110 height 22
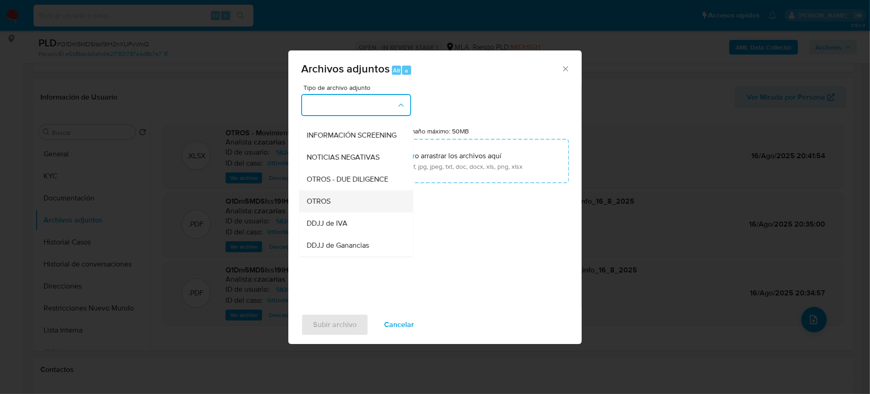
scroll to position [122, 0]
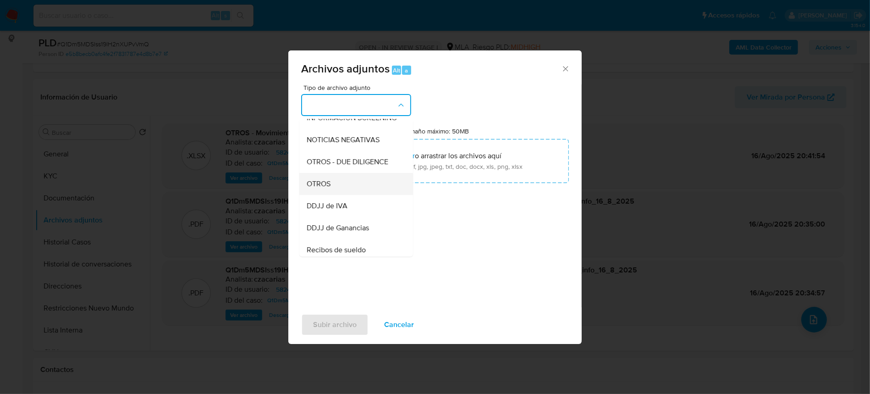
click at [336, 191] on div "OTROS" at bounding box center [353, 184] width 93 height 22
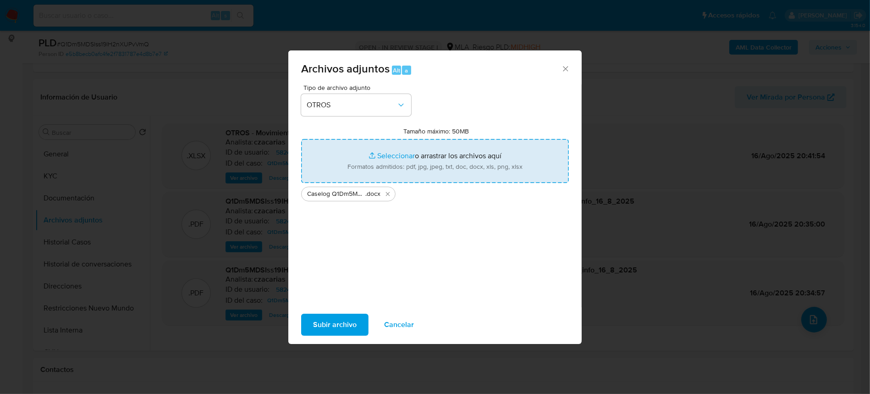
type input "C:\fakepath\NOSIS de su madre.pdf"
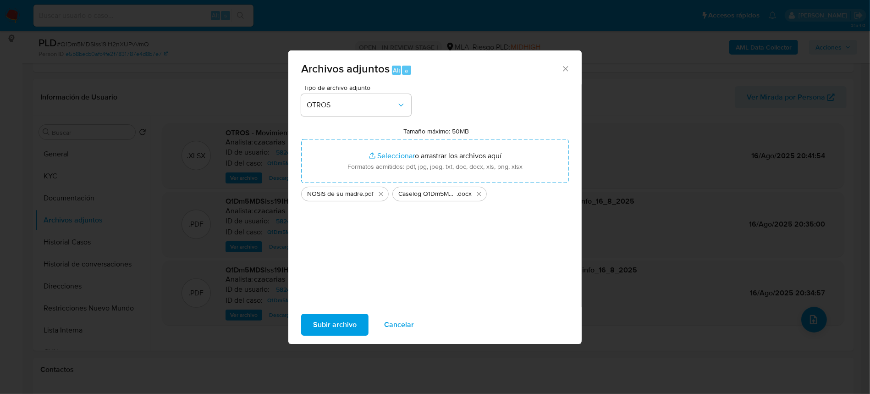
drag, startPoint x: 441, startPoint y: 154, endPoint x: 325, endPoint y: 322, distance: 204.1
click at [325, 322] on span "Subir archivo" at bounding box center [335, 324] width 44 height 20
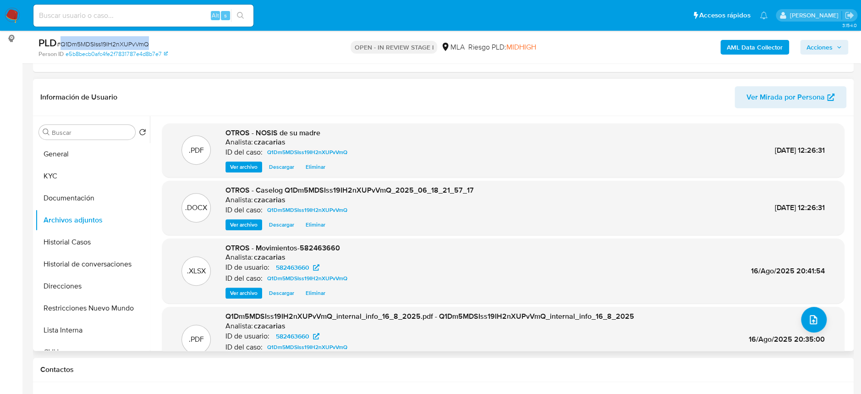
click at [249, 225] on span "Ver archivo" at bounding box center [243, 224] width 27 height 9
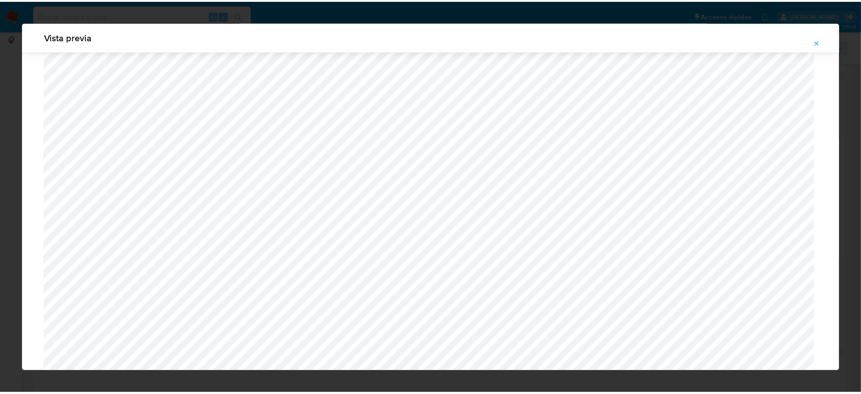
scroll to position [0, 0]
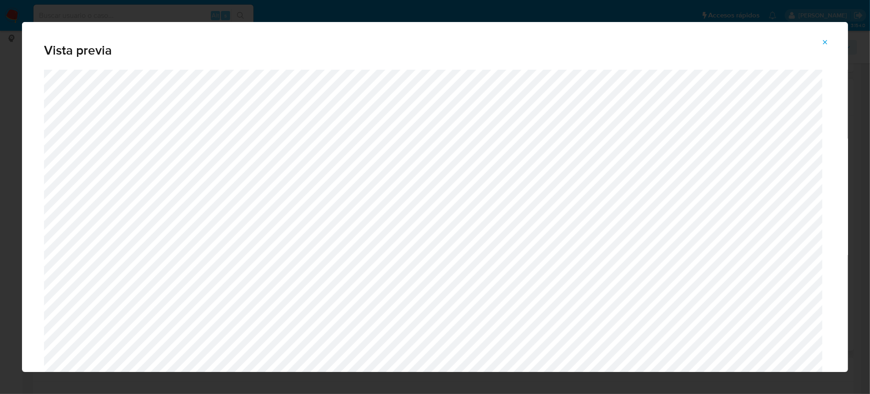
click at [825, 40] on icon "Attachment preview" at bounding box center [824, 41] width 7 height 7
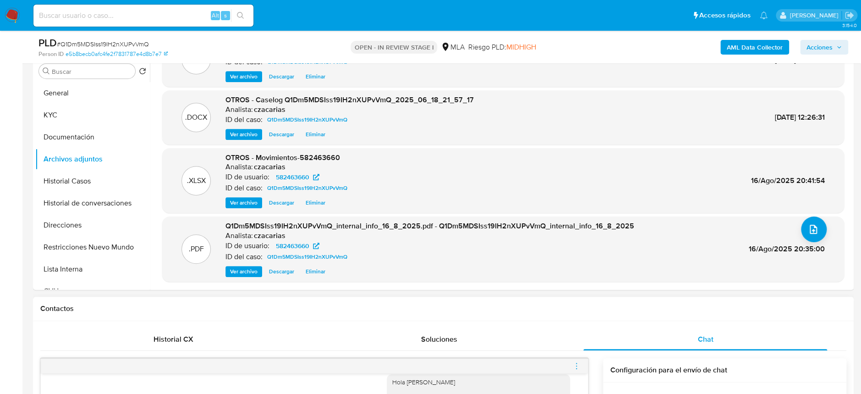
scroll to position [305, 0]
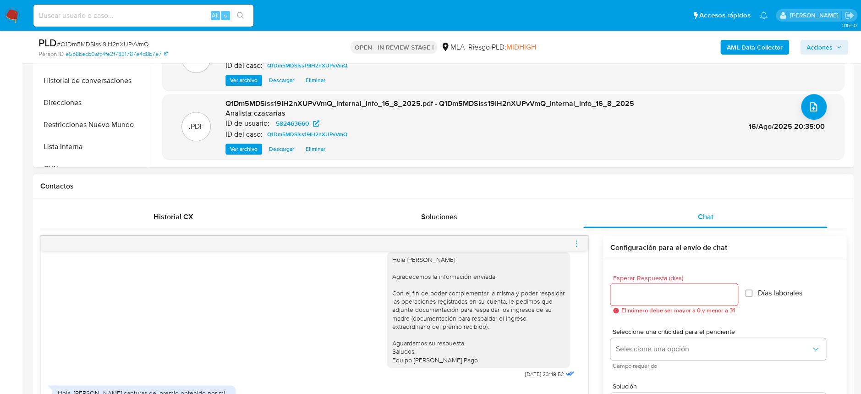
click at [573, 246] on icon "menu-action" at bounding box center [576, 243] width 8 height 8
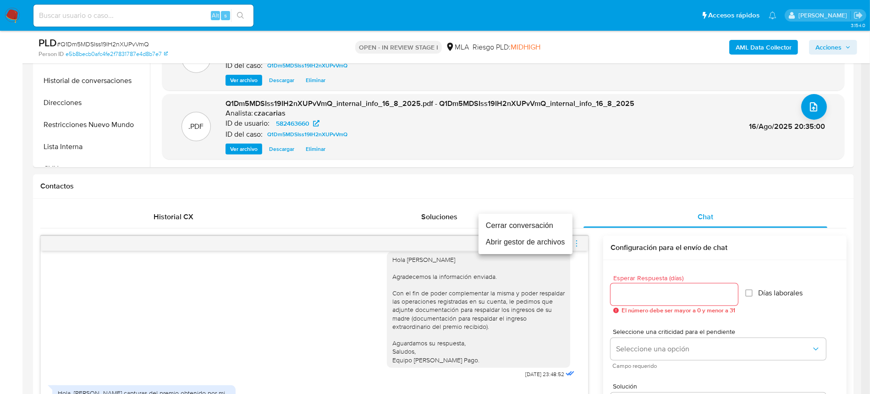
click at [536, 227] on li "Cerrar conversación" at bounding box center [525, 225] width 94 height 16
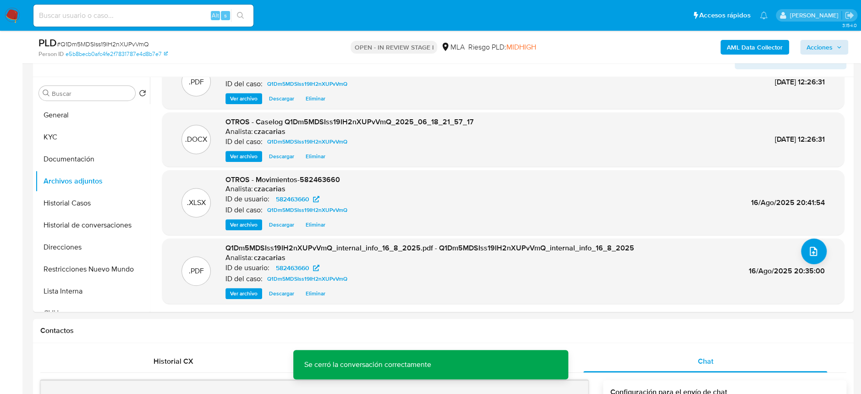
scroll to position [122, 0]
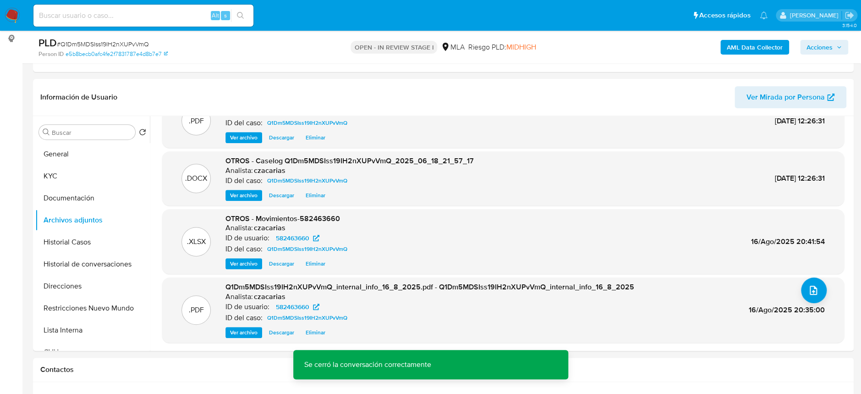
click at [827, 42] on span "Acciones" at bounding box center [819, 47] width 26 height 15
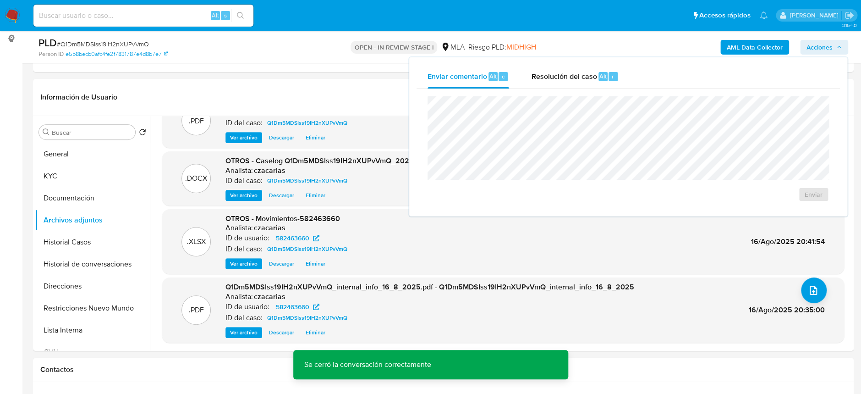
drag, startPoint x: 574, startPoint y: 69, endPoint x: 582, endPoint y: 90, distance: 22.2
click at [574, 70] on div "Resolución del caso Alt r" at bounding box center [575, 77] width 88 height 24
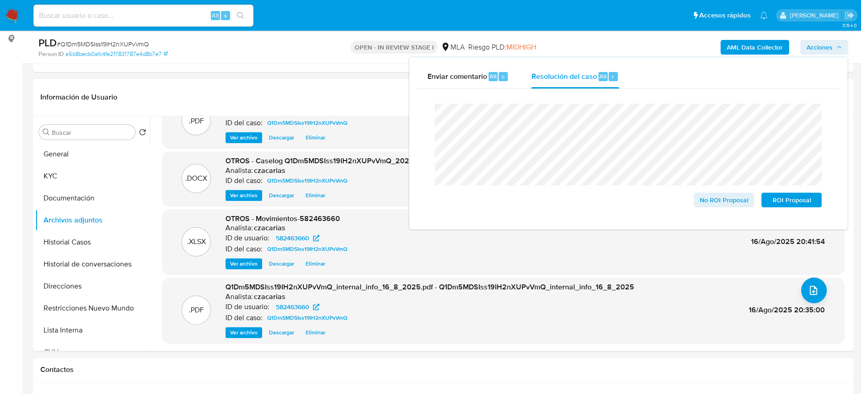
click at [102, 44] on span "# Q1Dm5MDSIss19IH2nXUPvVmQ" at bounding box center [103, 43] width 92 height 9
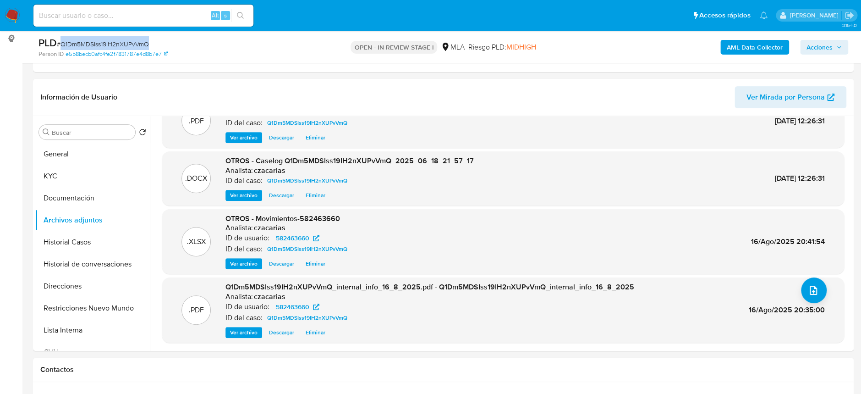
click at [102, 44] on span "# Q1Dm5MDSIss19IH2nXUPvVmQ" at bounding box center [103, 43] width 92 height 9
click at [811, 38] on div "AML Data Collector Acciones" at bounding box center [714, 47] width 268 height 22
click at [815, 46] on span "Acciones" at bounding box center [819, 47] width 26 height 15
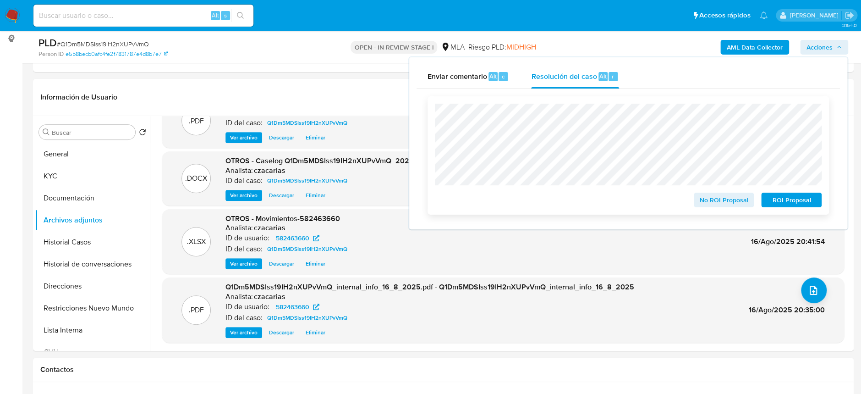
click at [717, 202] on span "No ROI Proposal" at bounding box center [724, 199] width 48 height 13
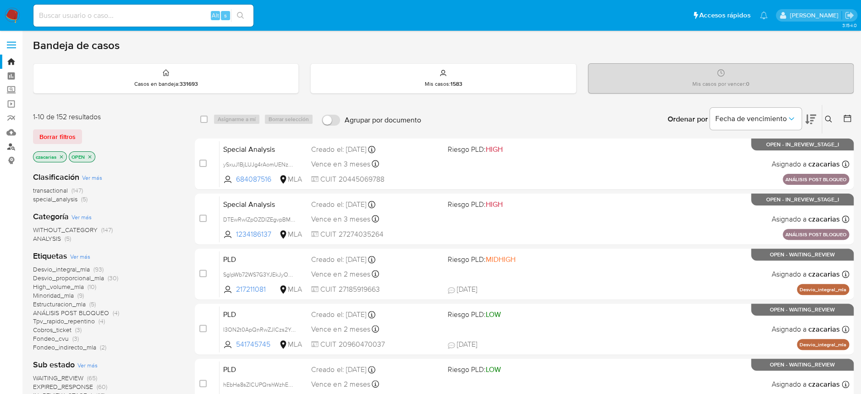
click at [5, 149] on link "Buscador de personas" at bounding box center [54, 146] width 109 height 14
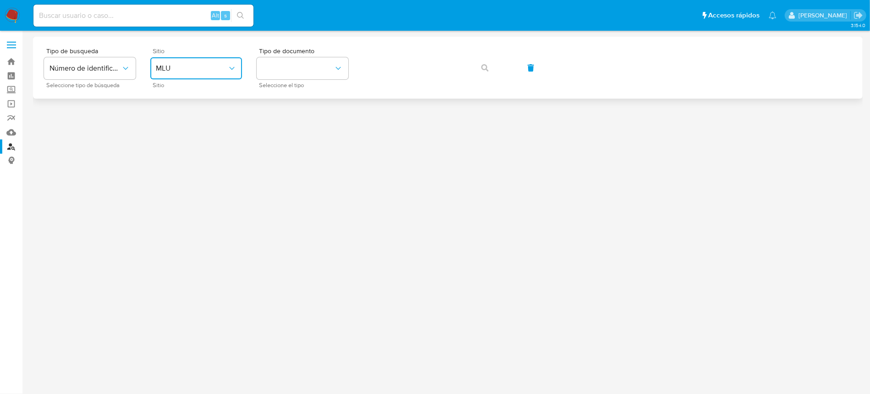
click at [200, 74] on button "MLU" at bounding box center [196, 68] width 92 height 22
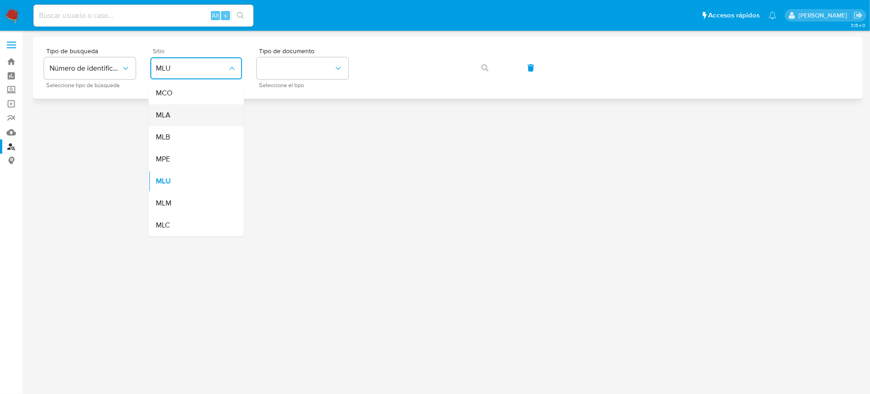
click at [194, 114] on div "MLA" at bounding box center [193, 115] width 75 height 22
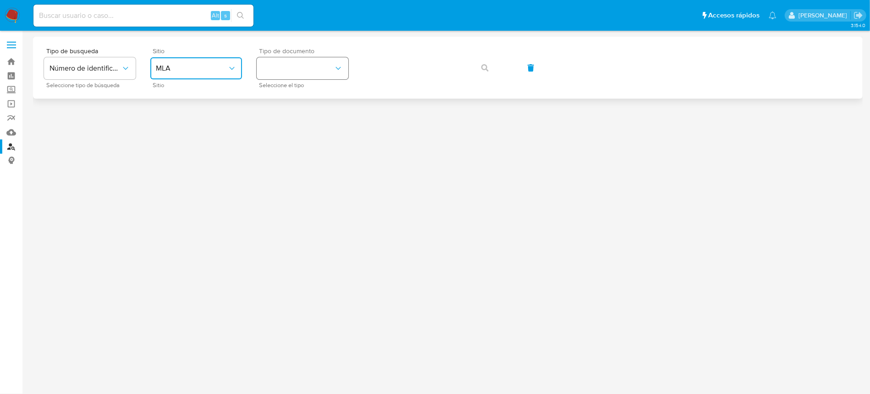
click at [297, 63] on button "identificationType" at bounding box center [303, 68] width 92 height 22
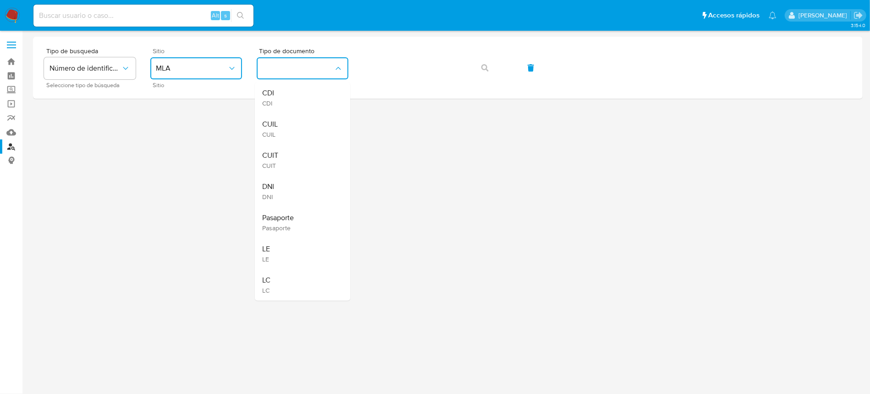
drag, startPoint x: 284, startPoint y: 164, endPoint x: 295, endPoint y: 149, distance: 18.7
click at [284, 164] on div "CUIT CUIT" at bounding box center [299, 159] width 75 height 31
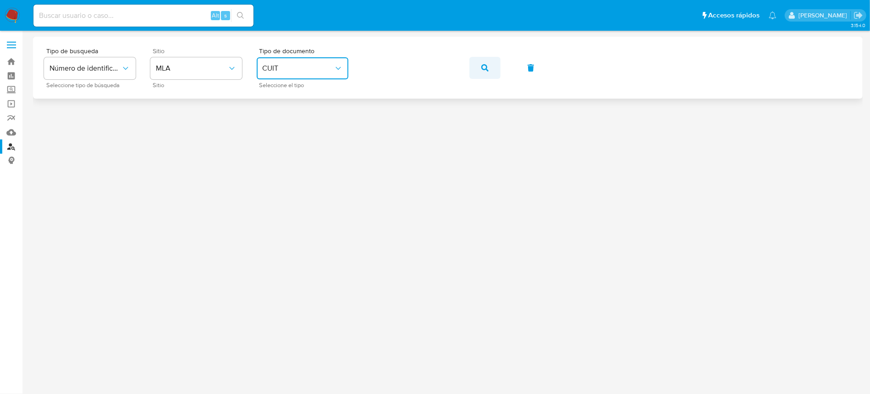
click at [487, 67] on icon "button" at bounding box center [484, 67] width 7 height 7
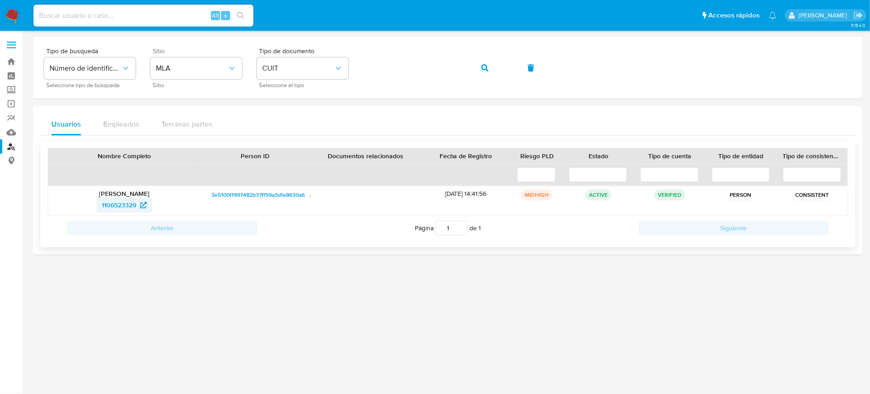
click at [118, 206] on span "1106523329" at bounding box center [119, 204] width 34 height 15
click at [5, 15] on img at bounding box center [13, 16] width 16 height 16
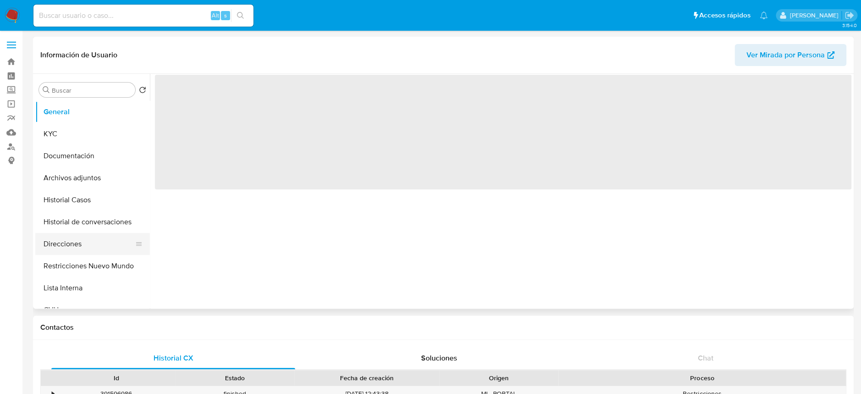
click at [85, 240] on button "Direcciones" at bounding box center [88, 244] width 107 height 22
select select "10"
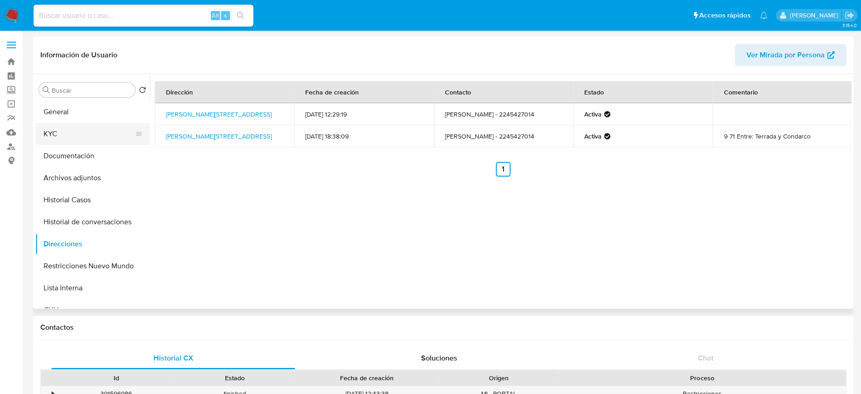
click at [78, 131] on button "KYC" at bounding box center [88, 134] width 107 height 22
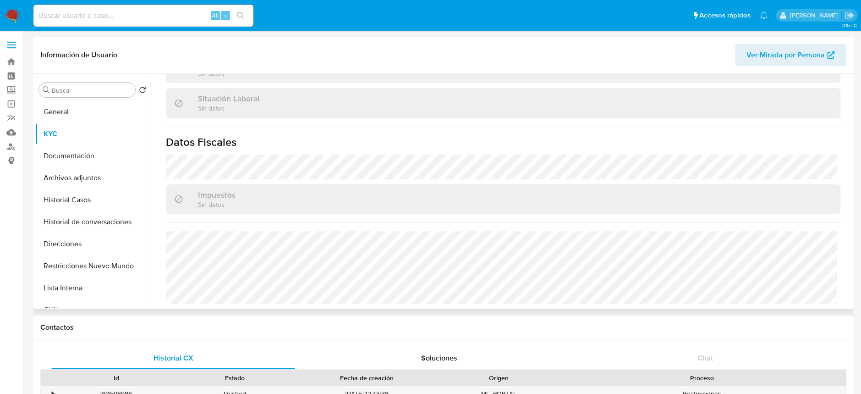
scroll to position [465, 0]
click at [92, 241] on button "Direcciones" at bounding box center [88, 244] width 107 height 22
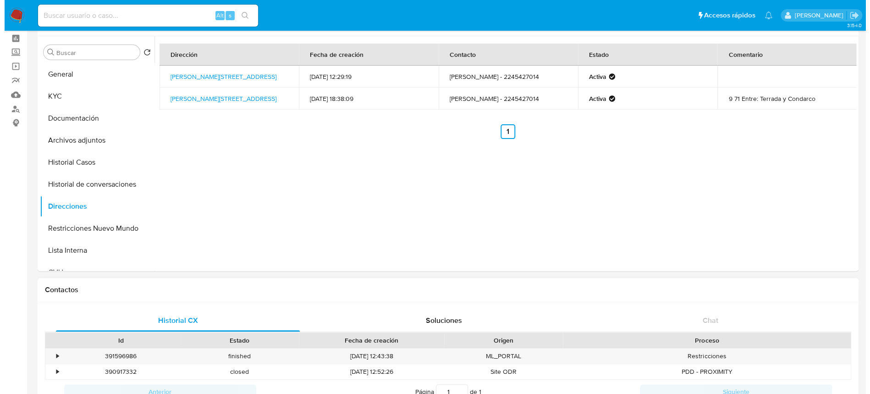
scroll to position [0, 0]
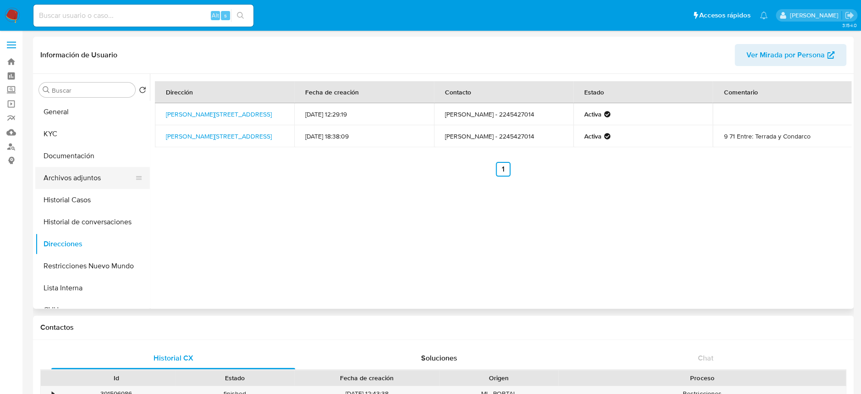
click at [60, 181] on button "Archivos adjuntos" at bounding box center [88, 178] width 107 height 22
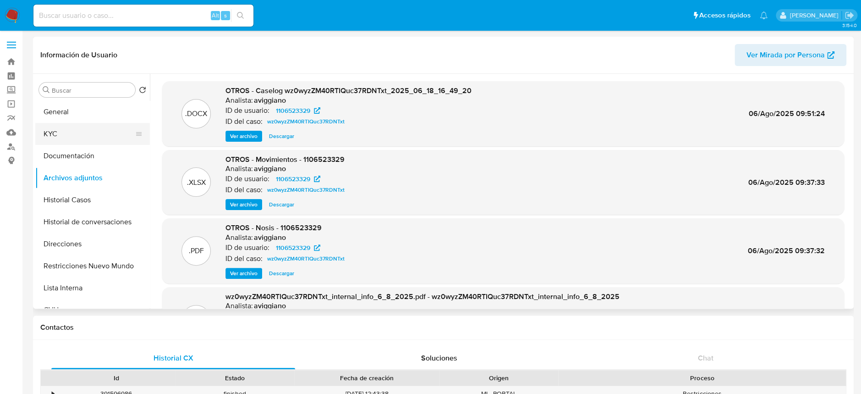
click at [67, 125] on button "KYC" at bounding box center [88, 134] width 107 height 22
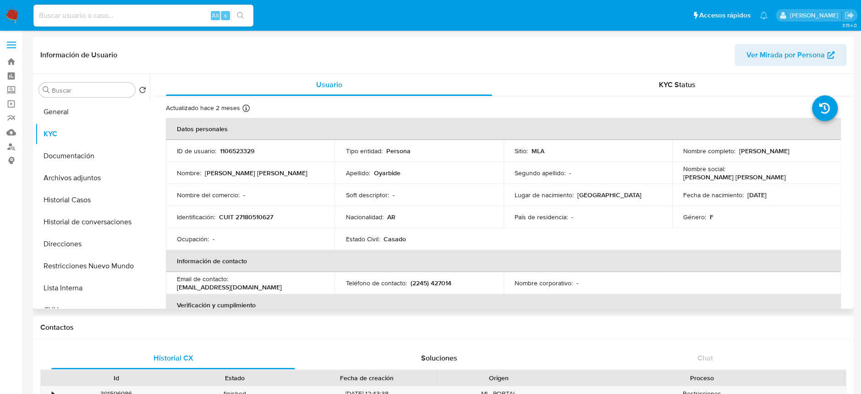
drag, startPoint x: 734, startPoint y: 149, endPoint x: 814, endPoint y: 153, distance: 79.3
click at [814, 153] on div "Nombre completo : Maria Elena Oyarbide" at bounding box center [756, 151] width 147 height 8
copy div "Maria Elena Oyarbide"
click at [14, 16] on img at bounding box center [13, 16] width 16 height 16
click at [176, 12] on input at bounding box center [143, 16] width 220 height 12
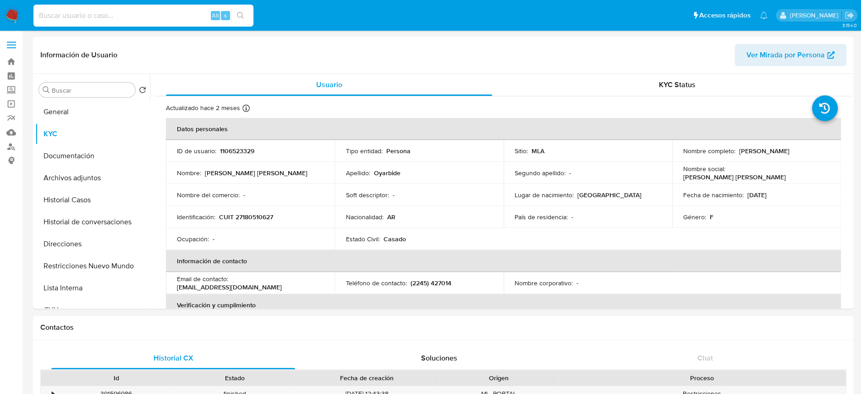
paste input "IKuV3Xt8eV841S43w4u2JWoo"
type input "IKuV3Xt8eV841S43w4u2JWoo"
click at [238, 17] on icon "search-icon" at bounding box center [240, 15] width 7 height 7
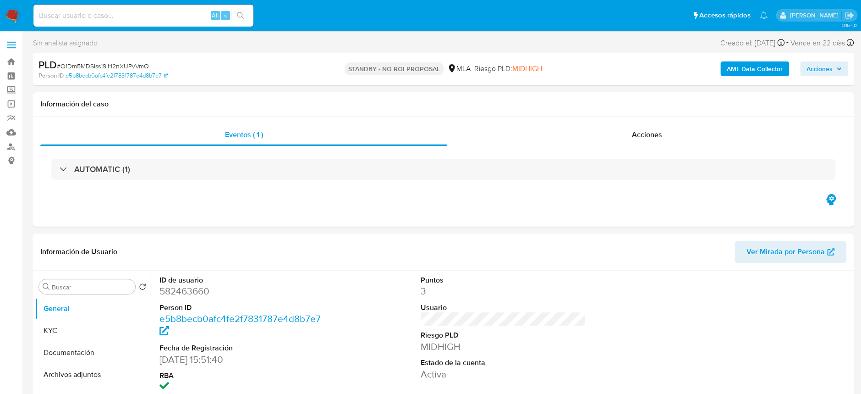
select select "10"
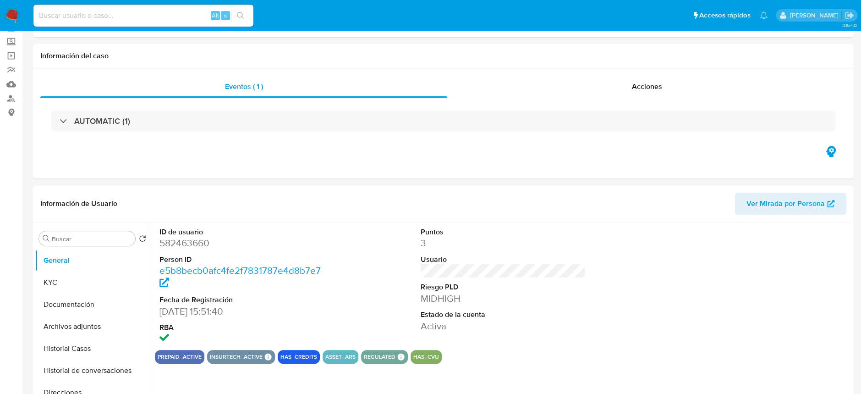
scroll to position [61, 0]
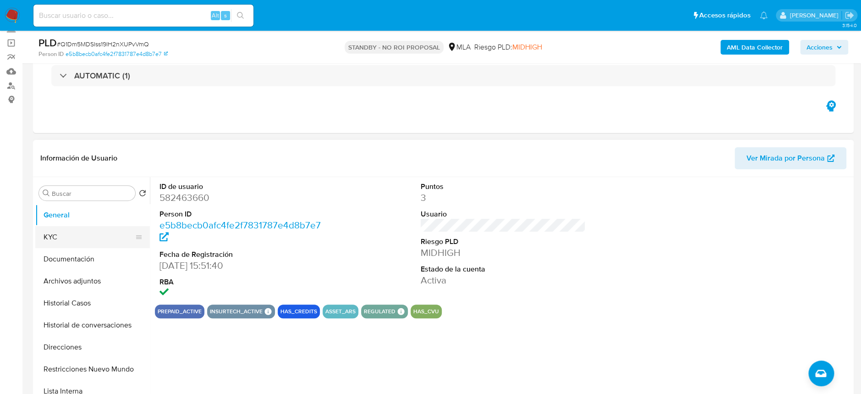
click at [80, 246] on button "KYC" at bounding box center [88, 237] width 107 height 22
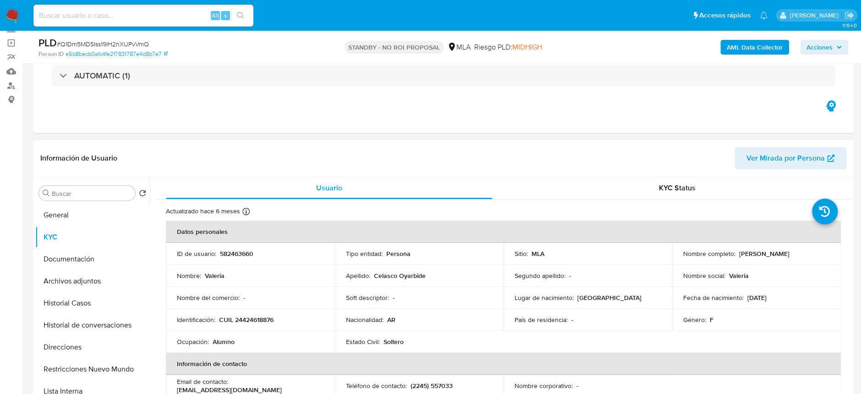
drag, startPoint x: 737, startPoint y: 251, endPoint x: 813, endPoint y: 256, distance: 76.2
click at [813, 256] on div "Nombre completo : [PERSON_NAME]" at bounding box center [756, 253] width 147 height 8
copy p "[PERSON_NAME]"
click at [83, 298] on button "Historial Casos" at bounding box center [88, 303] width 107 height 22
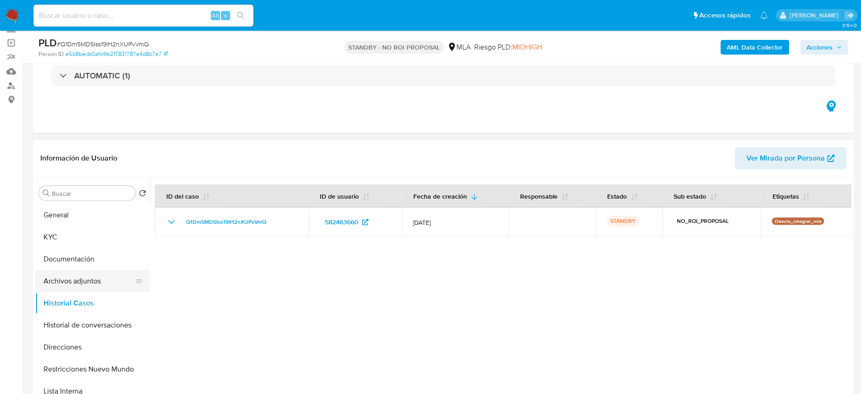
click at [85, 279] on button "Archivos adjuntos" at bounding box center [88, 281] width 107 height 22
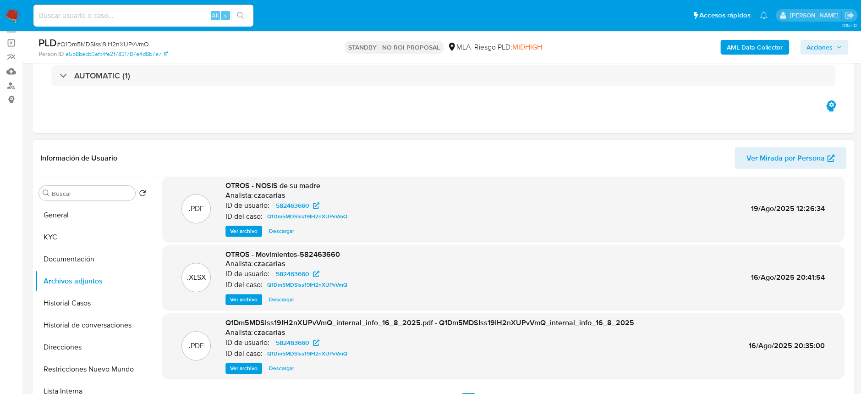
scroll to position [122, 0]
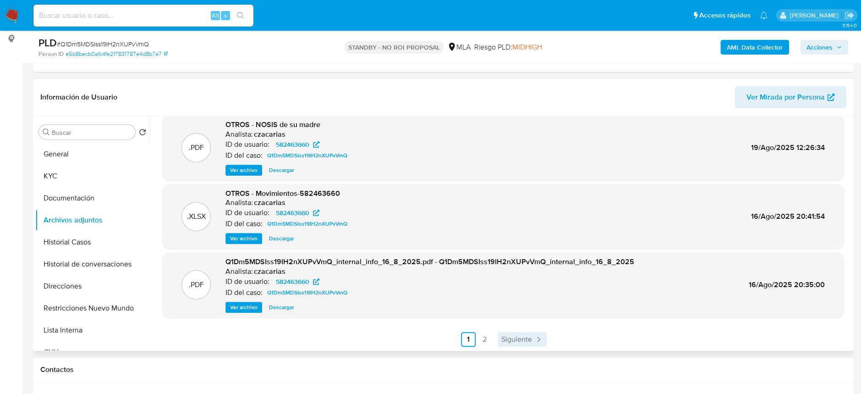
click at [527, 335] on span "Siguiente" at bounding box center [516, 338] width 31 height 7
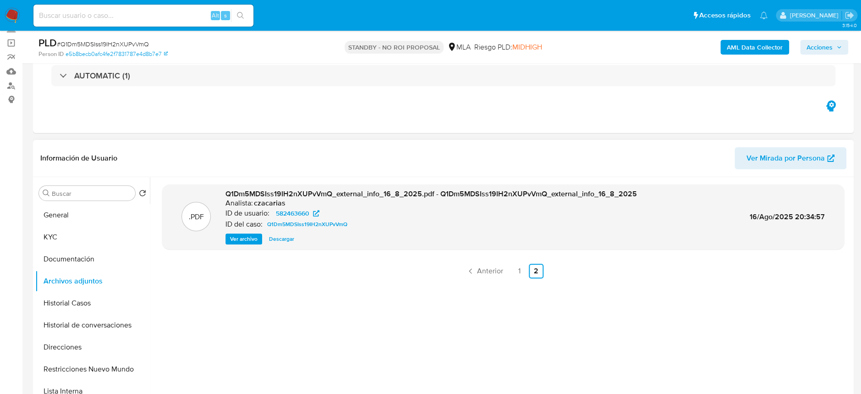
scroll to position [0, 0]
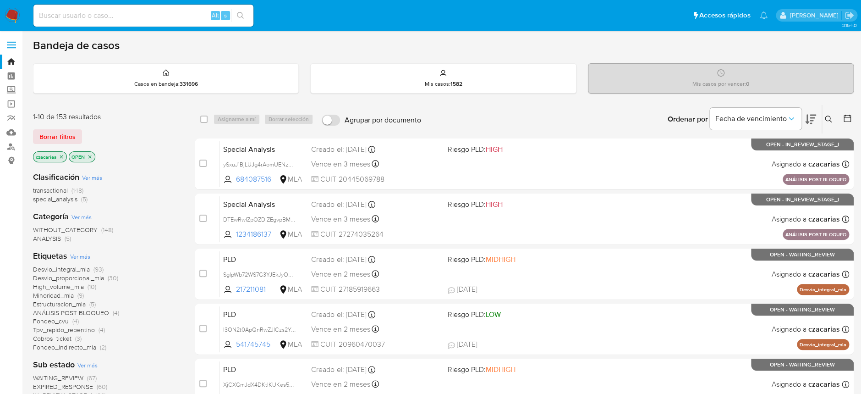
click at [165, 16] on input at bounding box center [143, 16] width 220 height 12
paste input "IKuV3Xt8eV841S43w4u2JWoo"
type input "IKuV3Xt8eV841S43w4u2JWoo"
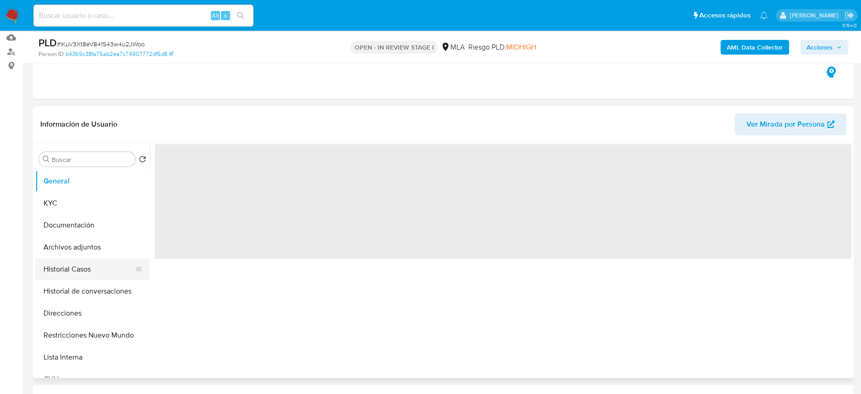
scroll to position [122, 0]
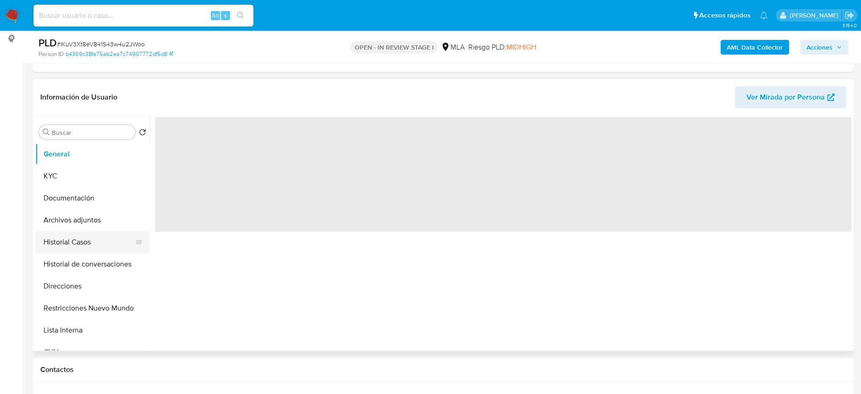
click at [84, 240] on button "Historial Casos" at bounding box center [88, 242] width 107 height 22
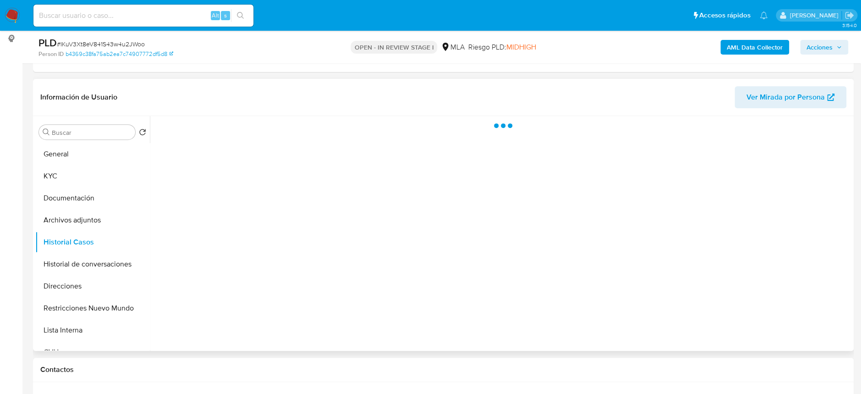
select select "10"
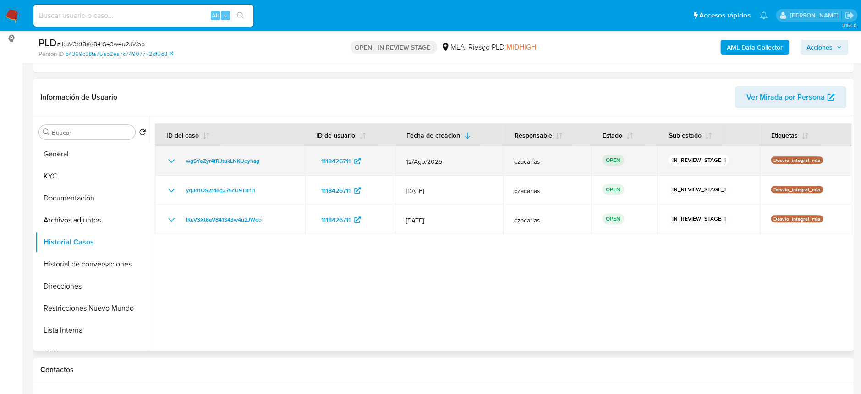
drag, startPoint x: 271, startPoint y: 162, endPoint x: 174, endPoint y: 161, distance: 97.1
click at [174, 161] on div "wgSYeZyr4fRJtukLNKUoyhag" at bounding box center [230, 160] width 128 height 11
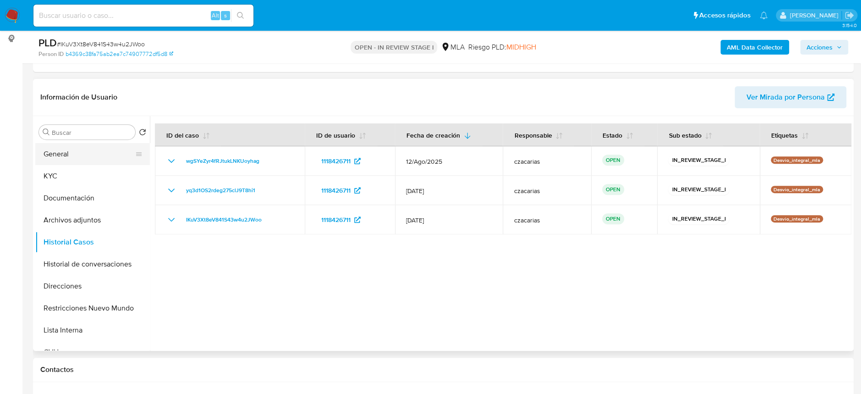
click at [72, 155] on button "General" at bounding box center [88, 154] width 107 height 22
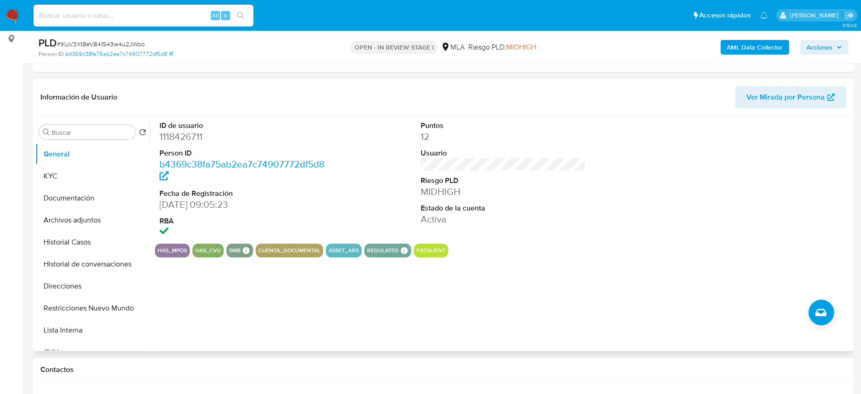
click at [190, 134] on dd "1118426711" at bounding box center [241, 136] width 165 height 13
click at [190, 133] on dd "1118426711" at bounding box center [241, 136] width 165 height 13
copy dd "1118426711"
click at [171, 14] on input at bounding box center [143, 16] width 220 height 12
click at [236, 18] on button "search-icon" at bounding box center [240, 15] width 19 height 13
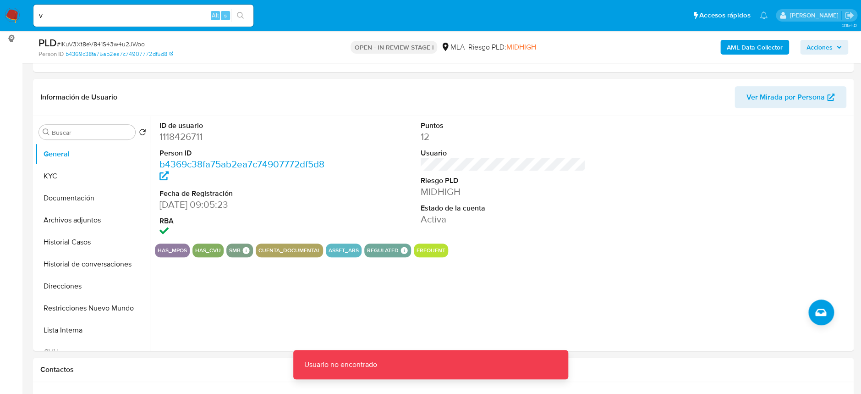
click at [172, 8] on div "v Alt s" at bounding box center [143, 16] width 220 height 22
drag, startPoint x: 168, startPoint y: 14, endPoint x: 0, endPoint y: 15, distance: 167.7
click at [0, 15] on nav "Pausado Ver notificaciones v Alt s Accesos rápidos Presiona las siguientes tecl…" at bounding box center [430, 15] width 861 height 31
paste input "utkKRUG1JNI18PsXrXAtFRFF"
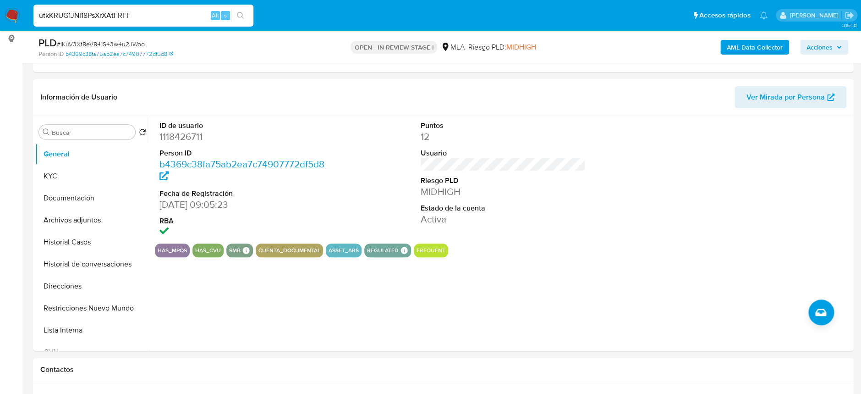
type input "utkKRUG1JNI18PsXrXAtFRFF"
click at [234, 21] on button "search-icon" at bounding box center [240, 15] width 19 height 13
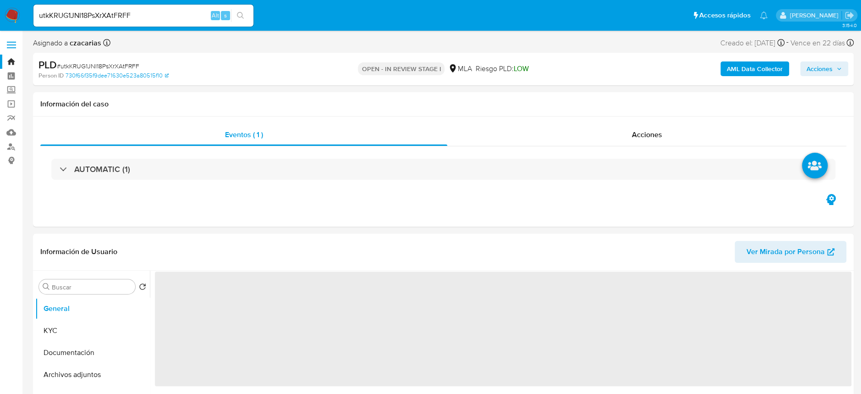
select select "10"
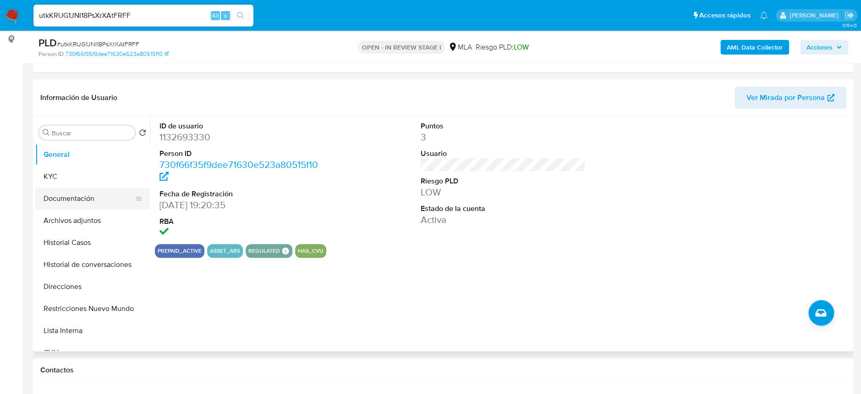
scroll to position [122, 0]
click at [69, 242] on button "Historial Casos" at bounding box center [88, 242] width 107 height 22
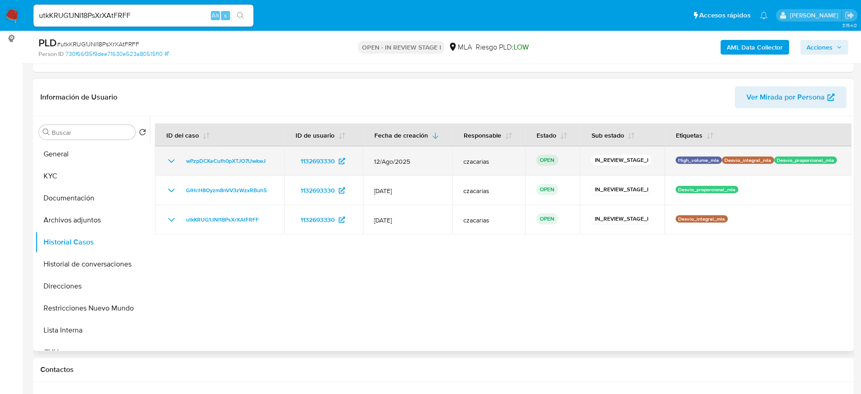
drag, startPoint x: 273, startPoint y: 160, endPoint x: 180, endPoint y: 158, distance: 93.0
click at [180, 158] on td "wPzpDCKeCufh0pXTJO7UwkwJ" at bounding box center [219, 160] width 129 height 29
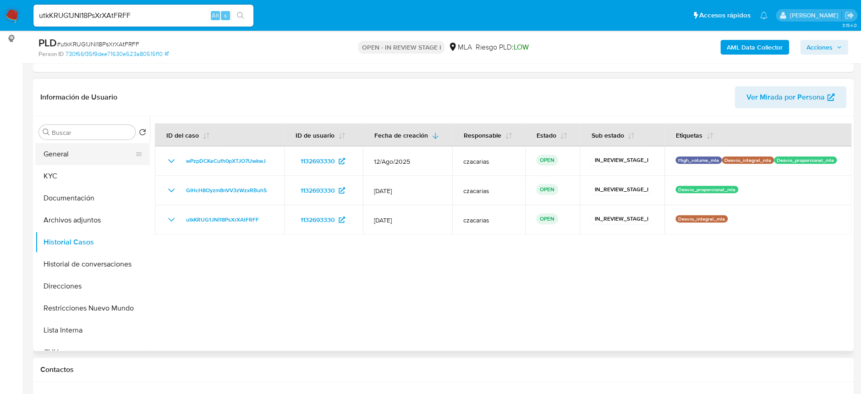
click at [74, 153] on button "General" at bounding box center [88, 154] width 107 height 22
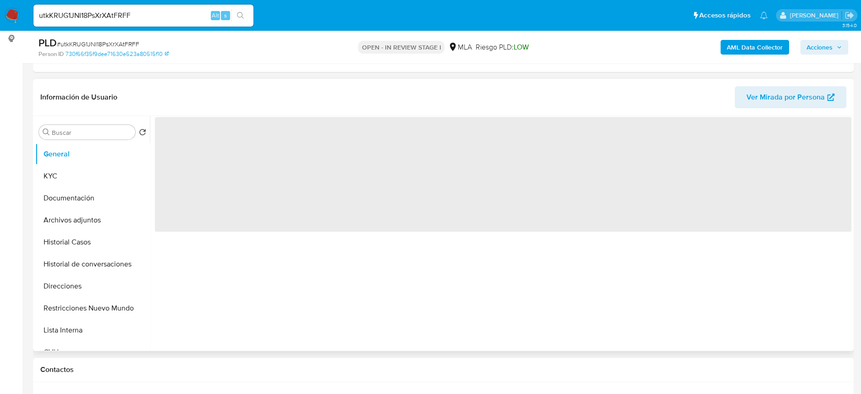
click at [189, 132] on span "‌" at bounding box center [503, 174] width 696 height 115
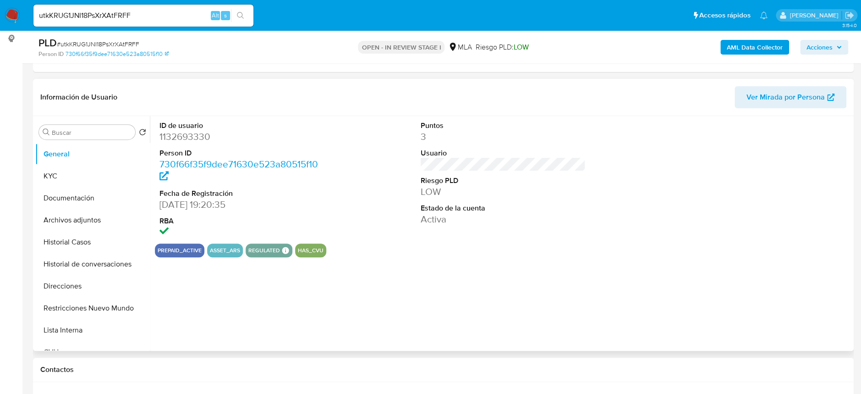
click at [176, 135] on dd "1132693330" at bounding box center [241, 136] width 165 height 13
copy dd "1132693330"
click at [68, 243] on button "Historial Casos" at bounding box center [88, 242] width 107 height 22
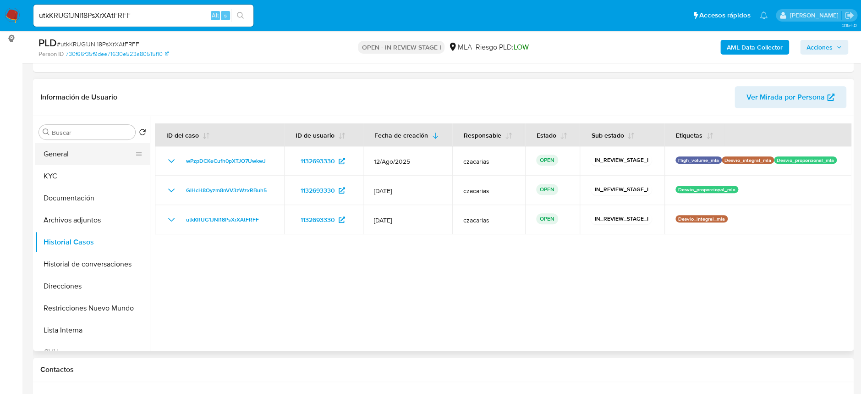
click at [81, 153] on button "General" at bounding box center [88, 154] width 107 height 22
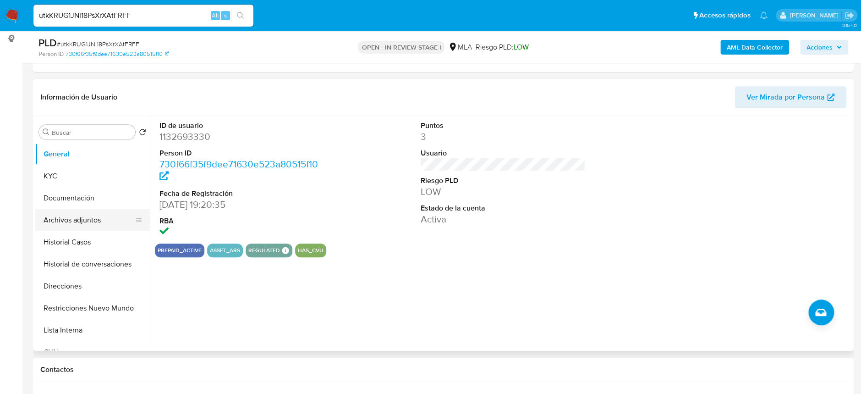
click at [76, 217] on button "Archivos adjuntos" at bounding box center [88, 220] width 107 height 22
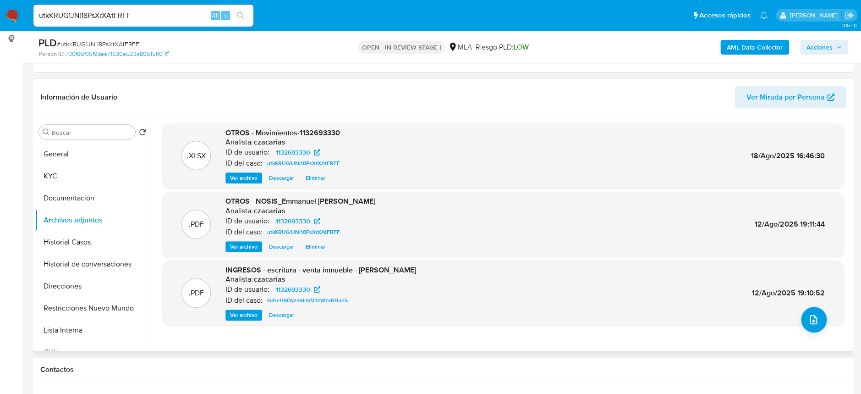
click at [313, 178] on span "Eliminar" at bounding box center [316, 177] width 20 height 9
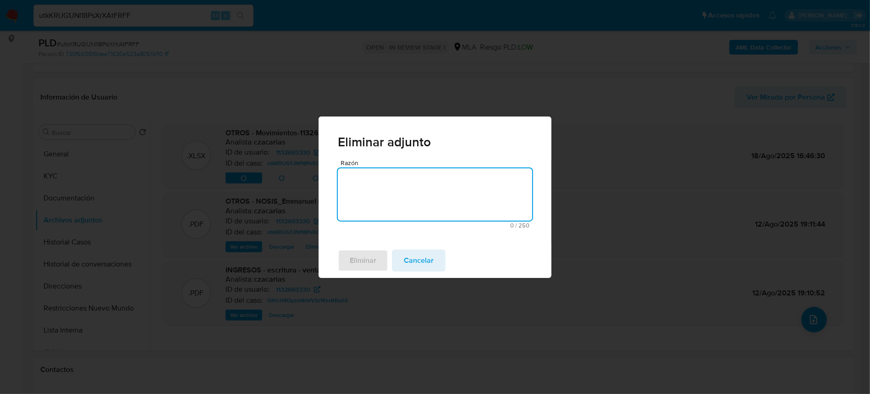
click at [400, 186] on textarea "Razón" at bounding box center [435, 194] width 194 height 52
type textarea "se sube actualizado"
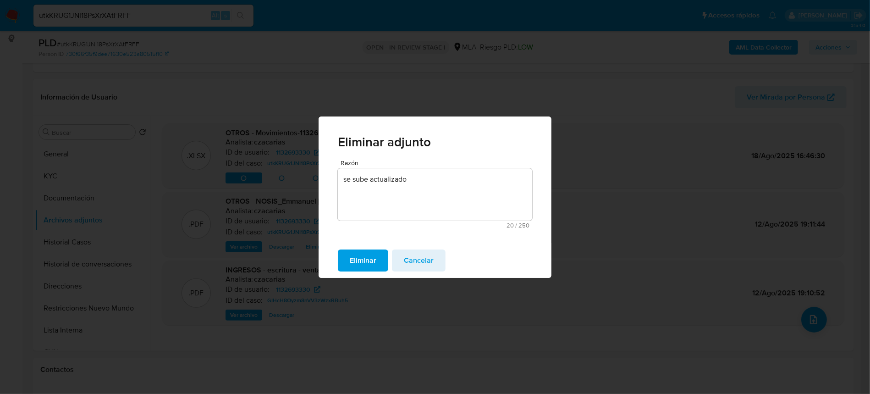
click at [374, 259] on span "Eliminar" at bounding box center [363, 260] width 27 height 20
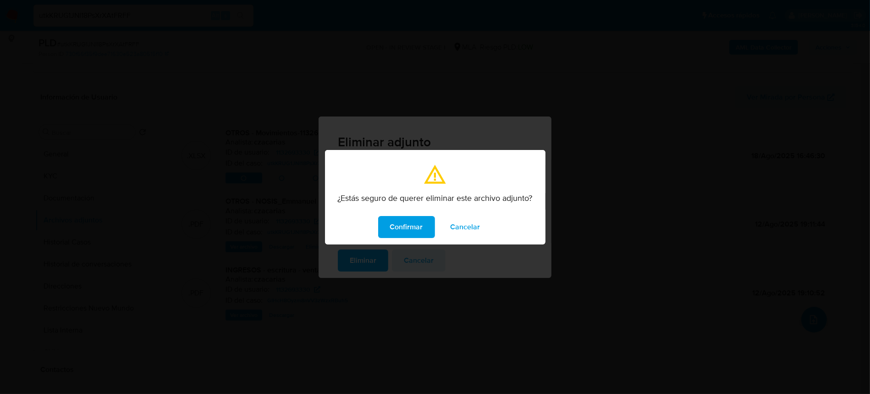
click at [419, 223] on span "Confirmar" at bounding box center [406, 227] width 33 height 20
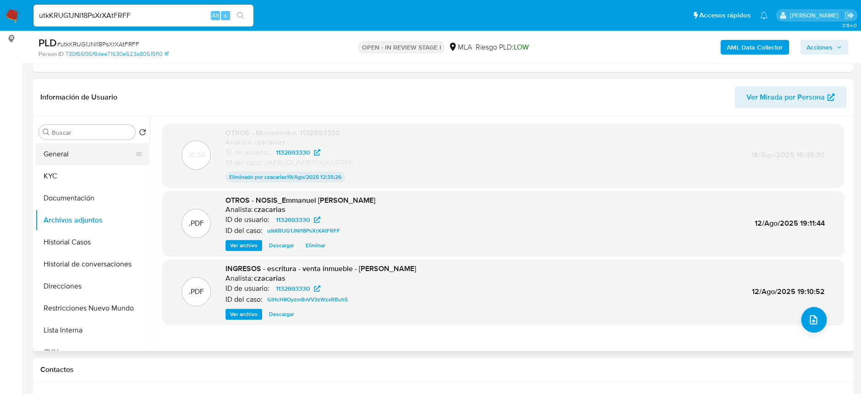
click at [82, 153] on button "General" at bounding box center [88, 154] width 107 height 22
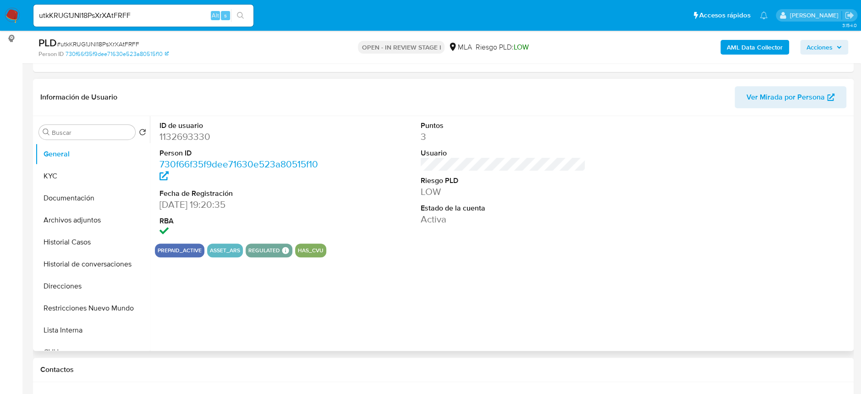
click at [187, 134] on dd "1132693330" at bounding box center [241, 136] width 165 height 13
copy dd "1132693330"
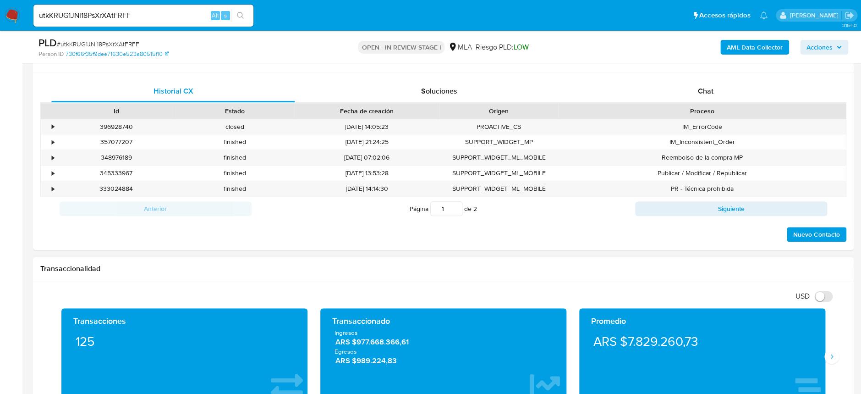
scroll to position [488, 0]
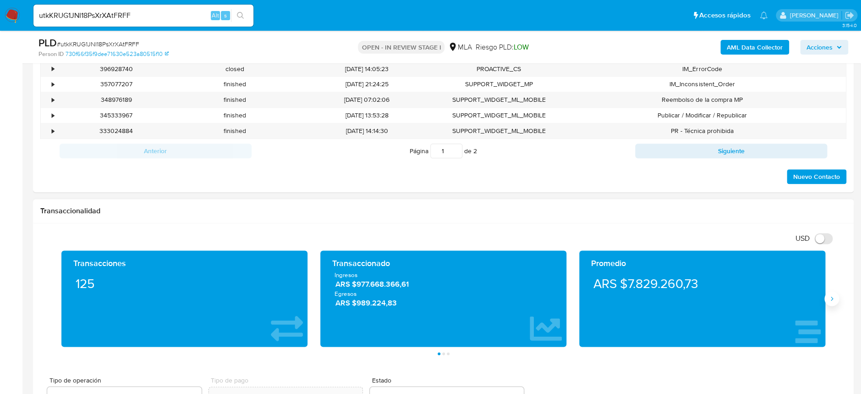
click at [827, 297] on button "Siguiente" at bounding box center [831, 298] width 15 height 15
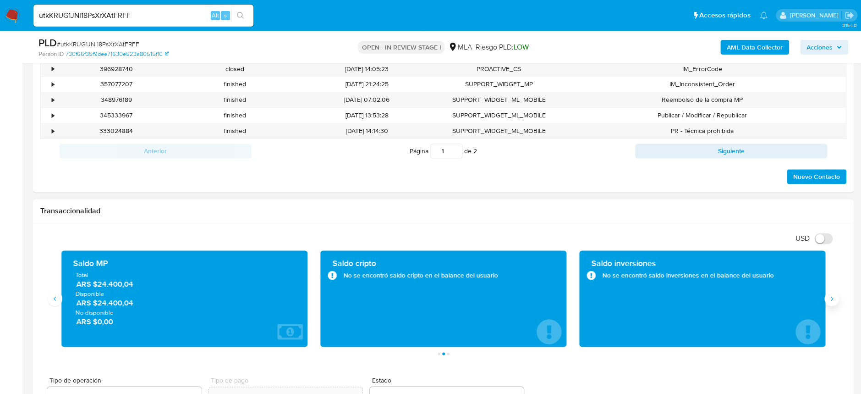
click at [827, 297] on button "Siguiente" at bounding box center [831, 298] width 15 height 15
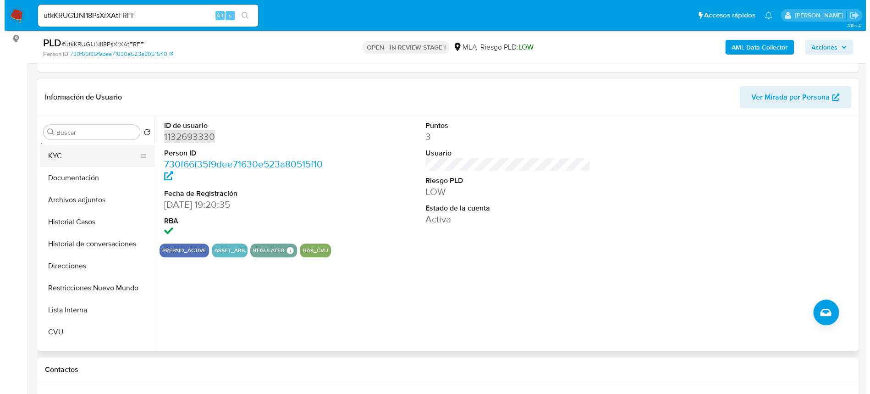
scroll to position [0, 0]
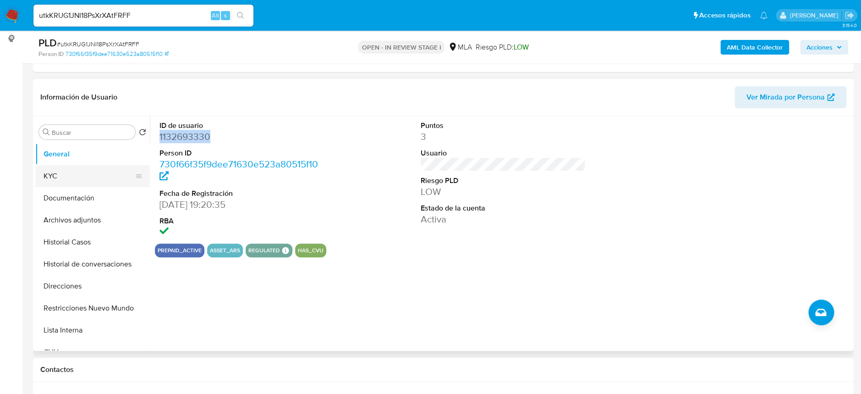
click at [54, 176] on button "KYC" at bounding box center [88, 176] width 107 height 22
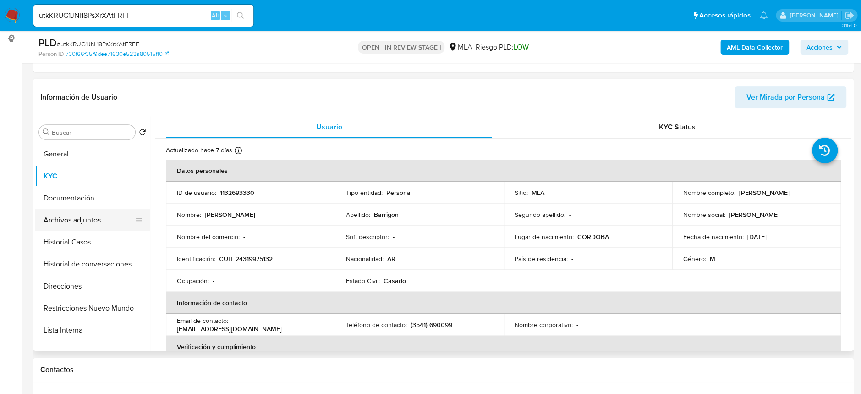
click at [66, 220] on button "Archivos adjuntos" at bounding box center [88, 220] width 107 height 22
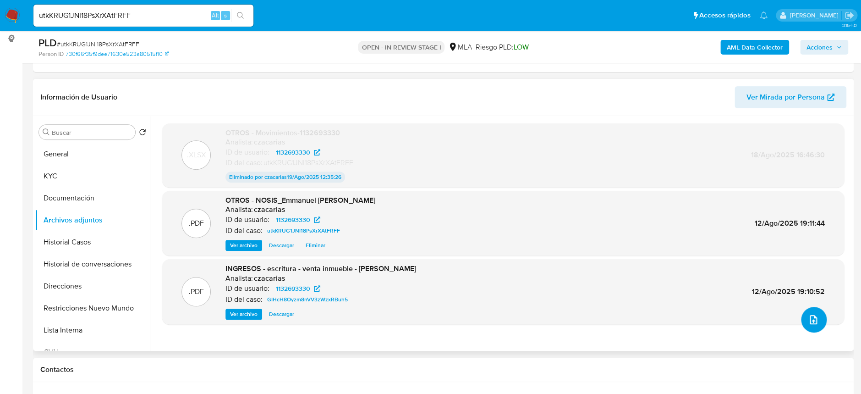
click at [801, 318] on button "upload-file" at bounding box center [814, 320] width 26 height 26
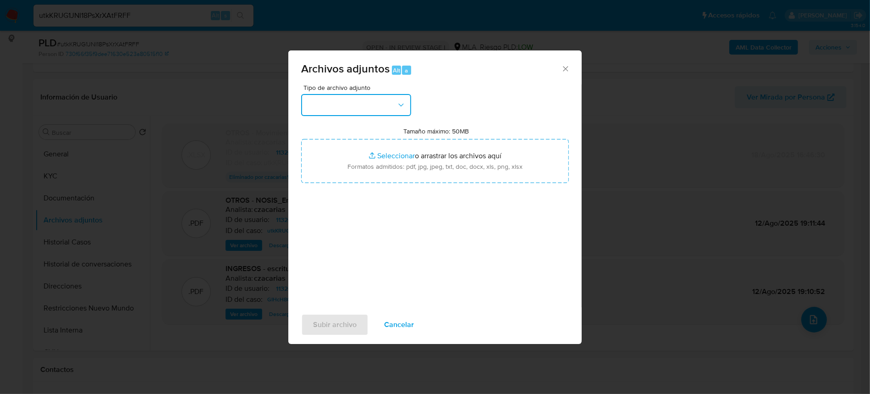
click at [342, 107] on button "button" at bounding box center [356, 105] width 110 height 22
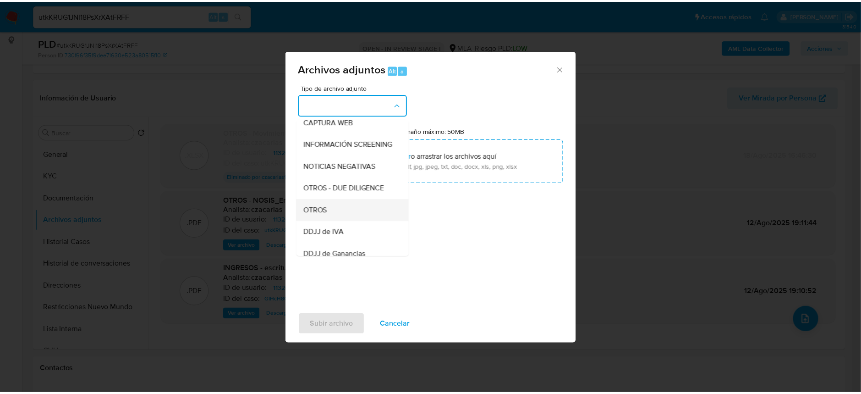
scroll to position [122, 0]
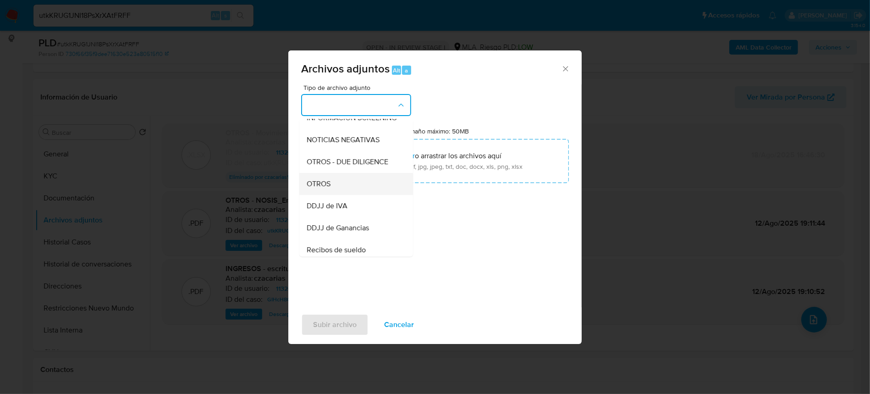
click at [327, 188] on span "OTROS" at bounding box center [319, 183] width 24 height 9
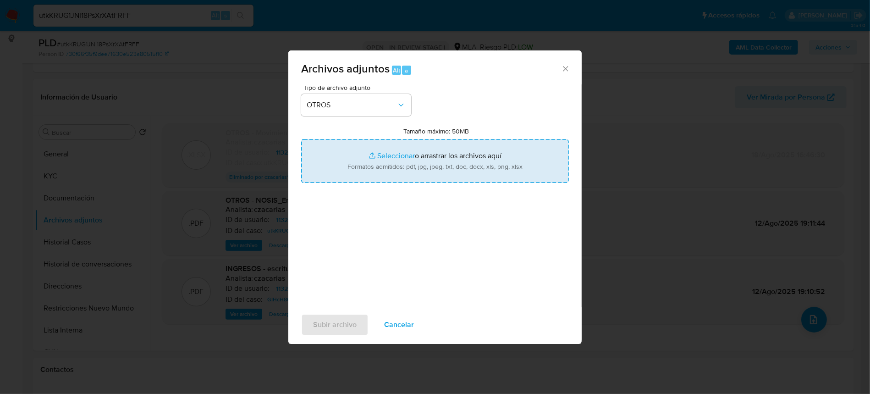
type input "C:\fakepath\Movimientos-1132693330 hasta julio.xlsx"
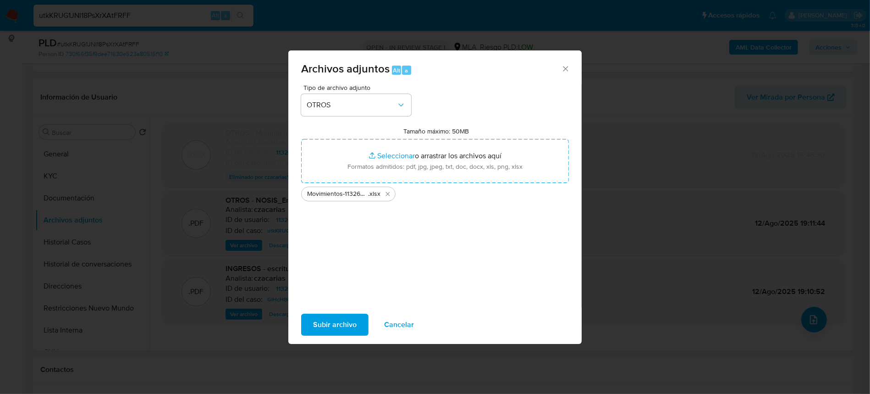
click at [344, 317] on span "Subir archivo" at bounding box center [335, 324] width 44 height 20
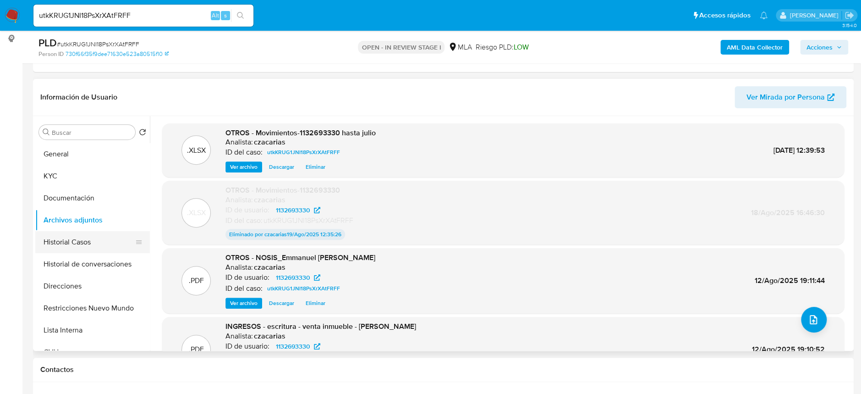
click at [71, 237] on button "Historial Casos" at bounding box center [88, 242] width 107 height 22
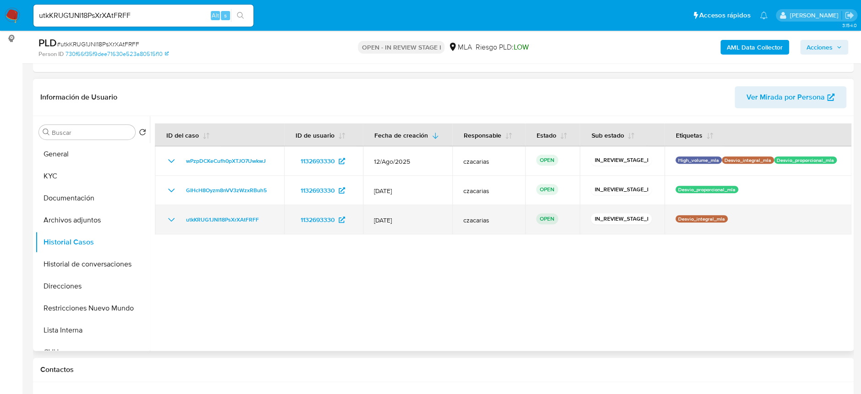
drag, startPoint x: 179, startPoint y: 222, endPoint x: 398, endPoint y: 217, distance: 219.0
click at [263, 216] on div "utkKRUG1JNI18PsXrXAtFRFF" at bounding box center [219, 219] width 107 height 11
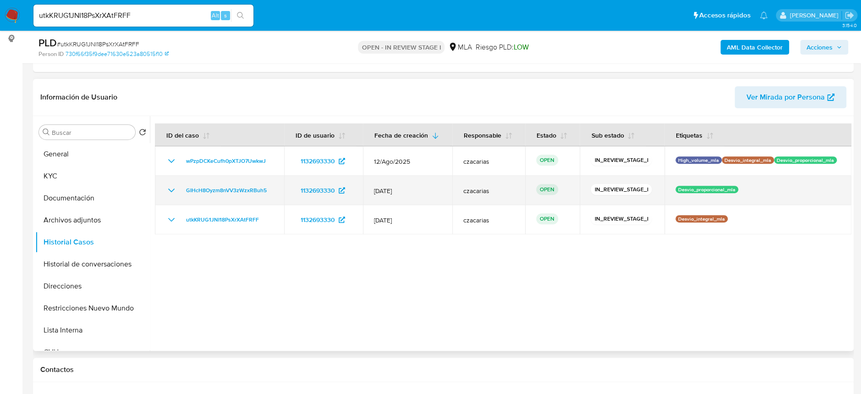
drag, startPoint x: 178, startPoint y: 191, endPoint x: 268, endPoint y: 189, distance: 90.3
click at [268, 189] on div "GIHcH8Oyzm8nVV3zWzxRBuh5" at bounding box center [219, 190] width 107 height 11
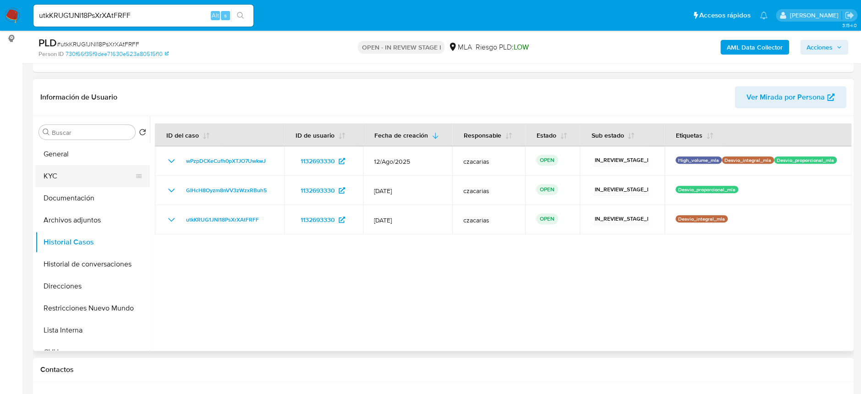
click at [62, 182] on button "KYC" at bounding box center [88, 176] width 107 height 22
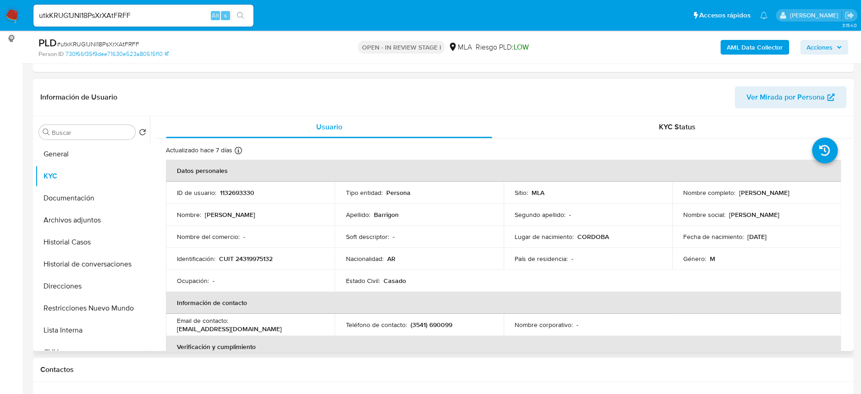
click at [247, 256] on p "CUIT 24319975132" at bounding box center [246, 258] width 54 height 8
click at [251, 256] on p "CUIT 24319975132" at bounding box center [246, 258] width 54 height 8
copy p "24319975132"
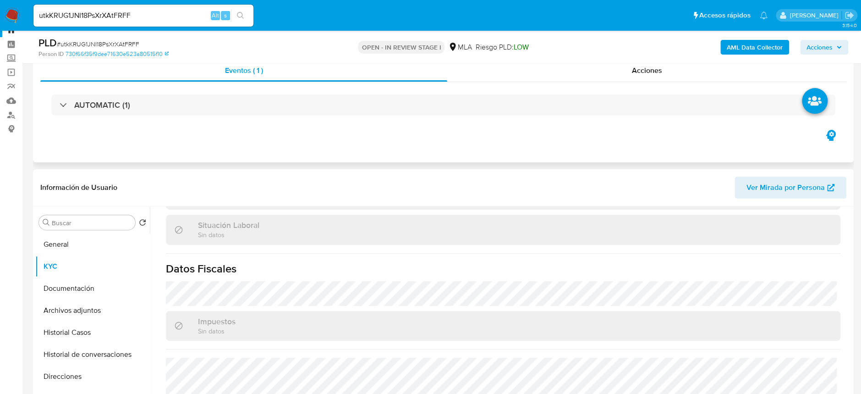
scroll to position [0, 0]
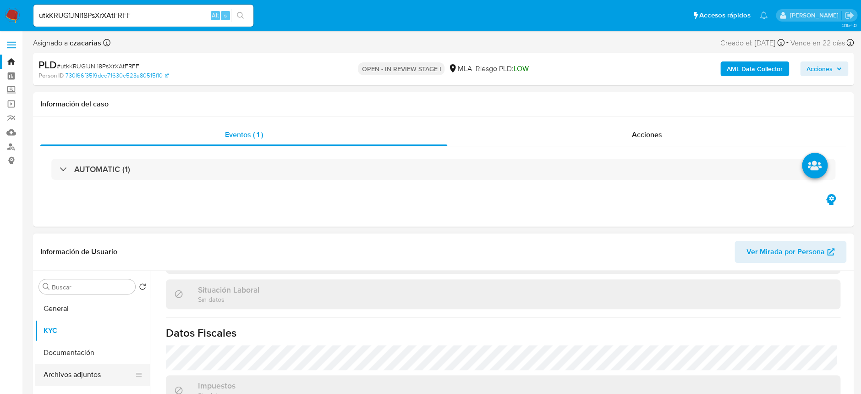
drag, startPoint x: 104, startPoint y: 370, endPoint x: 119, endPoint y: 364, distance: 16.7
click at [104, 370] on button "Archivos adjuntos" at bounding box center [88, 374] width 107 height 22
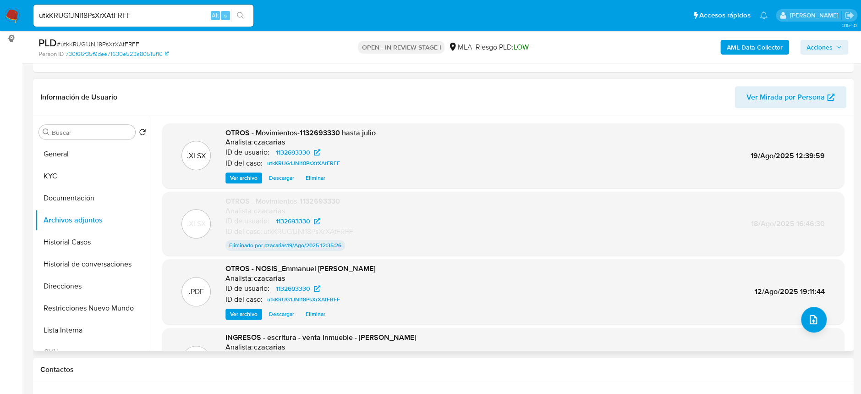
scroll to position [50, 0]
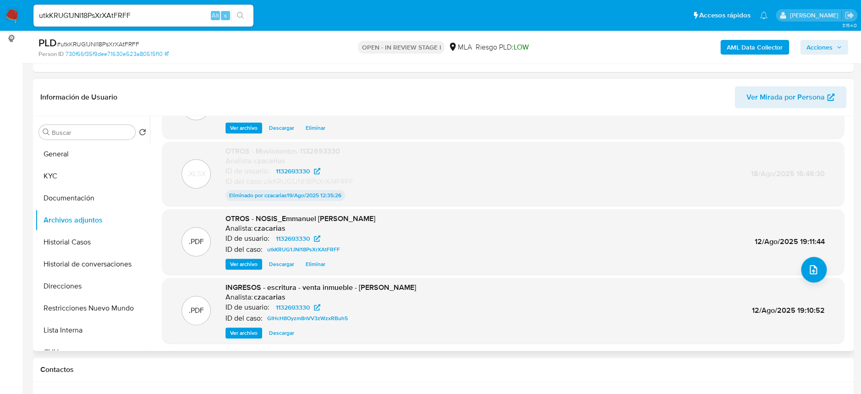
click at [246, 263] on span "Ver archivo" at bounding box center [243, 263] width 27 height 9
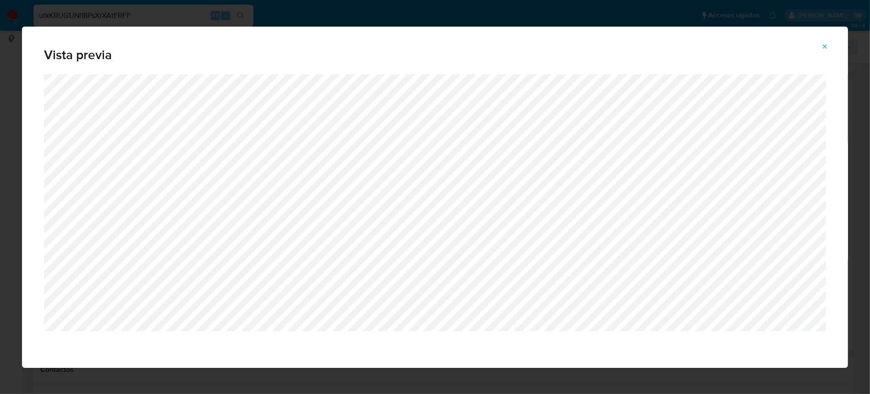
drag, startPoint x: 827, startPoint y: 48, endPoint x: 827, endPoint y: 43, distance: 5.0
click at [826, 48] on icon "Attachment preview" at bounding box center [825, 46] width 4 height 4
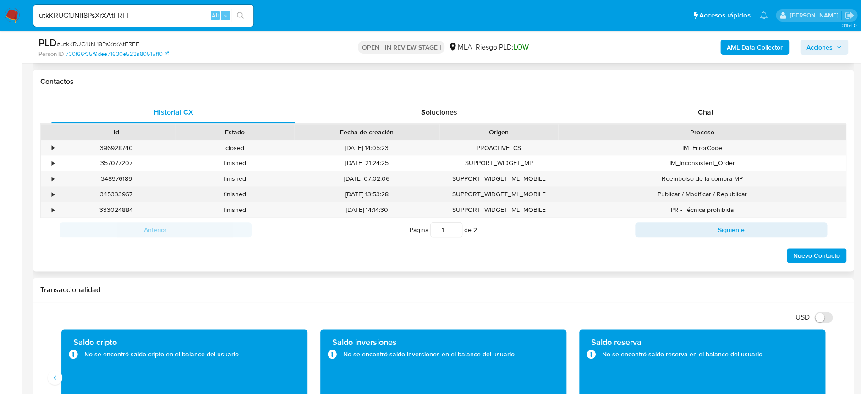
scroll to position [427, 0]
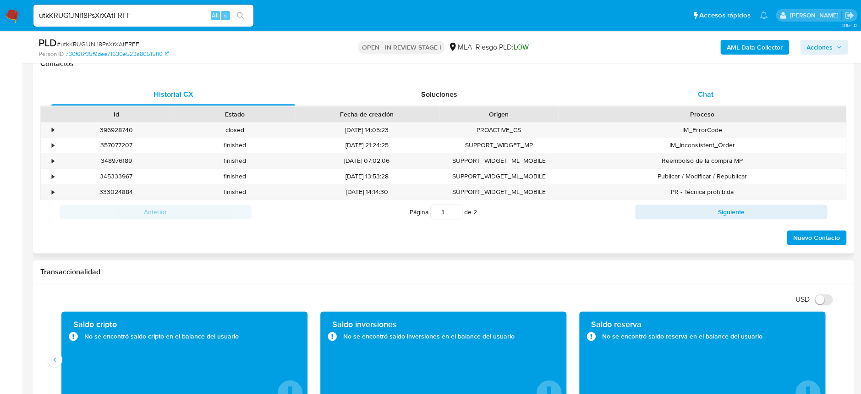
click at [744, 100] on div "Chat" at bounding box center [705, 94] width 244 height 22
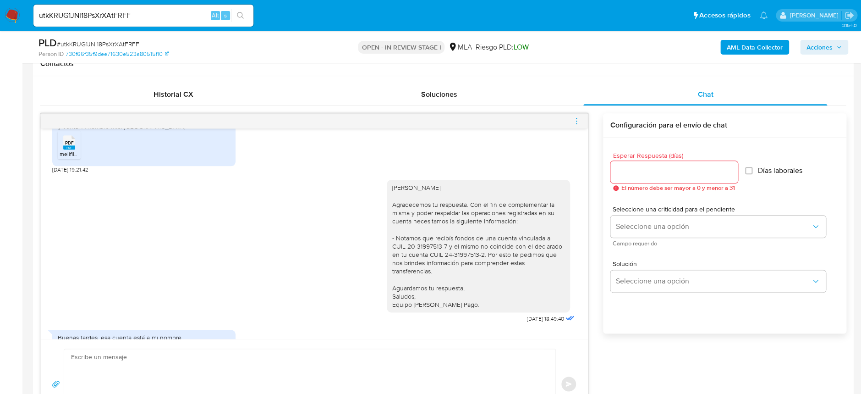
scroll to position [646, 0]
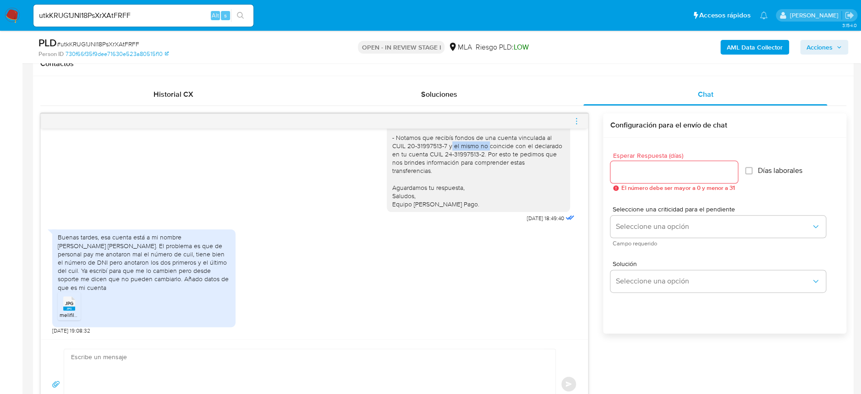
drag, startPoint x: 396, startPoint y: 162, endPoint x: 422, endPoint y: 165, distance: 25.8
click at [422, 165] on div "Hola Emmanuel David Barrigon Agradecemos tu respuesta. Con el fin de complement…" at bounding box center [478, 145] width 183 height 132
copy div "20-31997513-7"
click at [191, 288] on div "Buenas tardes, esa cuenta está a mi nombre Barrigón Emmanuel David. El problema…" at bounding box center [144, 262] width 172 height 58
drag, startPoint x: 174, startPoint y: 255, endPoint x: 142, endPoint y: 263, distance: 33.0
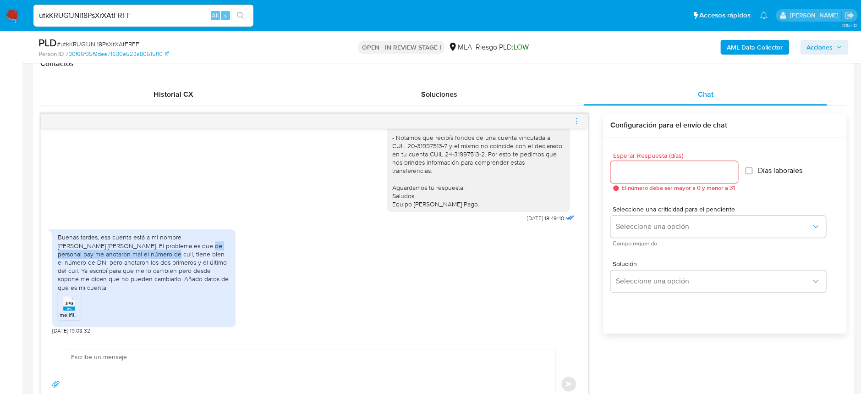
click at [142, 263] on div "Buenas tardes, esa cuenta está a mi nombre Barrigón Emmanuel David. El problema…" at bounding box center [144, 262] width 172 height 58
copy div "ersonal pay me anotaron mal el número de cui"
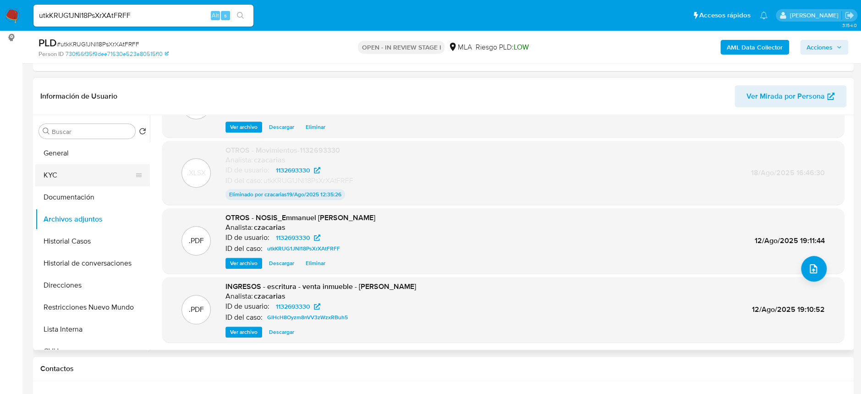
scroll to position [122, 0]
click at [251, 328] on span "Ver archivo" at bounding box center [243, 332] width 27 height 9
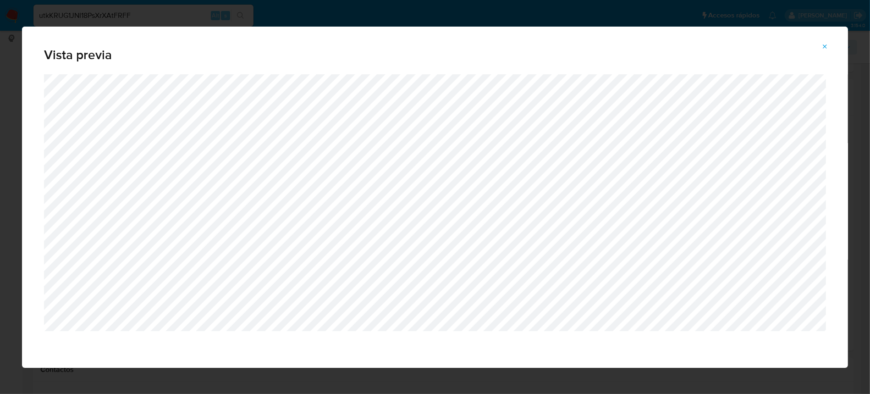
click at [825, 43] on icon "Attachment preview" at bounding box center [824, 46] width 7 height 7
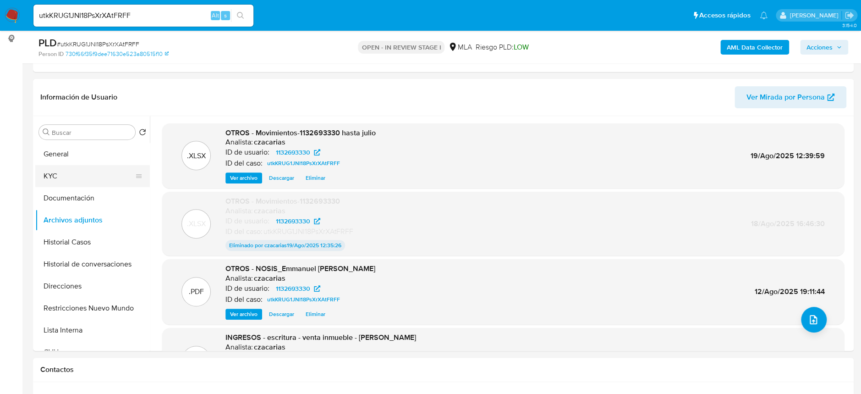
click at [63, 165] on button "KYC" at bounding box center [88, 176] width 107 height 22
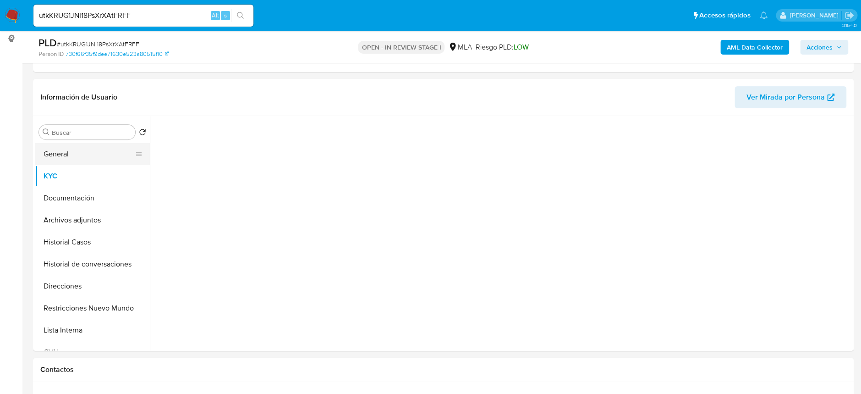
click at [66, 157] on button "General" at bounding box center [88, 154] width 107 height 22
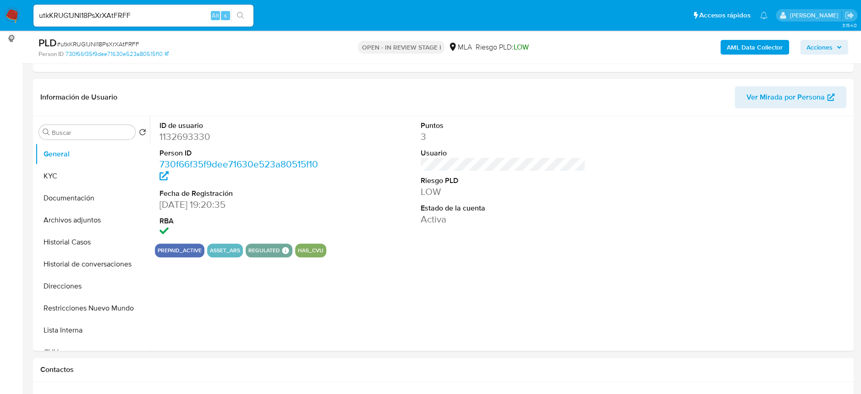
click at [183, 137] on dd "1132693330" at bounding box center [241, 136] width 165 height 13
drag, startPoint x: 183, startPoint y: 137, endPoint x: 190, endPoint y: 137, distance: 6.9
click at [185, 137] on dd "1132693330" at bounding box center [241, 136] width 165 height 13
copy dd "1132693330"
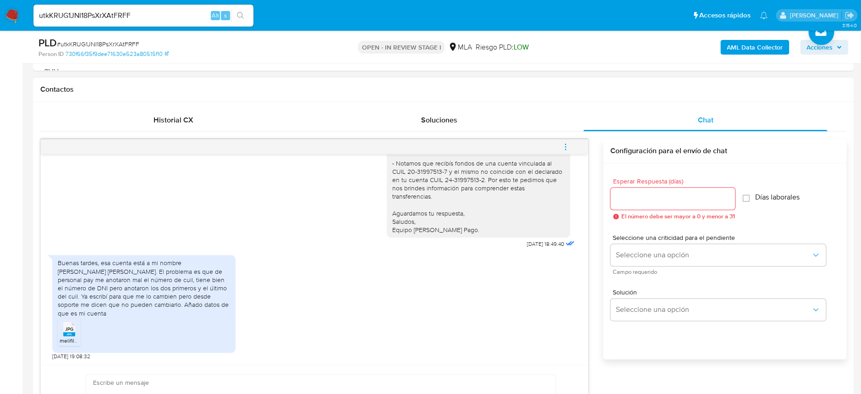
scroll to position [427, 0]
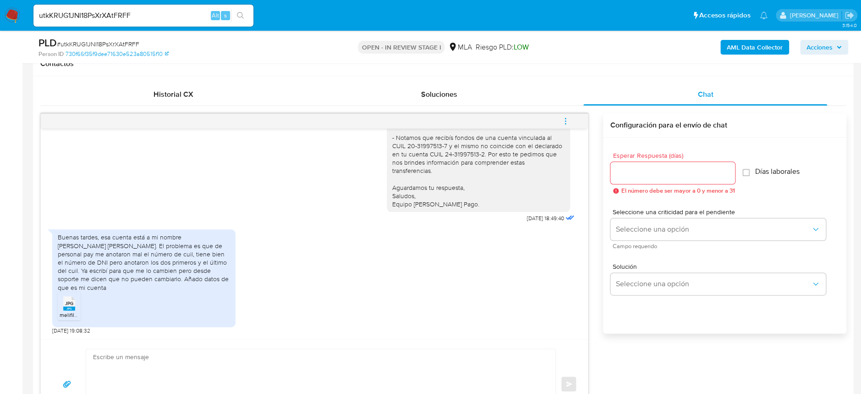
click at [67, 314] on span "melifile5702463405094163048.jpg" at bounding box center [103, 315] width 86 height 8
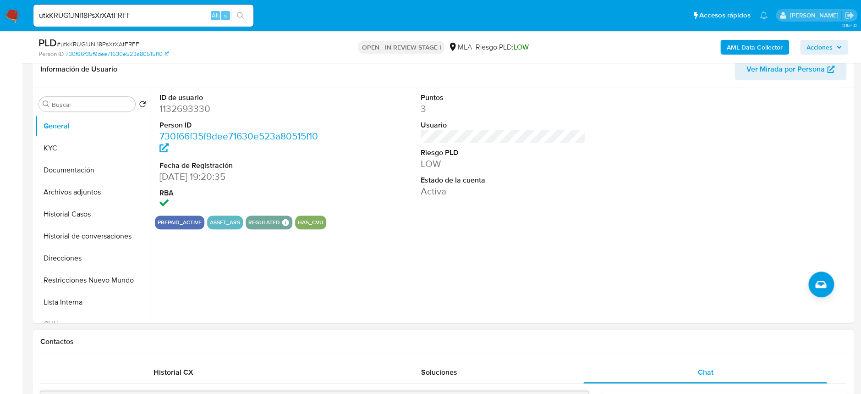
scroll to position [122, 0]
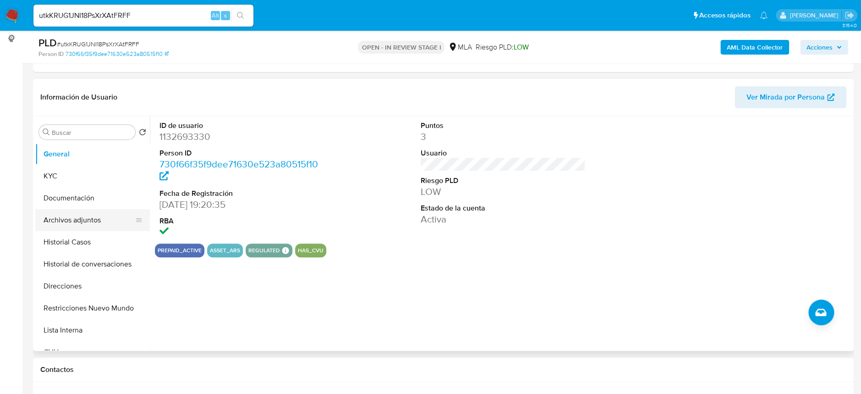
click at [89, 224] on button "Archivos adjuntos" at bounding box center [88, 220] width 107 height 22
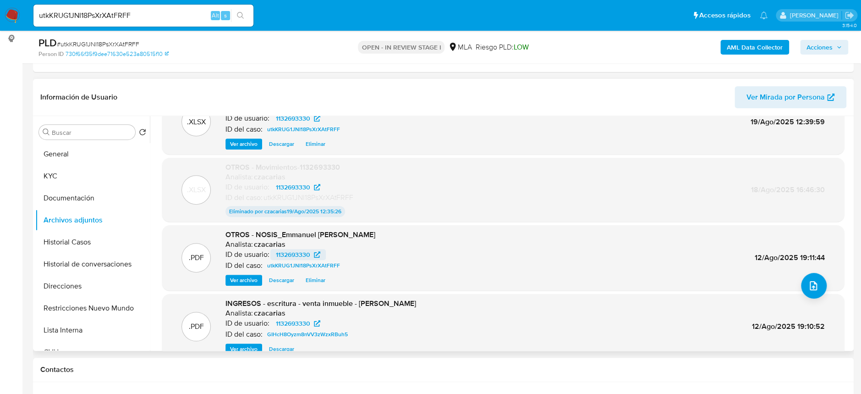
scroll to position [50, 0]
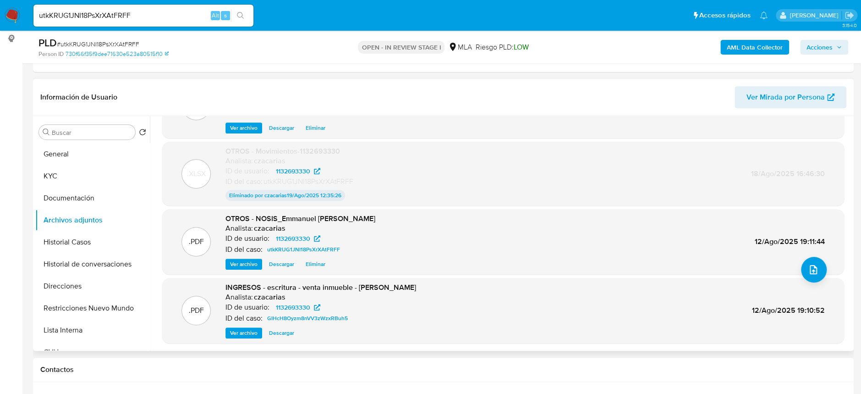
click at [241, 328] on span "Ver archivo" at bounding box center [243, 332] width 27 height 9
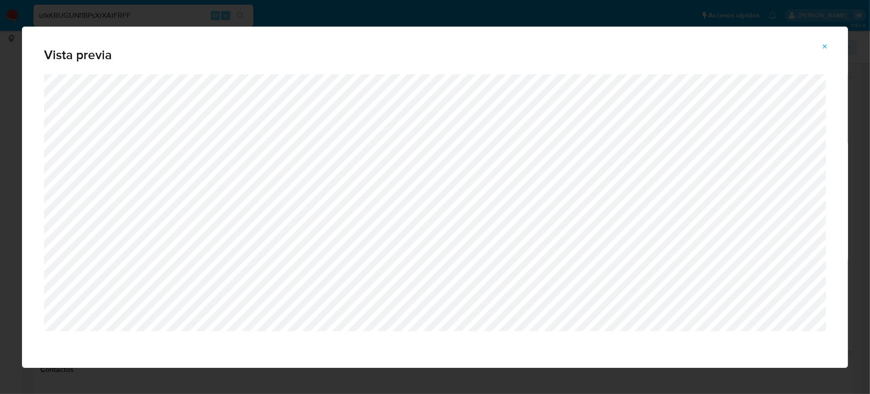
click at [825, 45] on icon "Attachment preview" at bounding box center [824, 46] width 7 height 7
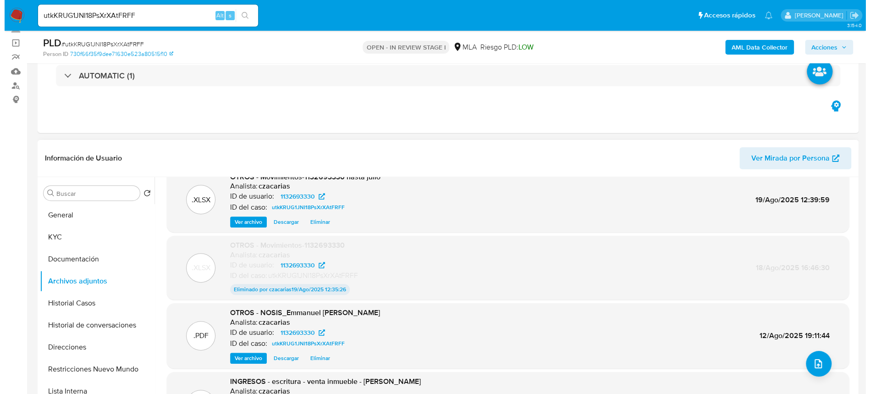
scroll to position [0, 0]
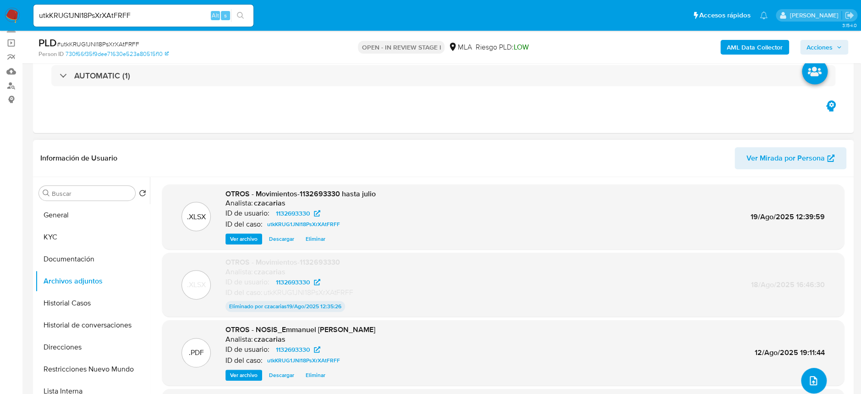
click at [814, 385] on span "upload-file" at bounding box center [813, 380] width 11 height 11
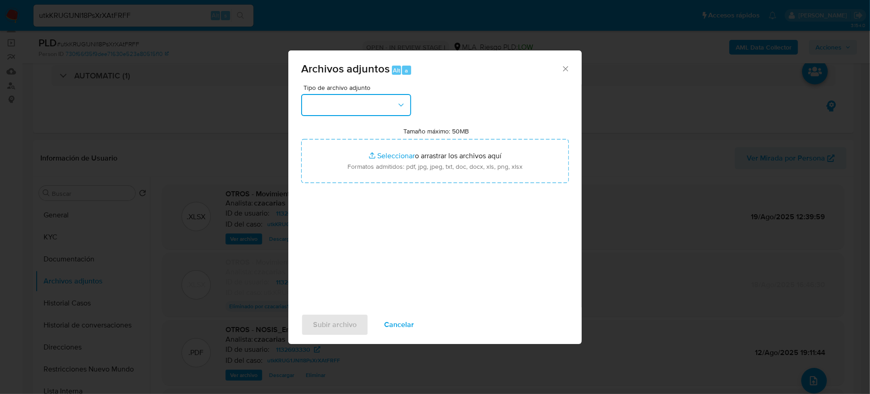
click at [351, 107] on button "button" at bounding box center [356, 105] width 110 height 22
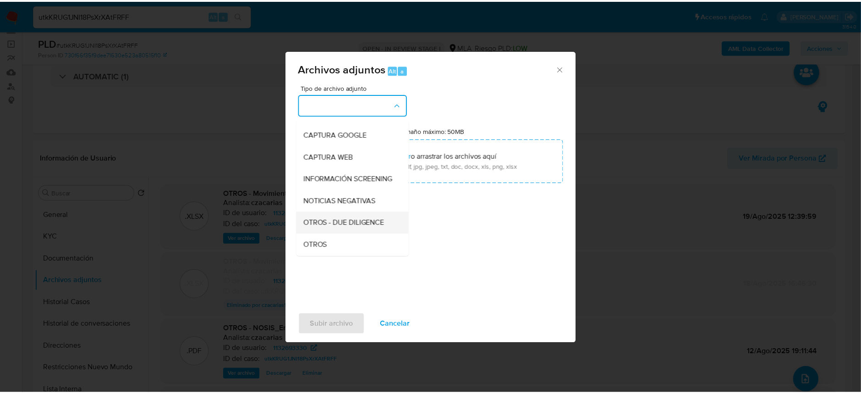
scroll to position [122, 0]
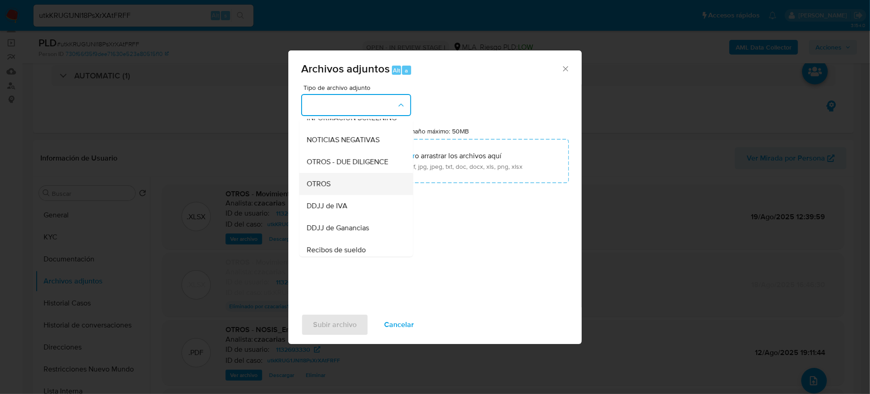
click at [326, 188] on span "OTROS" at bounding box center [319, 183] width 24 height 9
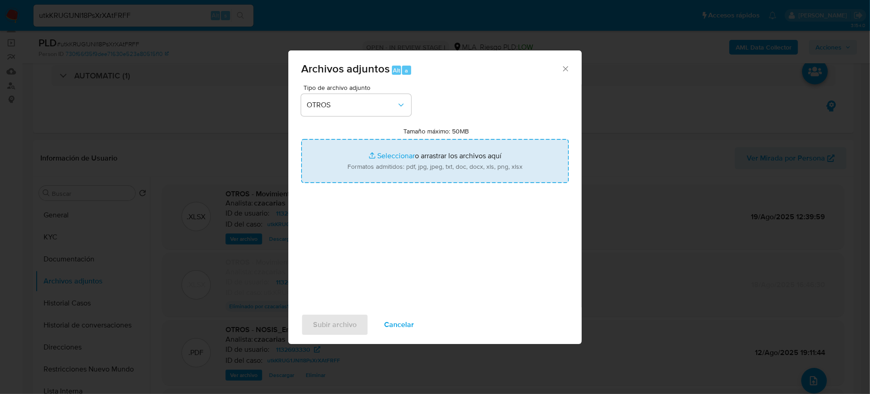
type input "C:\fakepath\Caselog wPzpDCKeCufh0pXTJO7UwkwJ_2025_08_18_19_33_53.docx"
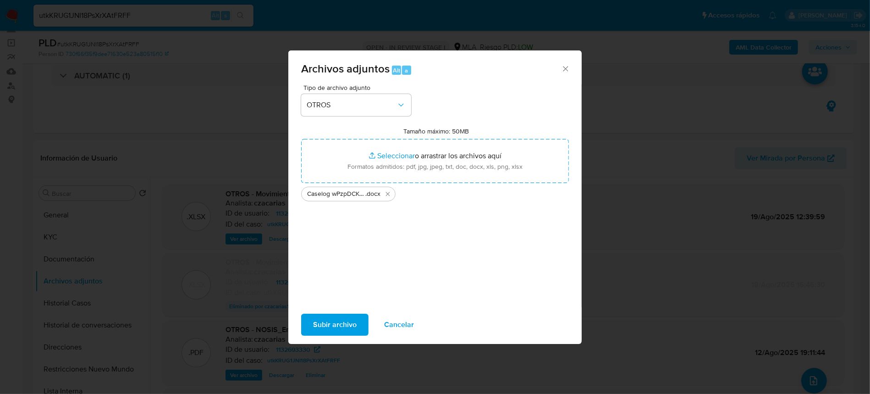
click at [333, 324] on span "Subir archivo" at bounding box center [335, 324] width 44 height 20
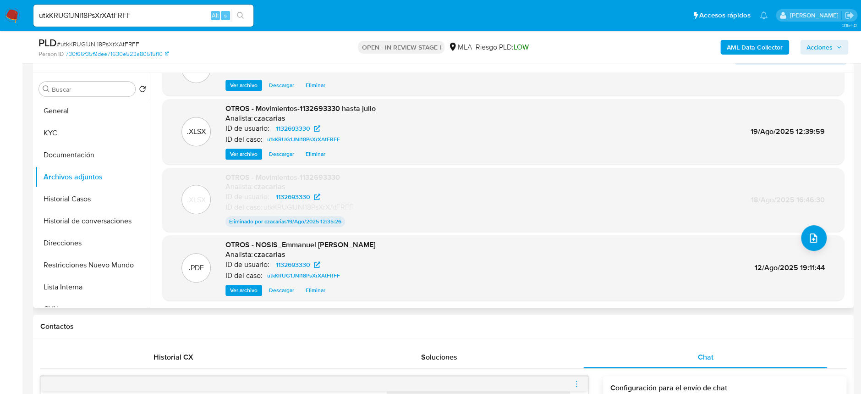
scroll to position [183, 0]
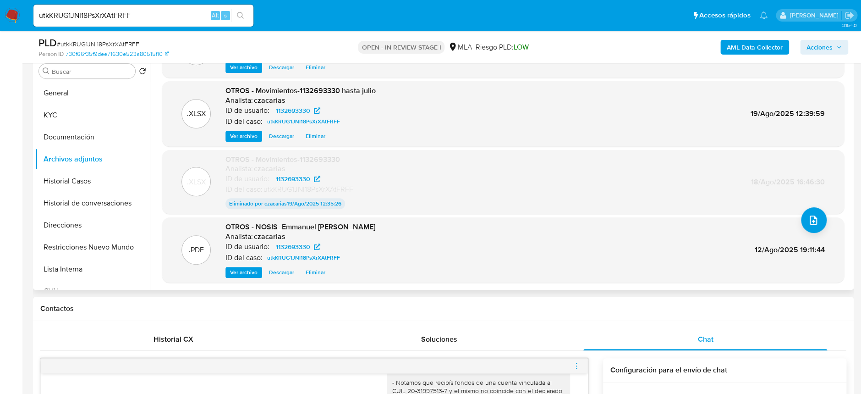
click at [253, 268] on span "Ver archivo" at bounding box center [243, 272] width 27 height 9
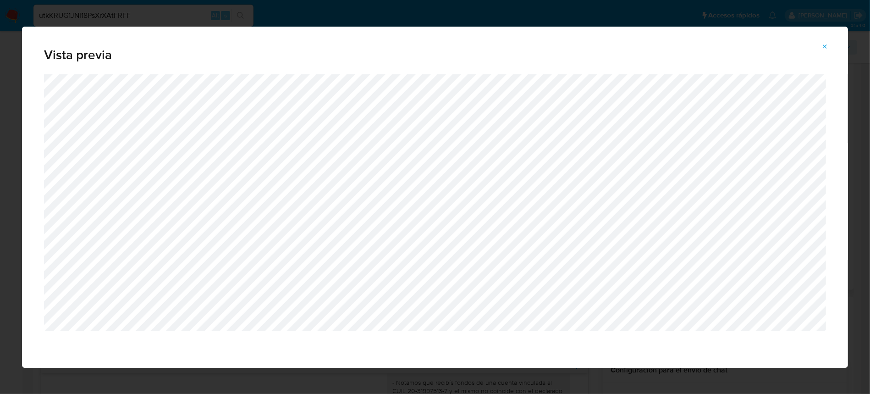
click at [824, 40] on span "Attachment preview" at bounding box center [824, 46] width 7 height 13
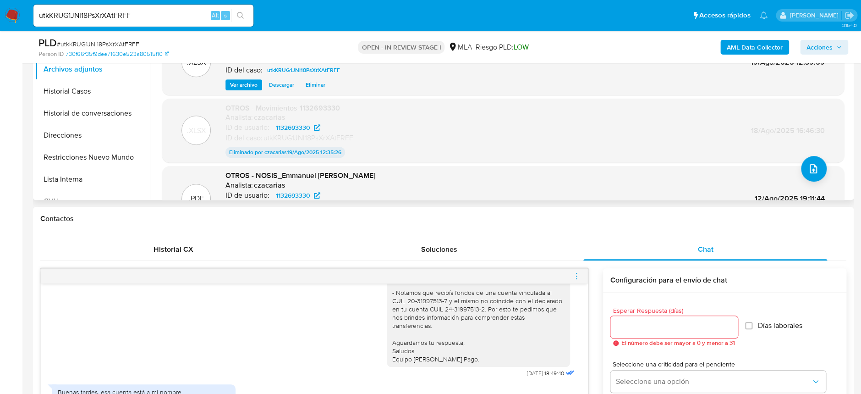
scroll to position [122, 0]
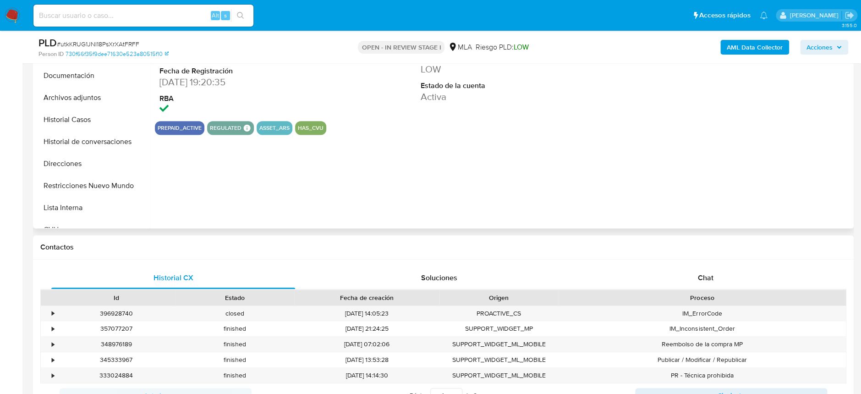
scroll to position [122, 0]
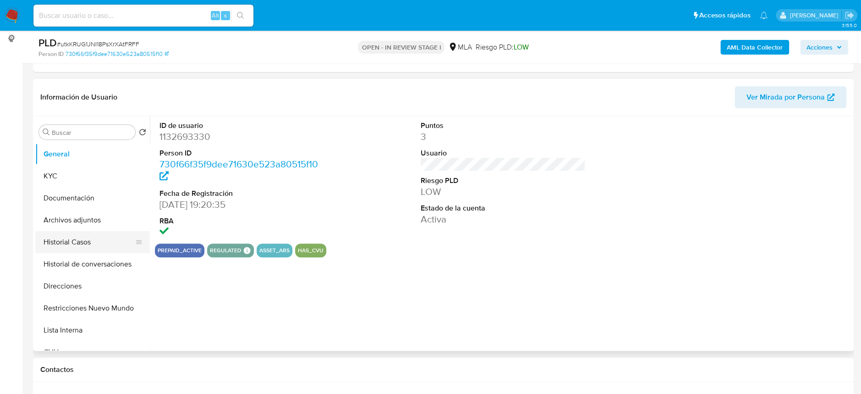
select select "10"
click at [88, 224] on button "Archivos adjuntos" at bounding box center [88, 220] width 107 height 22
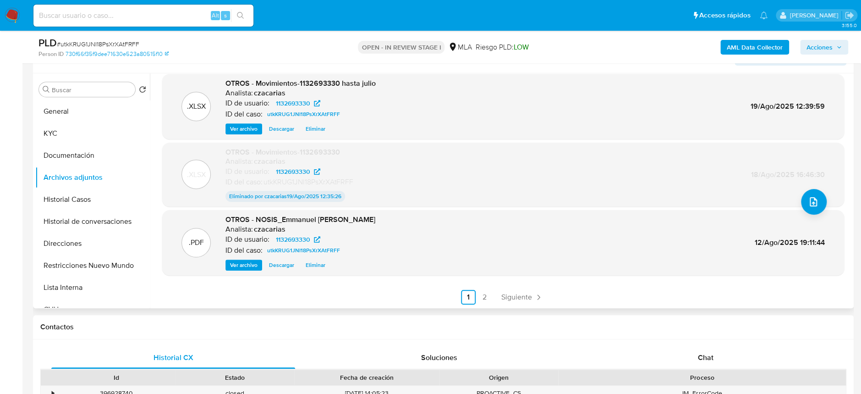
scroll to position [183, 0]
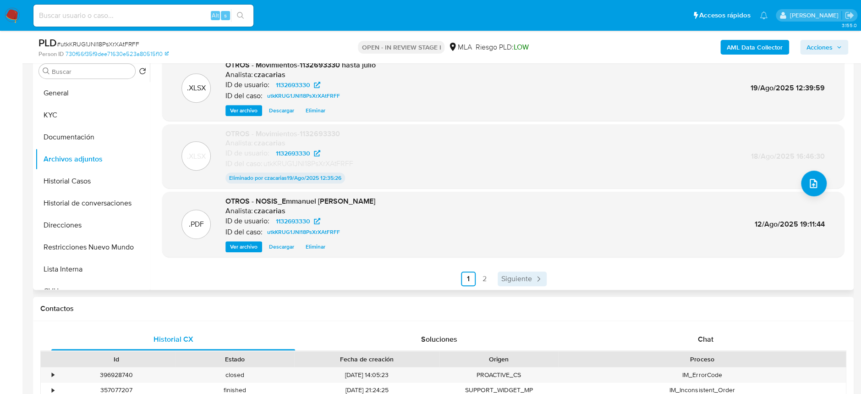
click at [537, 279] on icon "Paginación" at bounding box center [538, 278] width 3 height 5
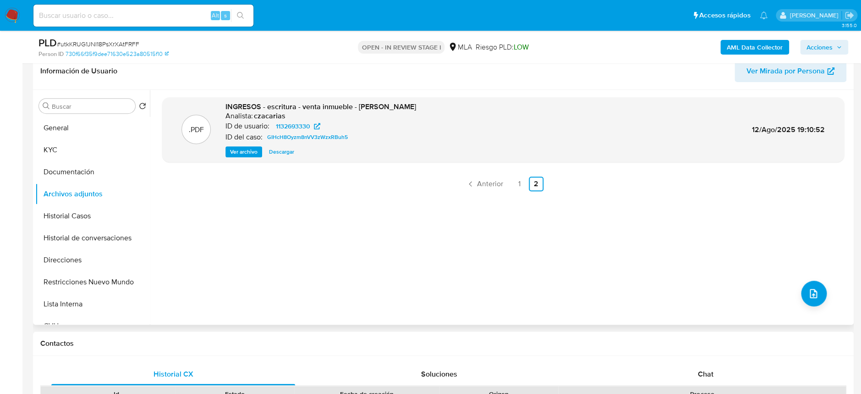
scroll to position [122, 0]
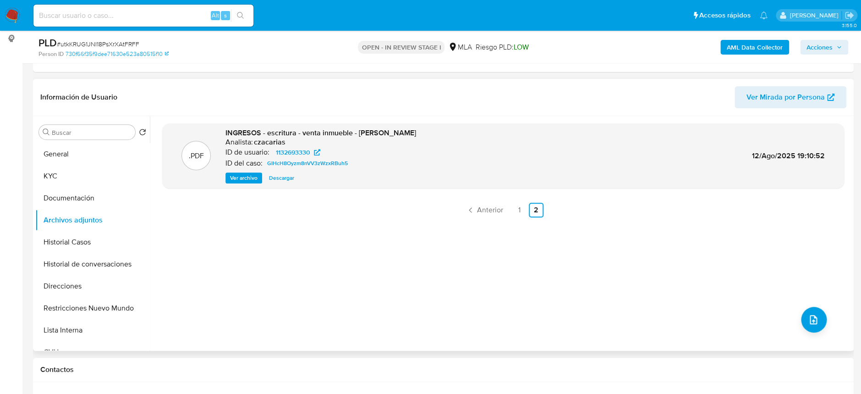
click at [238, 178] on span "Ver archivo" at bounding box center [243, 177] width 27 height 9
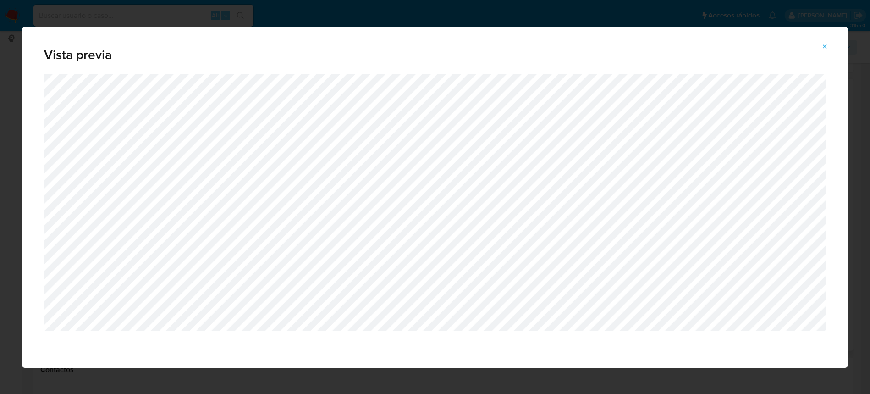
click at [821, 43] on button "Attachment preview" at bounding box center [825, 46] width 20 height 15
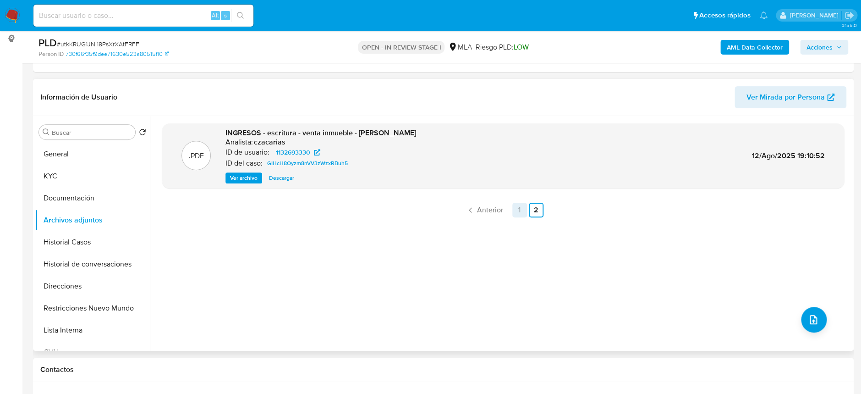
click at [517, 206] on link "1" at bounding box center [519, 210] width 15 height 15
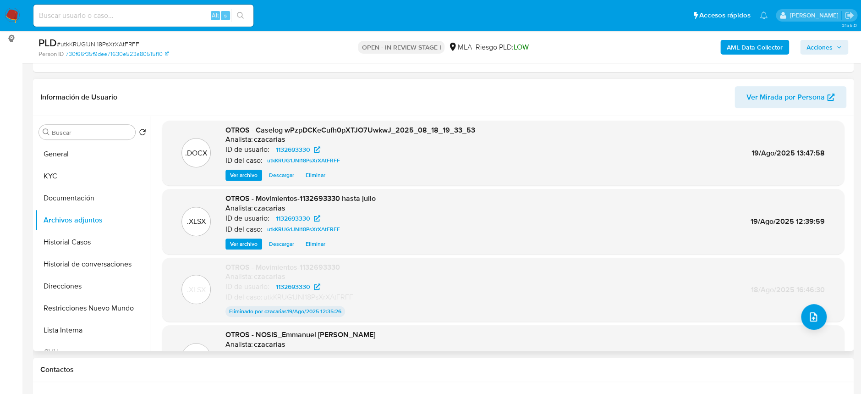
scroll to position [0, 0]
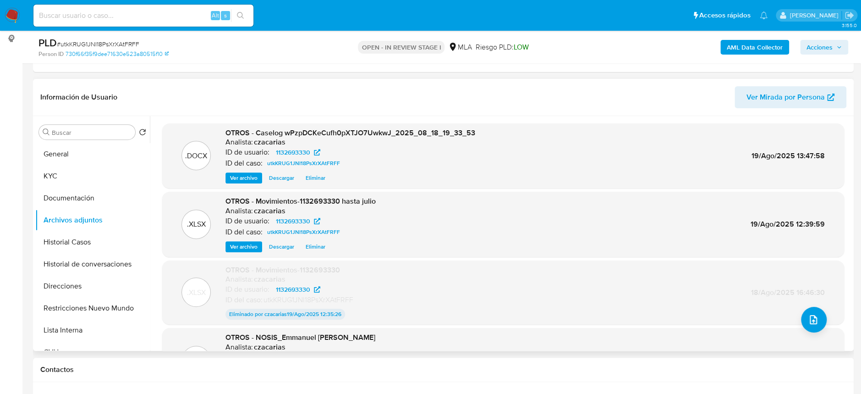
click at [830, 49] on span "Acciones" at bounding box center [819, 47] width 26 height 15
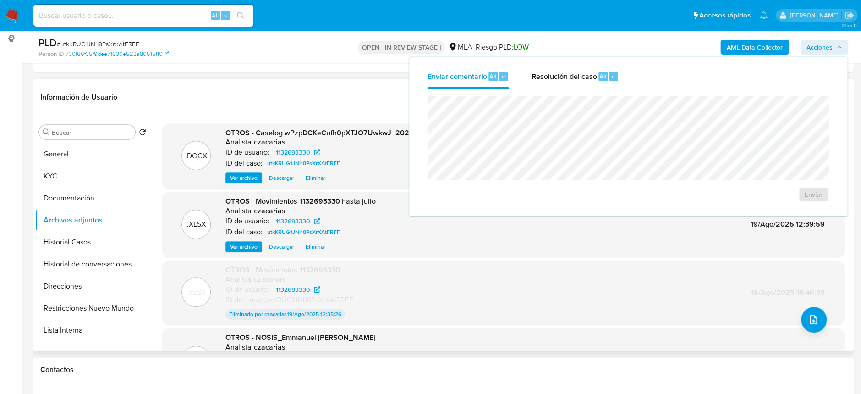
click at [365, 92] on header "Información de Usuario Ver Mirada por Persona" at bounding box center [443, 97] width 806 height 22
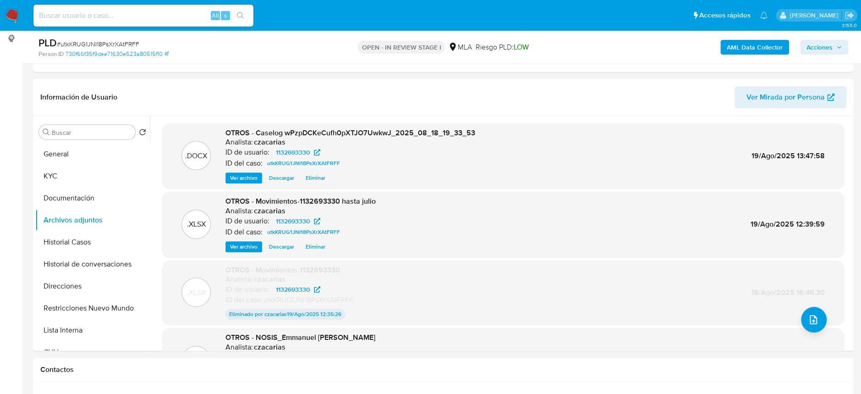
scroll to position [75, 0]
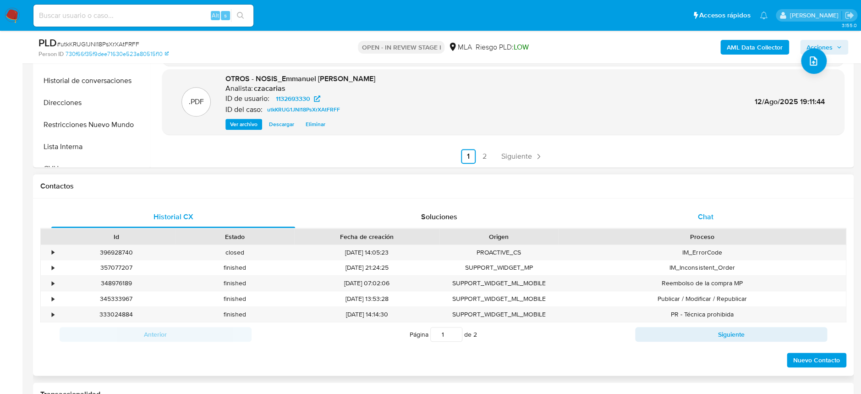
click at [710, 212] on span "Chat" at bounding box center [705, 216] width 16 height 11
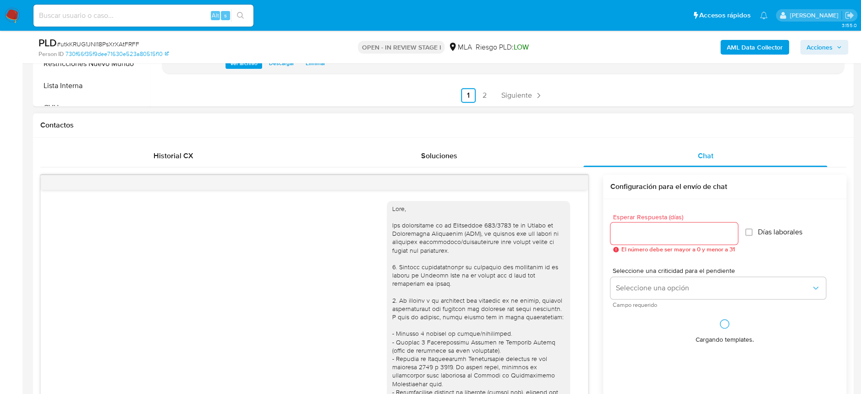
scroll to position [646, 0]
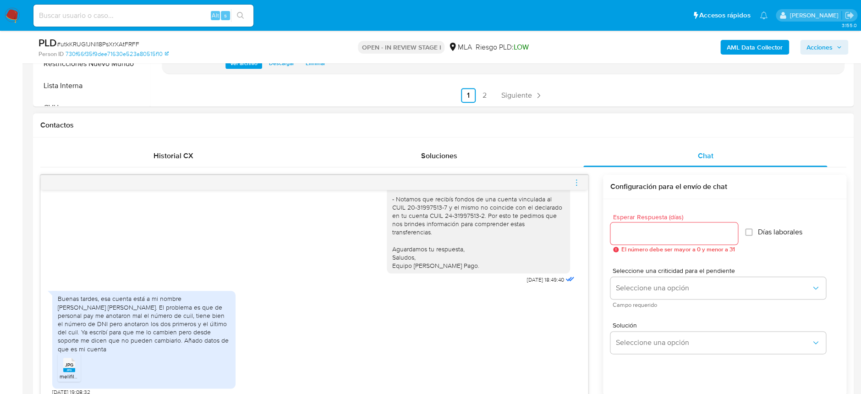
click at [580, 178] on icon "menu-action" at bounding box center [576, 182] width 8 height 8
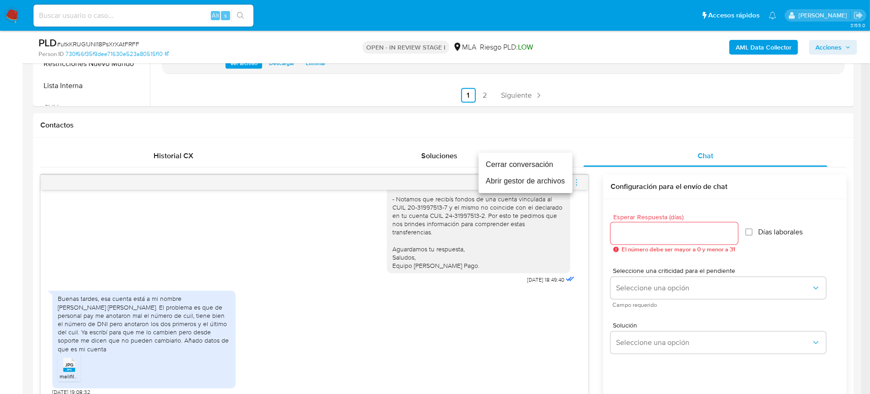
click at [501, 164] on li "Cerrar conversación" at bounding box center [525, 164] width 94 height 16
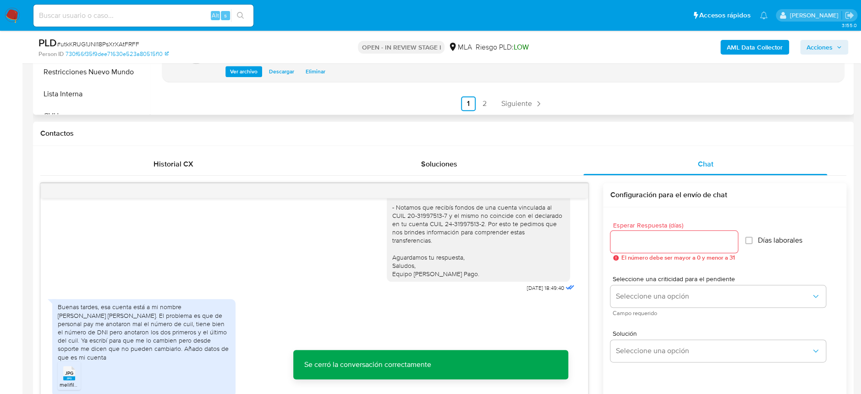
scroll to position [244, 0]
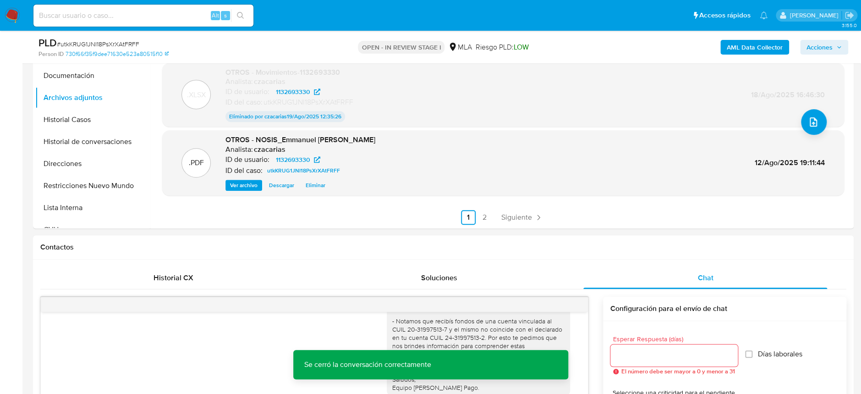
drag, startPoint x: 834, startPoint y: 44, endPoint x: 829, endPoint y: 49, distance: 7.5
click at [833, 45] on span "Acciones" at bounding box center [823, 47] width 35 height 13
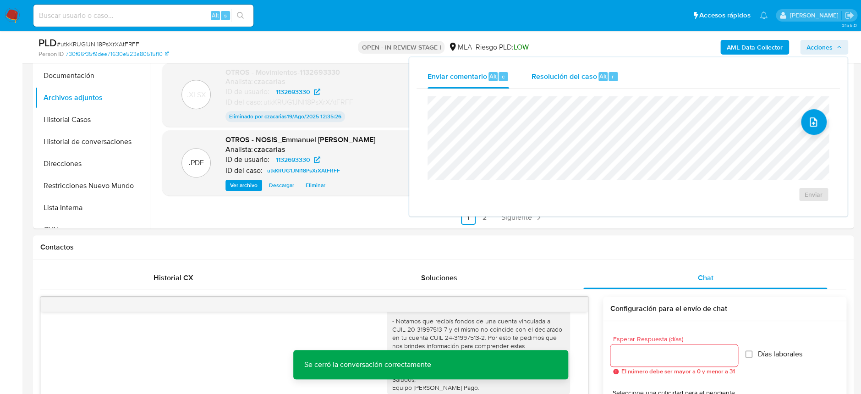
click at [558, 71] on div "Resolución del caso Alt r" at bounding box center [575, 77] width 88 height 24
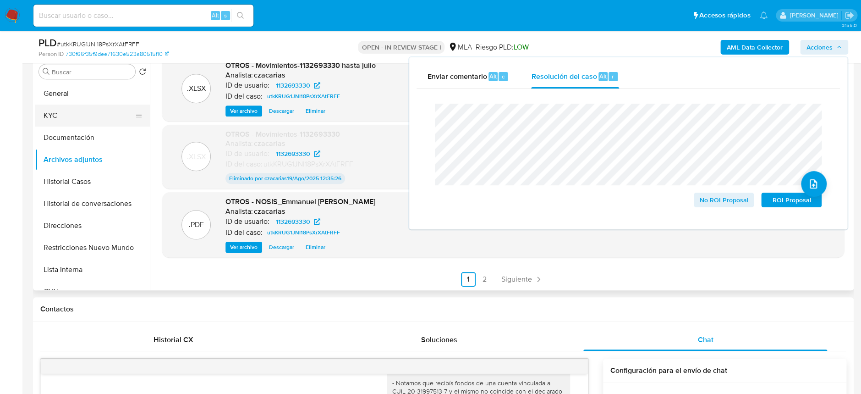
scroll to position [122, 0]
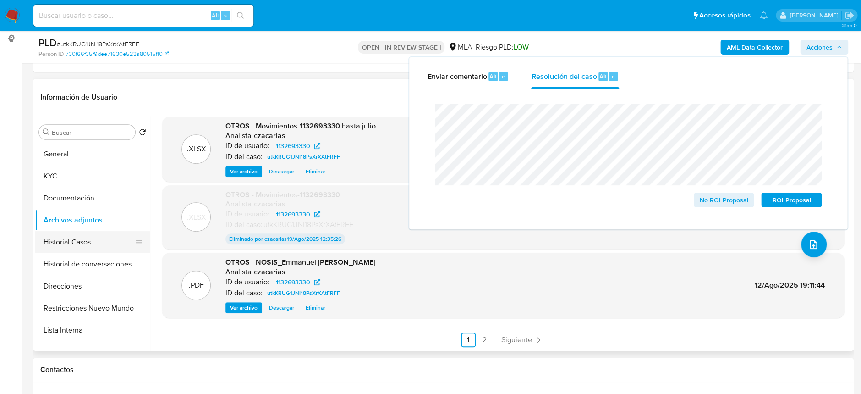
click at [81, 251] on button "Historial Casos" at bounding box center [88, 242] width 107 height 22
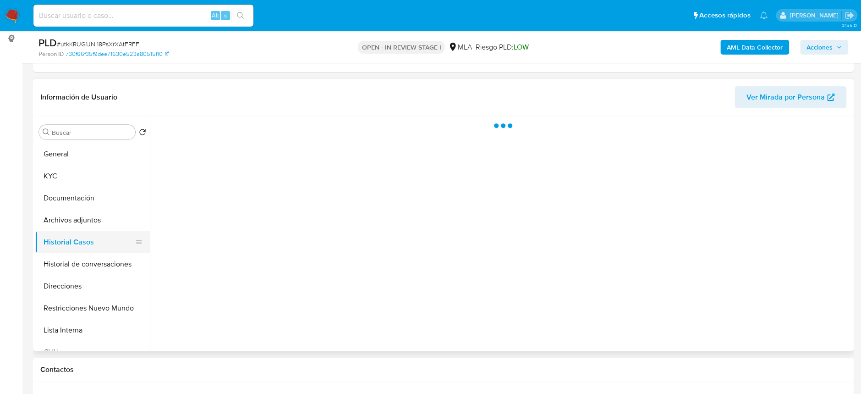
scroll to position [0, 0]
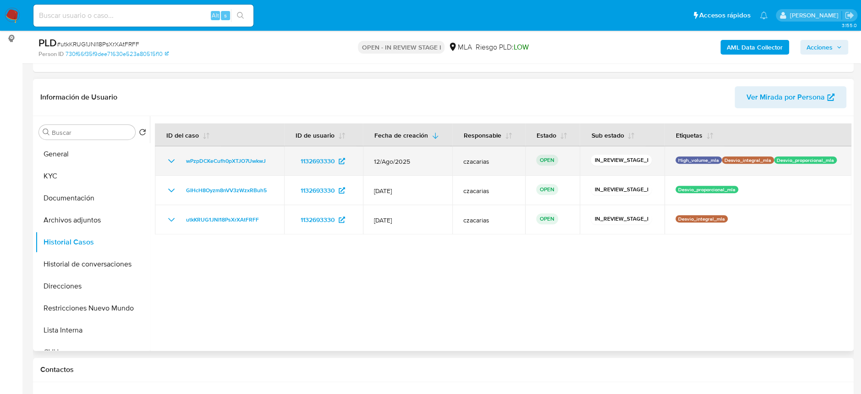
drag, startPoint x: 276, startPoint y: 159, endPoint x: 159, endPoint y: 167, distance: 117.6
click at [159, 167] on td "wPzpDCKeCufh0pXTJO7UwkwJ" at bounding box center [219, 160] width 129 height 29
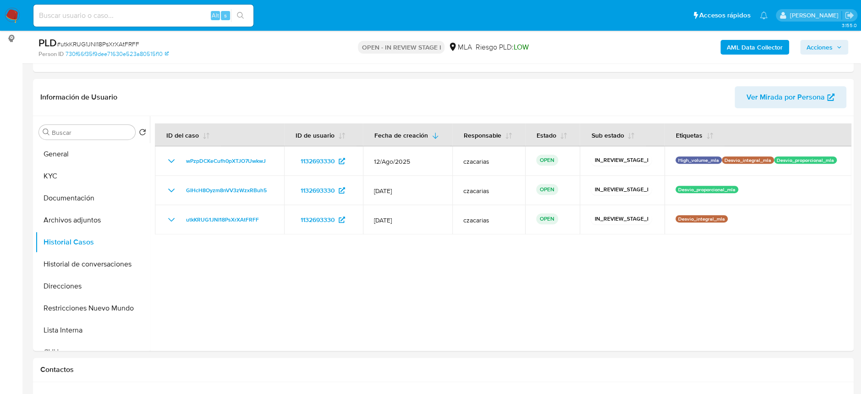
click at [835, 49] on span "Acciones" at bounding box center [823, 47] width 35 height 13
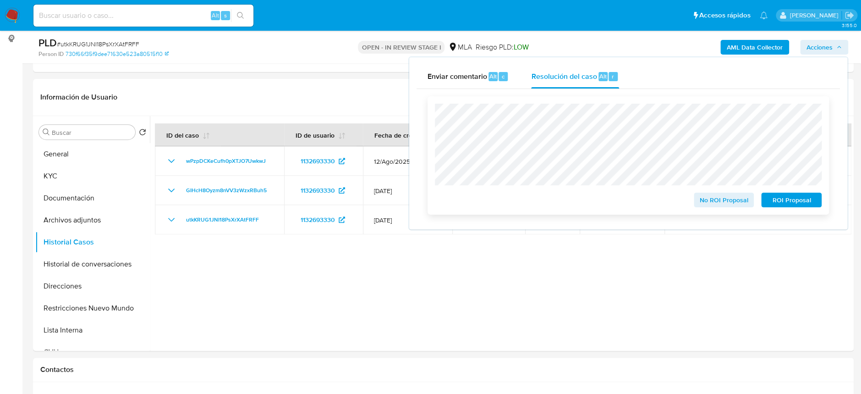
click at [717, 203] on span "No ROI Proposal" at bounding box center [724, 199] width 48 height 13
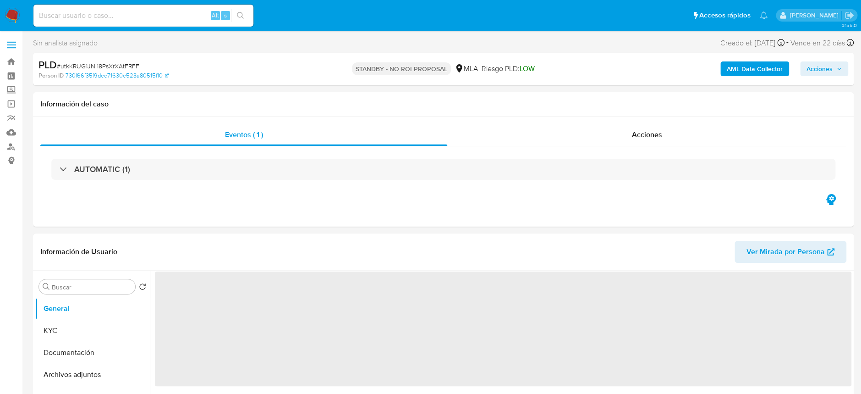
click at [827, 72] on span "Acciones" at bounding box center [819, 68] width 26 height 15
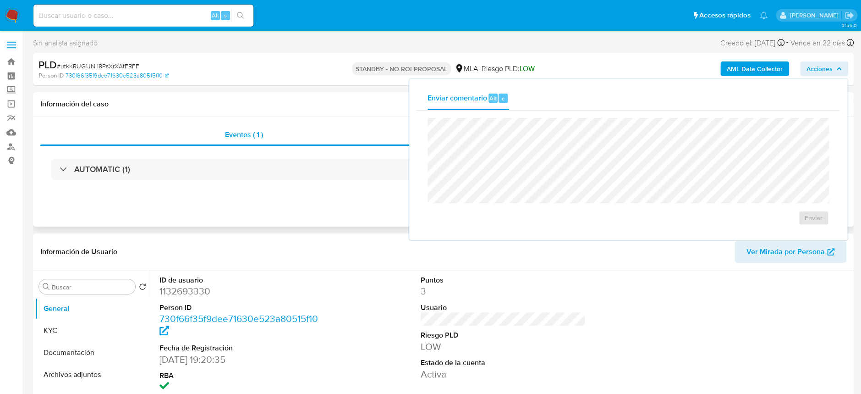
select select "10"
click at [329, 113] on div "Información del caso" at bounding box center [443, 104] width 821 height 24
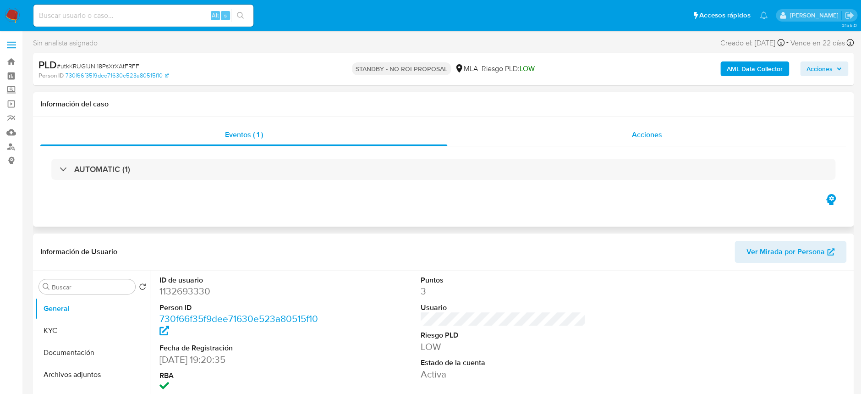
click at [667, 133] on div "Acciones" at bounding box center [646, 135] width 399 height 22
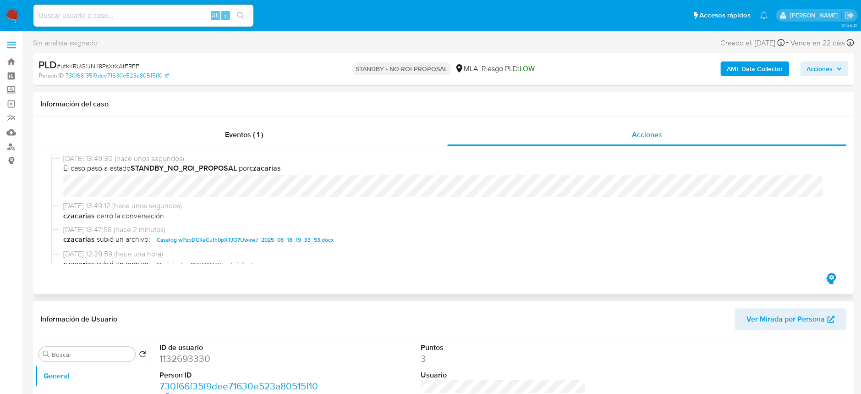
click at [56, 191] on div "[DATE] 13:49:30 (hace unos segundos) El caso pasó a estado STANDBY_NO_ROI_PROPO…" at bounding box center [443, 177] width 784 height 48
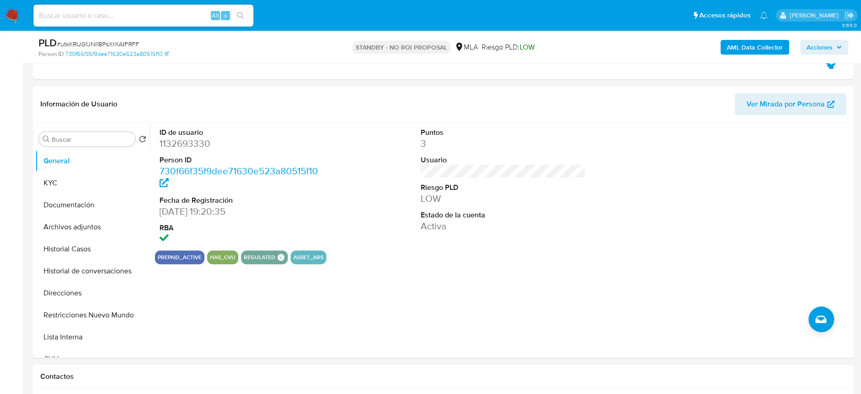
scroll to position [183, 0]
click at [94, 253] on button "Historial Casos" at bounding box center [88, 248] width 107 height 22
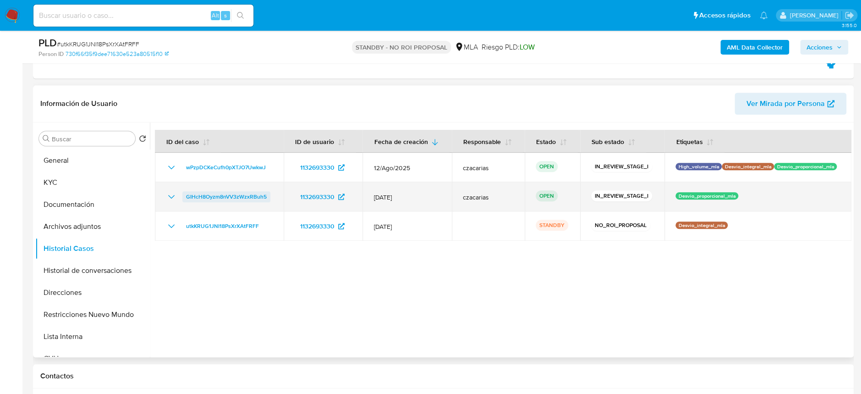
click at [249, 196] on span "GIHcH8Oyzm8nVV3zWzxRBuh5" at bounding box center [226, 196] width 81 height 11
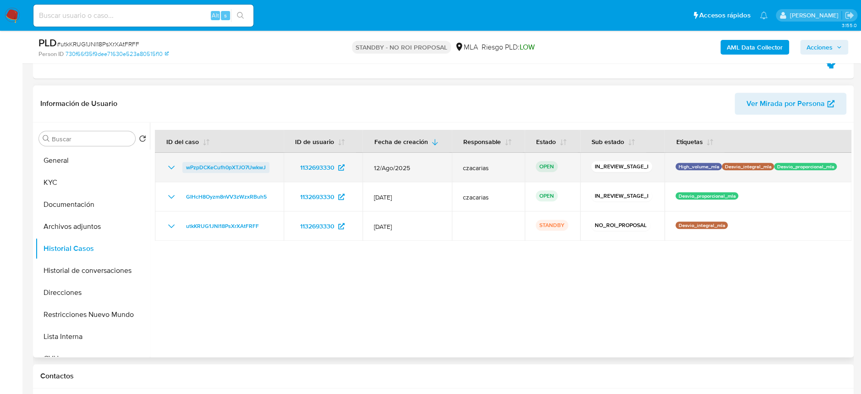
click at [226, 164] on span "wPzpDCKeCufh0pXTJO7UwkwJ" at bounding box center [226, 167] width 80 height 11
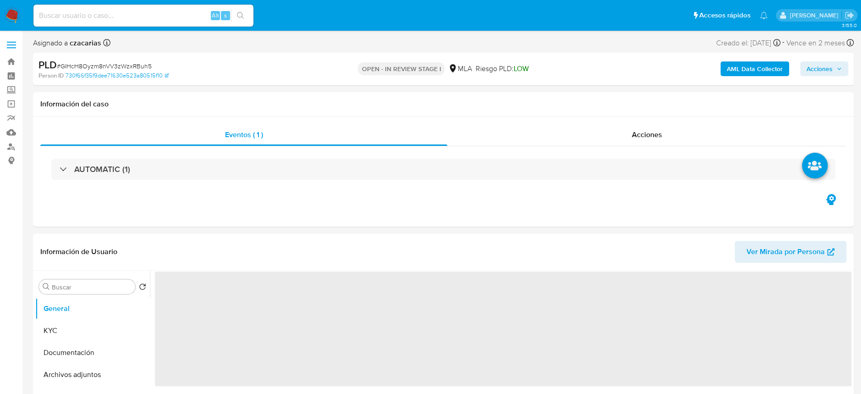
select select "10"
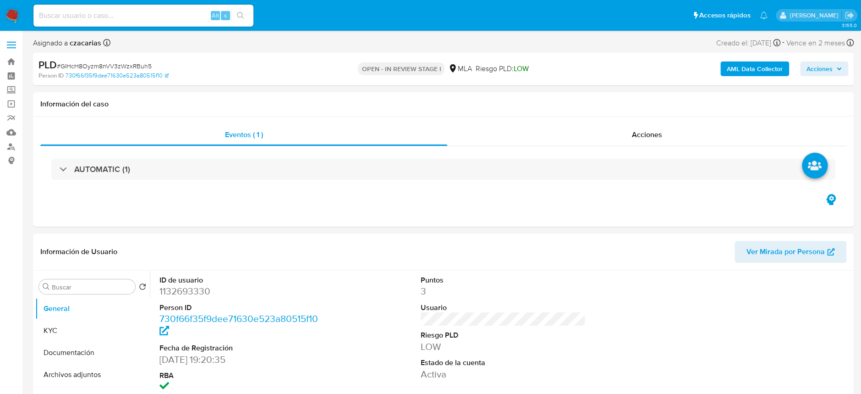
click at [829, 75] on span "Acciones" at bounding box center [819, 68] width 26 height 15
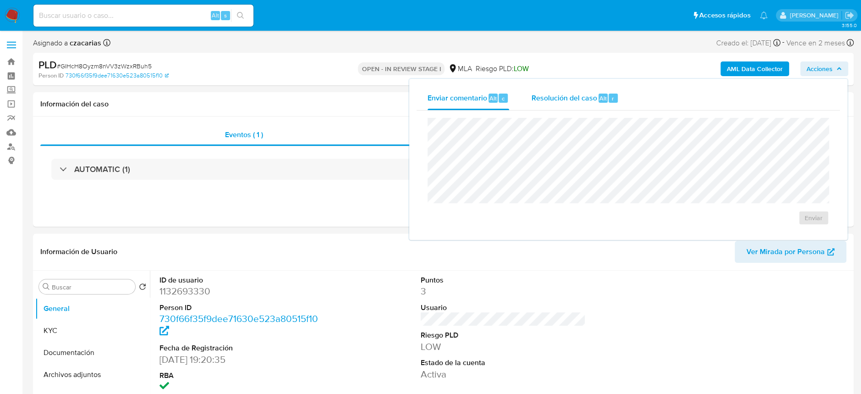
click at [611, 104] on div "Resolución del caso Alt r" at bounding box center [575, 98] width 88 height 24
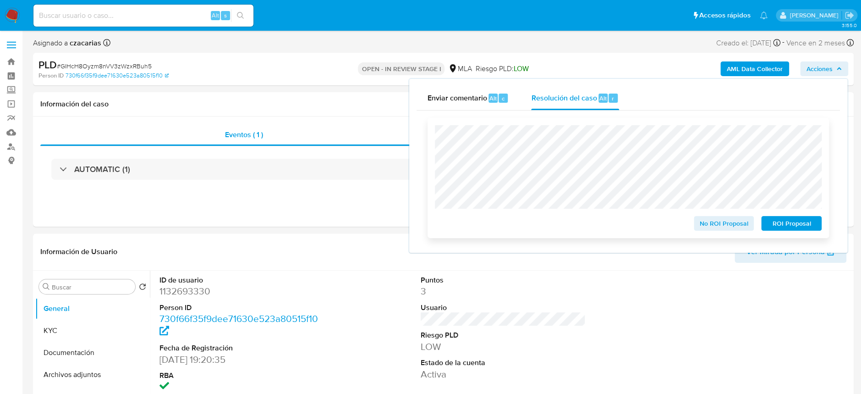
click at [717, 227] on span "No ROI Proposal" at bounding box center [724, 223] width 48 height 13
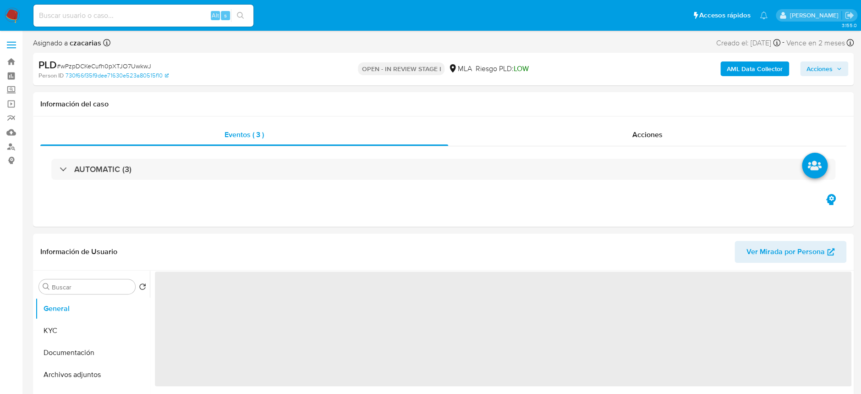
click at [839, 71] on span "Acciones" at bounding box center [823, 68] width 35 height 13
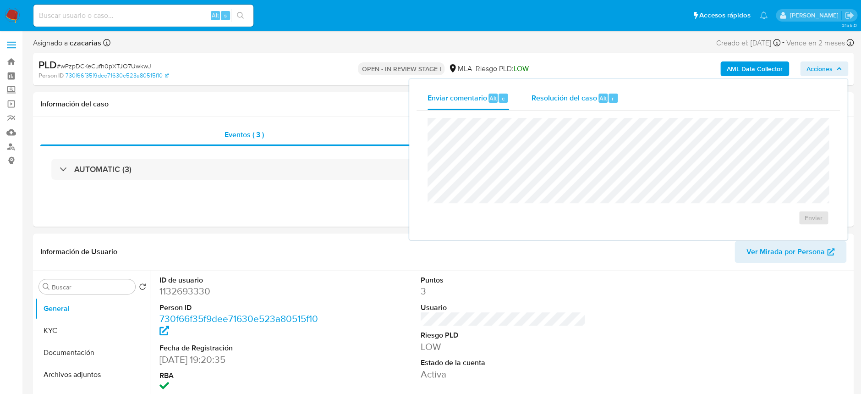
click at [617, 99] on div "Resolución del caso Alt r" at bounding box center [575, 98] width 88 height 24
select select "10"
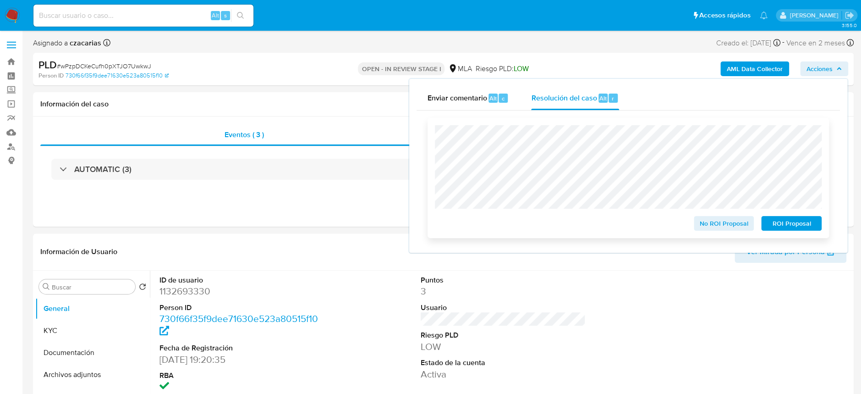
click at [733, 220] on span "No ROI Proposal" at bounding box center [724, 223] width 48 height 13
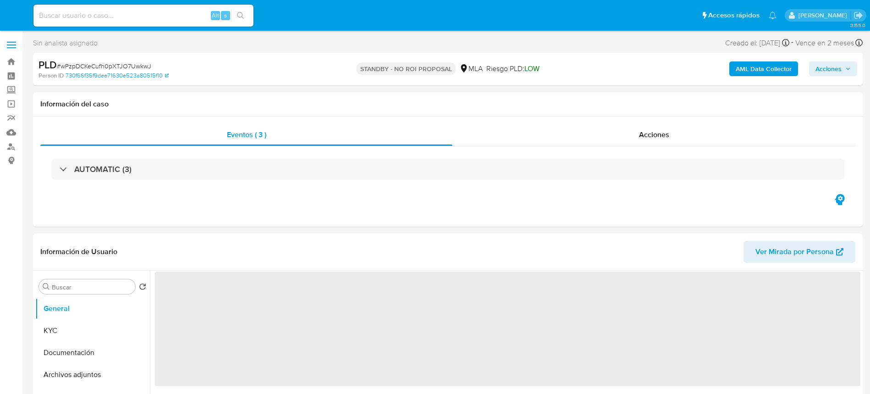
select select "10"
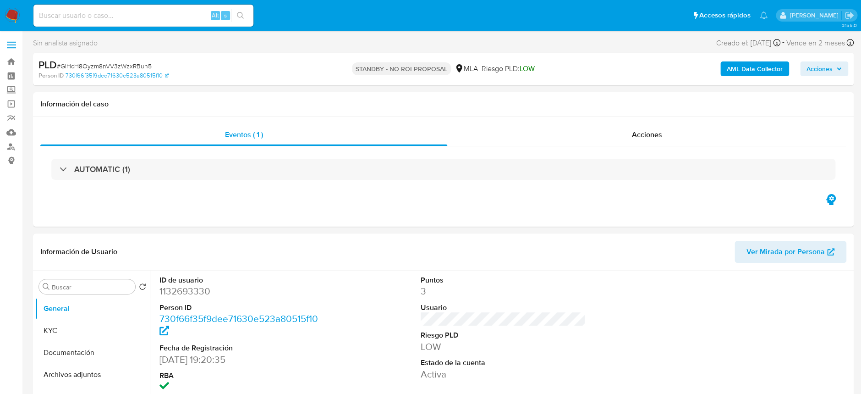
select select "10"
click at [200, 12] on input at bounding box center [143, 16] width 220 height 12
paste input "SVy2PP6CLctJEqBMoNGkxgsn"
type input "SVy2PP6CLctJEqBMoNGkxgsn"
click at [241, 16] on icon "search-icon" at bounding box center [240, 15] width 7 height 7
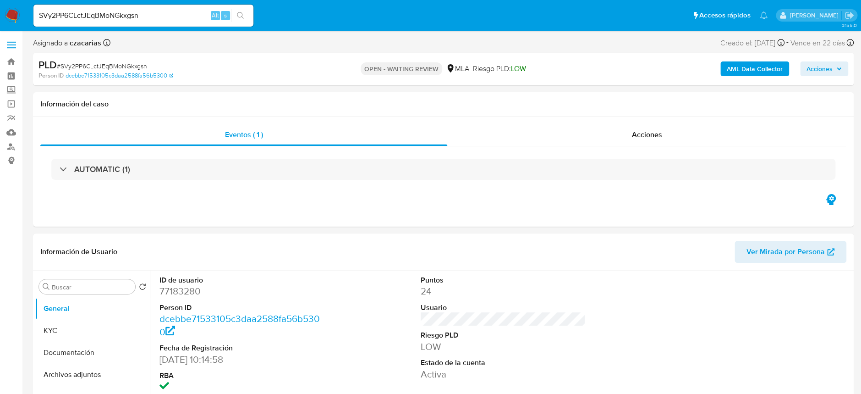
select select "10"
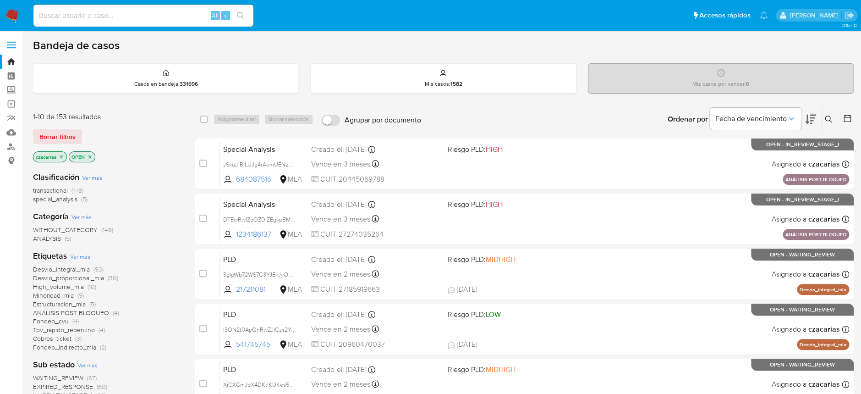
click at [826, 120] on icon at bounding box center [828, 118] width 7 height 7
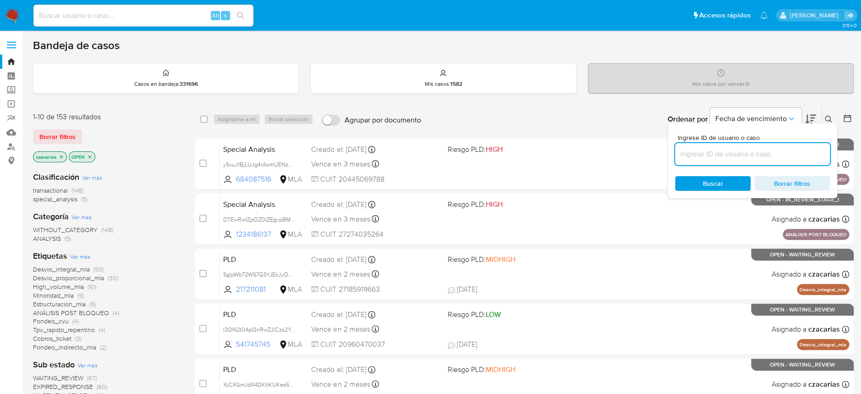
click at [753, 149] on input at bounding box center [752, 154] width 155 height 12
type input "SVy2PP6CLctJEqBMoNGkxgsn"
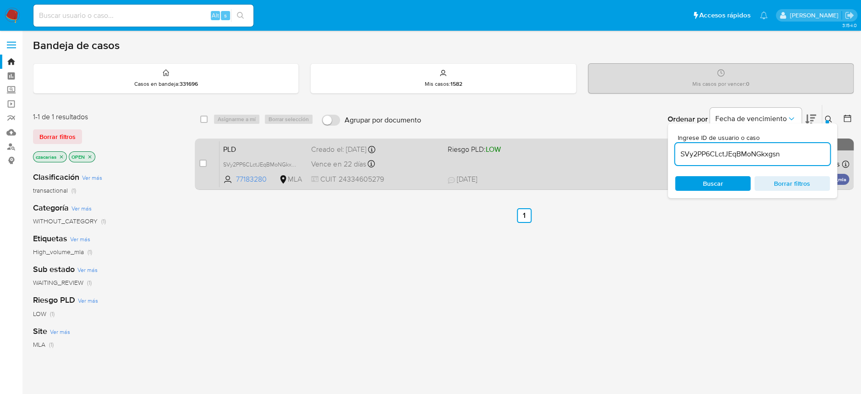
click at [197, 161] on div "case-item-checkbox No es posible asignar el caso PLD SVy2PP6CLctJEqBMoNGkxgsn 7…" at bounding box center [524, 163] width 659 height 51
click at [203, 162] on input "checkbox" at bounding box center [202, 162] width 7 height 7
checkbox input "true"
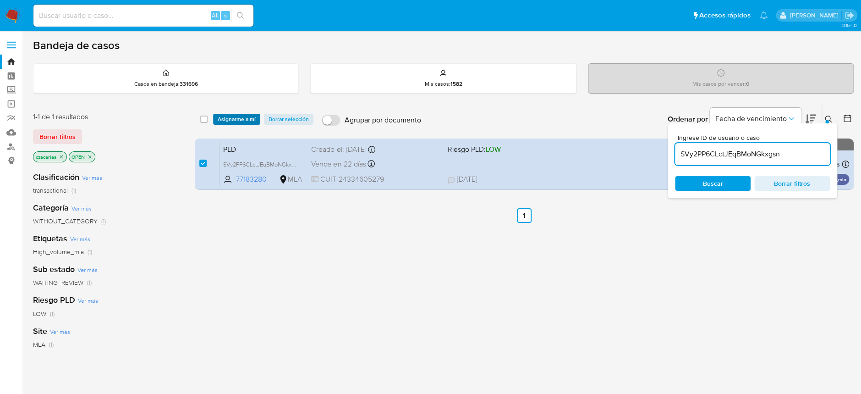
click at [253, 116] on span "Asignarme a mí" at bounding box center [237, 119] width 38 height 9
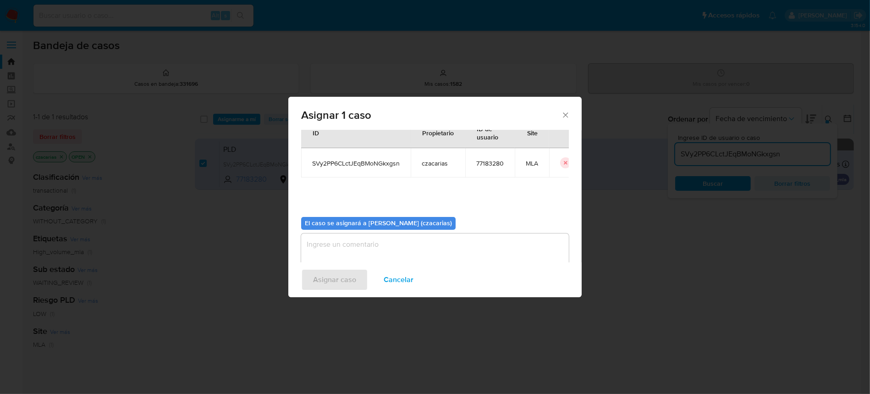
scroll to position [47, 0]
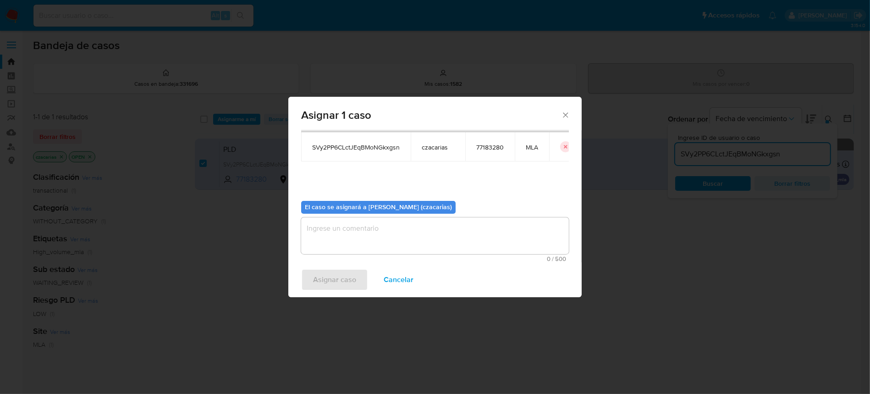
click at [411, 241] on textarea "assign-modal" at bounding box center [435, 235] width 268 height 37
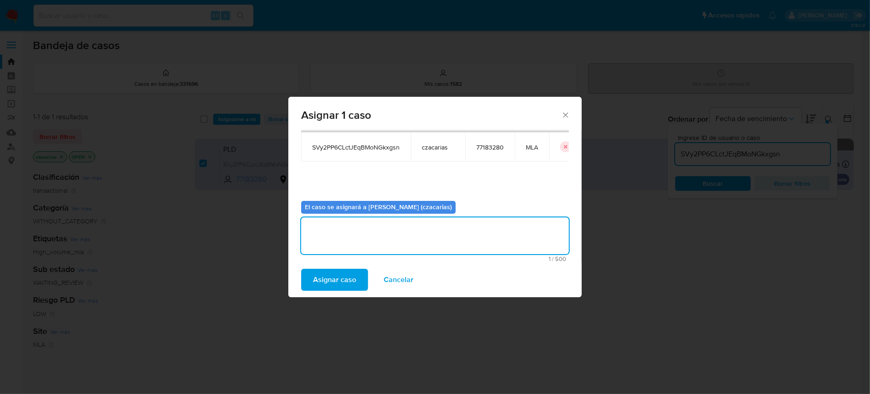
click at [345, 276] on span "Asignar caso" at bounding box center [334, 279] width 43 height 20
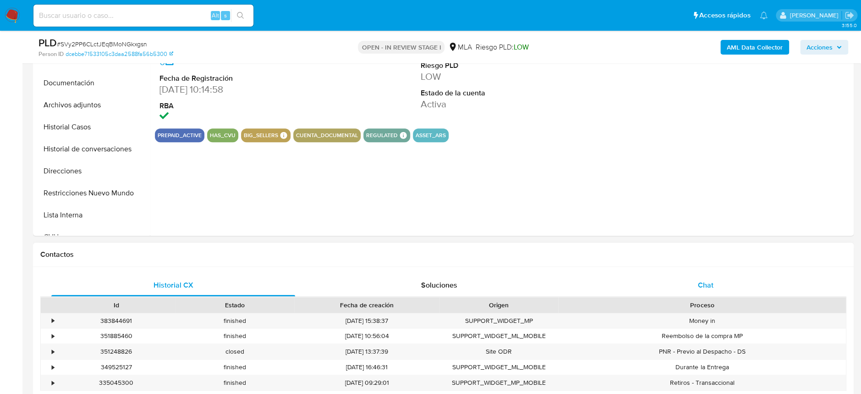
scroll to position [244, 0]
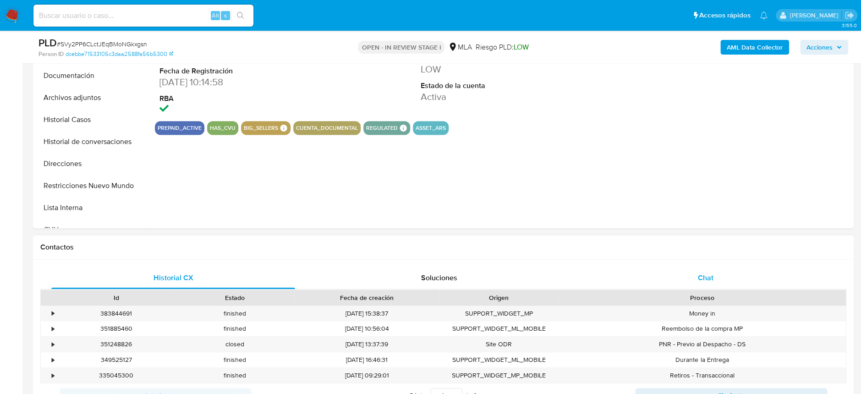
click at [688, 274] on div "Chat" at bounding box center [705, 278] width 244 height 22
select select "10"
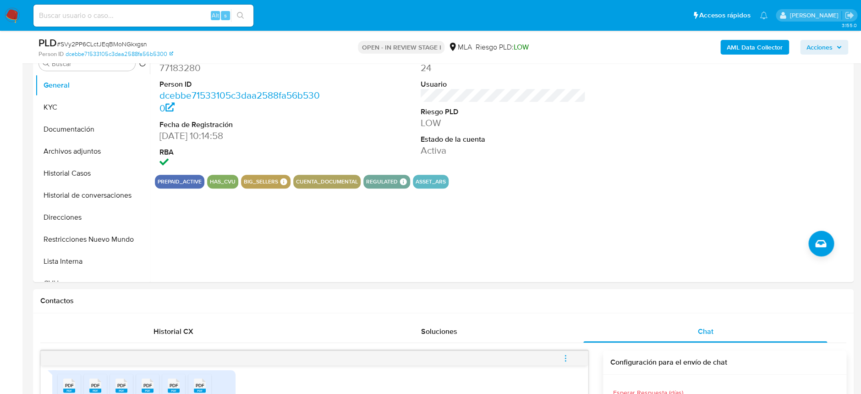
scroll to position [122, 0]
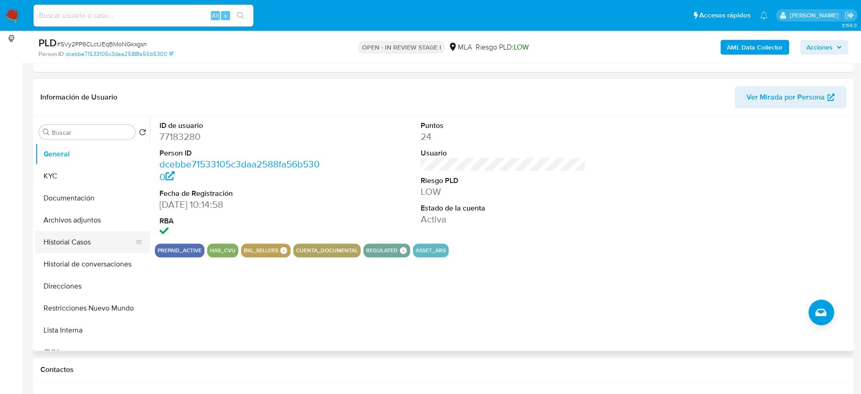
click at [78, 247] on button "Historial Casos" at bounding box center [88, 242] width 107 height 22
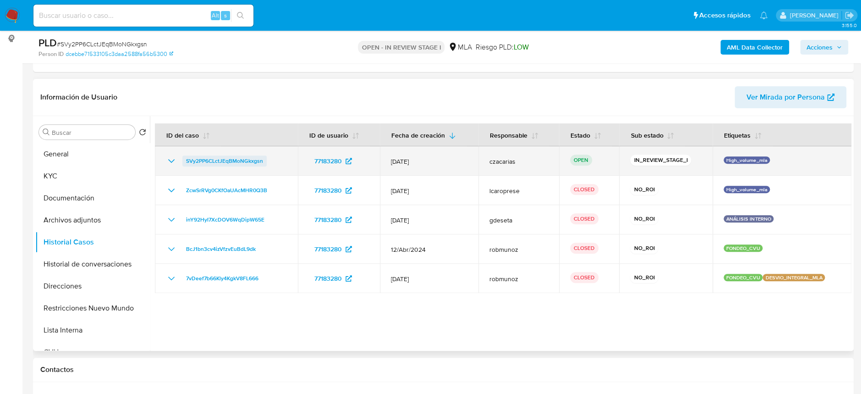
drag, startPoint x: 280, startPoint y: 155, endPoint x: 182, endPoint y: 161, distance: 98.7
click at [182, 161] on div "SVy2PP6CLctJEqBMoNGkxgsn" at bounding box center [226, 160] width 121 height 11
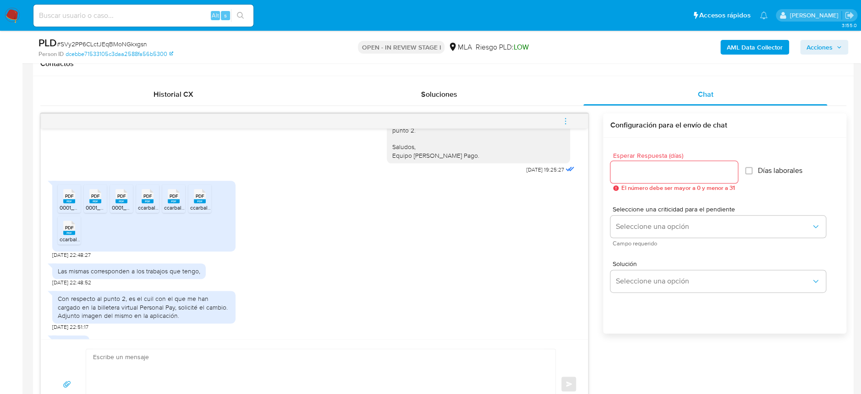
scroll to position [903, 0]
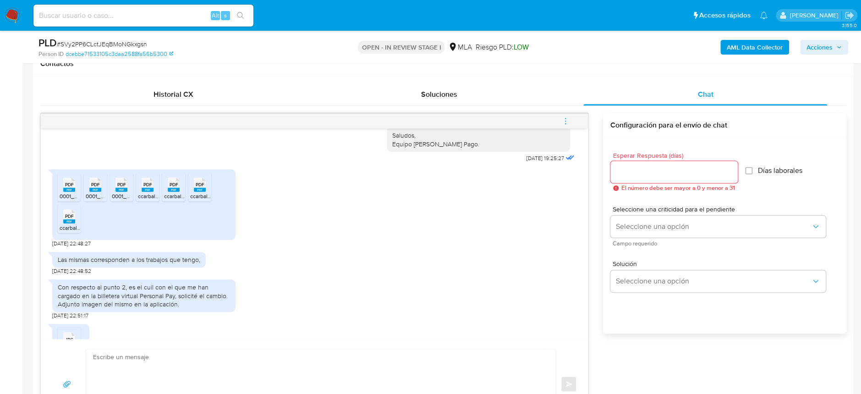
click at [70, 192] on rect at bounding box center [69, 189] width 12 height 4
click at [97, 192] on icon "PDF" at bounding box center [95, 184] width 12 height 16
click at [126, 200] on span "0001_20250501_20250531_000_00003808.pdf" at bounding box center [170, 196] width 117 height 8
click at [148, 200] on span "ccarballo_MAYO_2025.pdf" at bounding box center [171, 196] width 66 height 8
click at [174, 192] on rect at bounding box center [174, 189] width 12 height 4
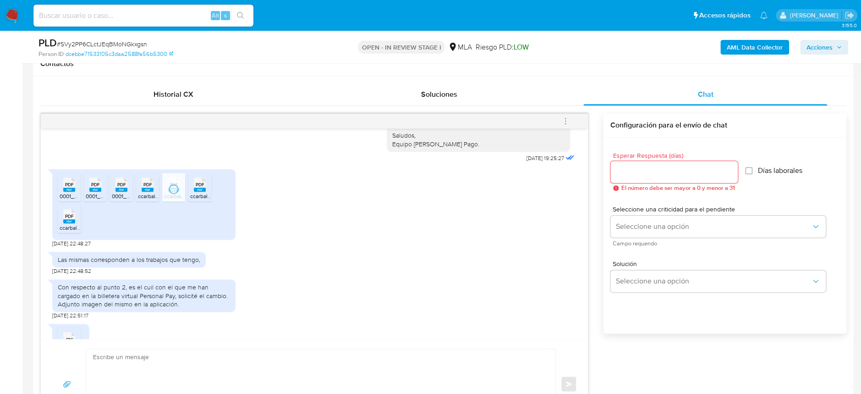
drag, startPoint x: 197, startPoint y: 217, endPoint x: 46, endPoint y: 242, distance: 153.2
click at [197, 192] on icon "PDF" at bounding box center [200, 184] width 12 height 16
click at [76, 231] on span "ccarballo_JULIO_2025.pdf" at bounding box center [92, 228] width 65 height 8
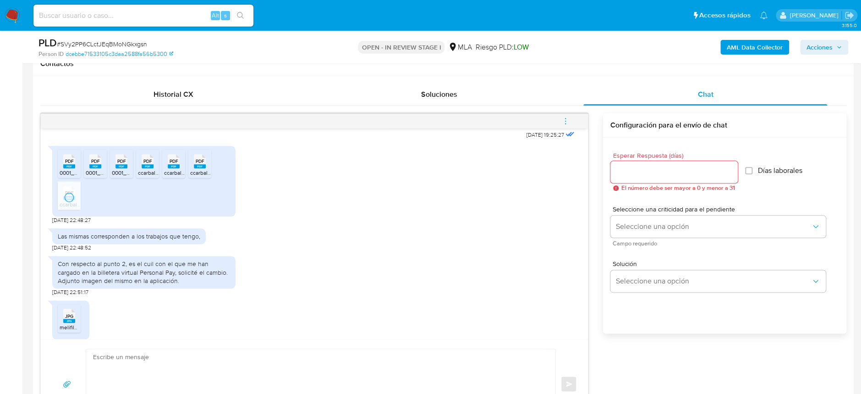
scroll to position [964, 0]
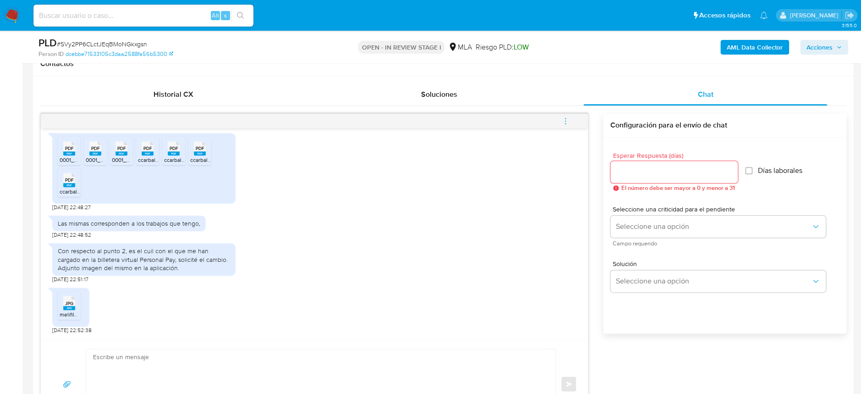
click at [66, 316] on span "melifile229297522220994487.jpg" at bounding box center [101, 314] width 83 height 8
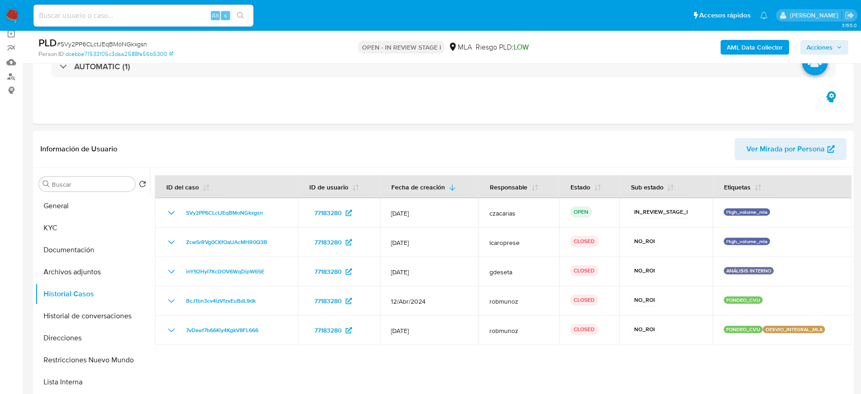
scroll to position [61, 0]
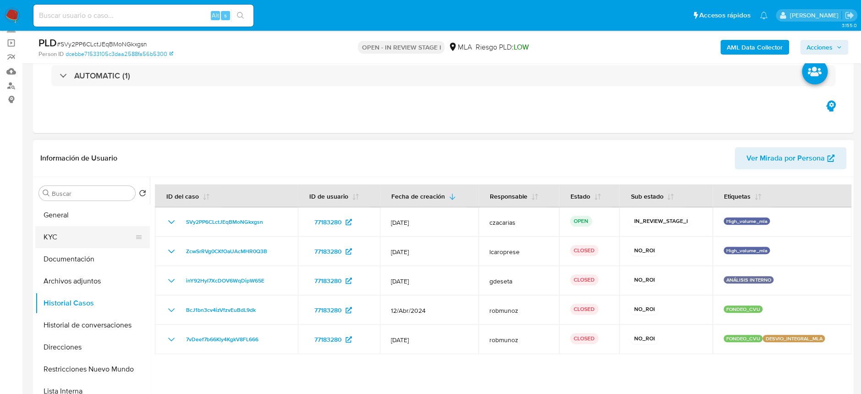
click at [61, 231] on button "KYC" at bounding box center [88, 237] width 107 height 22
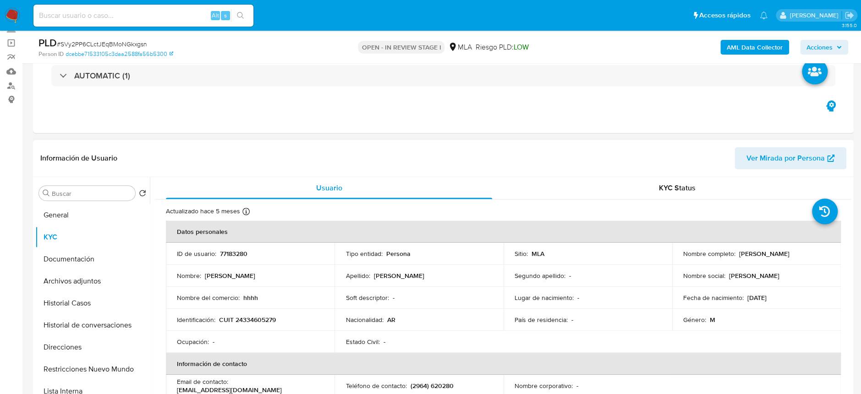
drag, startPoint x: 277, startPoint y: 317, endPoint x: 266, endPoint y: 319, distance: 11.1
click at [277, 317] on div "Identificación : CUIT 24334605279" at bounding box center [250, 319] width 147 height 8
click at [266, 319] on p "CUIT 24334605279" at bounding box center [247, 319] width 57 height 8
copy p "24334605279"
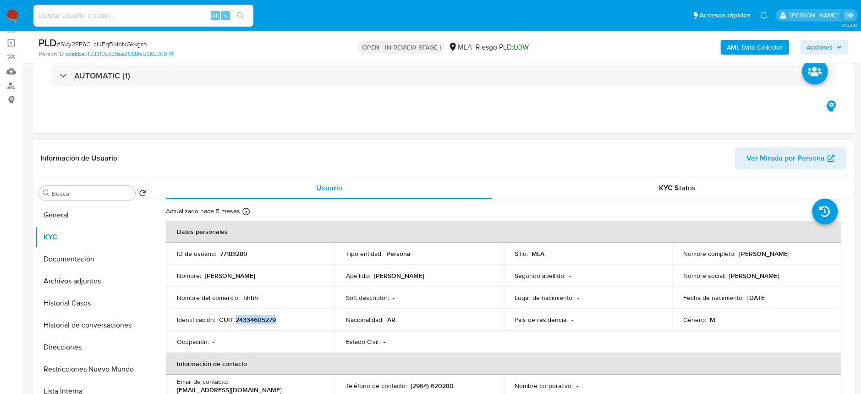
click at [260, 318] on p "CUIT 24334605279" at bounding box center [247, 319] width 57 height 8
click at [262, 318] on p "CUIT 24334605279" at bounding box center [247, 319] width 57 height 8
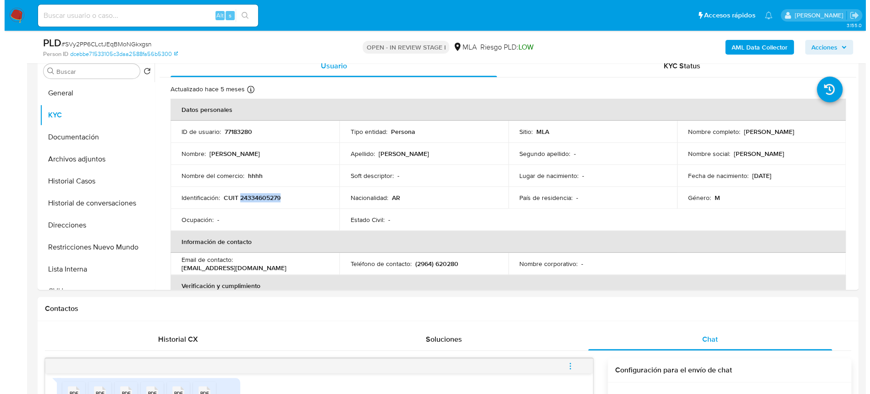
scroll to position [122, 0]
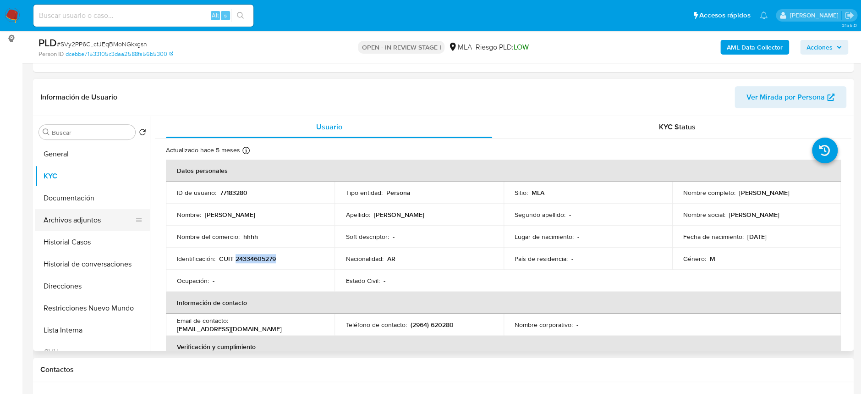
click at [85, 220] on button "Archivos adjuntos" at bounding box center [88, 220] width 107 height 22
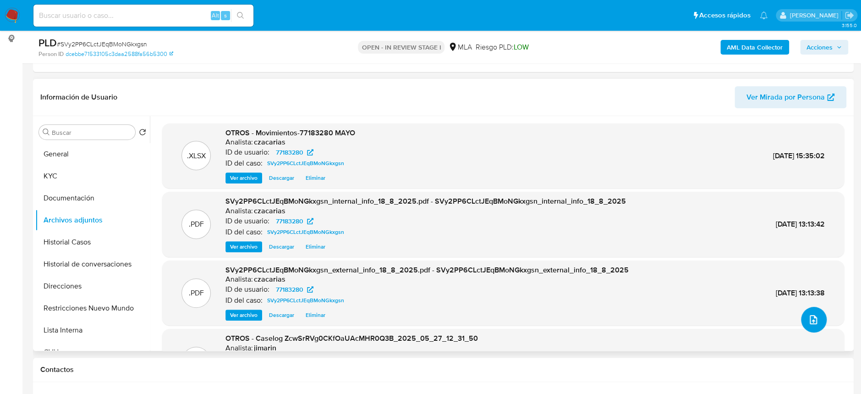
click at [809, 318] on icon "upload-file" at bounding box center [813, 319] width 11 height 11
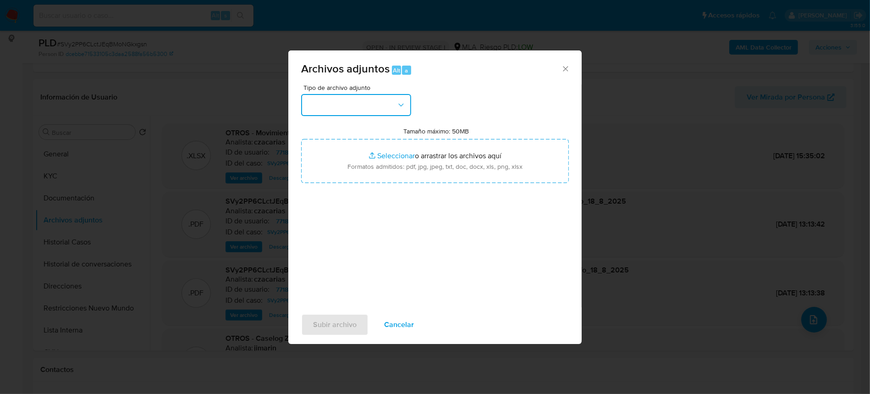
click at [377, 100] on button "button" at bounding box center [356, 105] width 110 height 22
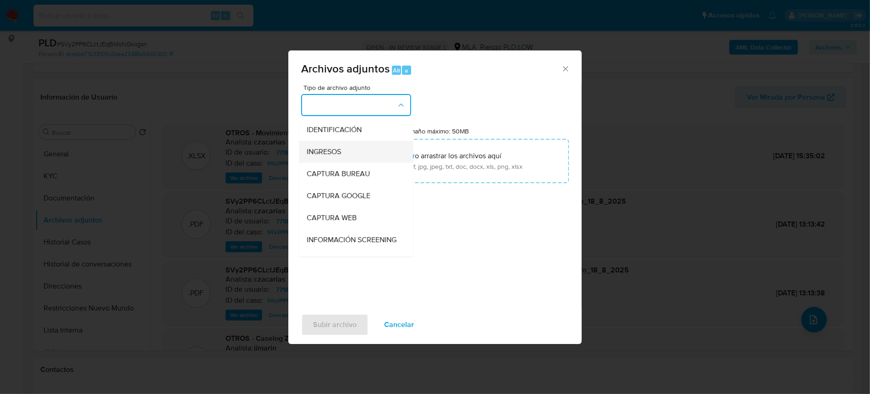
click at [354, 149] on div "INGRESOS" at bounding box center [353, 152] width 93 height 22
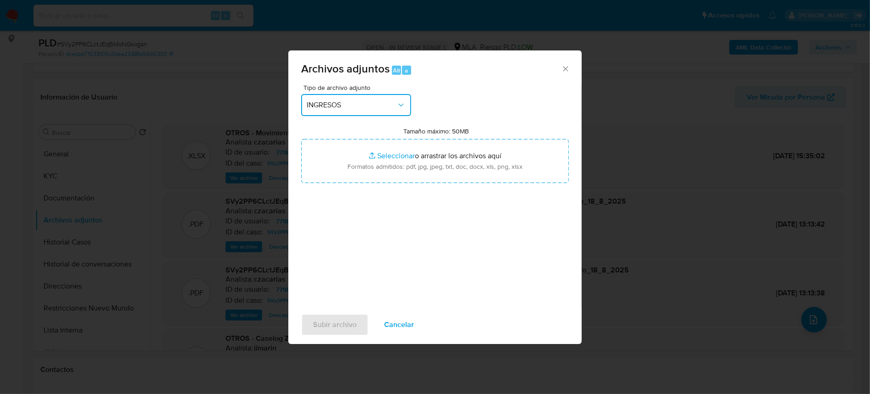
click at [378, 101] on span "INGRESOS" at bounding box center [352, 104] width 90 height 9
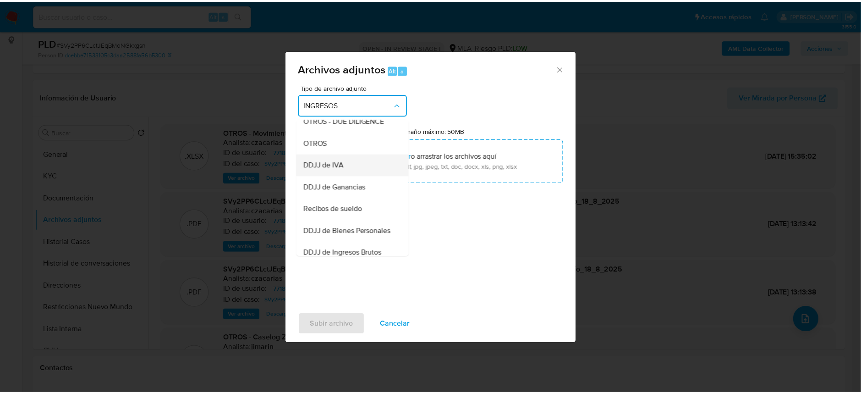
scroll to position [183, 0]
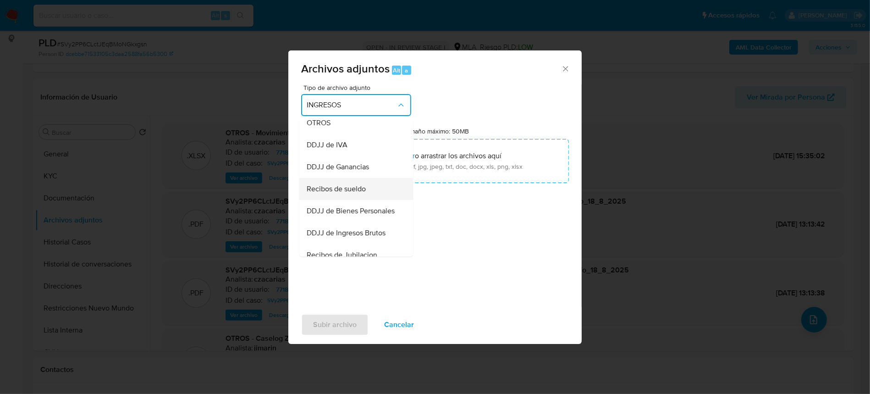
click at [361, 193] on span "Recibos de sueldo" at bounding box center [336, 188] width 59 height 9
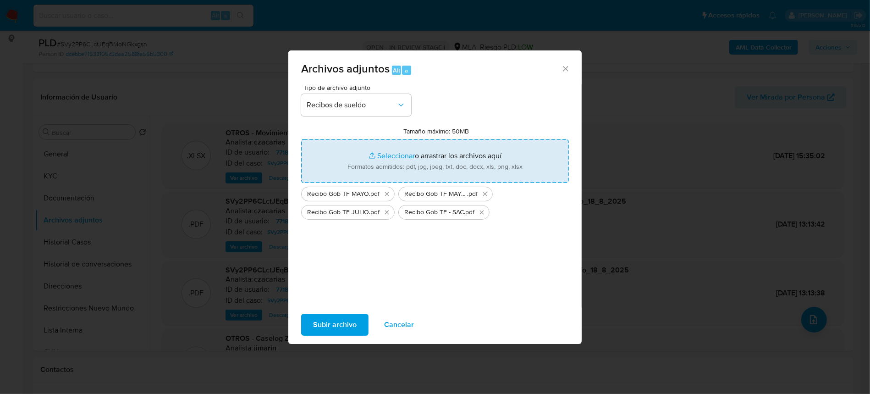
type input "C:\fakepath\Recibo MIRGOR JULIO.pdf"
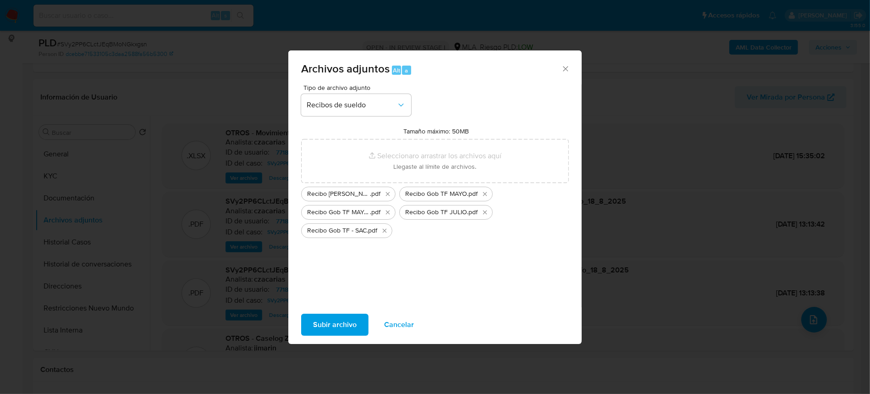
drag, startPoint x: 436, startPoint y: 169, endPoint x: 341, endPoint y: 323, distance: 181.2
click at [341, 323] on span "Subir archivo" at bounding box center [335, 324] width 44 height 20
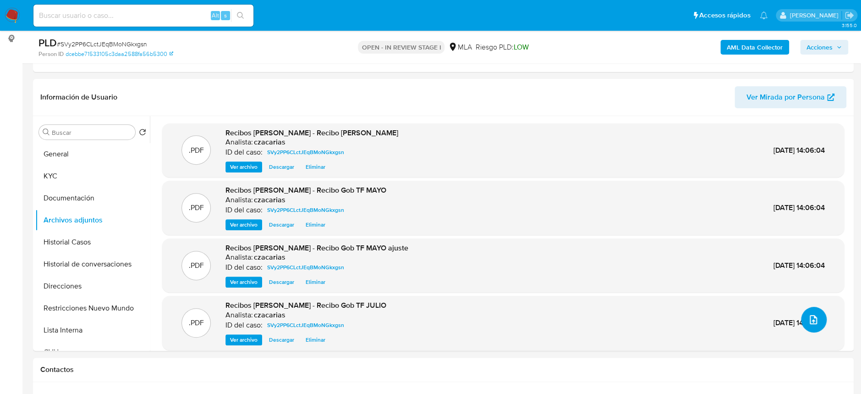
click at [817, 317] on button "upload-file" at bounding box center [814, 320] width 26 height 26
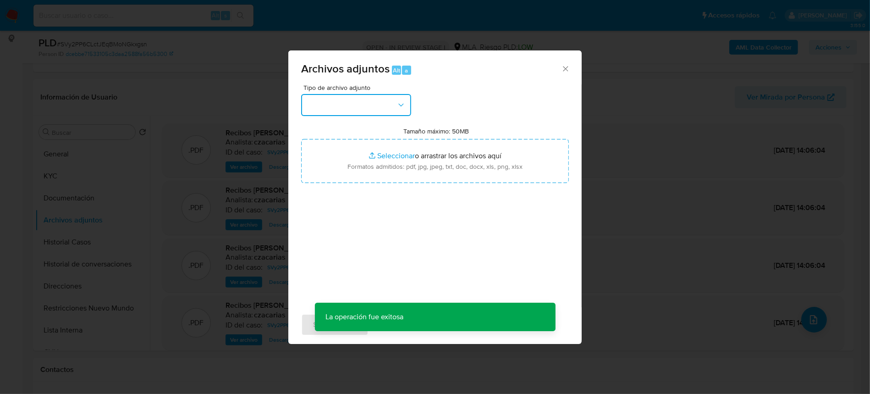
click at [367, 106] on button "button" at bounding box center [356, 105] width 110 height 22
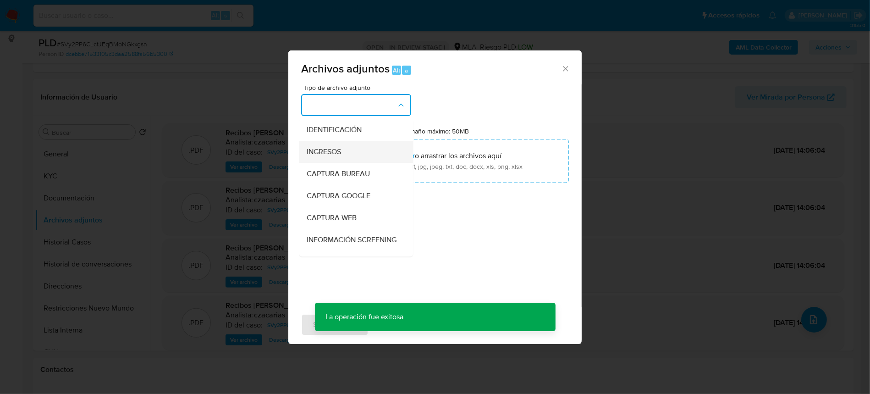
click at [356, 149] on div "INGRESOS" at bounding box center [353, 152] width 93 height 22
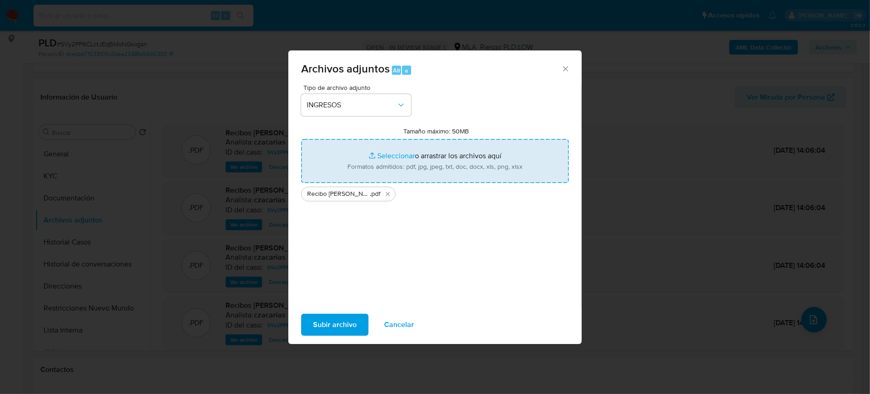
type input "C:\fakepath\Recibo MIRGOR JUNIO.pdf"
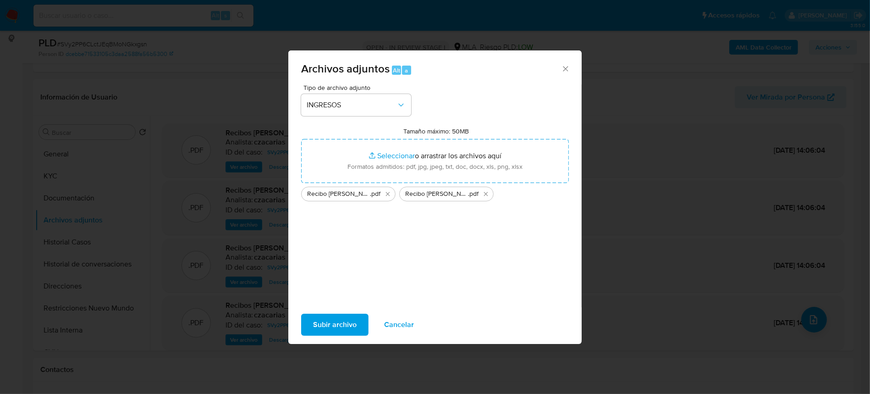
drag, startPoint x: 427, startPoint y: 165, endPoint x: 338, endPoint y: 325, distance: 183.2
click at [338, 325] on span "Subir archivo" at bounding box center [335, 324] width 44 height 20
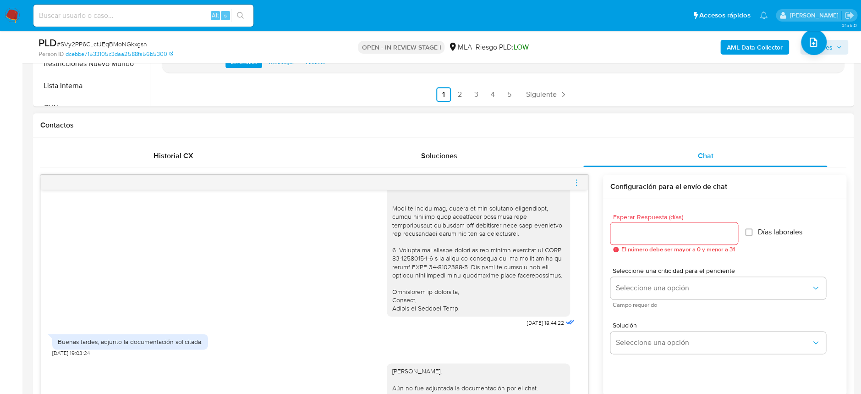
scroll to position [659, 0]
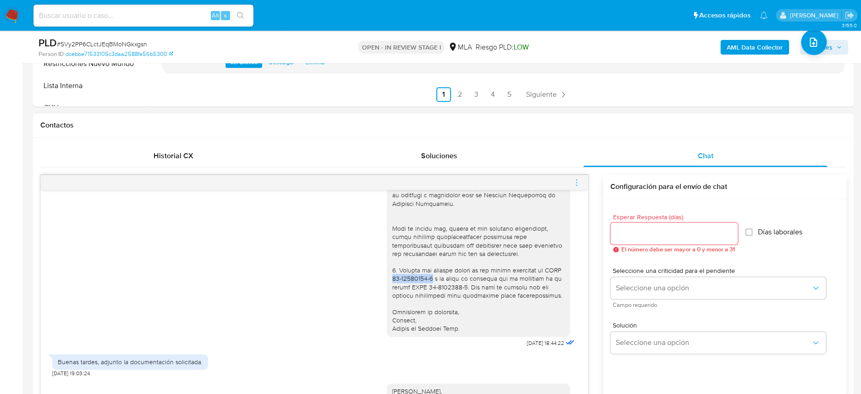
drag, startPoint x: 398, startPoint y: 288, endPoint x: 440, endPoint y: 285, distance: 42.2
click at [440, 285] on div at bounding box center [478, 207] width 172 height 250
copy div "20-33460527-3"
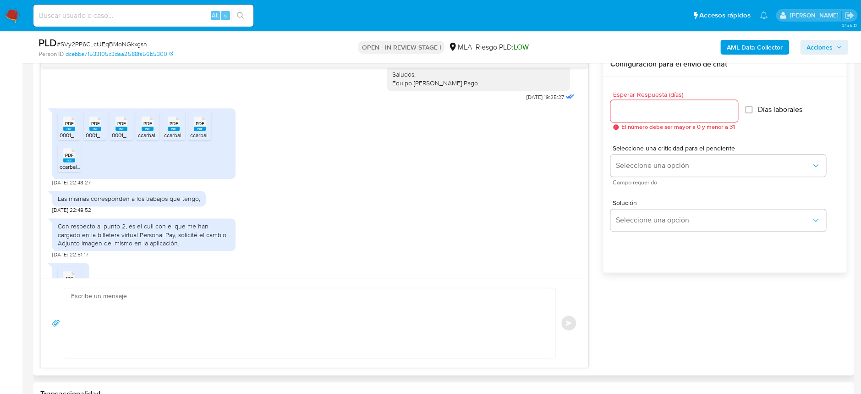
scroll to position [427, 0]
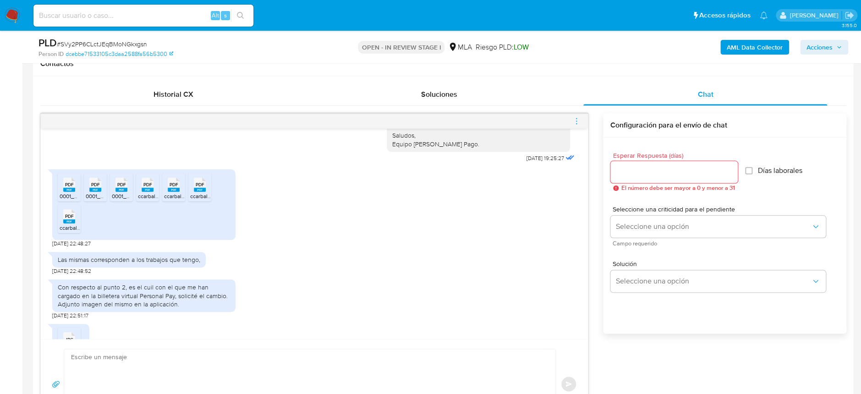
click at [580, 119] on icon "menu-action" at bounding box center [576, 121] width 8 height 8
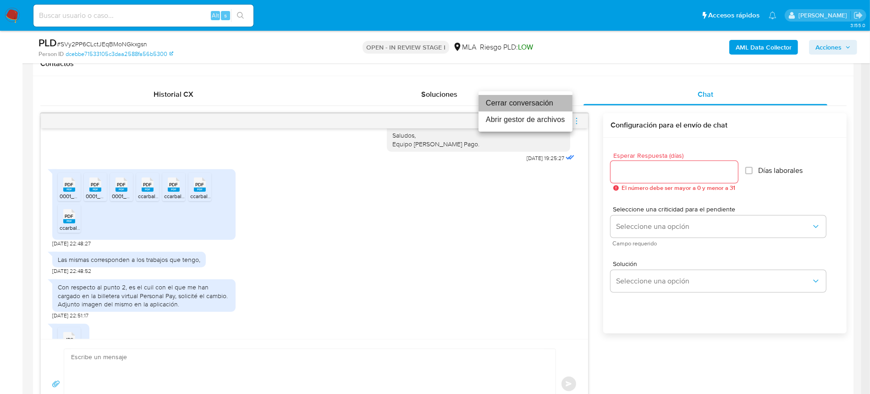
click at [538, 108] on li "Cerrar conversación" at bounding box center [525, 103] width 94 height 16
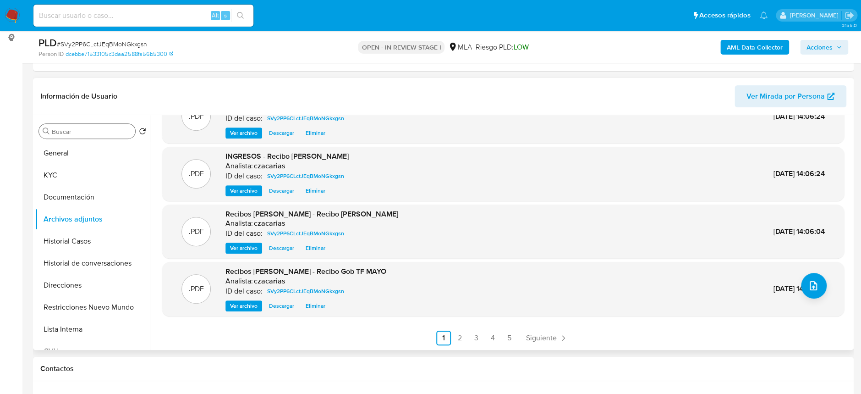
scroll to position [122, 0]
drag, startPoint x: 120, startPoint y: 133, endPoint x: 115, endPoint y: 137, distance: 6.8
click at [117, 135] on input "Buscar" at bounding box center [92, 132] width 80 height 8
click at [99, 154] on button "General" at bounding box center [88, 154] width 107 height 22
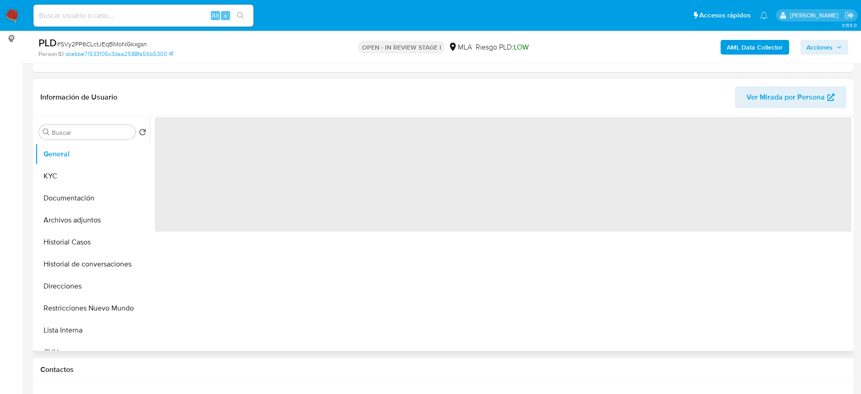
click at [217, 122] on span "‌" at bounding box center [503, 174] width 696 height 115
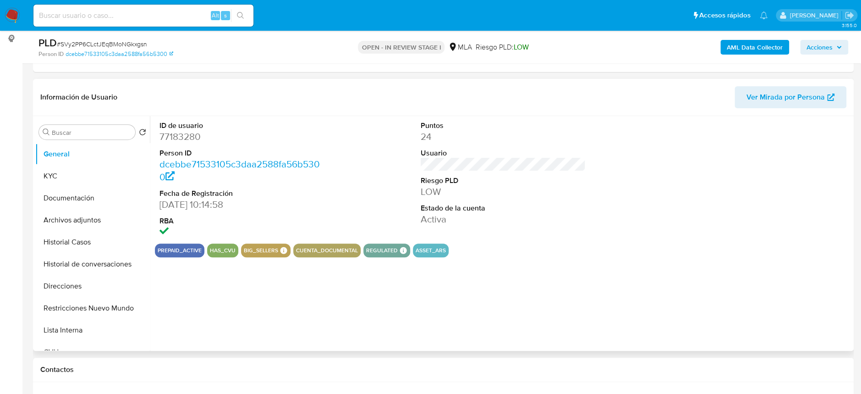
click at [186, 132] on dd "77183280" at bounding box center [241, 136] width 165 height 13
copy dd "77183280"
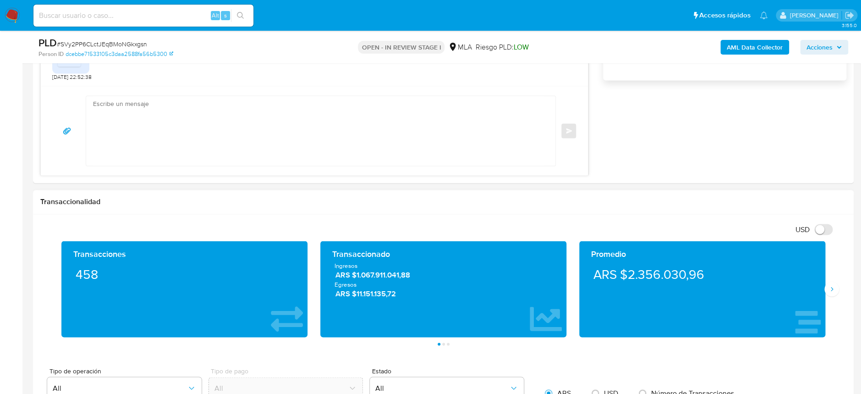
scroll to position [733, 0]
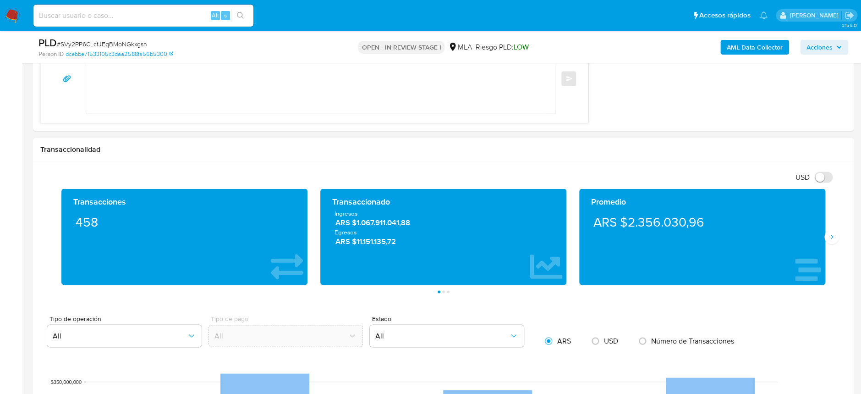
click at [826, 242] on div "Promedio ARS $2.356.030,96" at bounding box center [702, 236] width 259 height 96
click at [829, 236] on icon "Siguiente" at bounding box center [831, 236] width 7 height 7
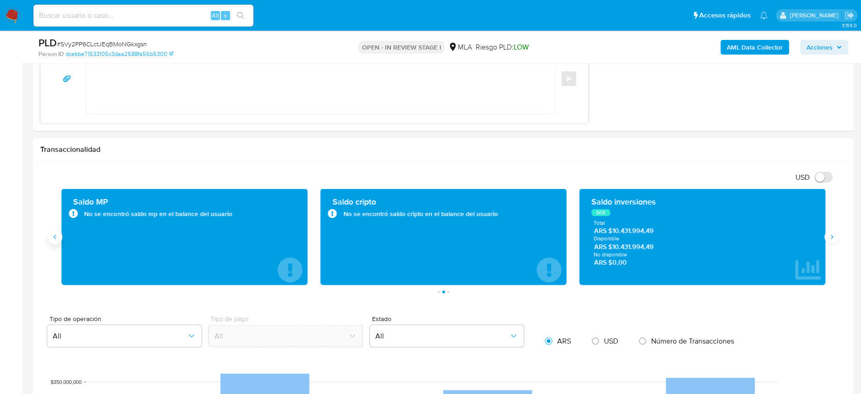
click at [60, 236] on button "Anterior" at bounding box center [55, 236] width 15 height 15
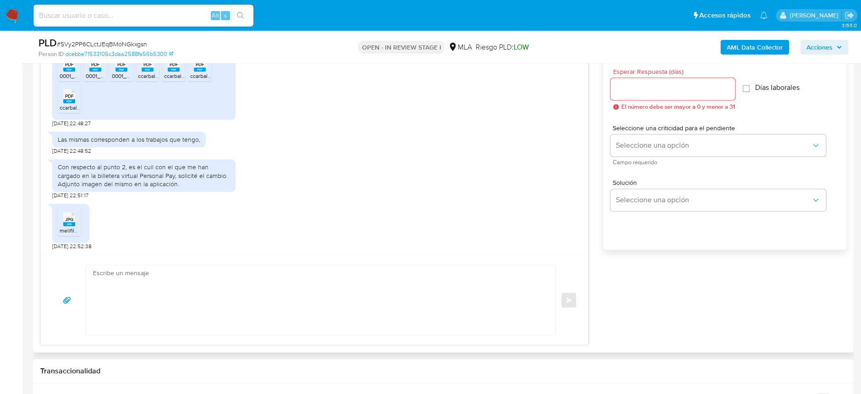
scroll to position [488, 0]
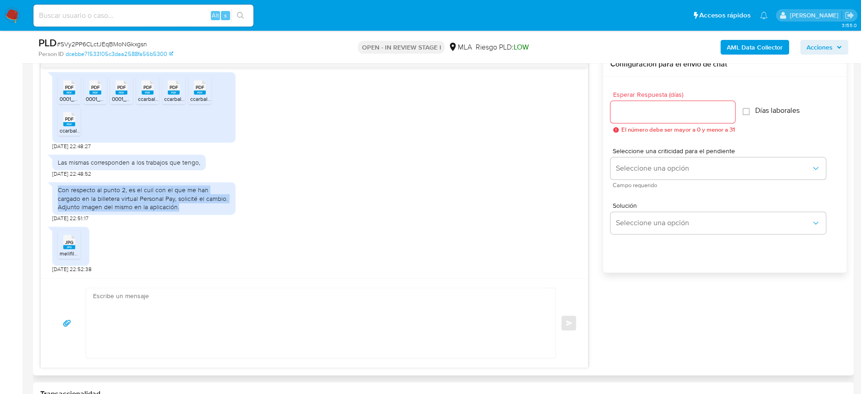
drag, startPoint x: 164, startPoint y: 206, endPoint x: 56, endPoint y: 185, distance: 110.6
click at [56, 185] on div "Con respecto al punto 2, es el cuil con el que me han cargado en la billetera v…" at bounding box center [143, 198] width 183 height 33
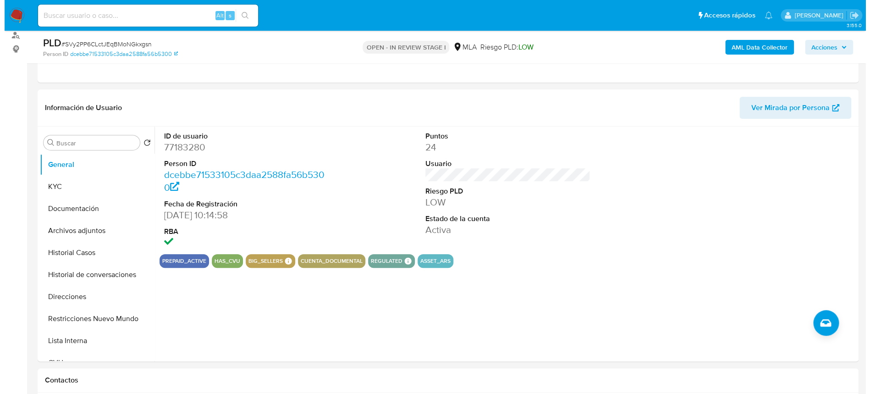
scroll to position [61, 0]
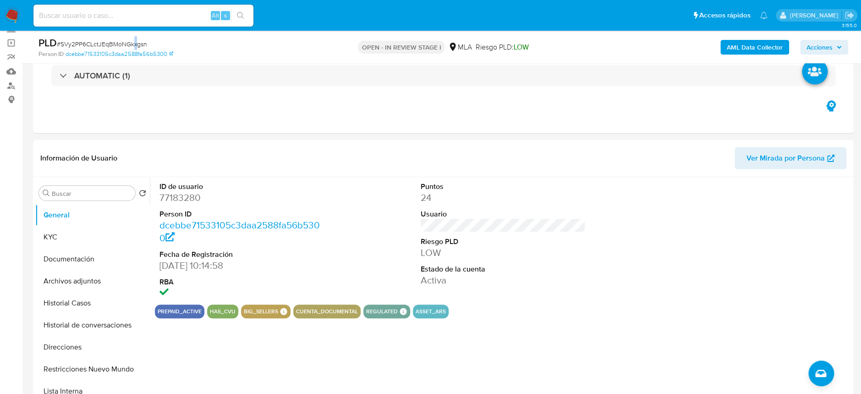
click at [136, 40] on span "# SVy2PP6CLctJEqBMoNGkxgsn" at bounding box center [102, 43] width 90 height 9
click at [137, 40] on span "# SVy2PP6CLctJEqBMoNGkxgsn" at bounding box center [102, 43] width 90 height 9
click at [139, 46] on span "# SVy2PP6CLctJEqBMoNGkxgsn" at bounding box center [102, 43] width 90 height 9
click at [140, 46] on span "# SVy2PP6CLctJEqBMoNGkxgsn" at bounding box center [102, 43] width 90 height 9
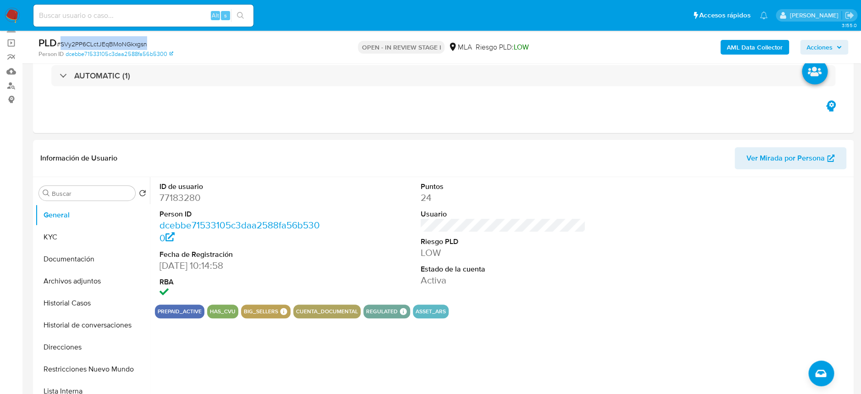
copy span "SVy2PP6CLctJEqBMoNGkxgsn"
click at [61, 286] on button "Archivos adjuntos" at bounding box center [88, 281] width 107 height 22
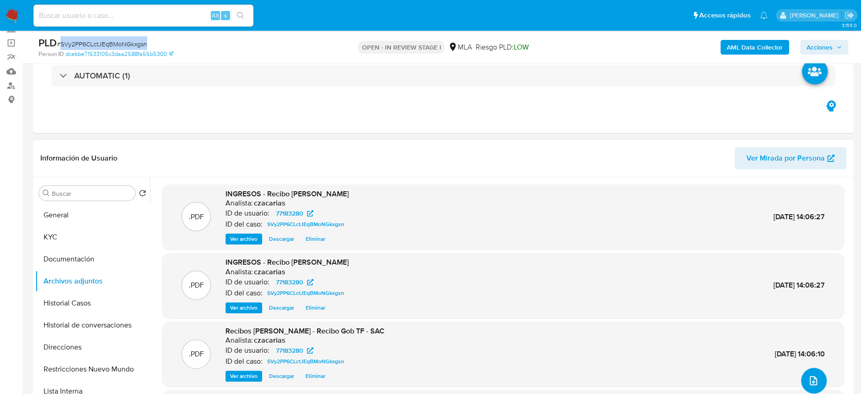
click at [808, 375] on icon "upload-file" at bounding box center [813, 380] width 11 height 11
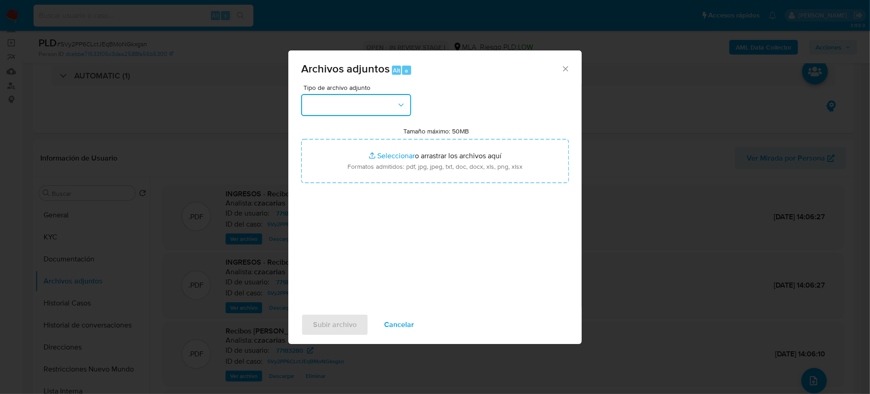
click at [339, 102] on button "button" at bounding box center [356, 105] width 110 height 22
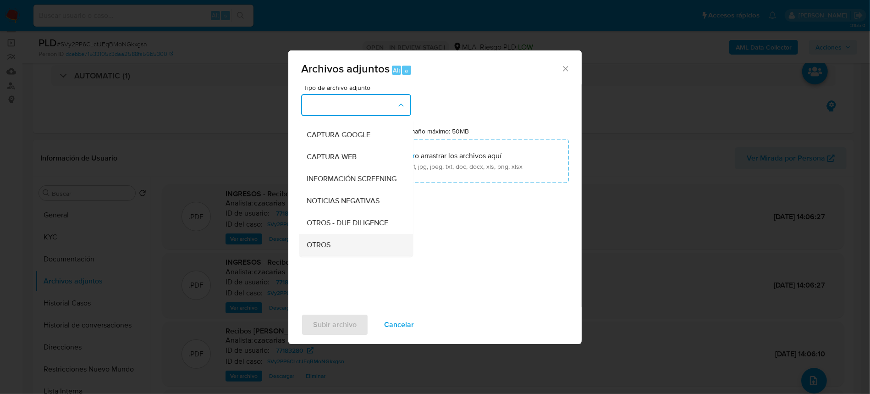
click at [339, 247] on div "OTROS" at bounding box center [353, 245] width 93 height 22
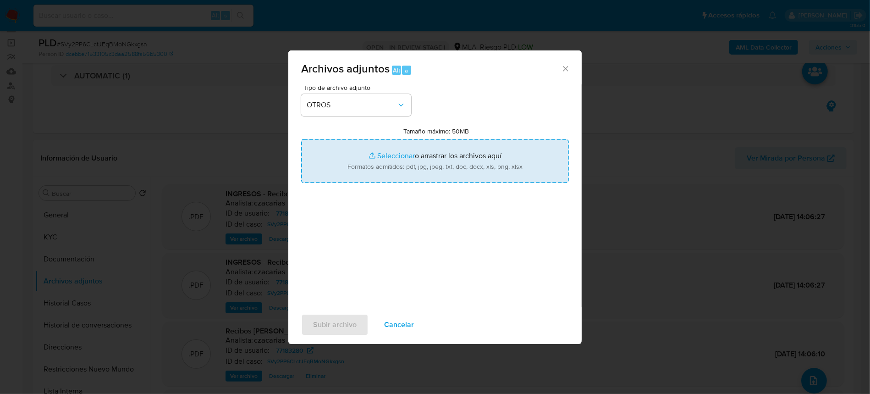
type input "C:\fakepath\Caselog SVy2PP6CLctJEqBMoNGkxgsn_2025_08_18_13_01_06.docx"
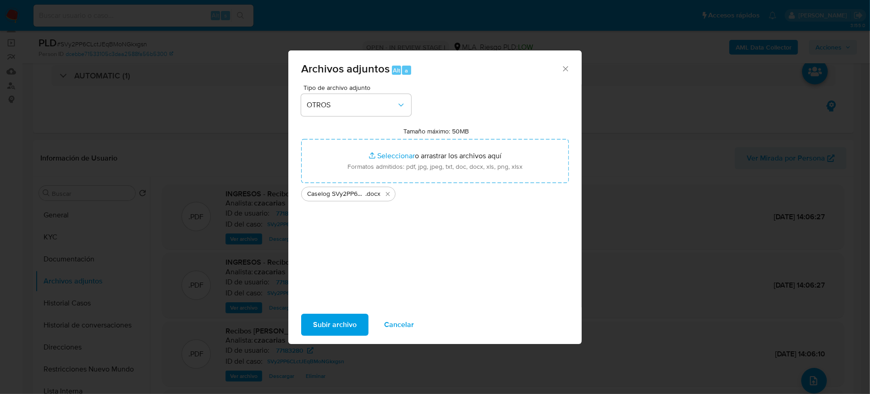
click at [321, 316] on span "Subir archivo" at bounding box center [335, 324] width 44 height 20
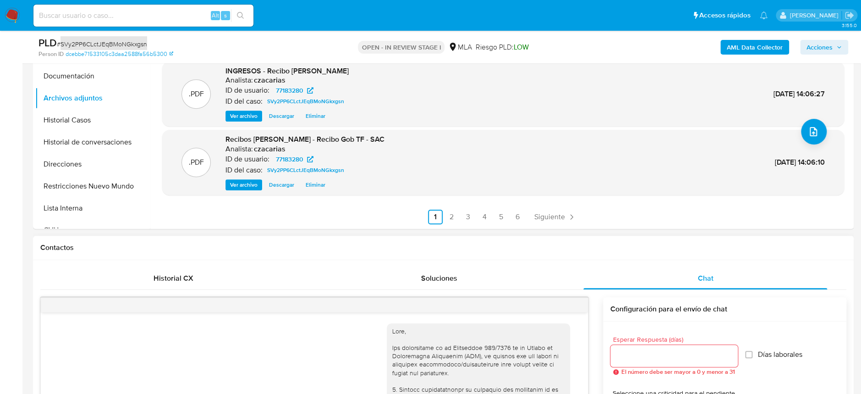
scroll to position [244, 0]
click at [451, 218] on link "2" at bounding box center [451, 216] width 15 height 15
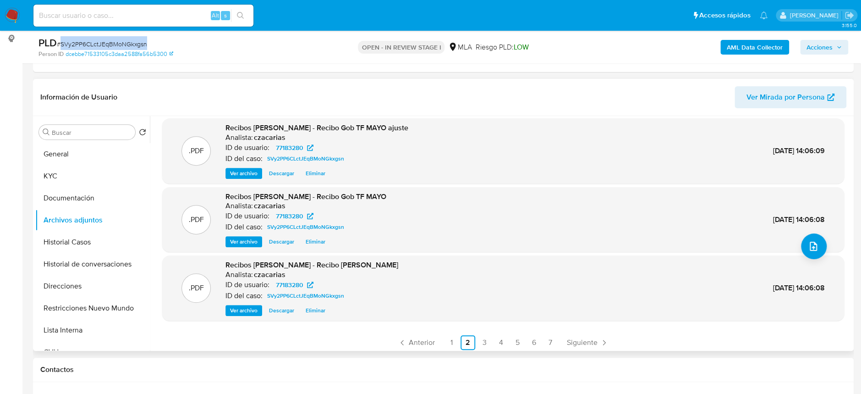
scroll to position [77, 0]
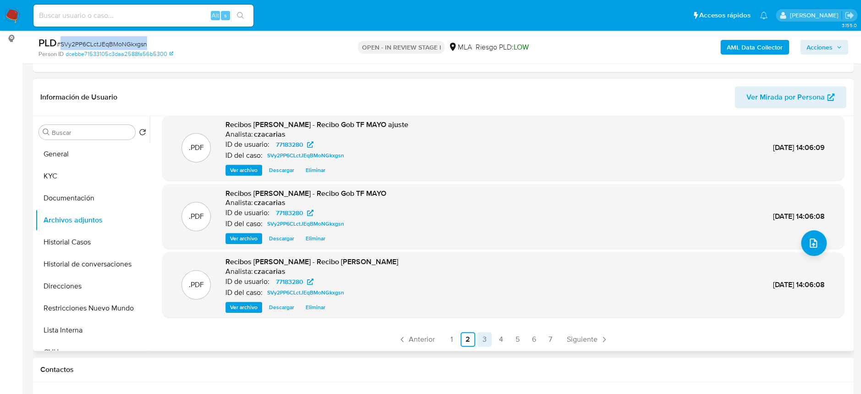
click at [477, 340] on link "3" at bounding box center [484, 339] width 15 height 15
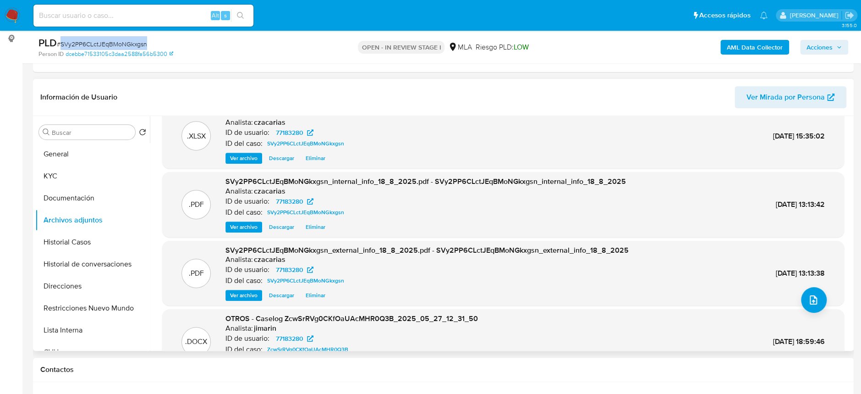
scroll to position [0, 0]
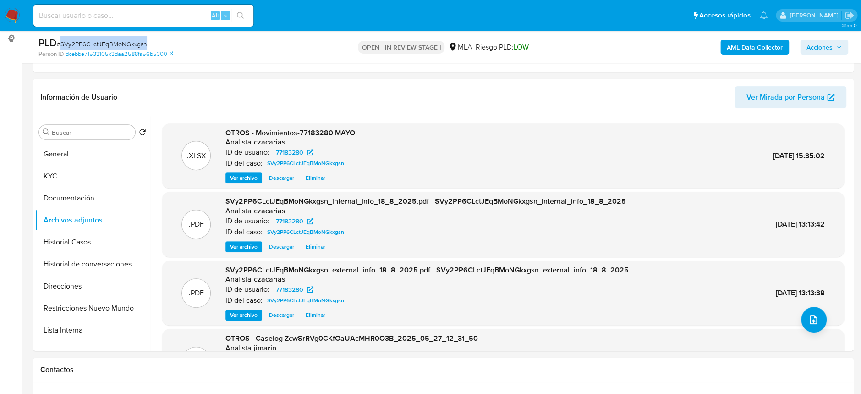
click at [819, 44] on span "Acciones" at bounding box center [819, 47] width 26 height 15
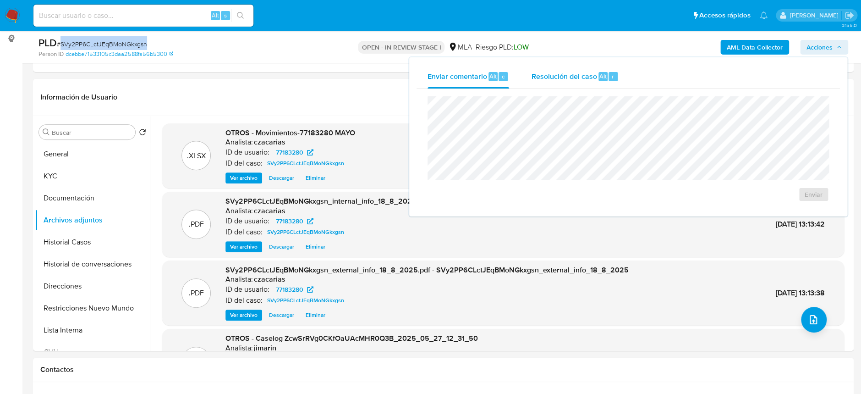
click at [573, 76] on span "Resolución del caso" at bounding box center [564, 76] width 66 height 11
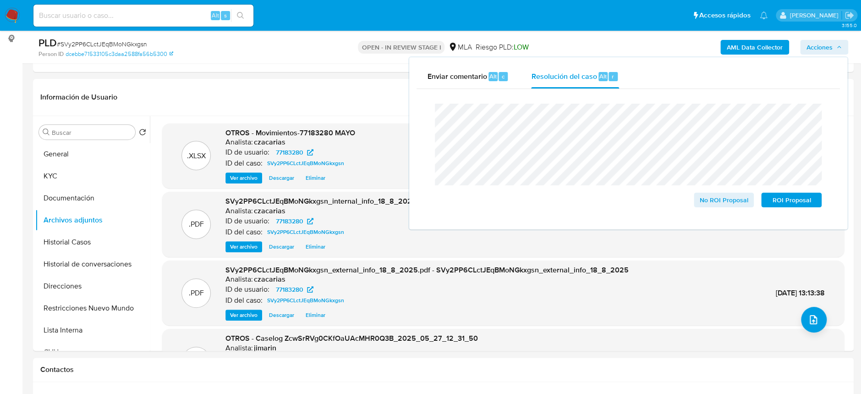
click at [97, 40] on span "# SVy2PP6CLctJEqBMoNGkxgsn" at bounding box center [102, 43] width 90 height 9
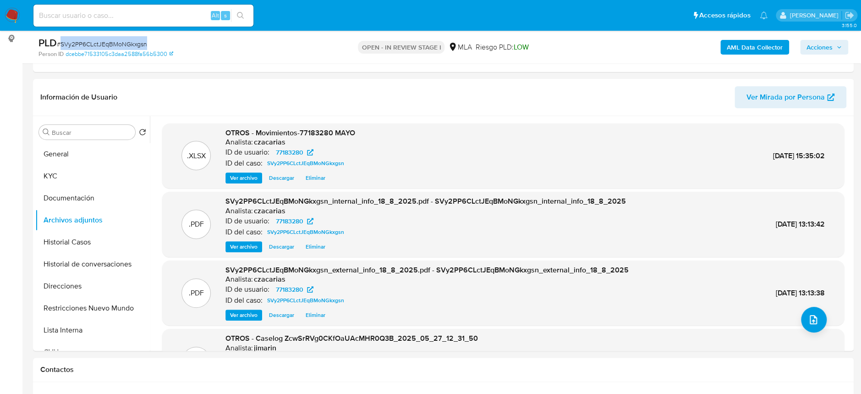
click at [97, 40] on span "# SVy2PP6CLctJEqBMoNGkxgsn" at bounding box center [102, 43] width 90 height 9
copy span "SVy2PP6CLctJEqBMoNGkxgsn"
drag, startPoint x: 826, startPoint y: 49, endPoint x: 821, endPoint y: 53, distance: 6.9
click at [826, 49] on span "Acciones" at bounding box center [819, 47] width 26 height 15
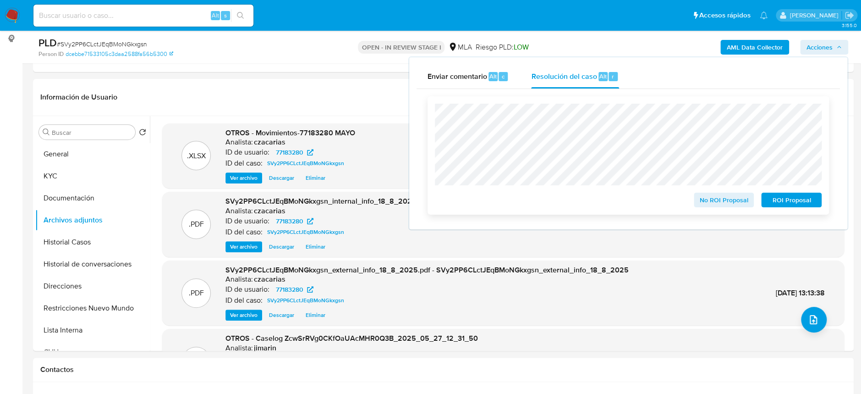
click at [717, 203] on span "No ROI Proposal" at bounding box center [724, 199] width 48 height 13
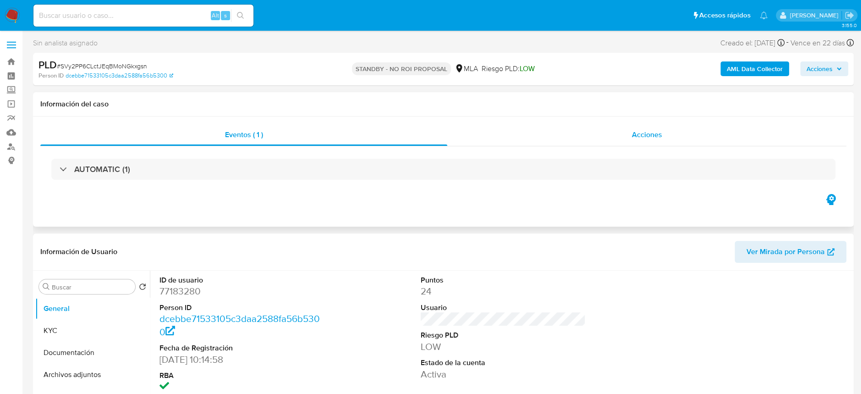
select select "10"
click at [644, 136] on span "Acciones" at bounding box center [647, 134] width 30 height 11
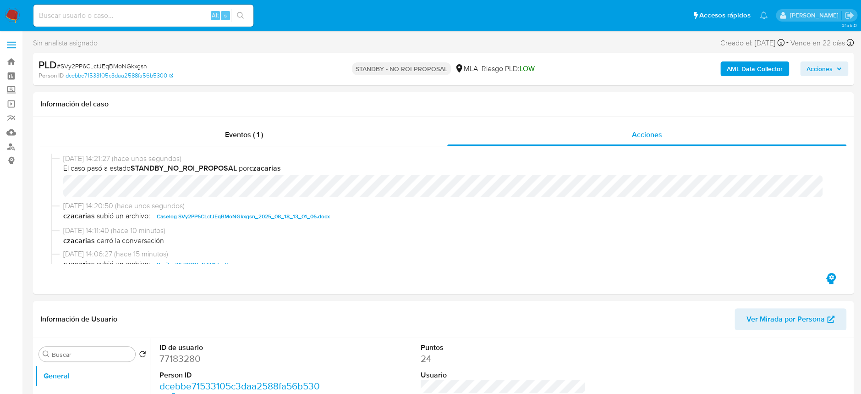
click at [7, 13] on img at bounding box center [13, 16] width 16 height 16
